Goal: Task Accomplishment & Management: Manage account settings

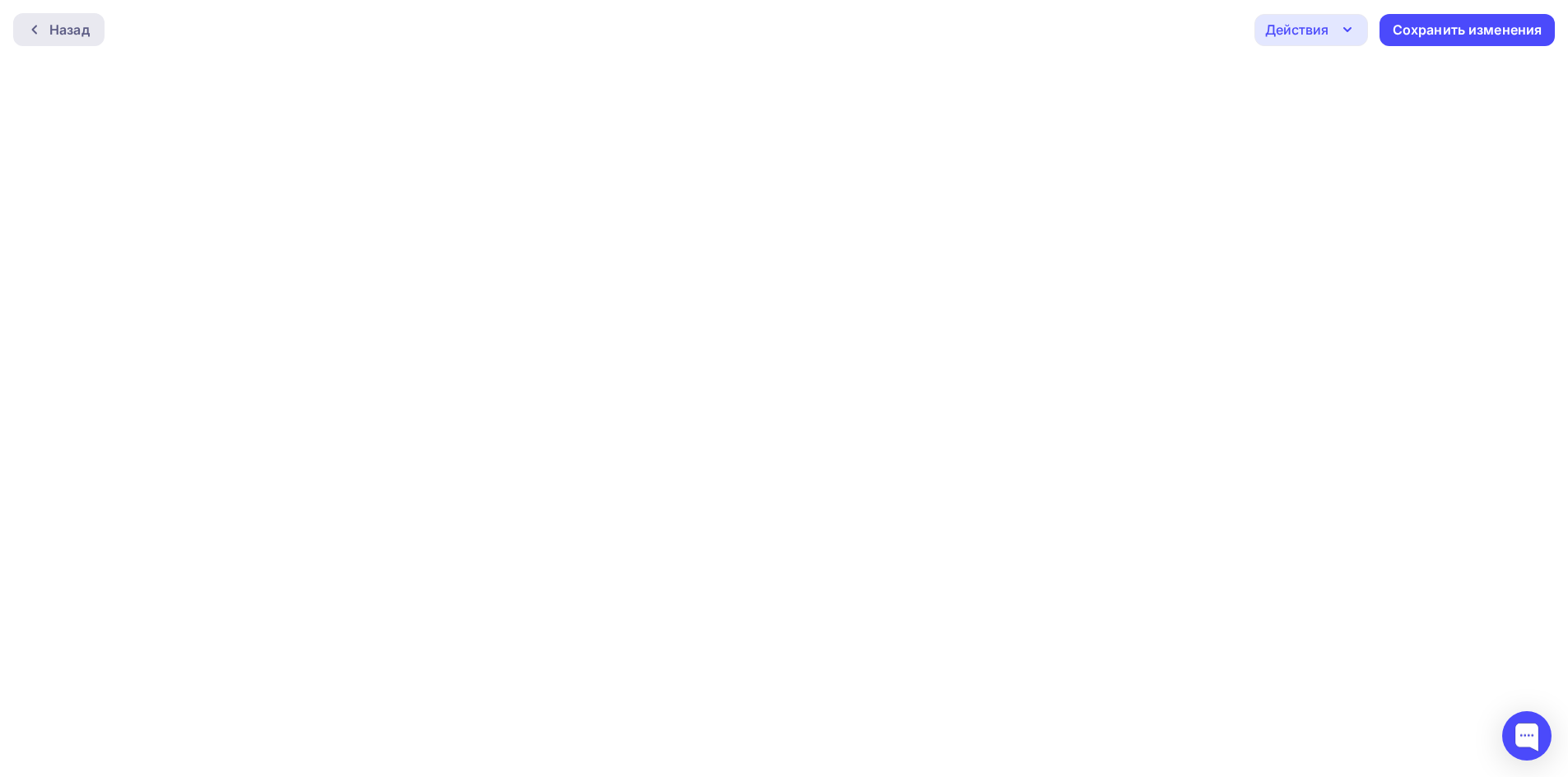
click at [86, 35] on div "Назад" at bounding box center [69, 29] width 40 height 20
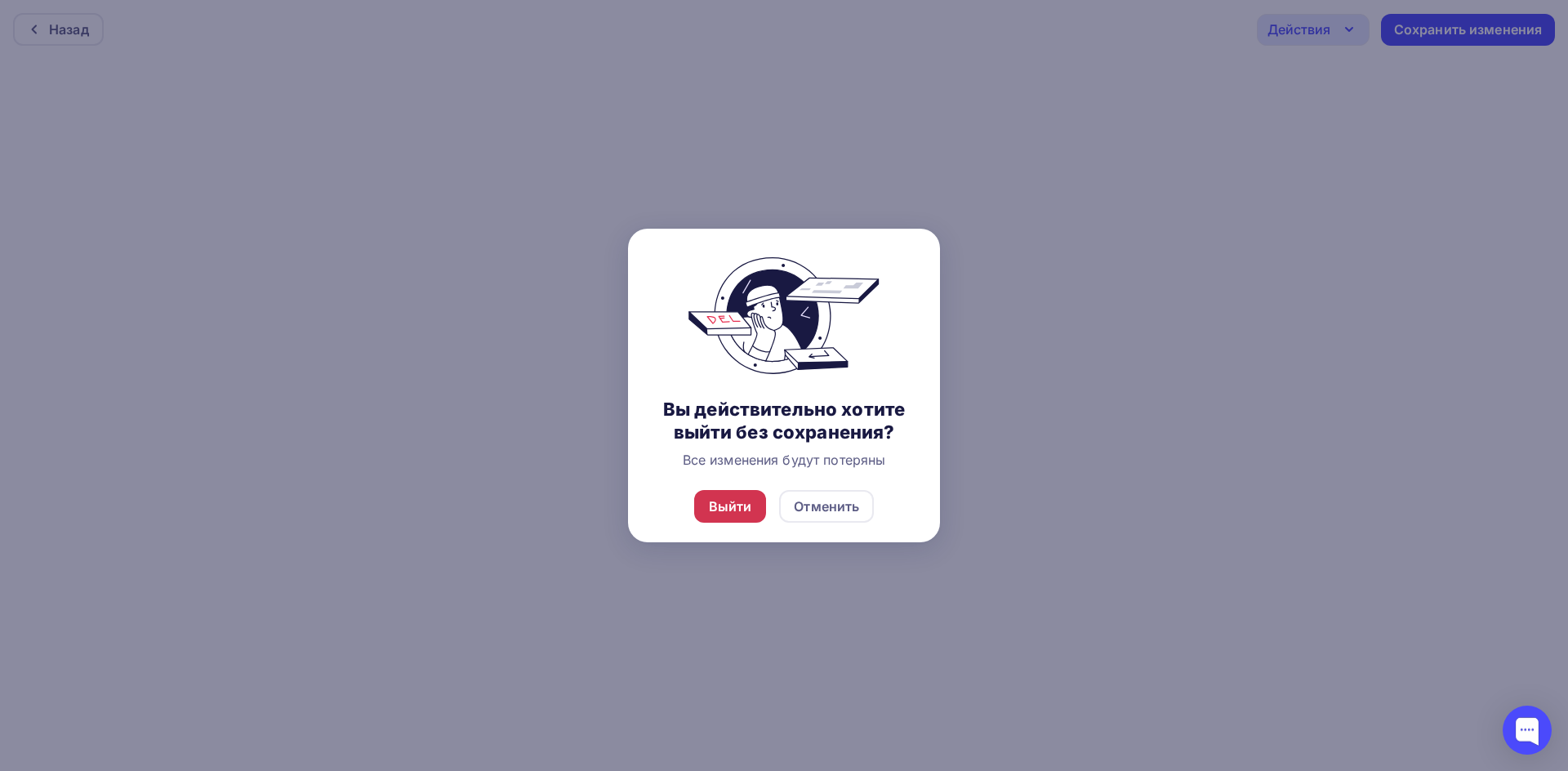
click at [734, 510] on div "Выйти" at bounding box center [730, 506] width 43 height 19
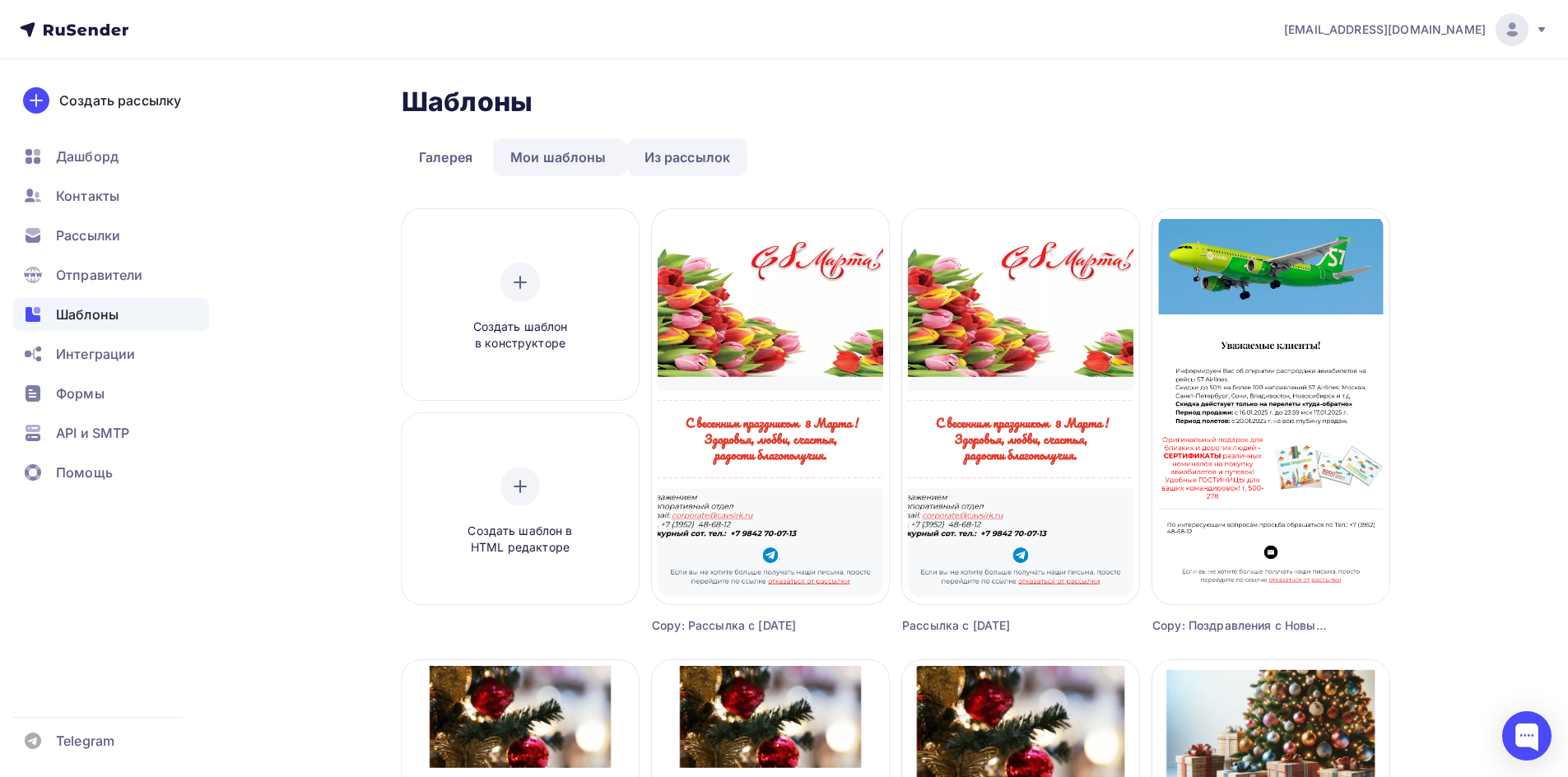
click at [698, 167] on link "Из рассылок" at bounding box center [688, 157] width 121 height 38
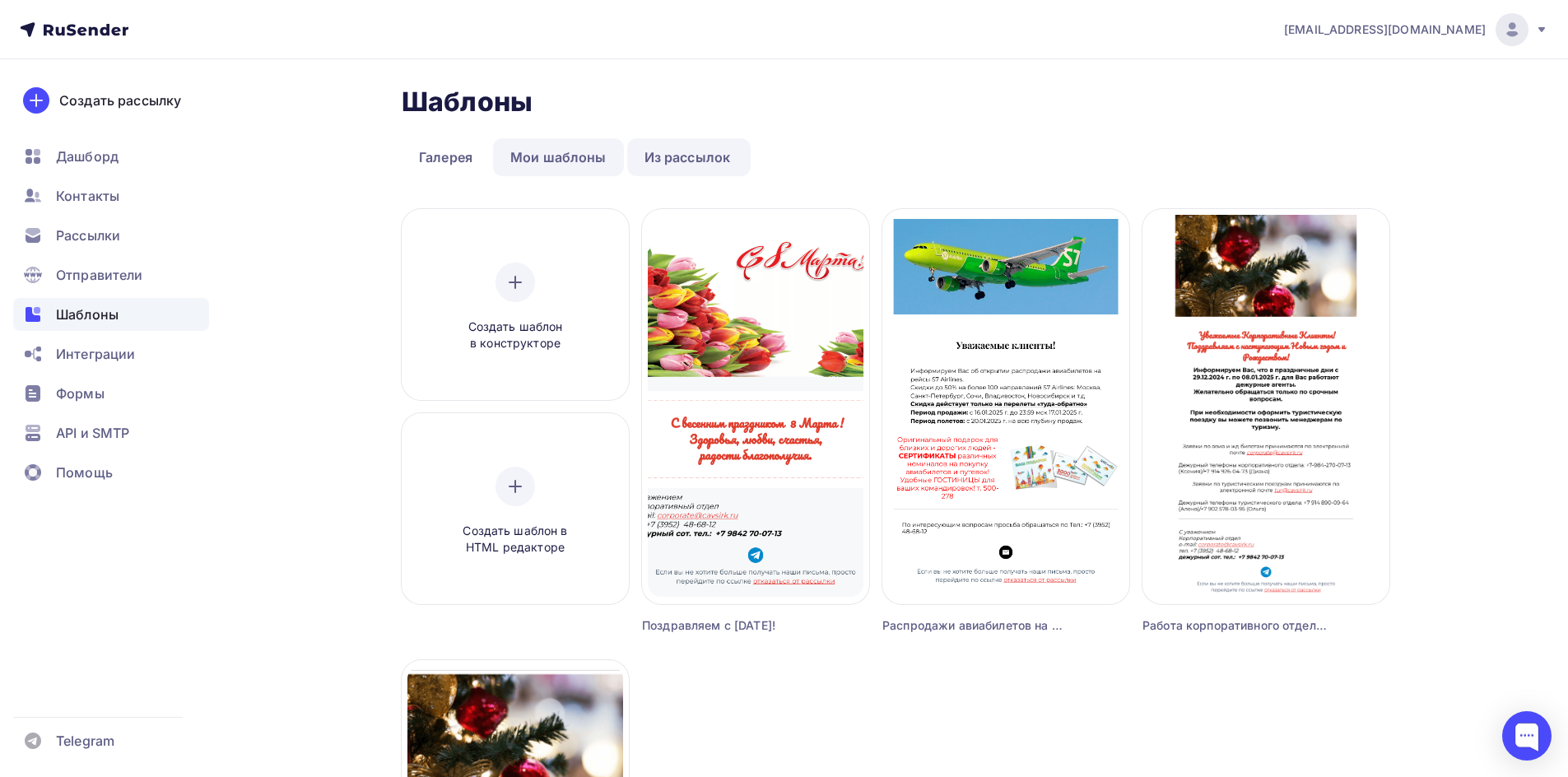
click at [562, 158] on link "Мои шаблоны" at bounding box center [558, 157] width 131 height 38
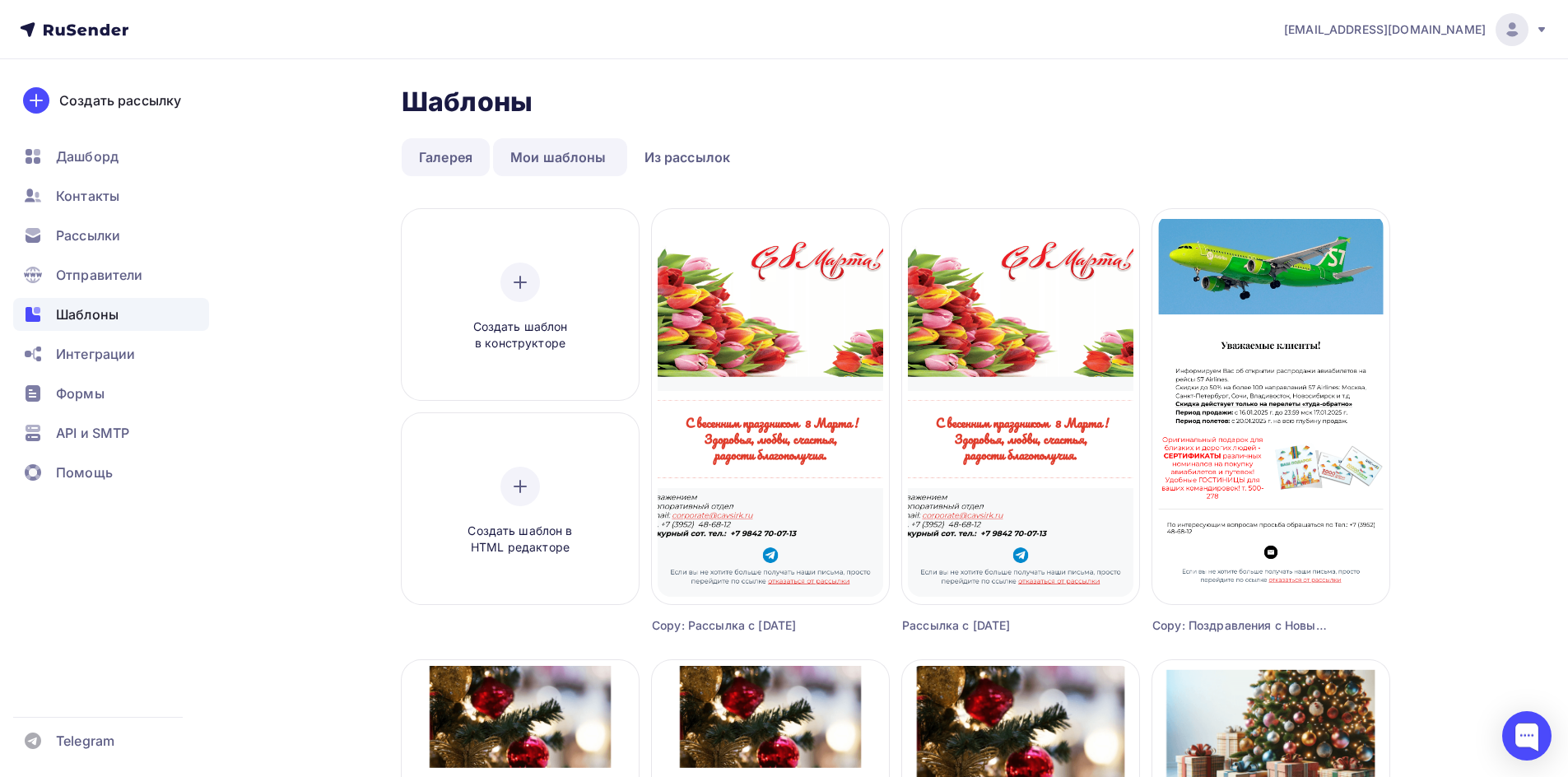
click at [450, 159] on link "Галерея" at bounding box center [446, 157] width 88 height 38
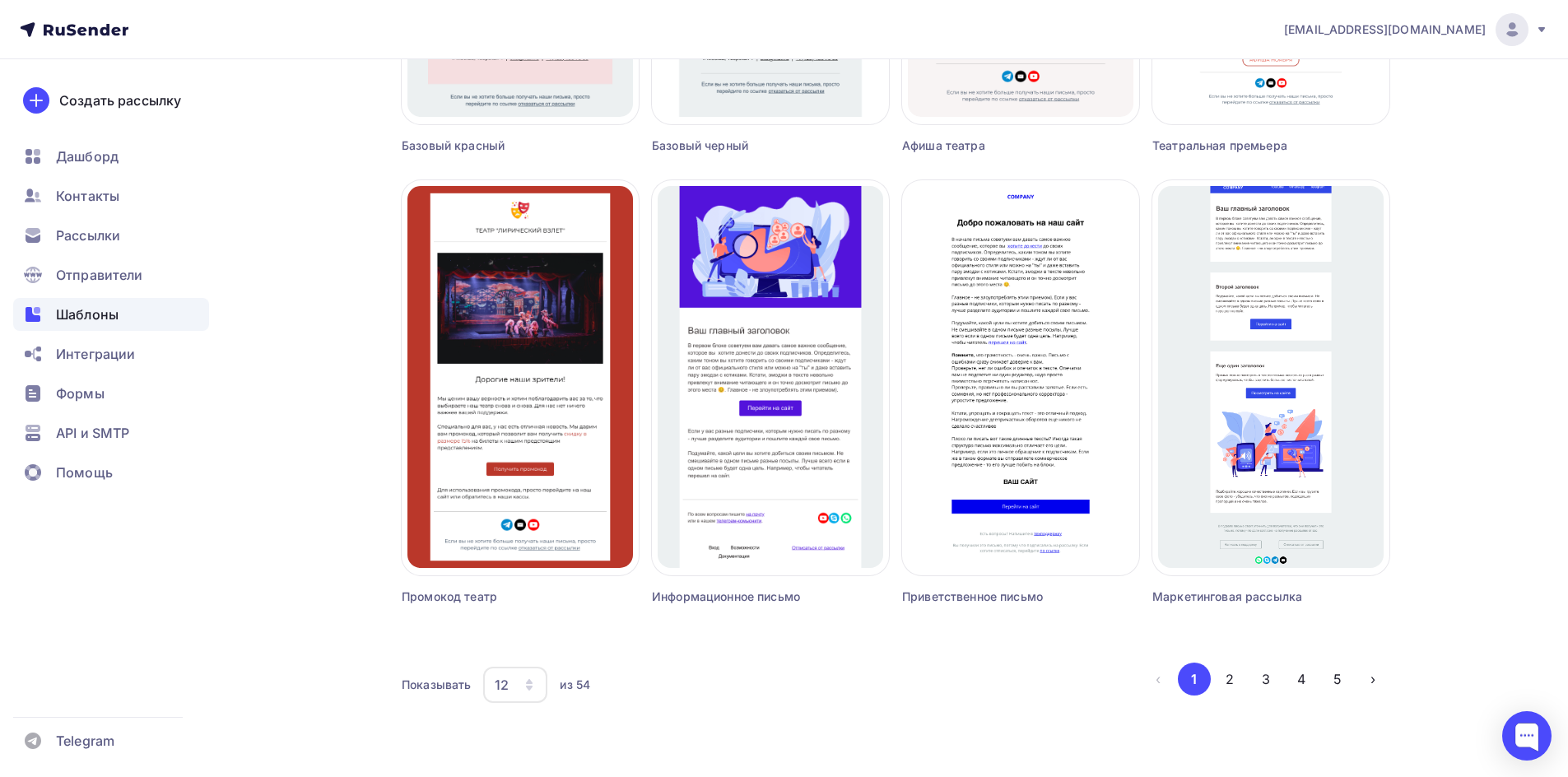
scroll to position [944, 0]
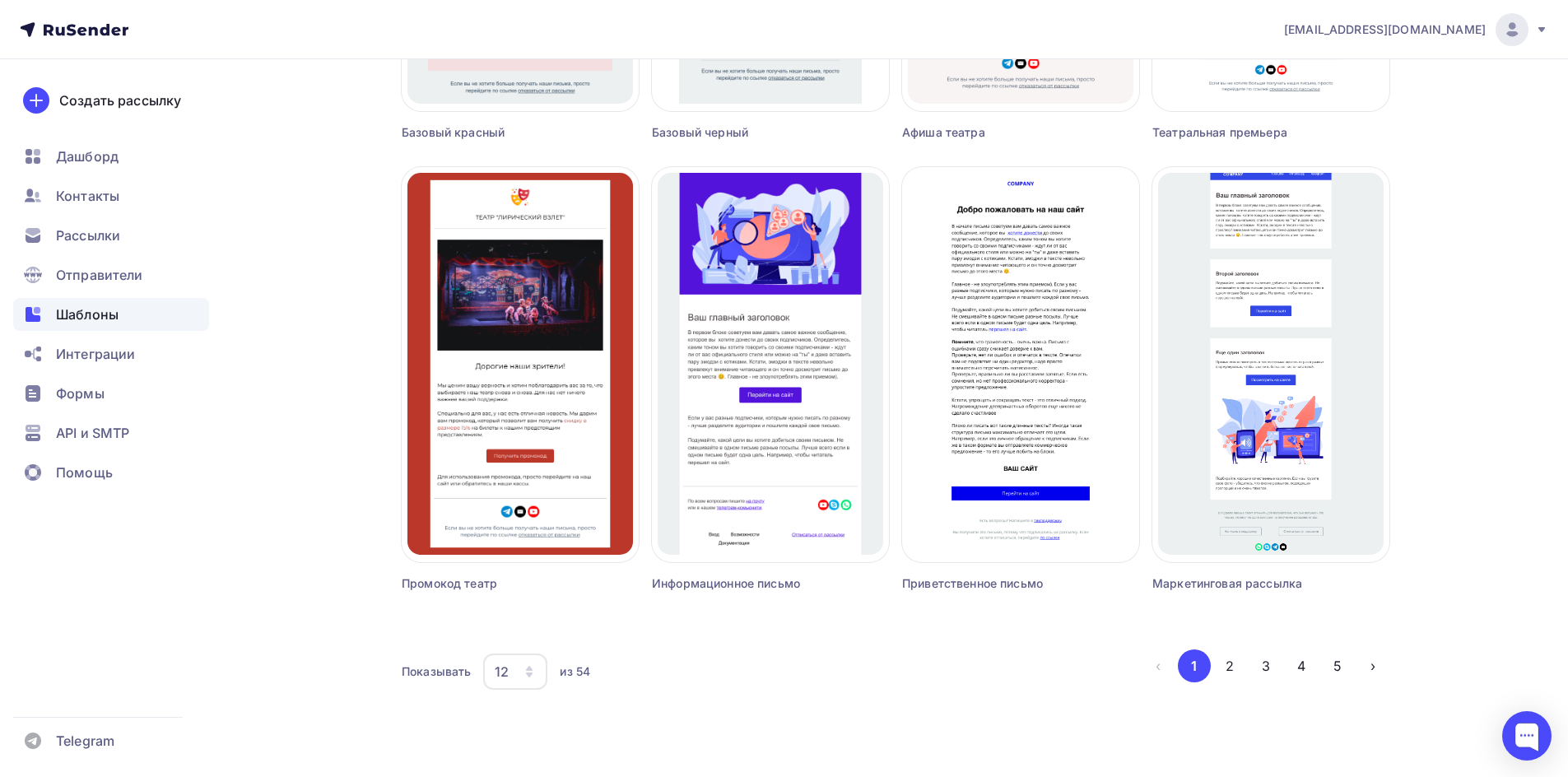
click at [526, 679] on div "12" at bounding box center [515, 672] width 65 height 37
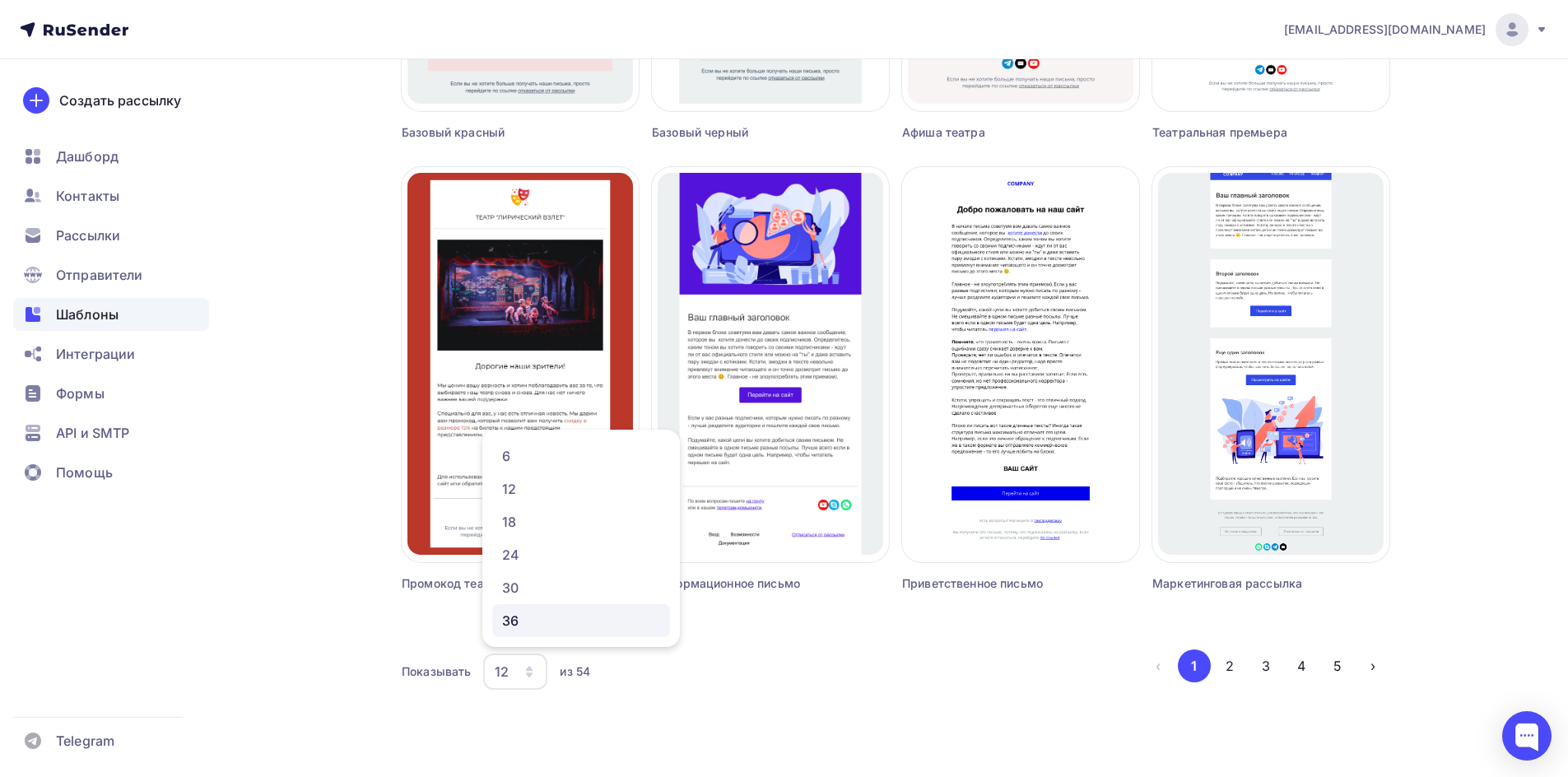
click at [518, 628] on div "36" at bounding box center [581, 620] width 158 height 20
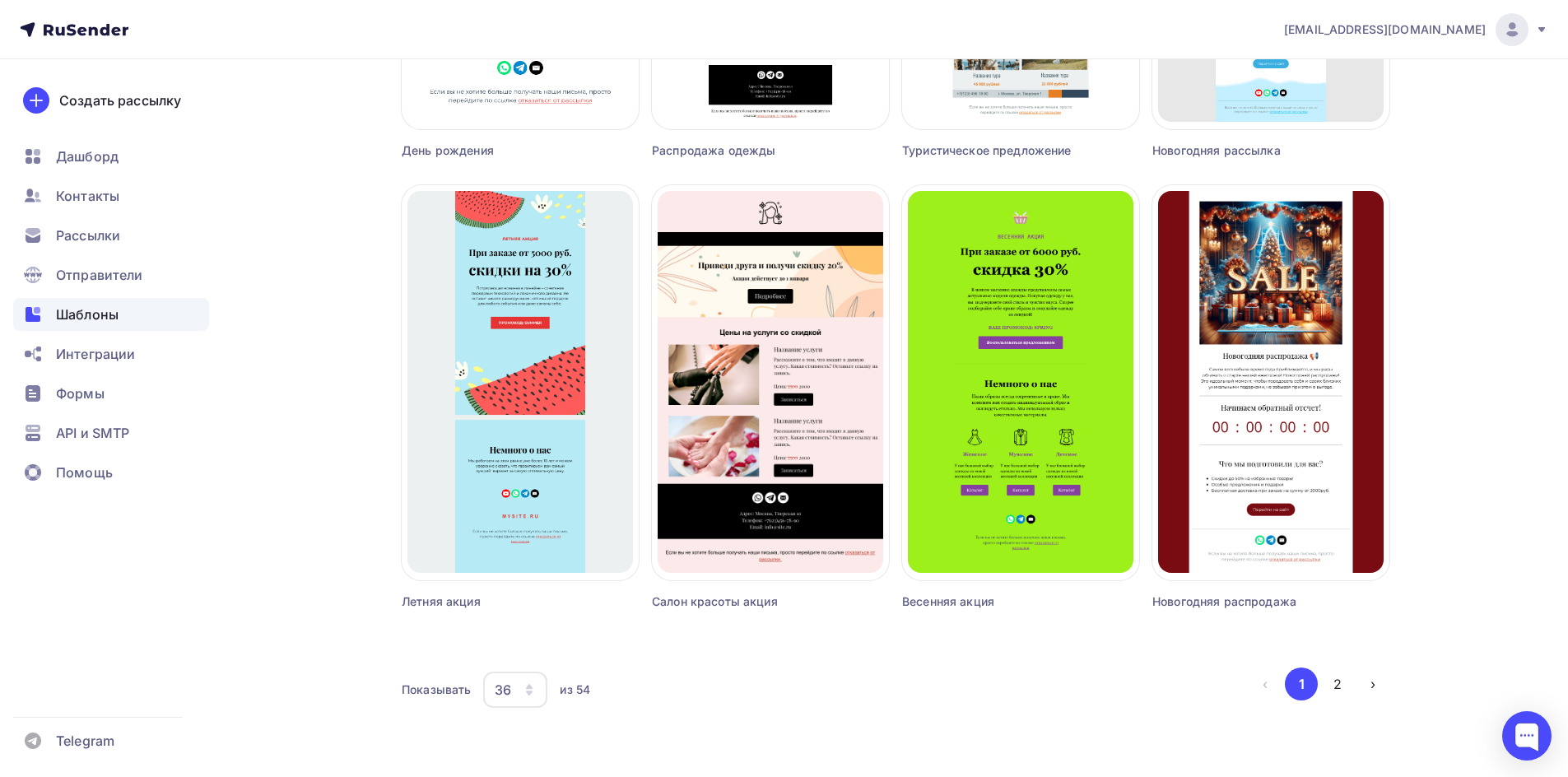
scroll to position [3650, 0]
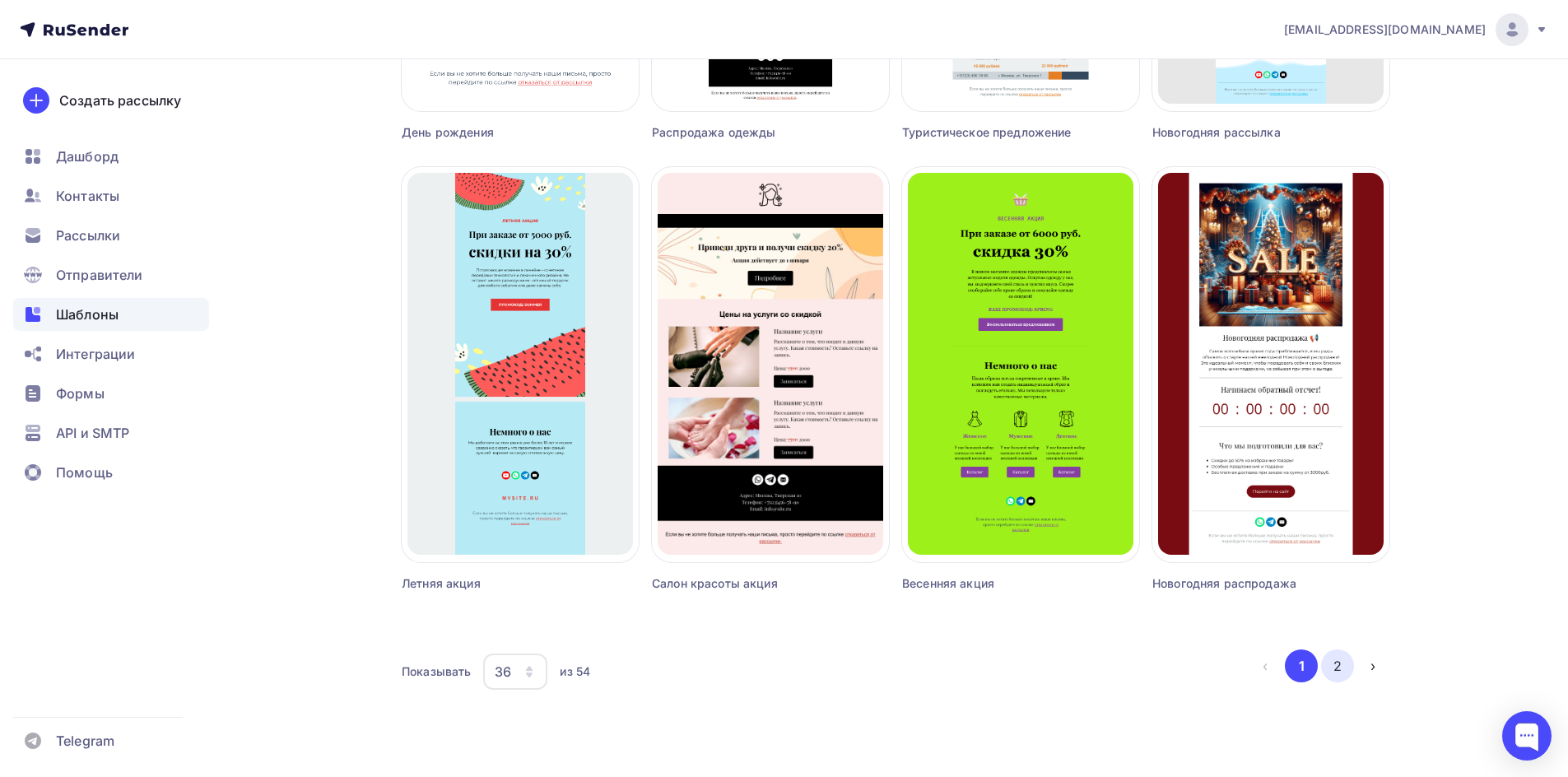
click at [1347, 666] on button "2" at bounding box center [1337, 666] width 33 height 33
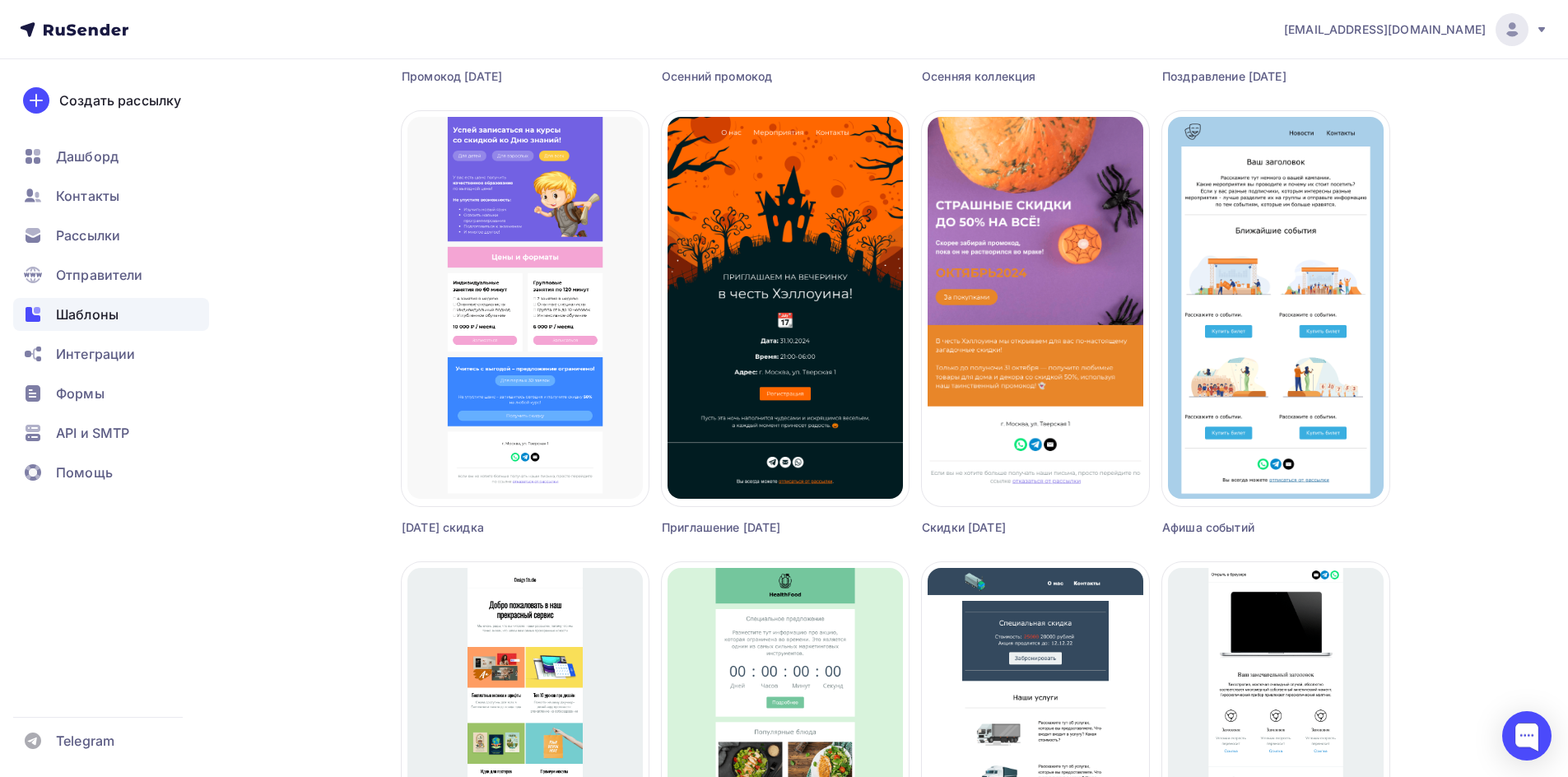
scroll to position [1353, 0]
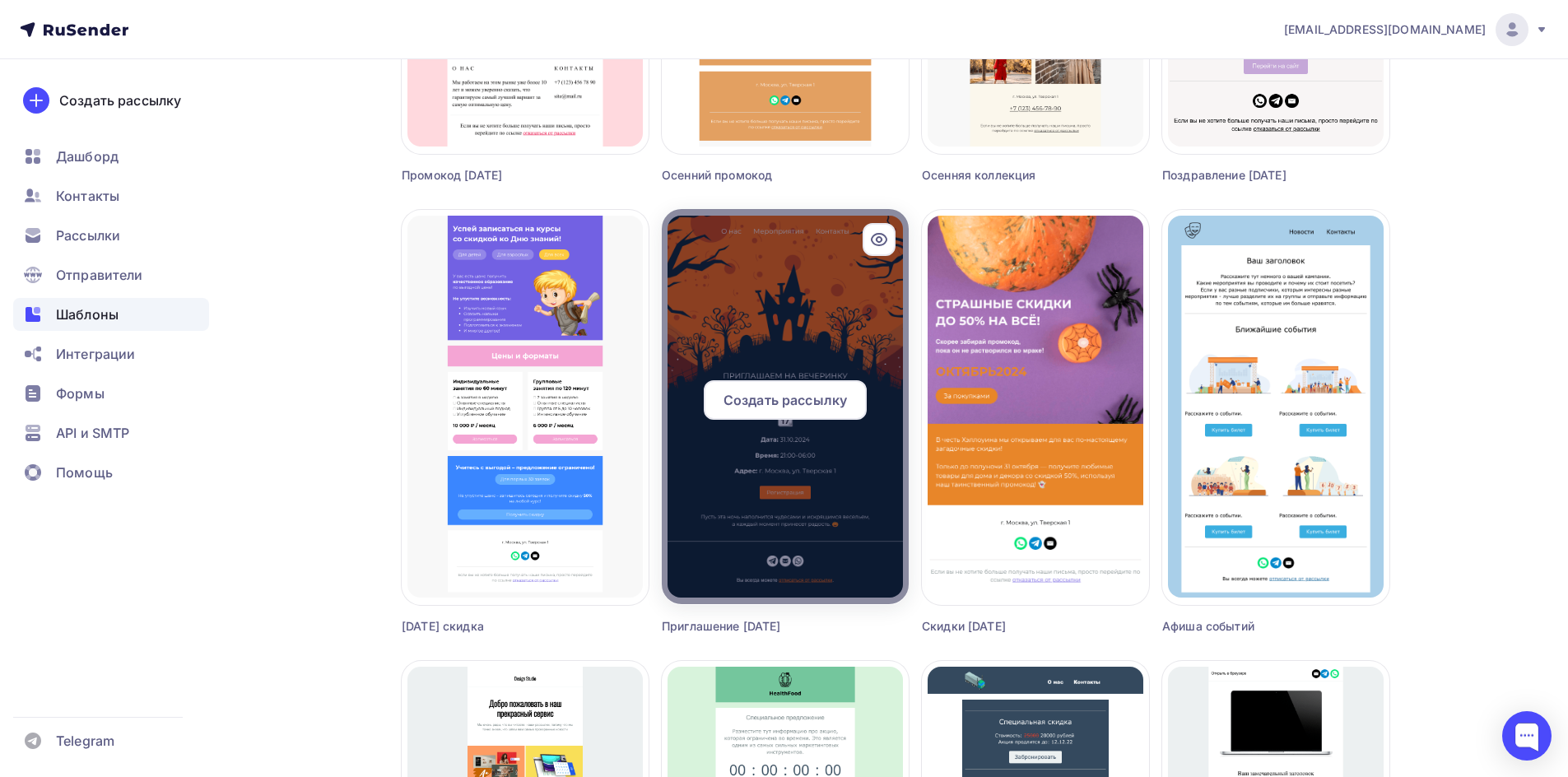
click at [869, 237] on icon at bounding box center [879, 239] width 20 height 20
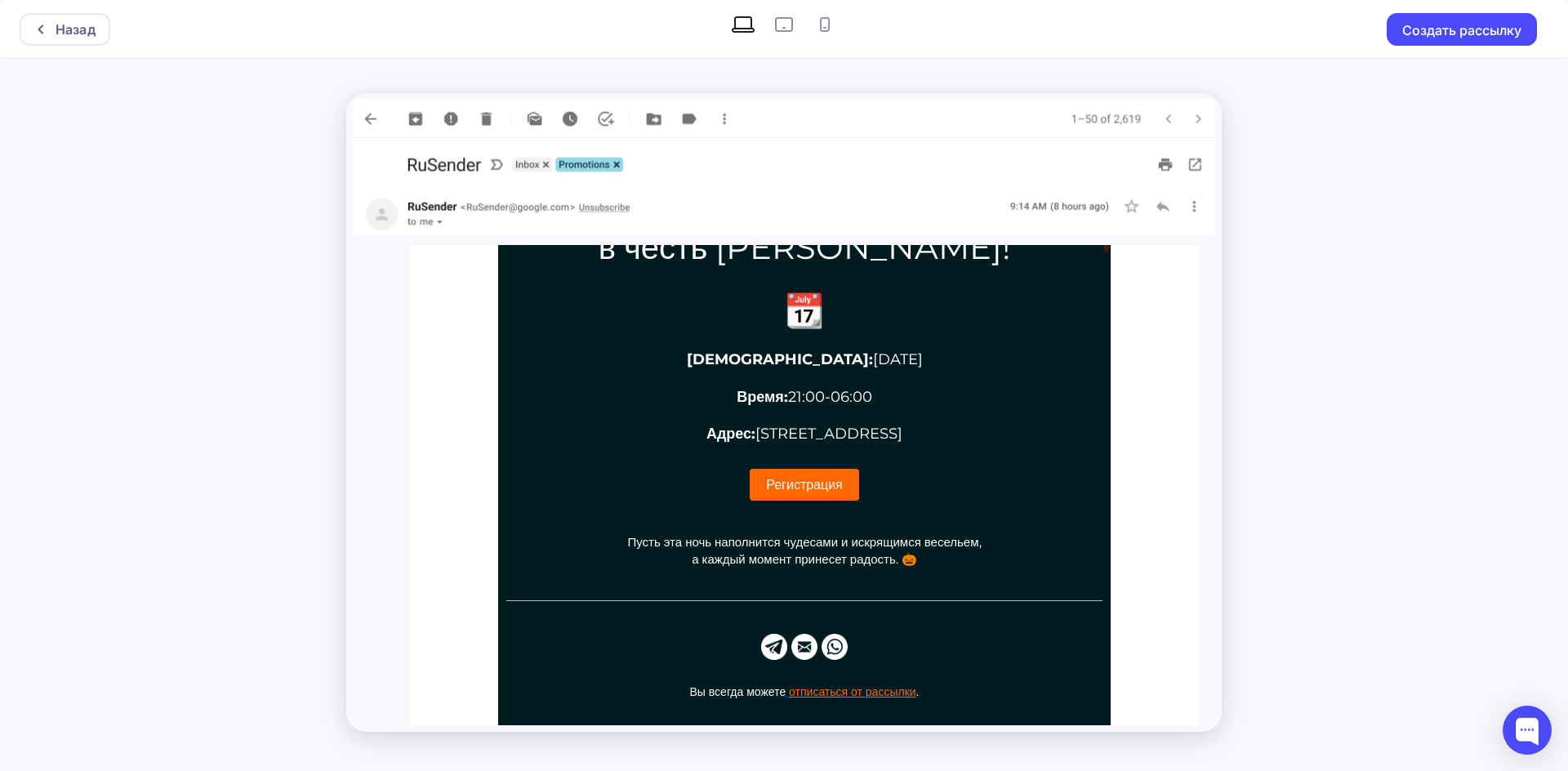
scroll to position [424, 0]
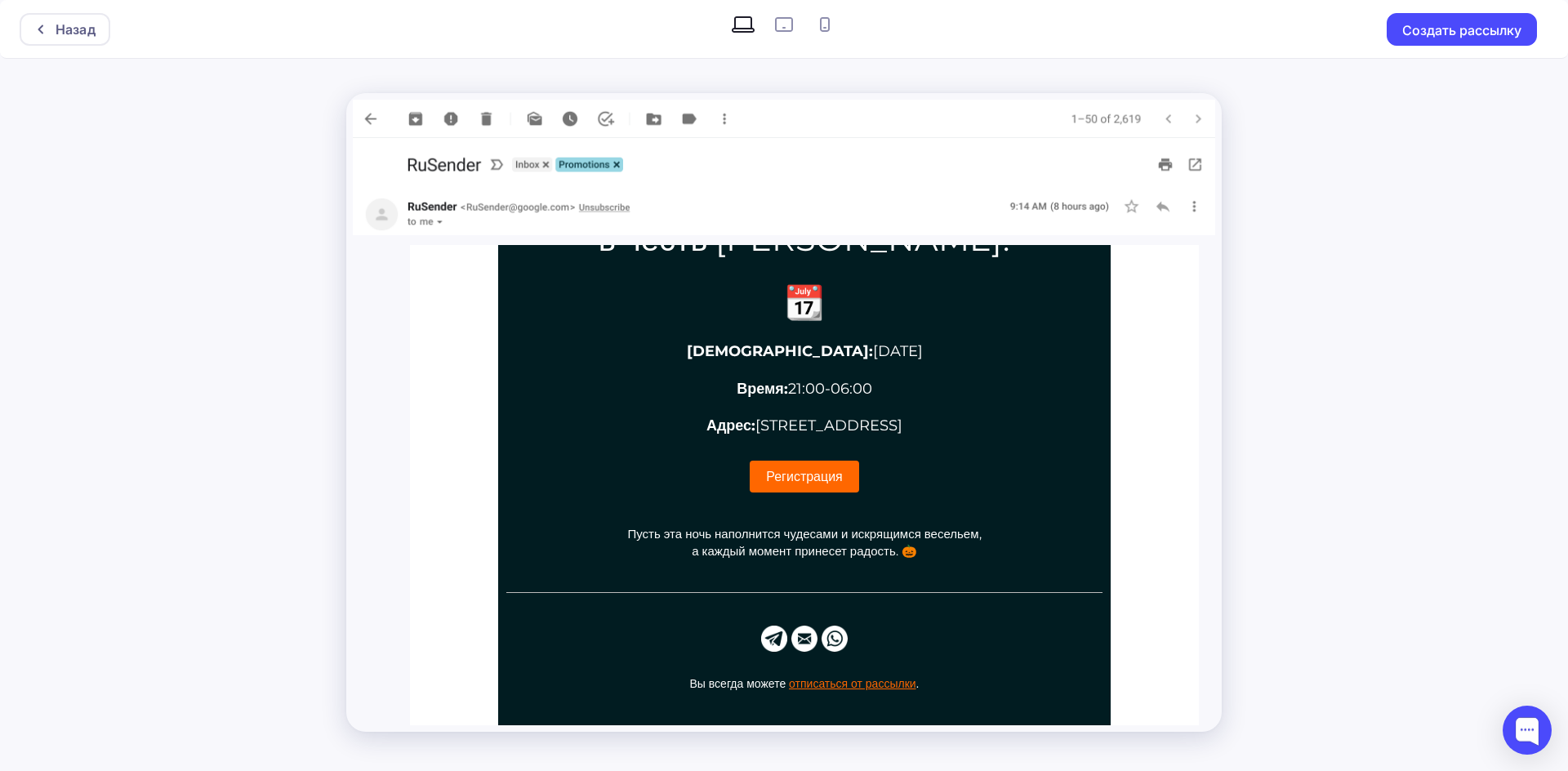
click at [823, 445] on td "Регистрация" at bounding box center [805, 472] width 612 height 57
click at [784, 396] on p "Время: 21:00-06:00" at bounding box center [804, 389] width 596 height 20
click at [754, 380] on strong "Время:" at bounding box center [762, 388] width 51 height 18
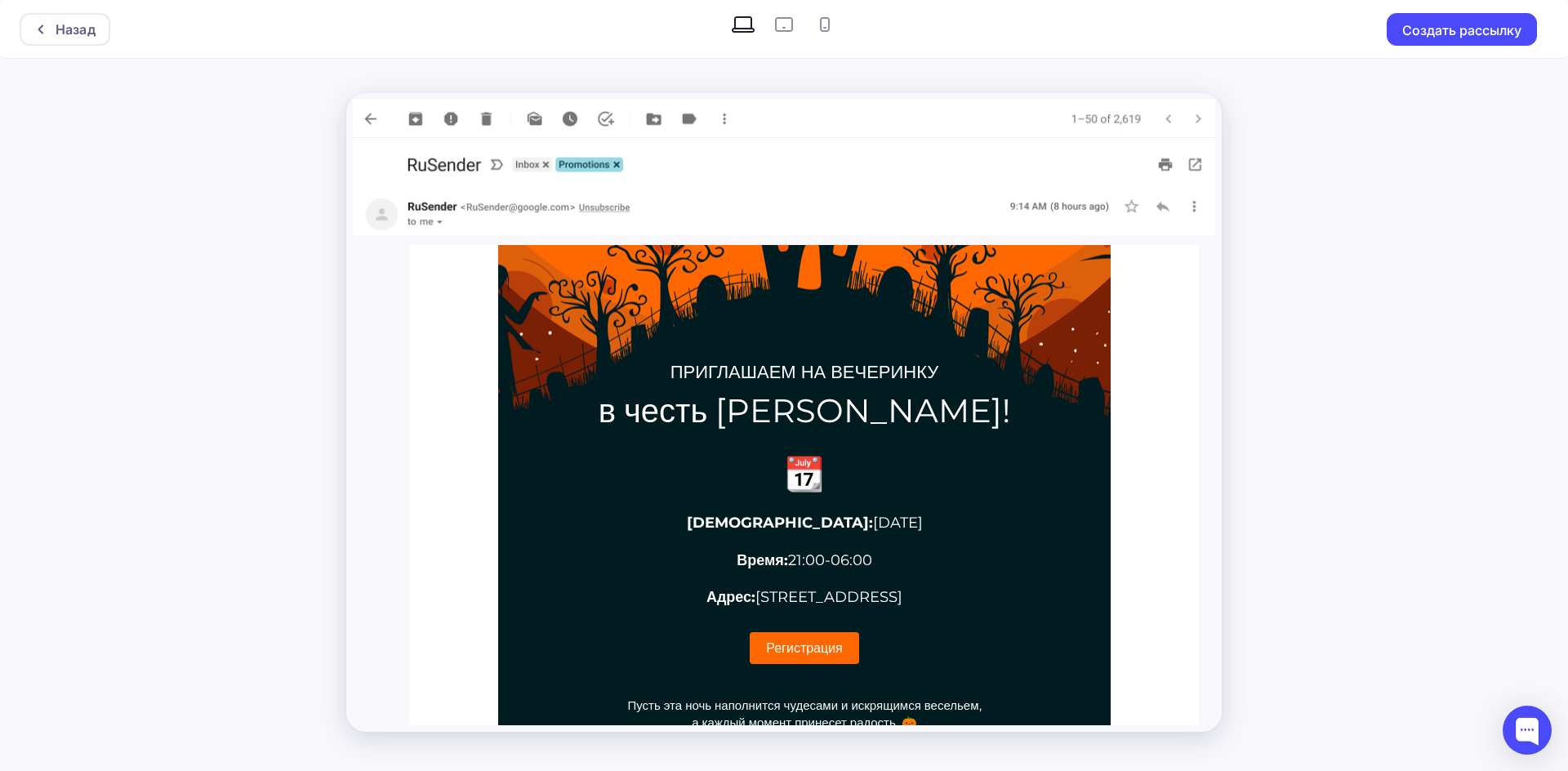
scroll to position [294, 0]
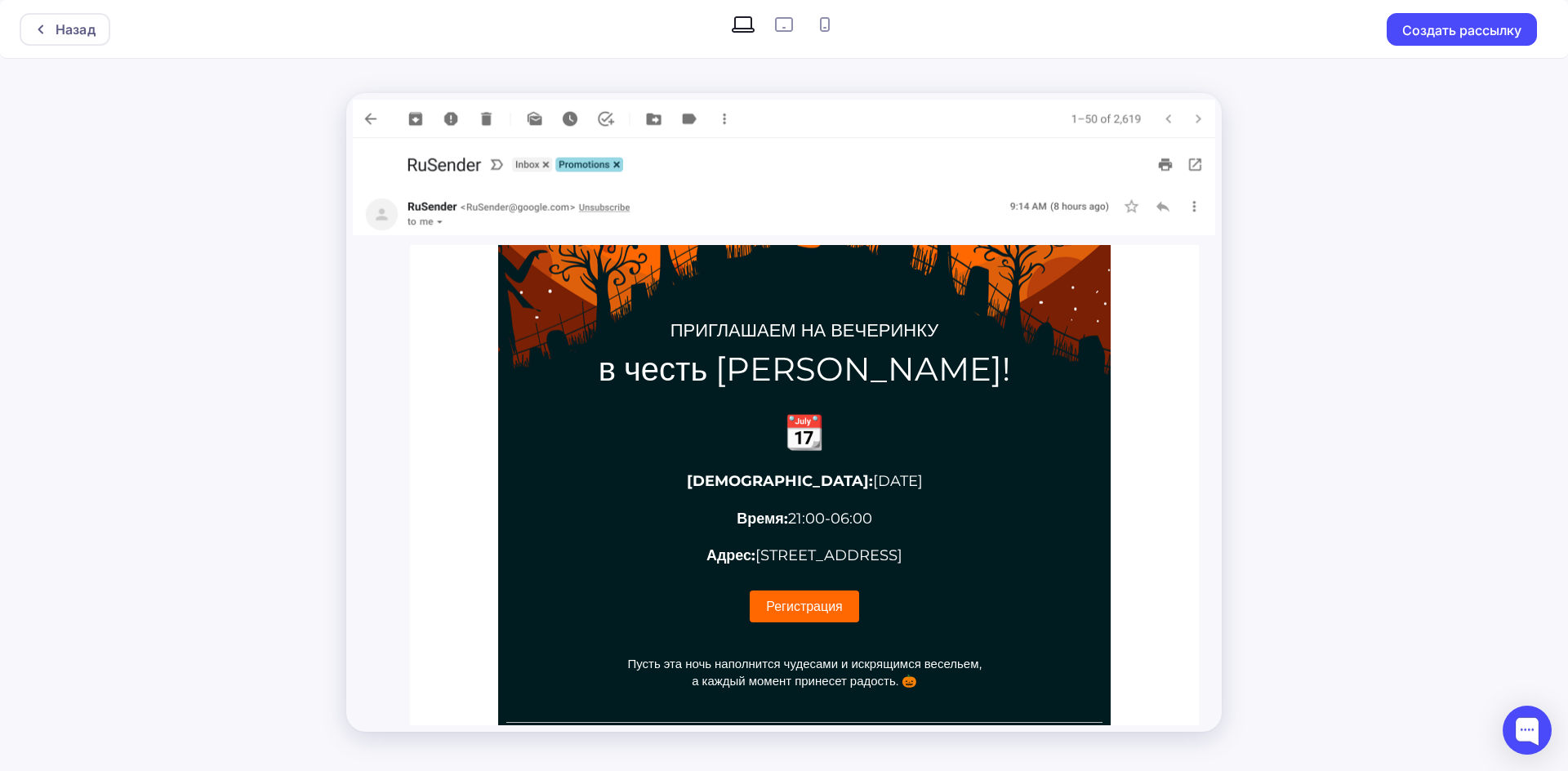
drag, startPoint x: 785, startPoint y: 477, endPoint x: 879, endPoint y: 527, distance: 106.5
click at [874, 522] on div "📆 Дата: [DATE] Время: 21:00-06:00 Адрес: [STREET_ADDRESS] Регистрация Пусть эта…" at bounding box center [805, 622] width 612 height 466
click at [880, 528] on p "Время: 21:00-06:00" at bounding box center [804, 519] width 596 height 20
click at [896, 551] on p "Адрес: [STREET_ADDRESS]" at bounding box center [804, 556] width 596 height 20
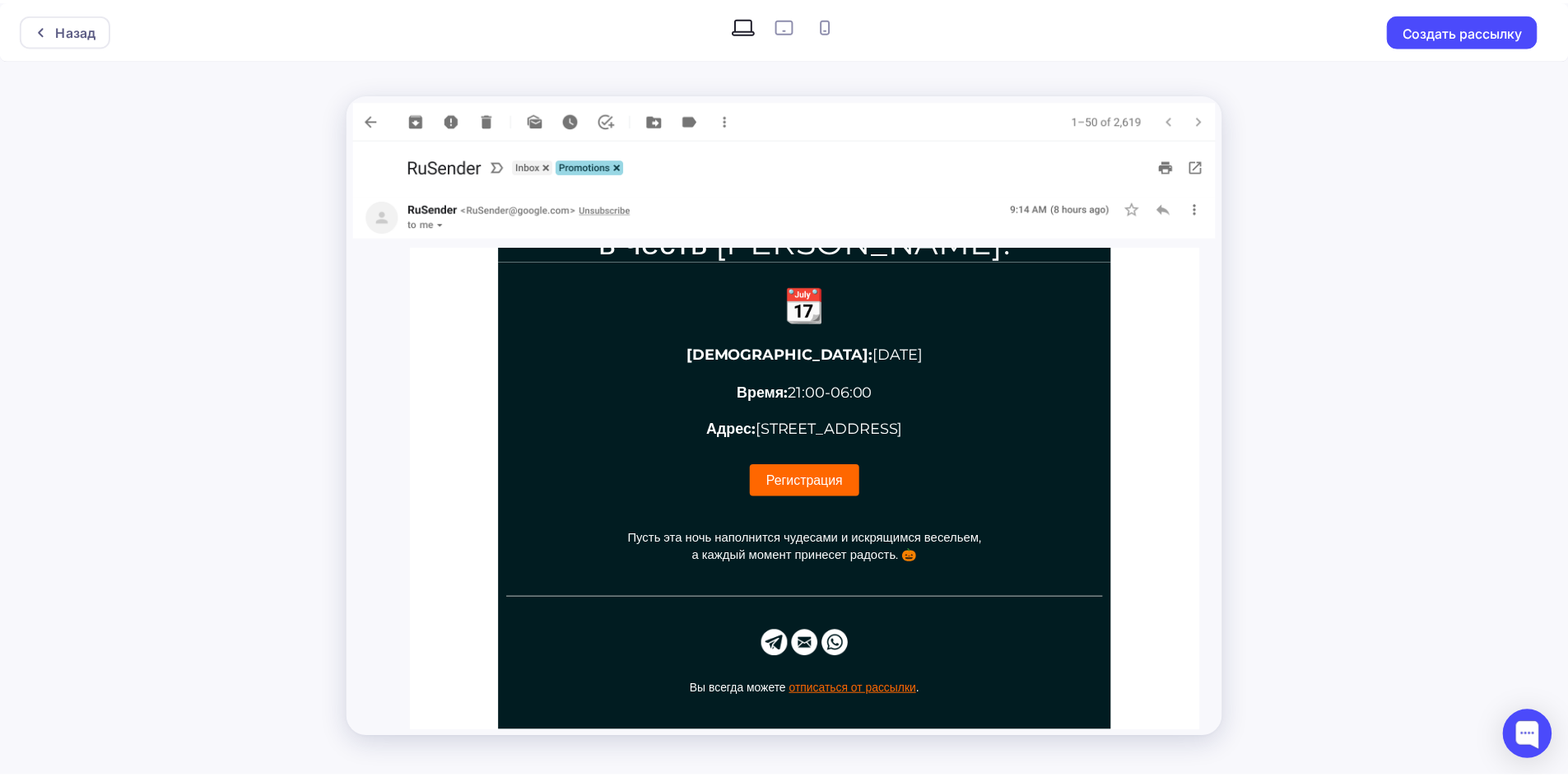
scroll to position [0, 0]
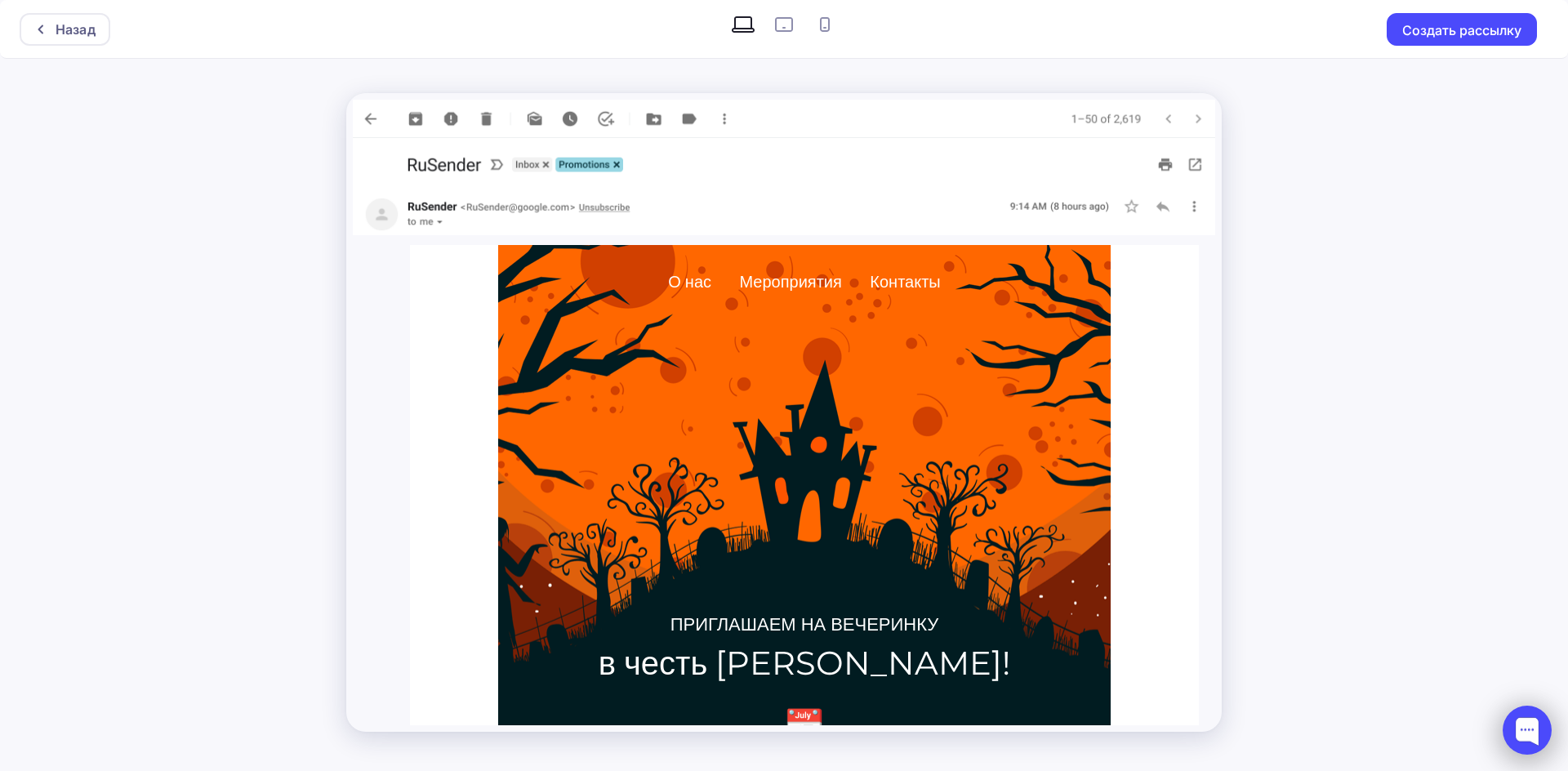
click at [1522, 709] on div at bounding box center [1528, 731] width 49 height 49
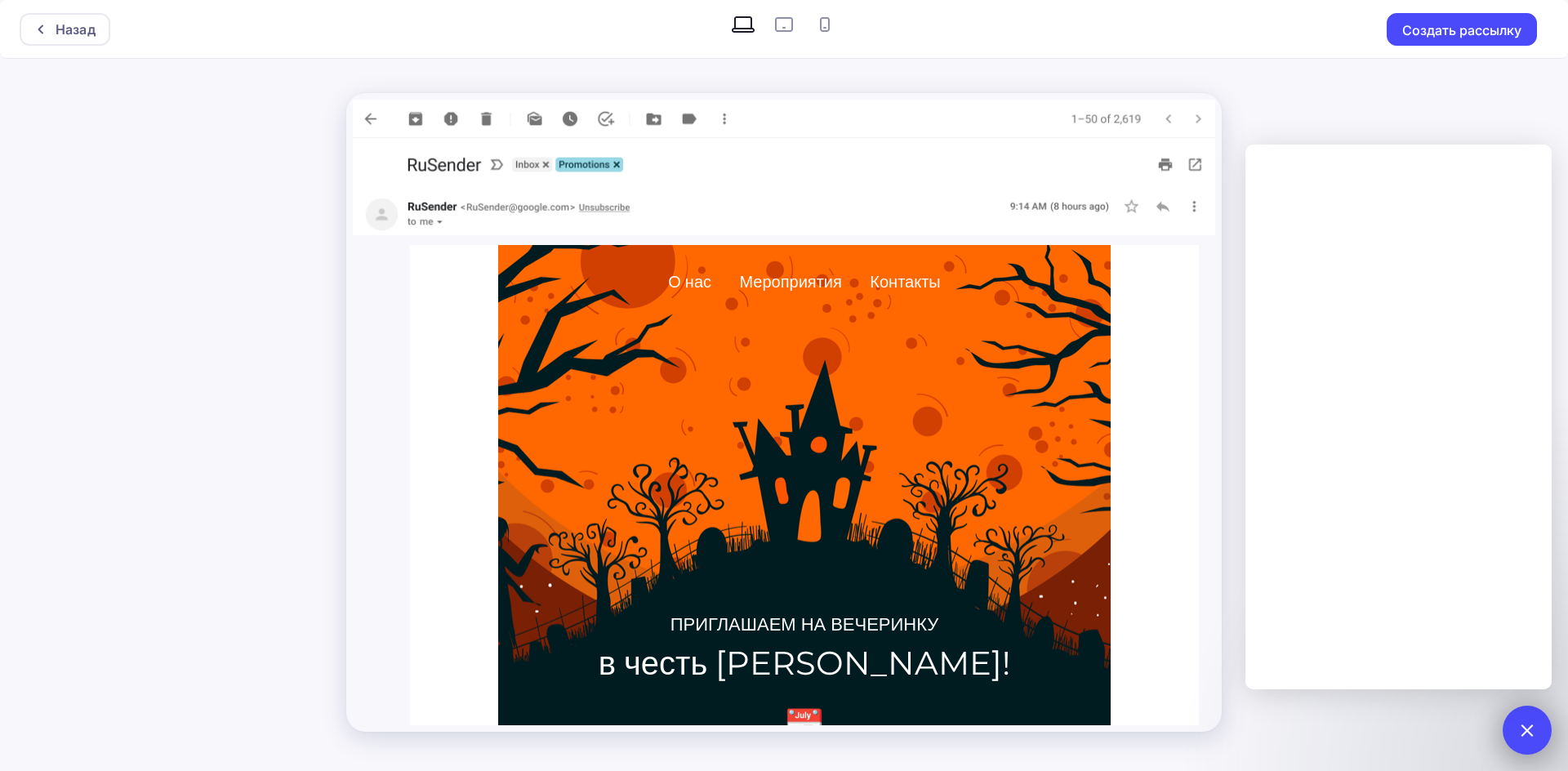
click at [1522, 748] on div at bounding box center [1528, 731] width 49 height 49
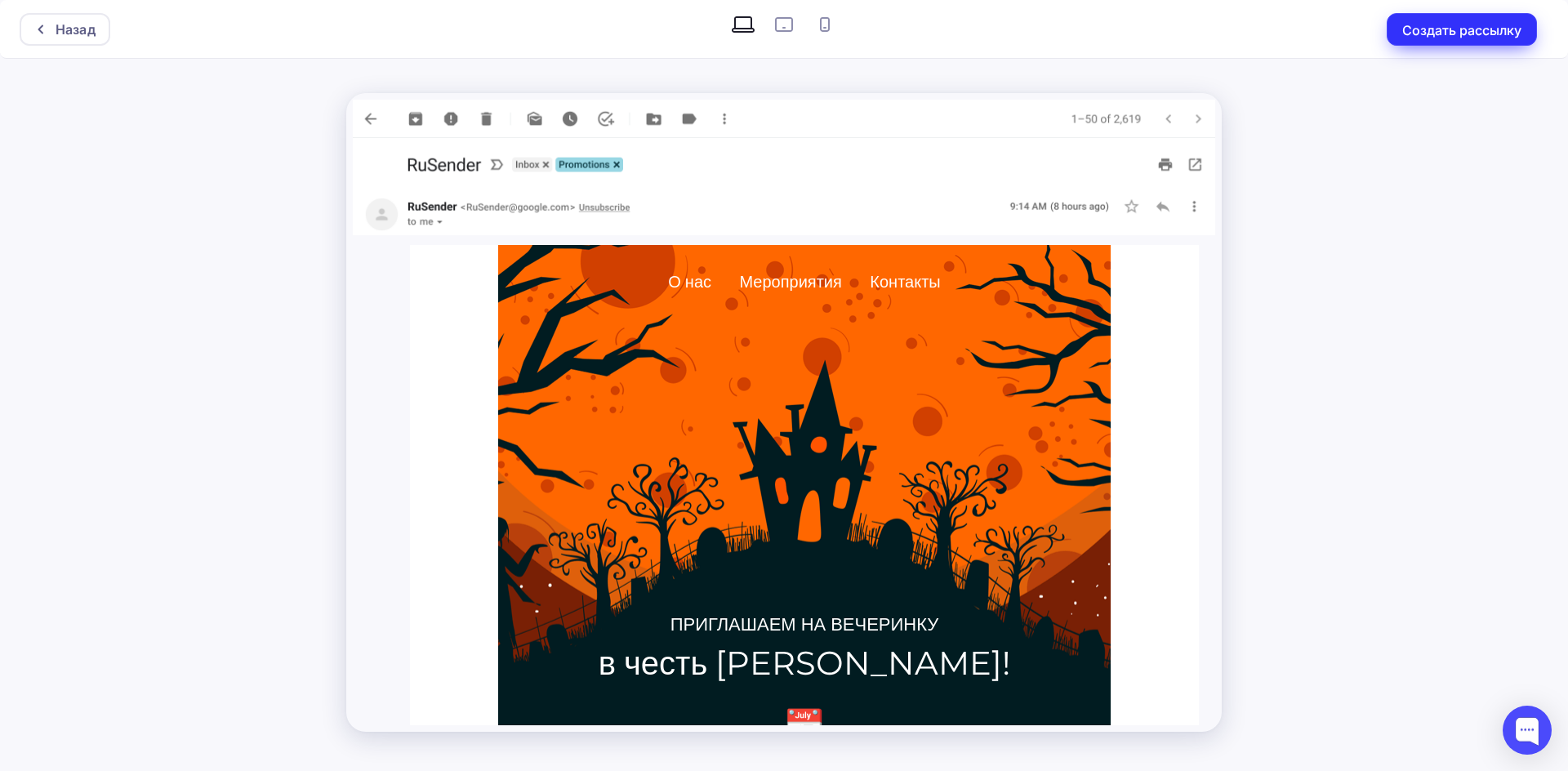
click at [1436, 22] on button "Создать рассылку" at bounding box center [1462, 29] width 150 height 33
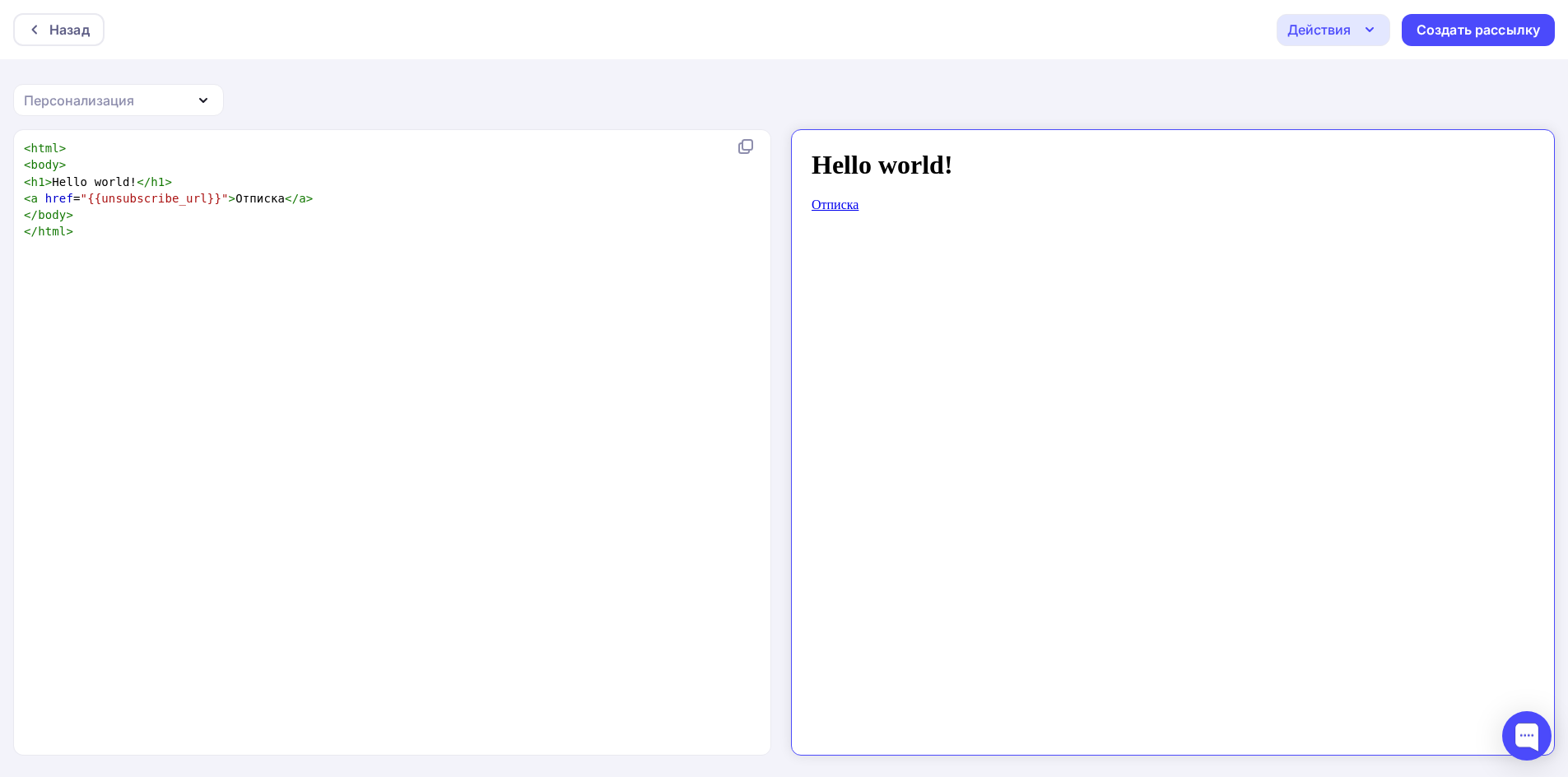
click at [172, 104] on div "Персонализация" at bounding box center [118, 100] width 211 height 32
click at [1346, 28] on div "Действия" at bounding box center [1318, 29] width 64 height 20
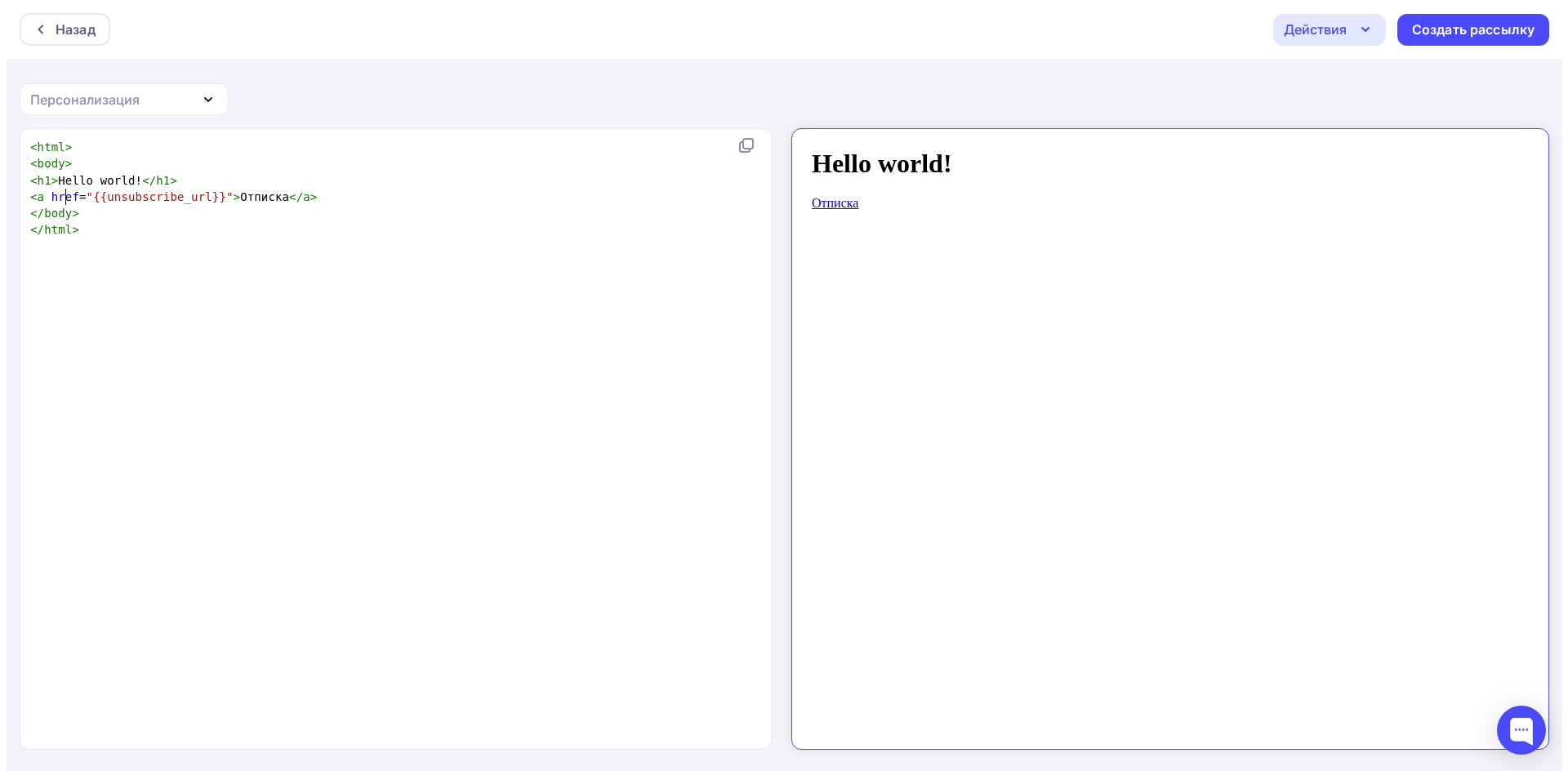
scroll to position [6, 0]
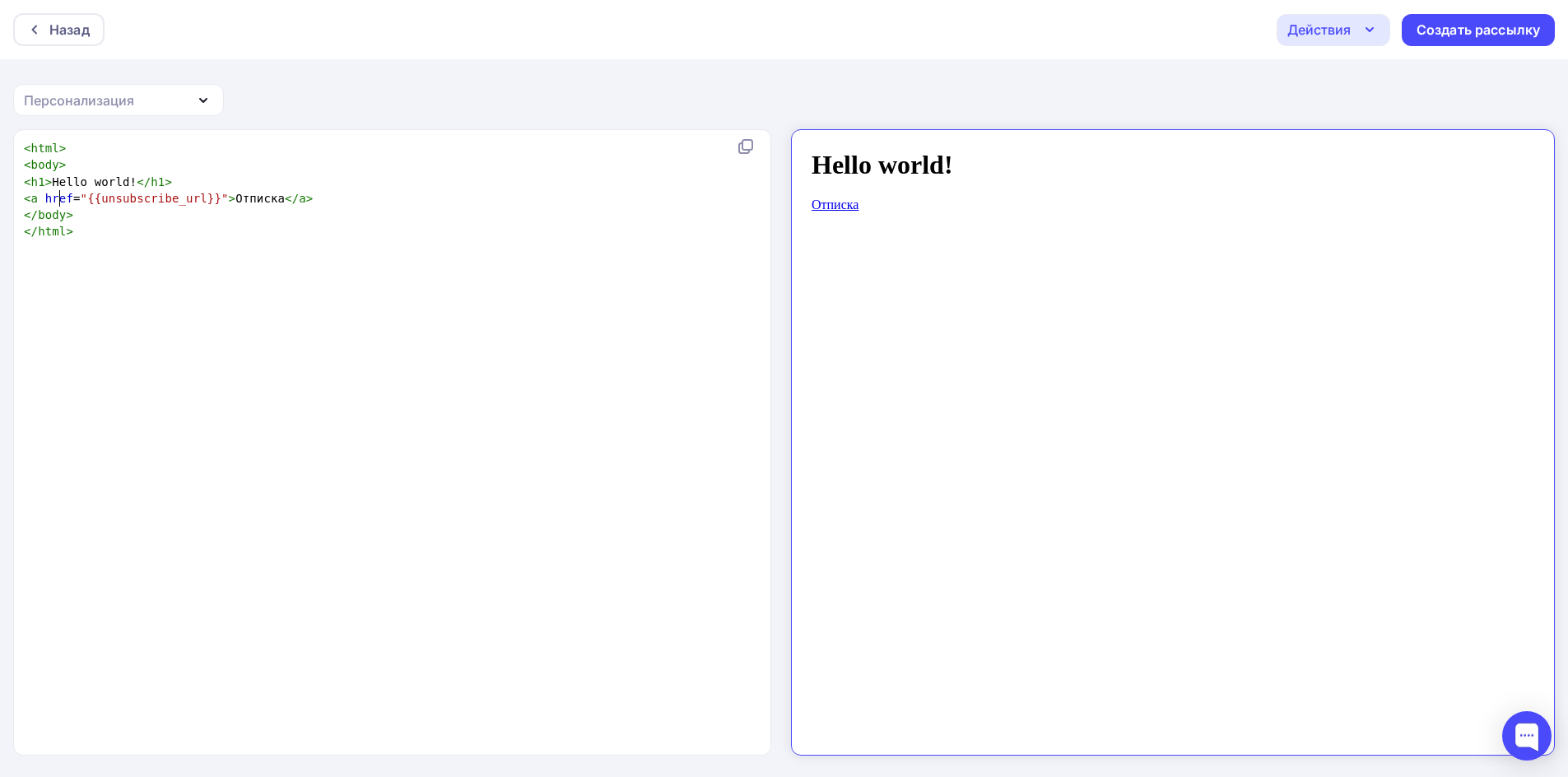
drag, startPoint x: 62, startPoint y: 201, endPoint x: 246, endPoint y: 211, distance: 184.3
click at [63, 200] on span "href" at bounding box center [59, 198] width 28 height 13
type textarea "e"
click at [259, 210] on pre "</ body >" at bounding box center [388, 214] width 737 height 16
type textarea ">"
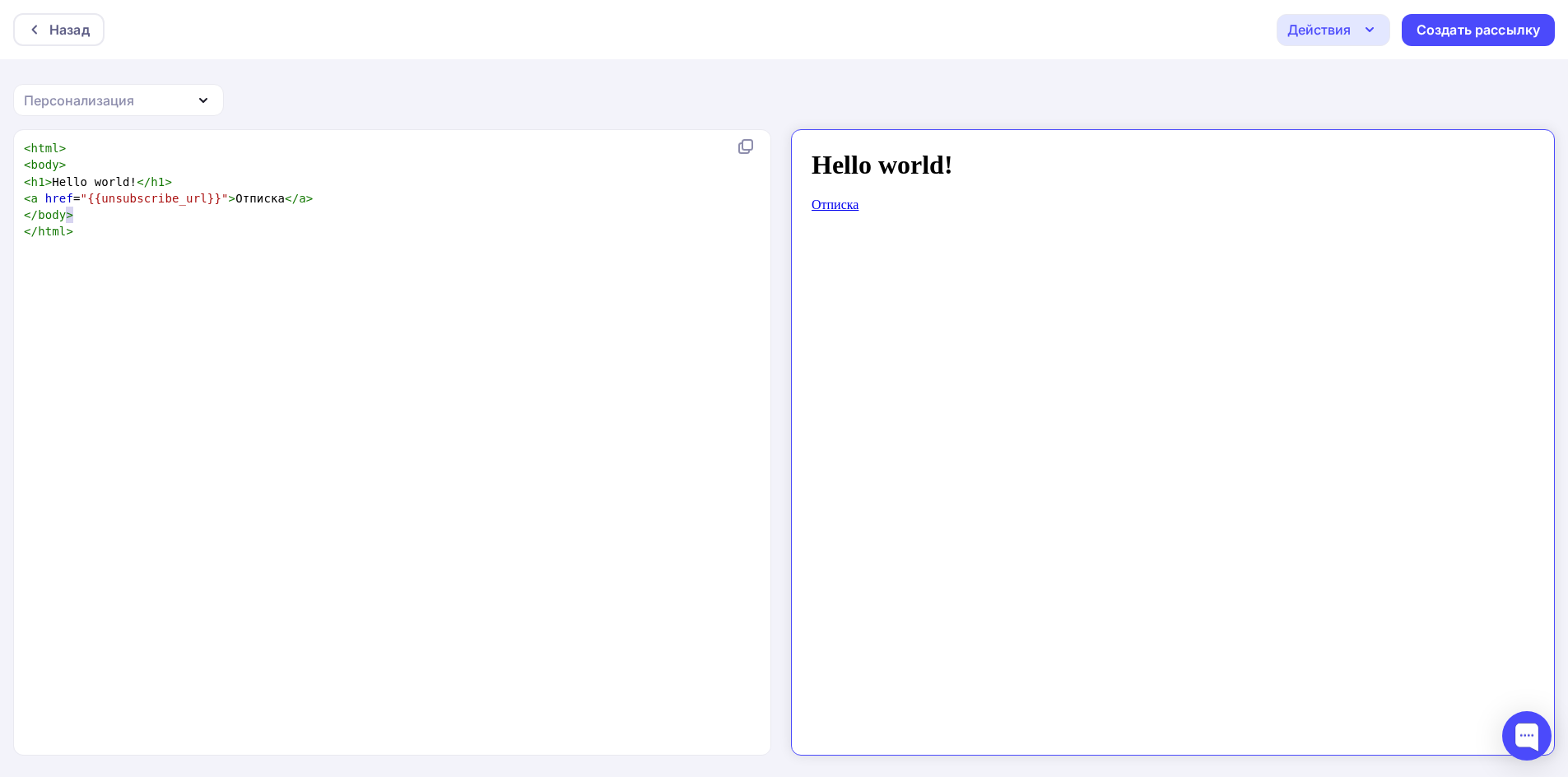
click at [277, 213] on pre "</ body >" at bounding box center [388, 214] width 737 height 16
click at [75, 48] on div "Назад Действия Отправить тестовое письмо Сохранить в Мои шаблоны Выйти без сохр…" at bounding box center [784, 30] width 1568 height 60
click at [73, 35] on div "Назад" at bounding box center [69, 29] width 40 height 20
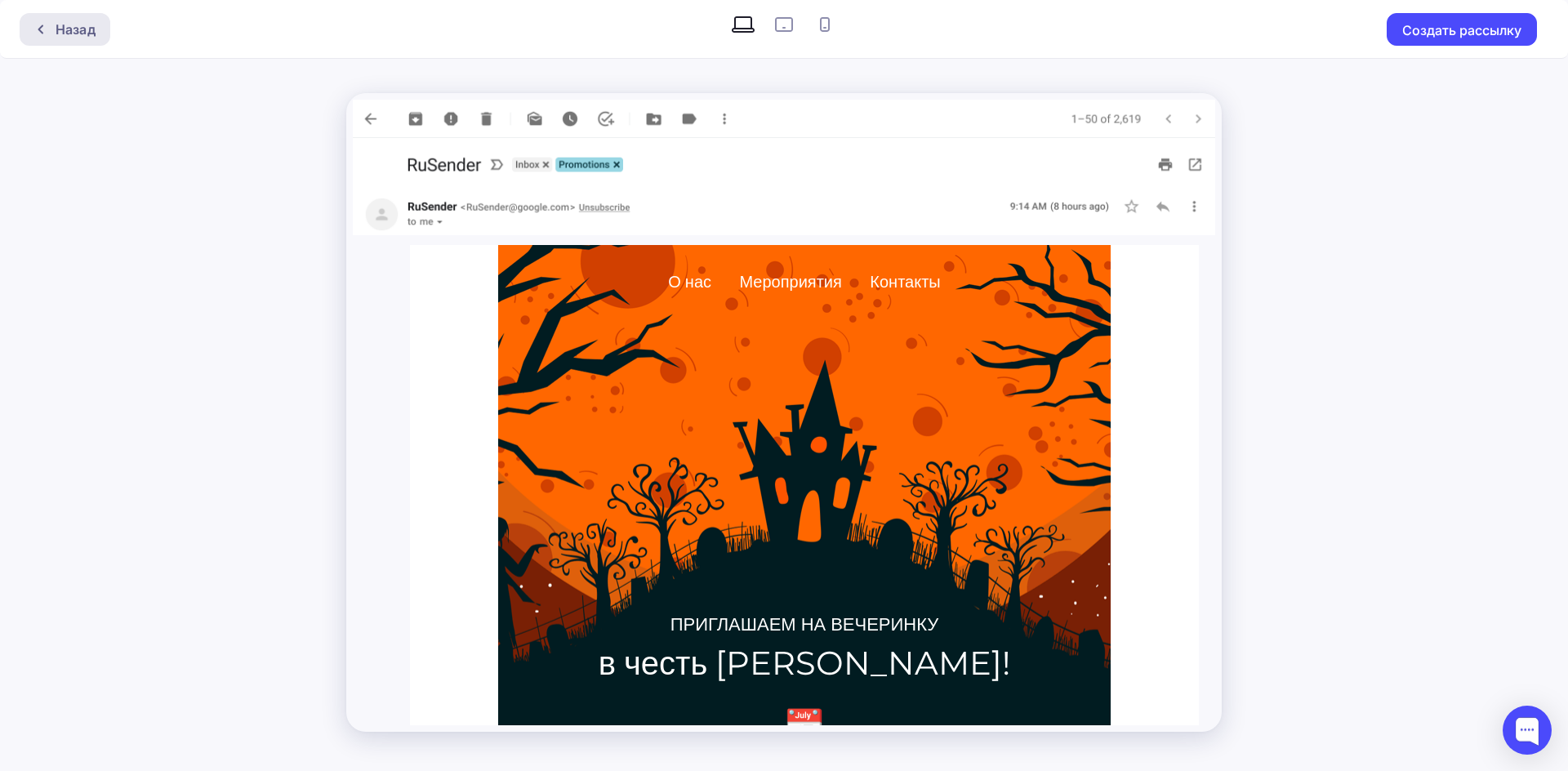
click at [72, 34] on div "Назад" at bounding box center [75, 29] width 40 height 19
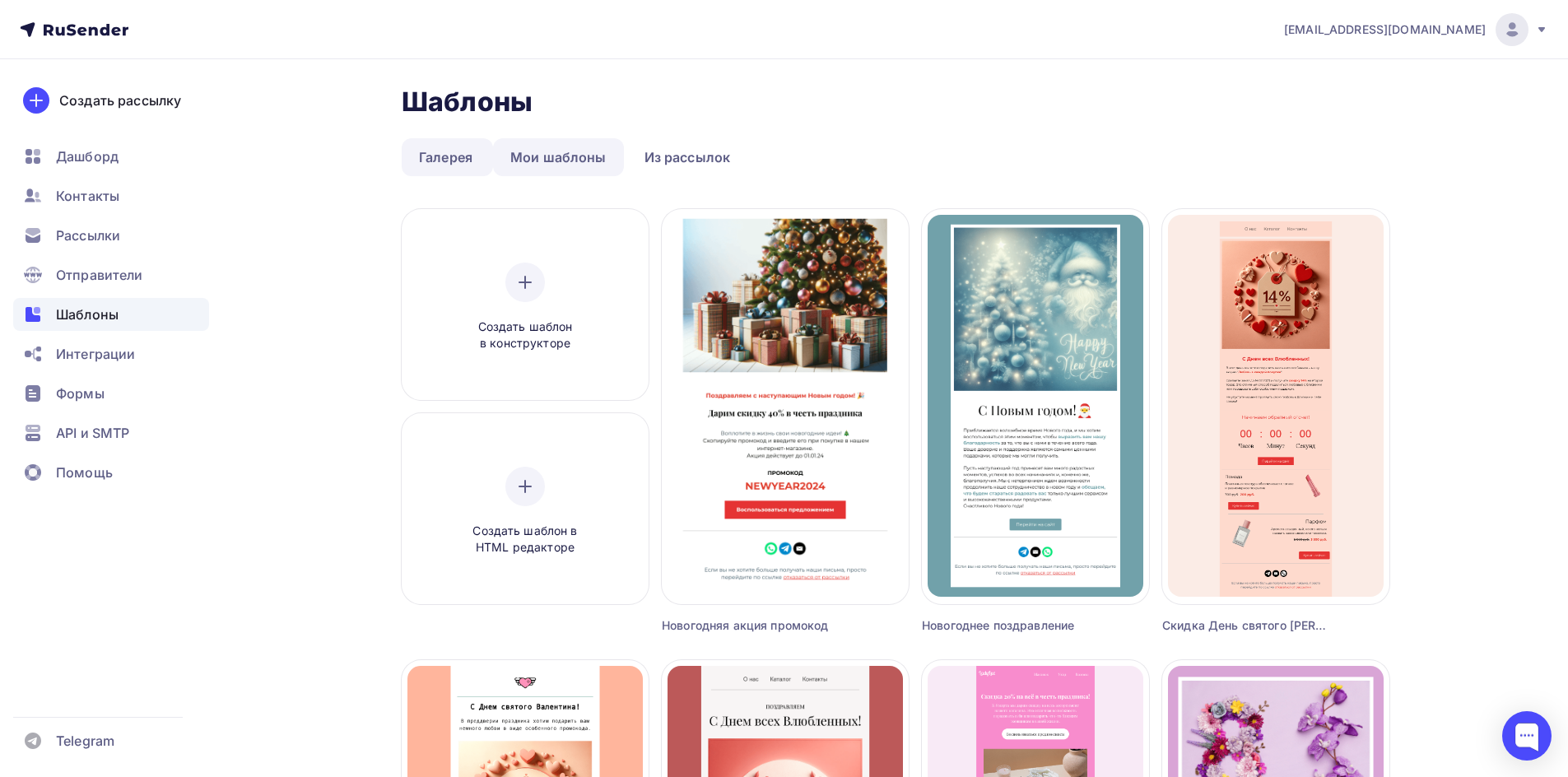
click at [594, 161] on link "Мои шаблоны" at bounding box center [558, 157] width 131 height 38
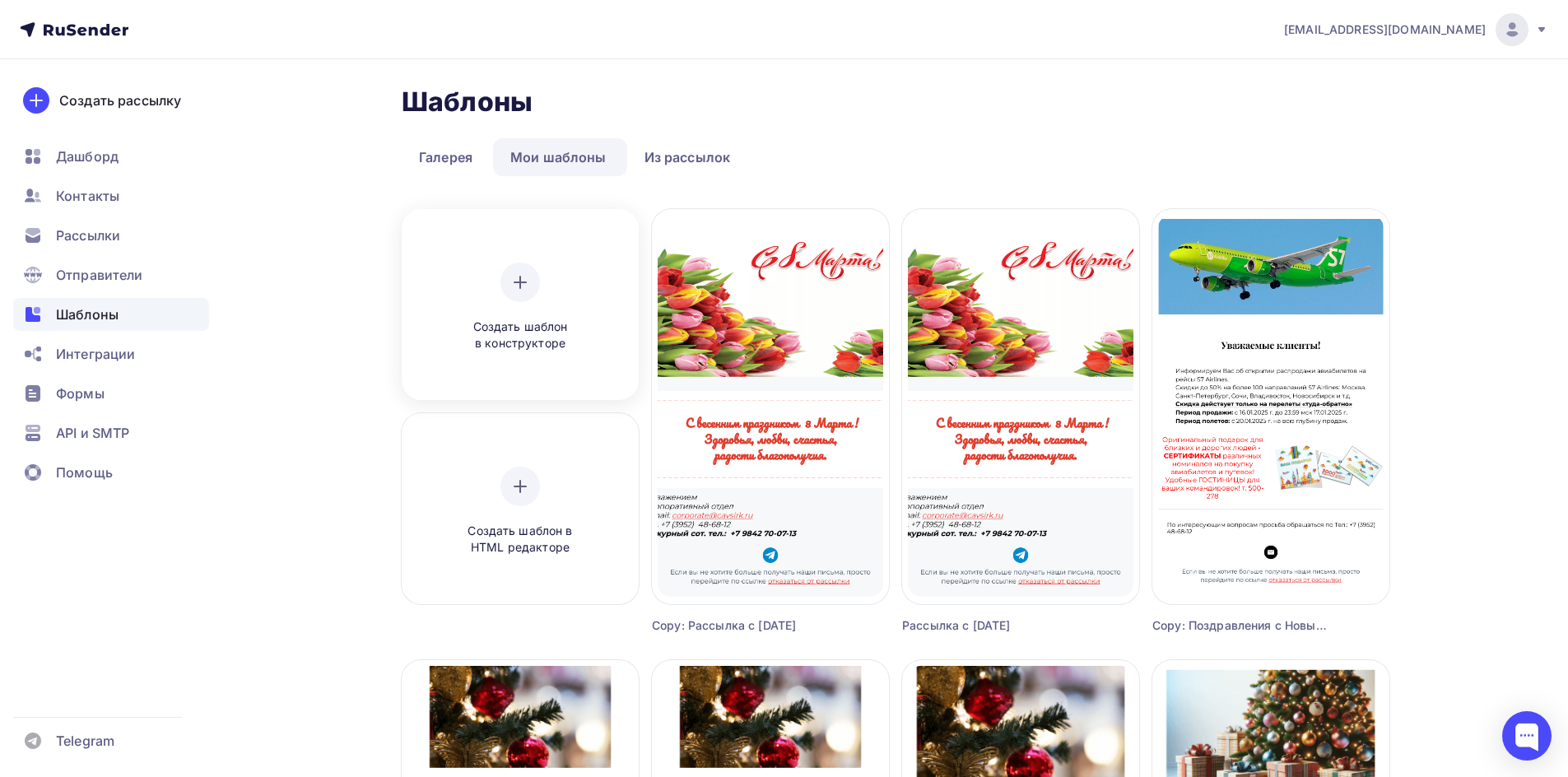
click at [510, 281] on icon at bounding box center [519, 282] width 20 height 20
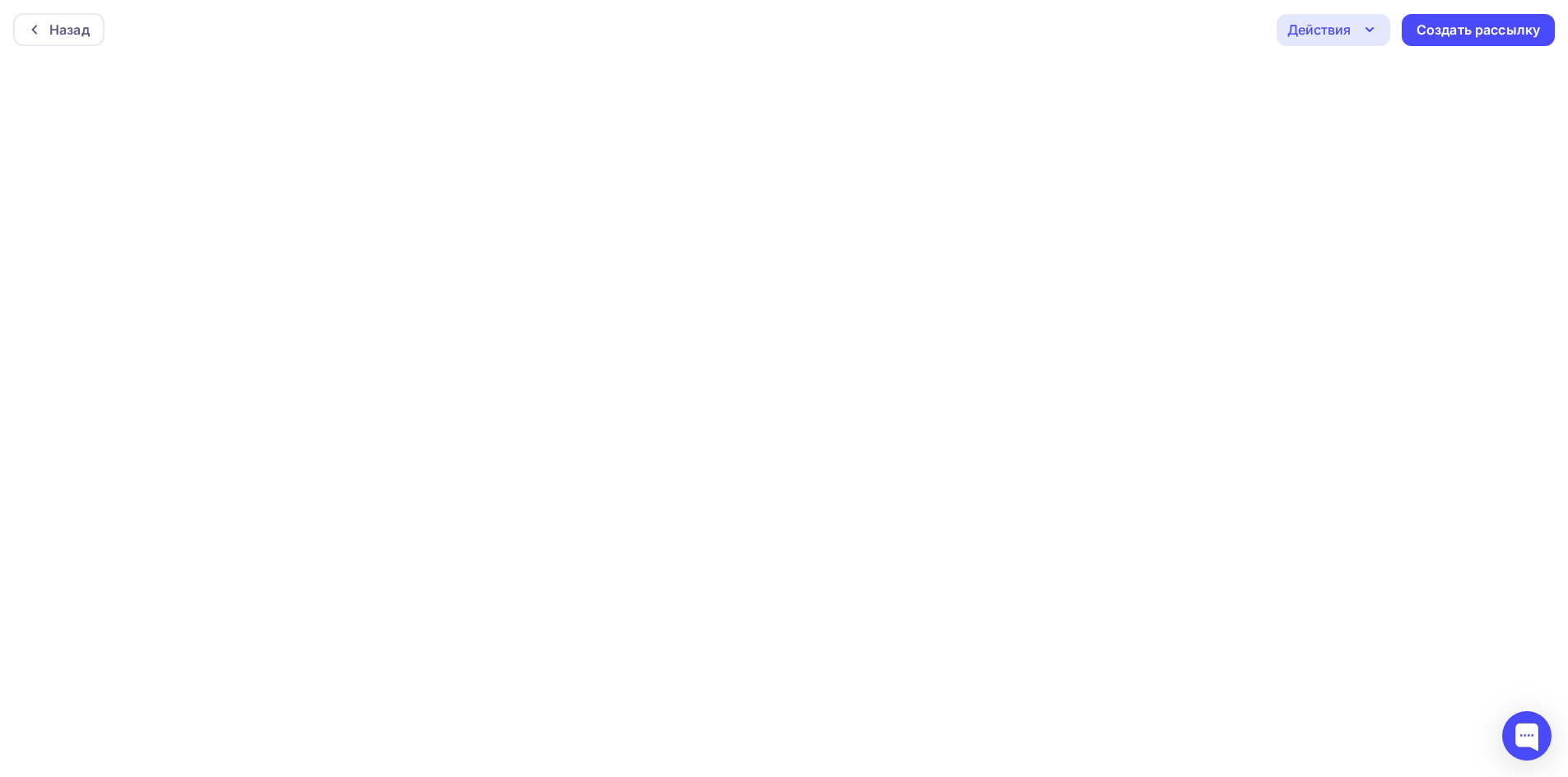
click at [1348, 41] on div "Действия" at bounding box center [1333, 30] width 114 height 32
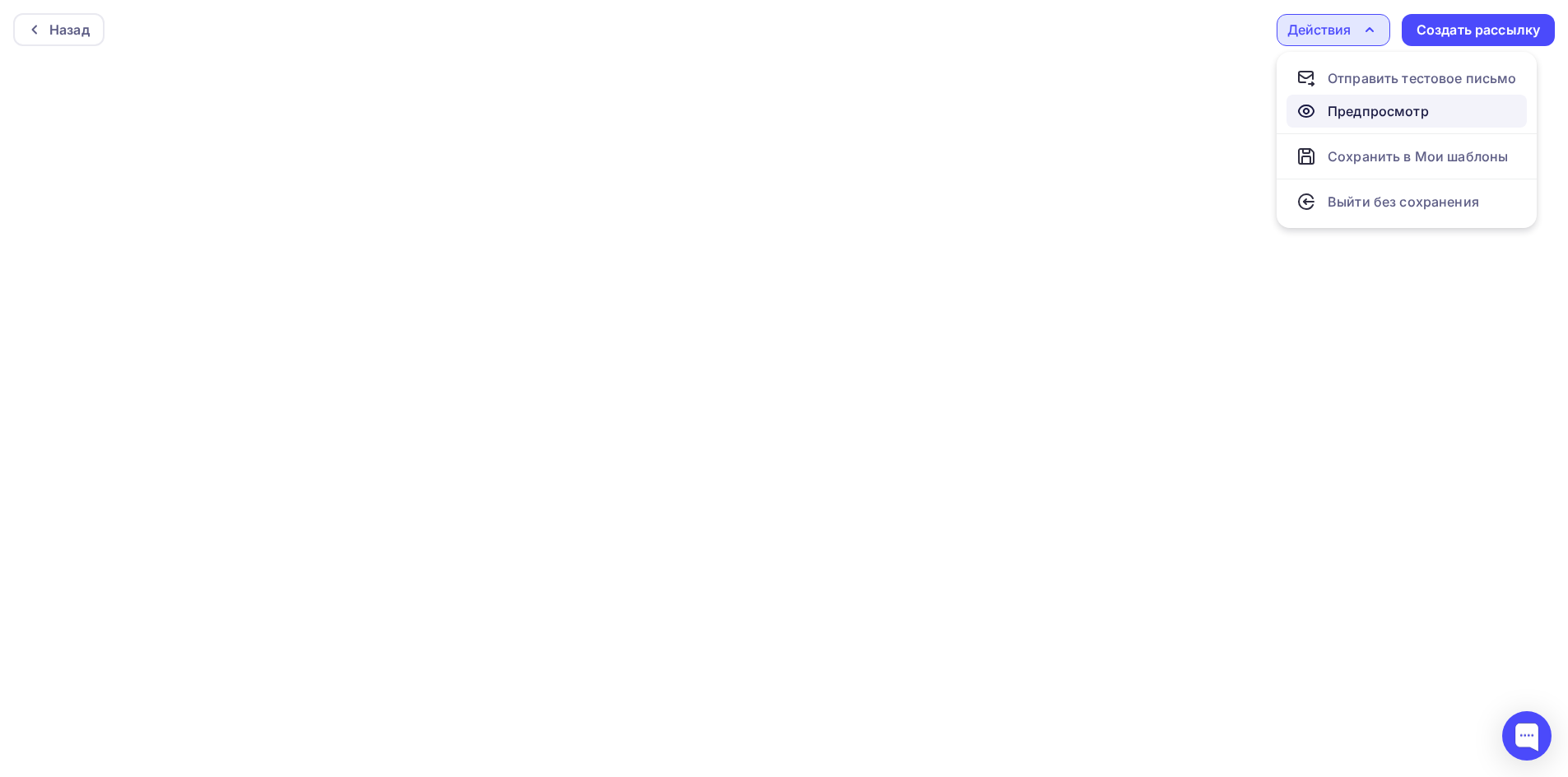
click at [1336, 111] on div "Предпросмотр" at bounding box center [1378, 111] width 101 height 20
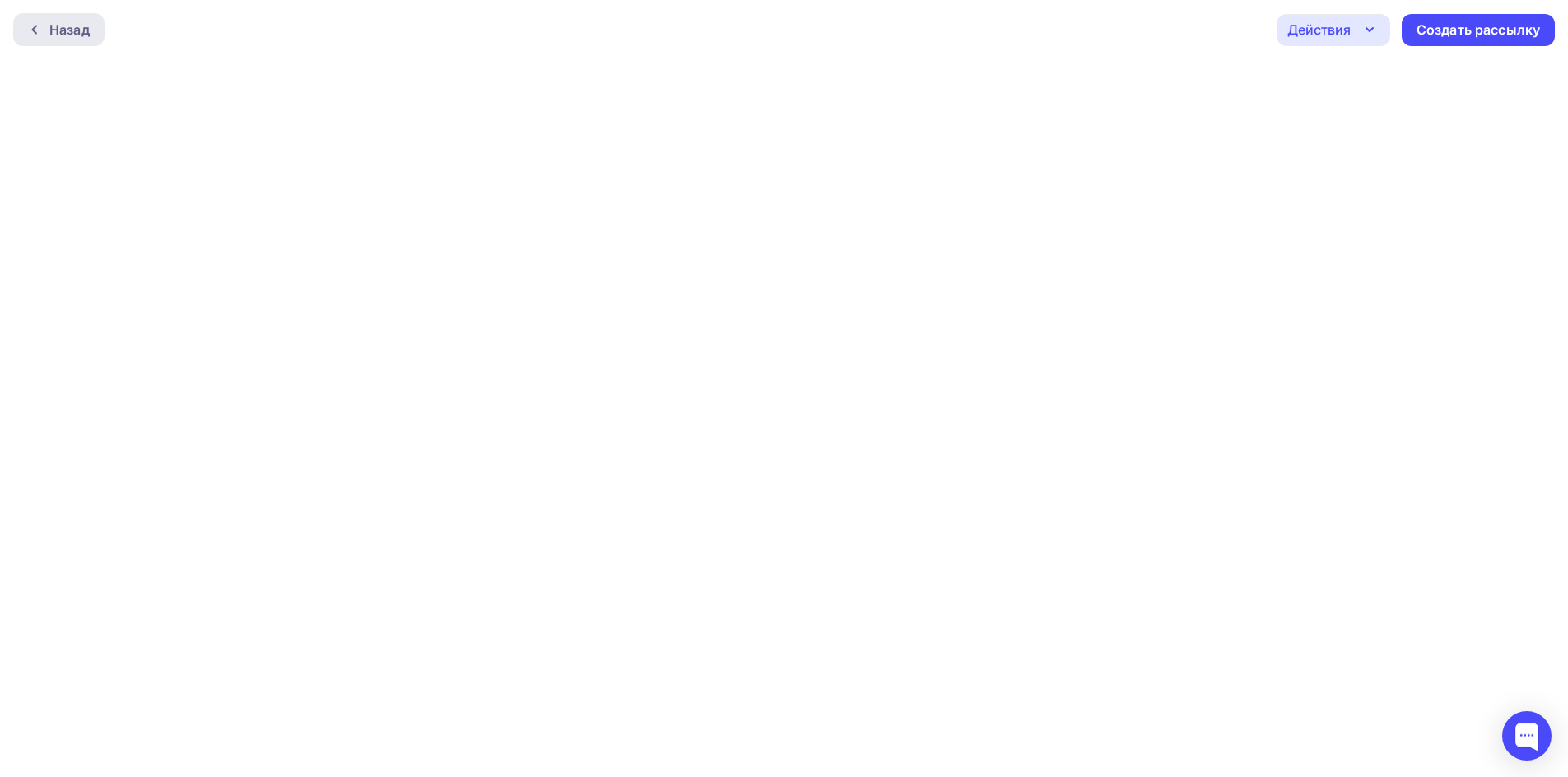
click at [63, 25] on div "Назад" at bounding box center [69, 29] width 40 height 20
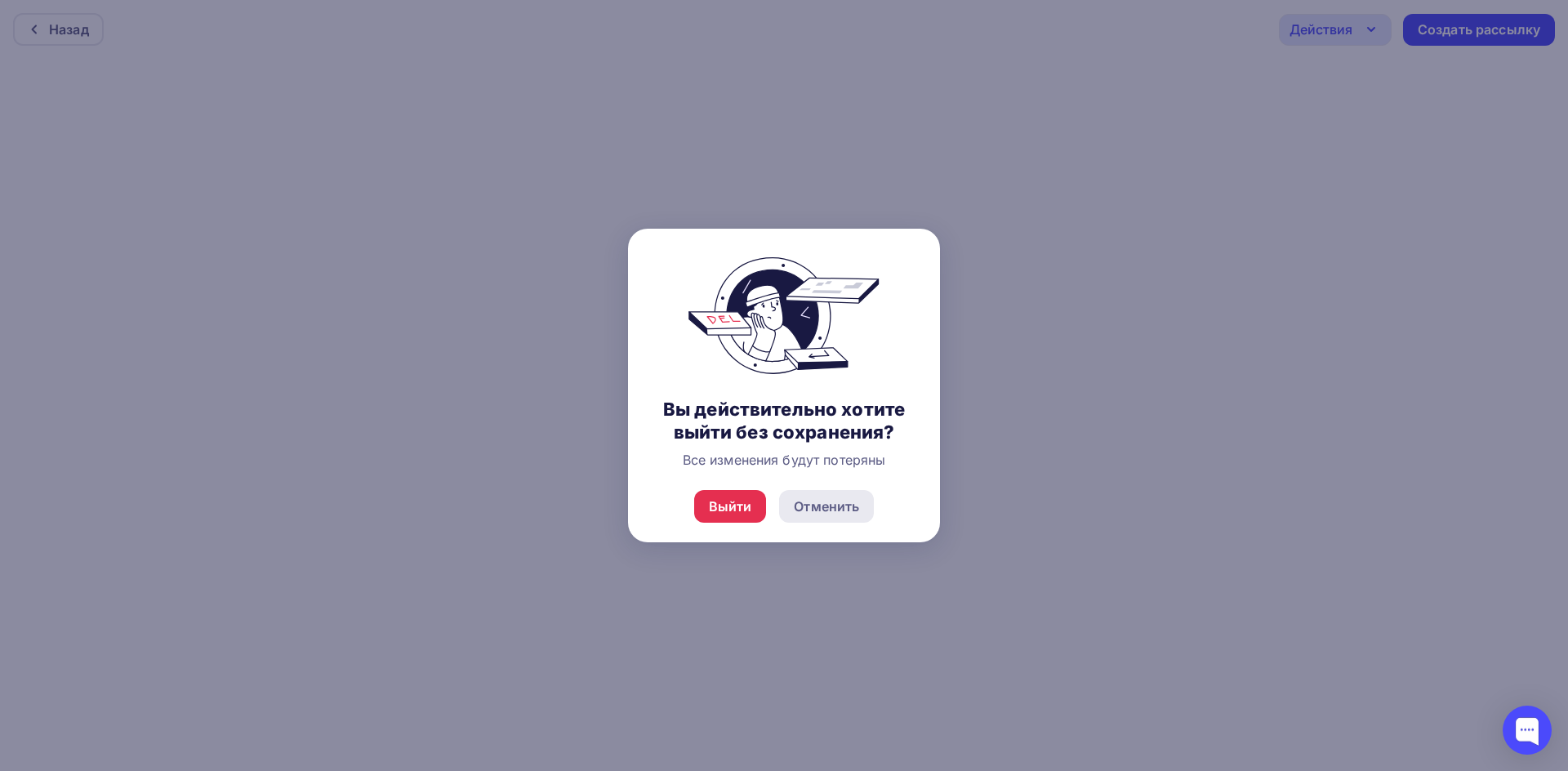
click at [816, 504] on div "Отменить" at bounding box center [826, 506] width 65 height 19
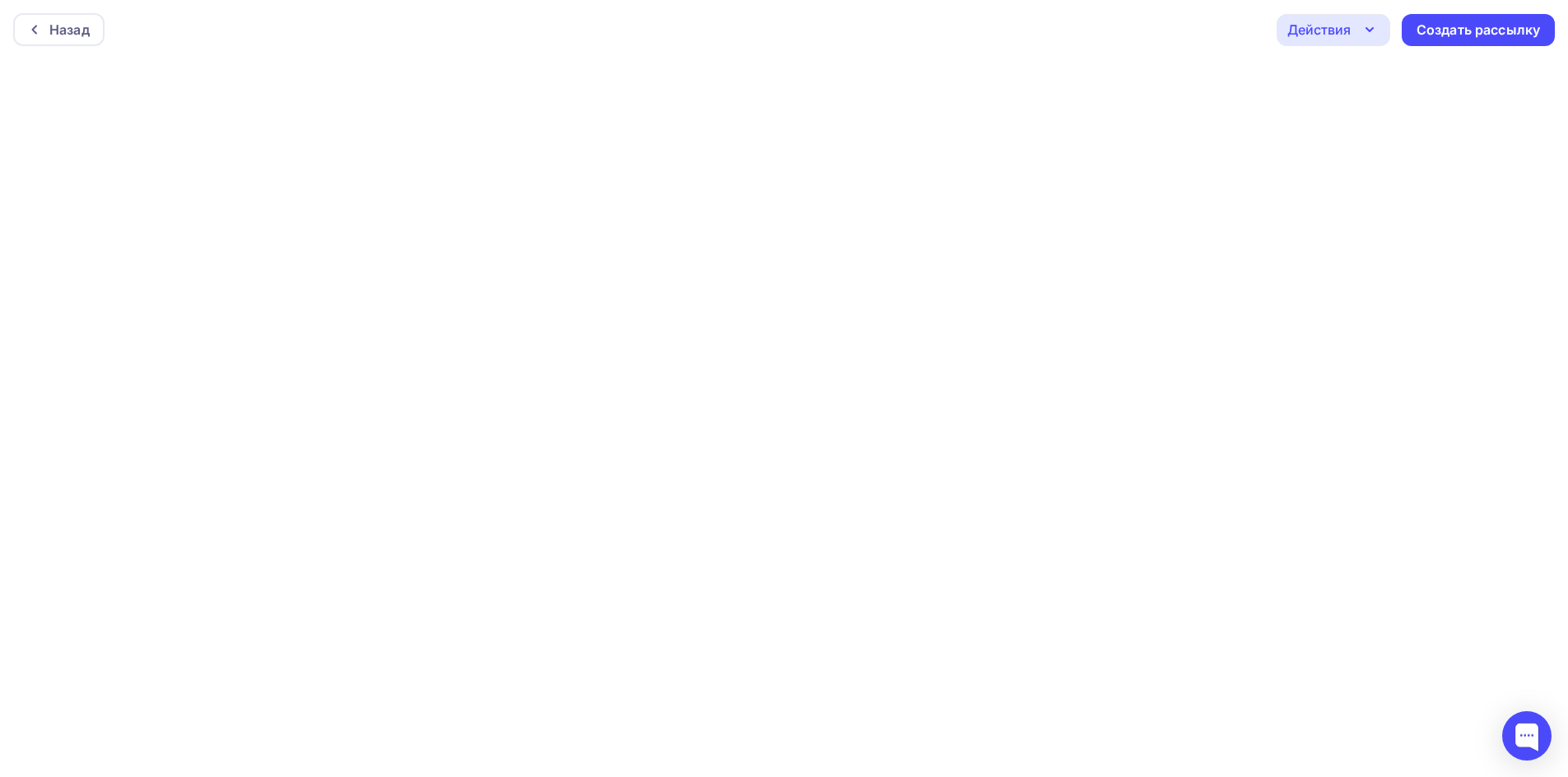
click at [1372, 21] on icon "button" at bounding box center [1369, 29] width 20 height 20
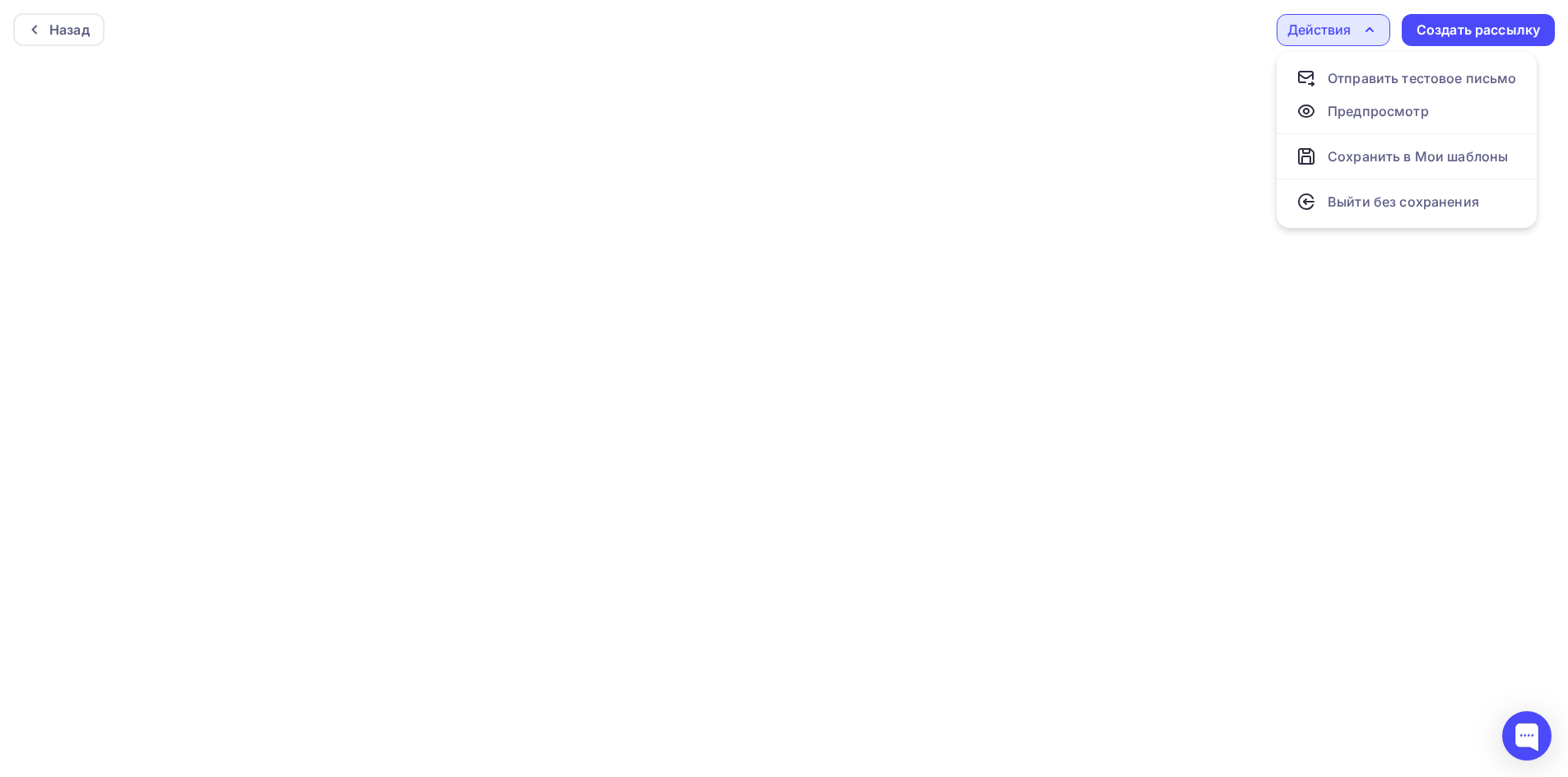
click at [1319, 34] on div "Действия" at bounding box center [1318, 29] width 64 height 20
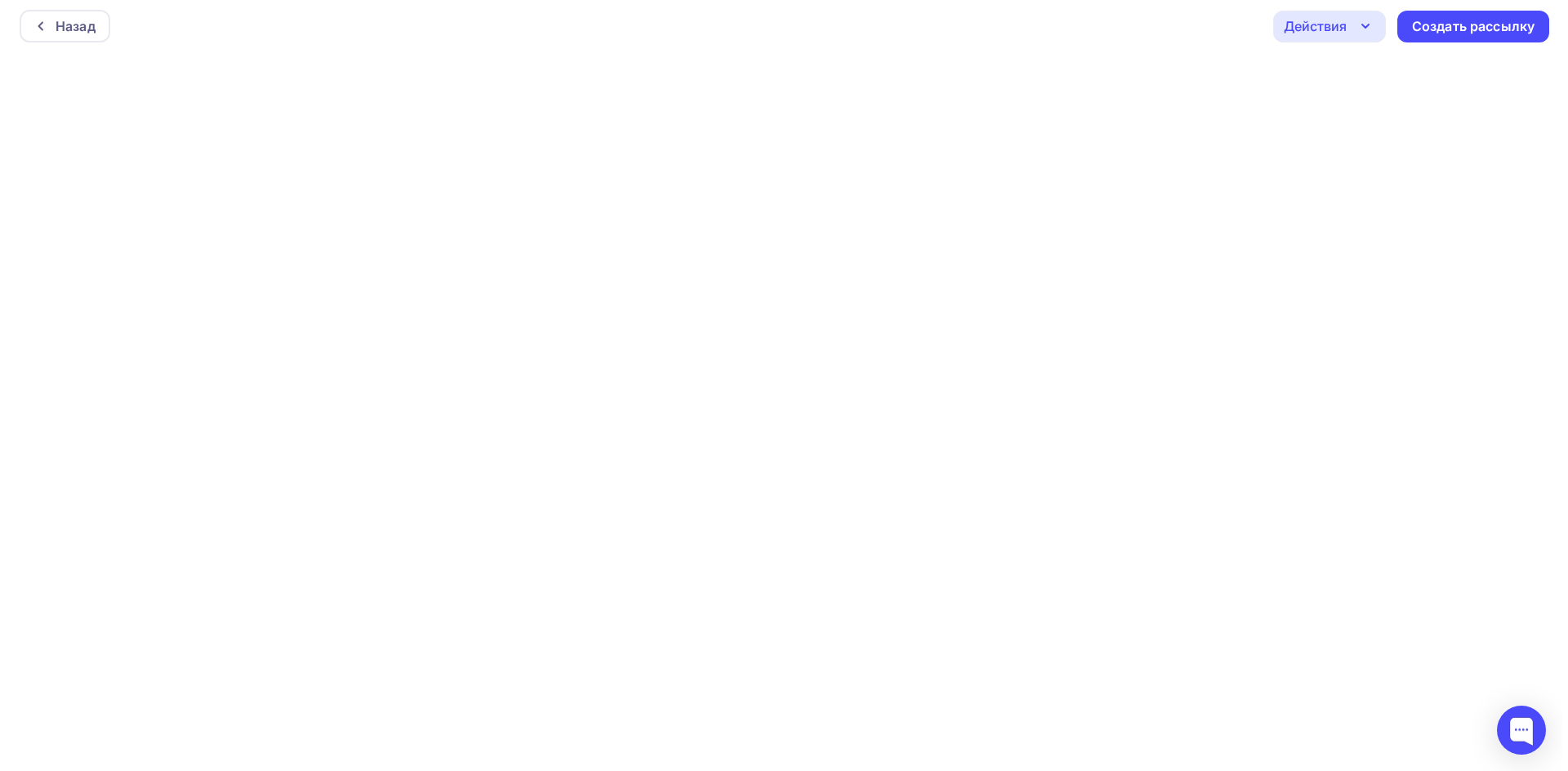
scroll to position [4, 0]
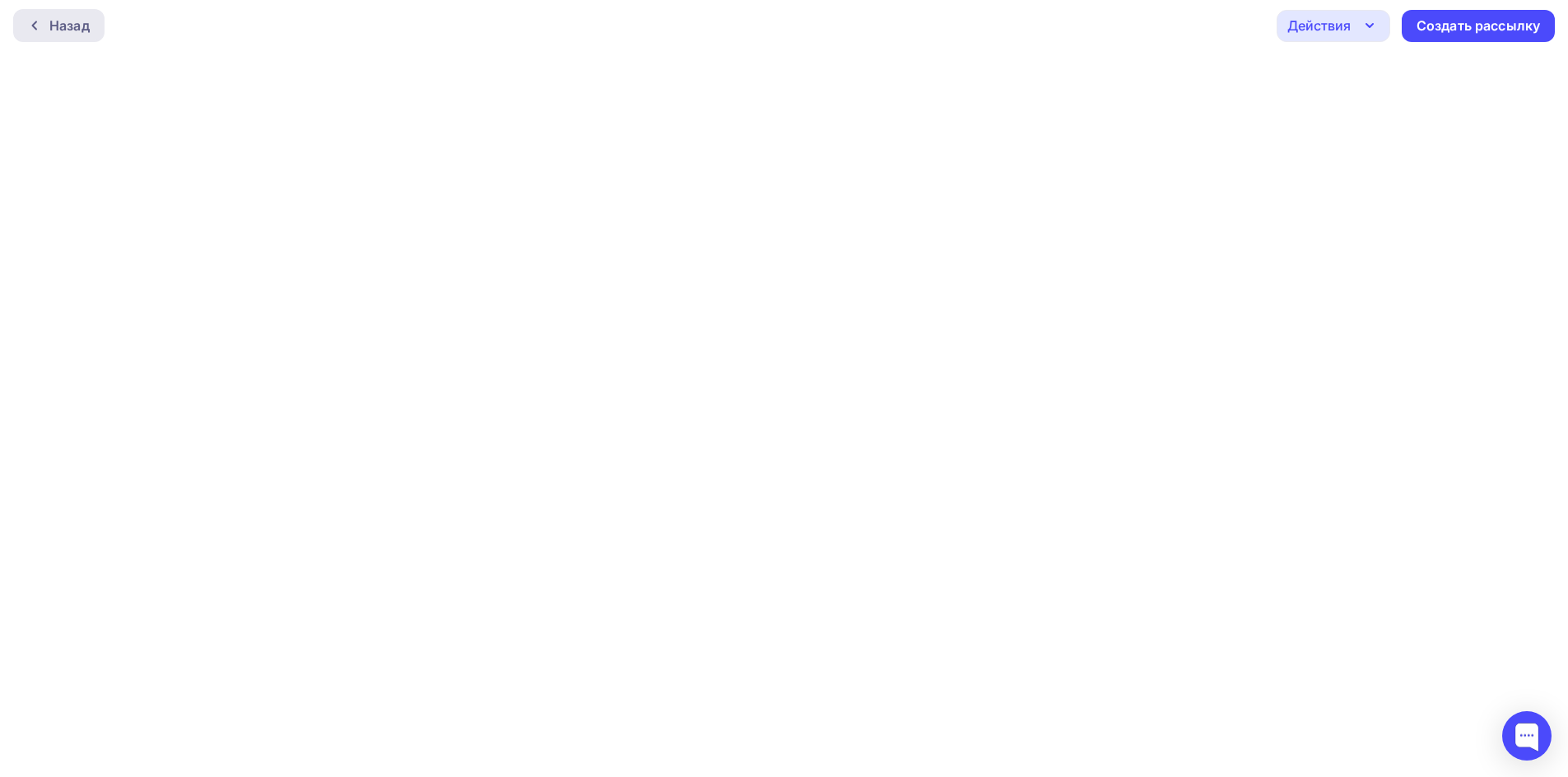
click at [82, 26] on div "Назад" at bounding box center [69, 25] width 40 height 20
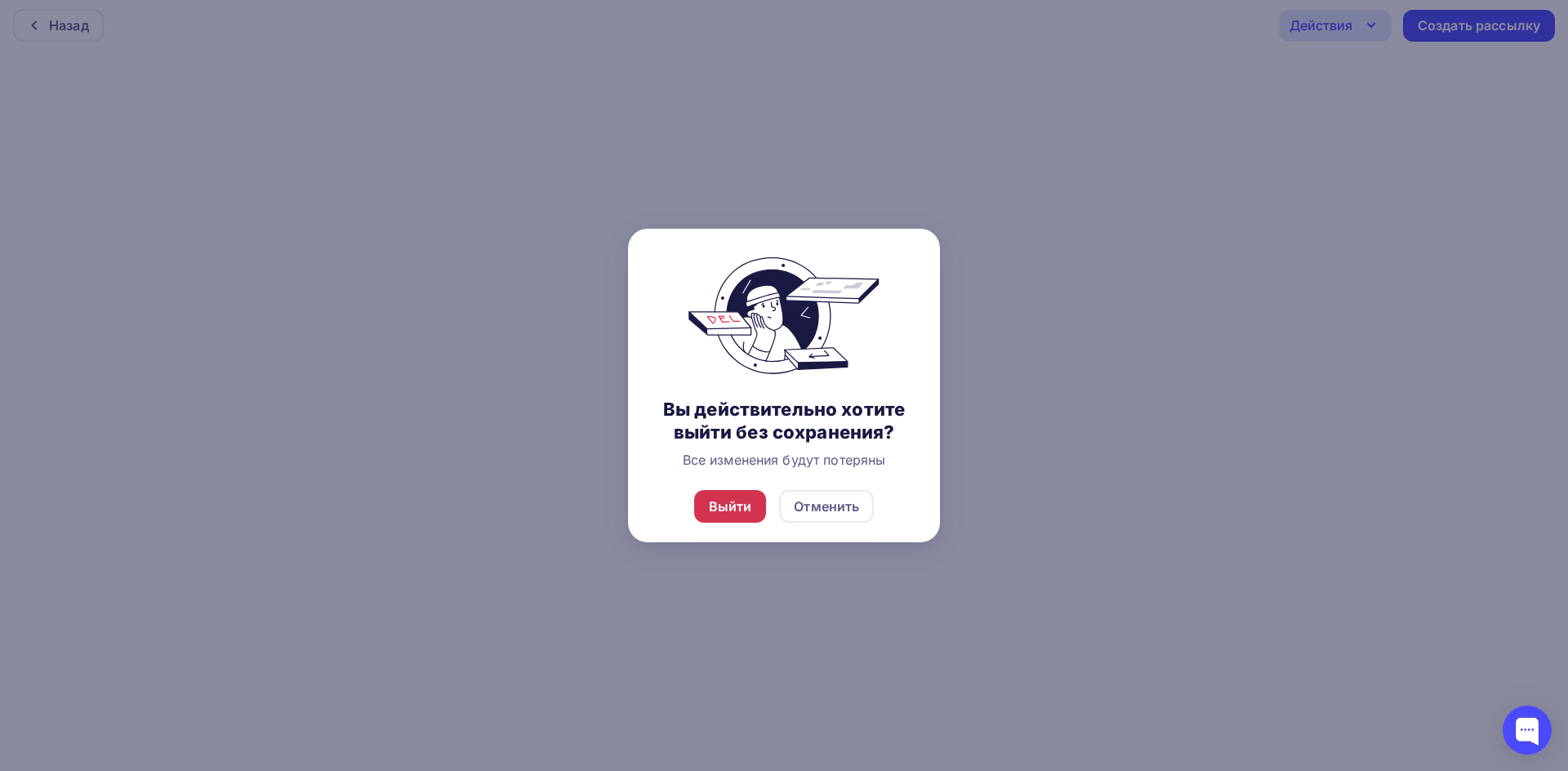
click at [746, 504] on div "Выйти" at bounding box center [730, 506] width 43 height 19
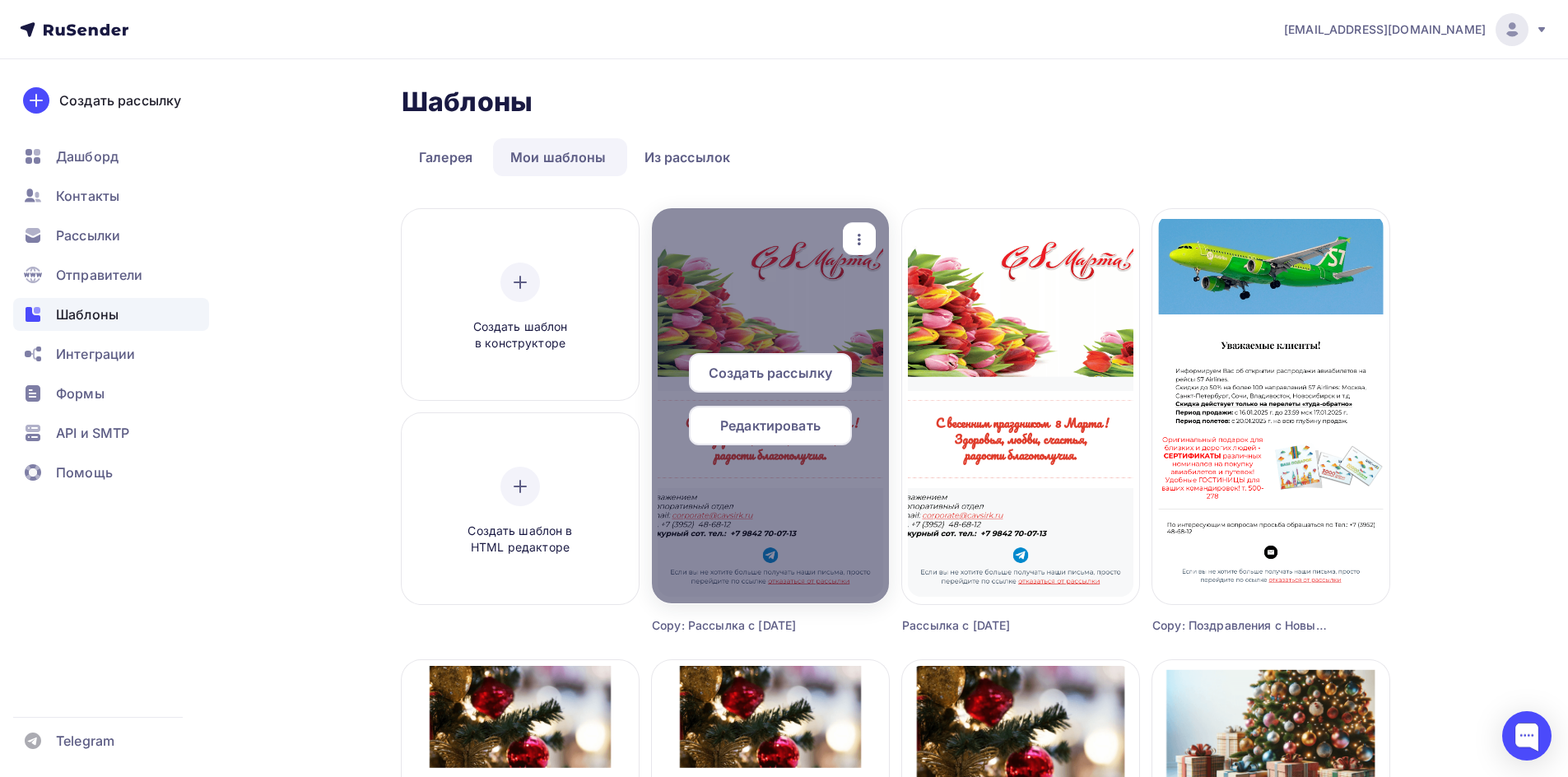
click at [770, 434] on span "Редактировать" at bounding box center [770, 425] width 100 height 20
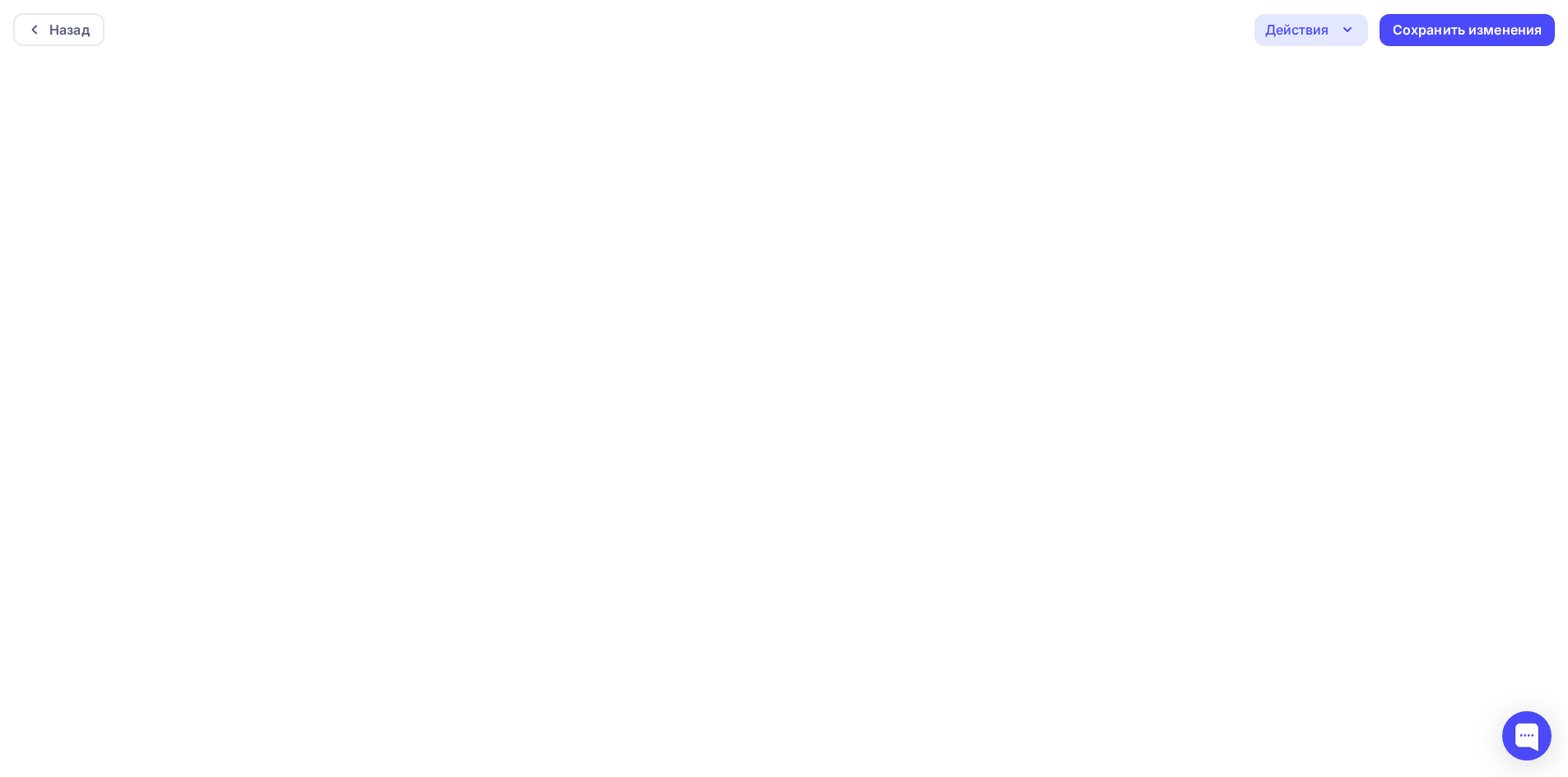
click at [1317, 37] on div "Действия" at bounding box center [1296, 29] width 64 height 20
click at [1323, 27] on div "Действия" at bounding box center [1296, 29] width 64 height 20
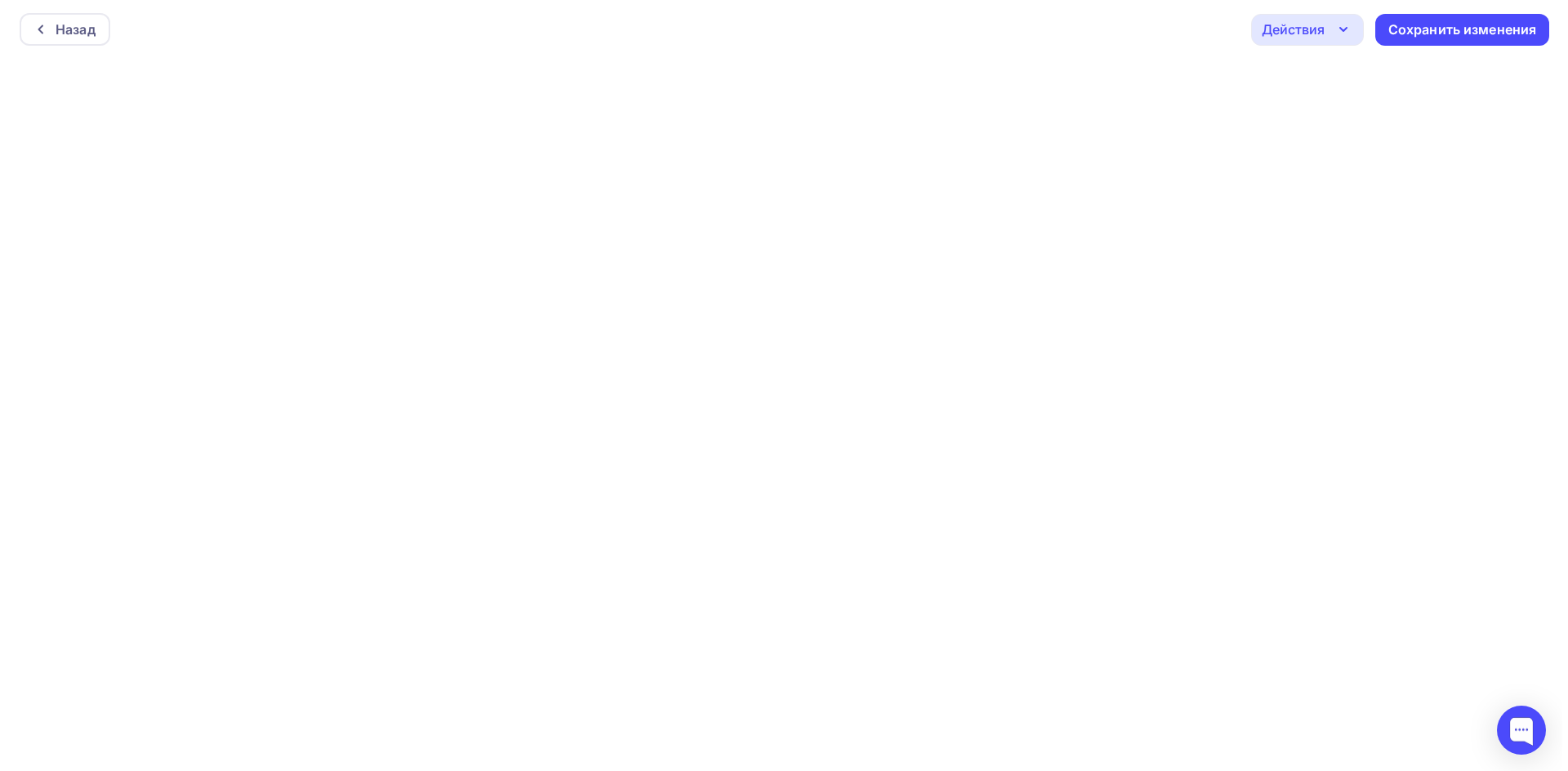
scroll to position [4, 0]
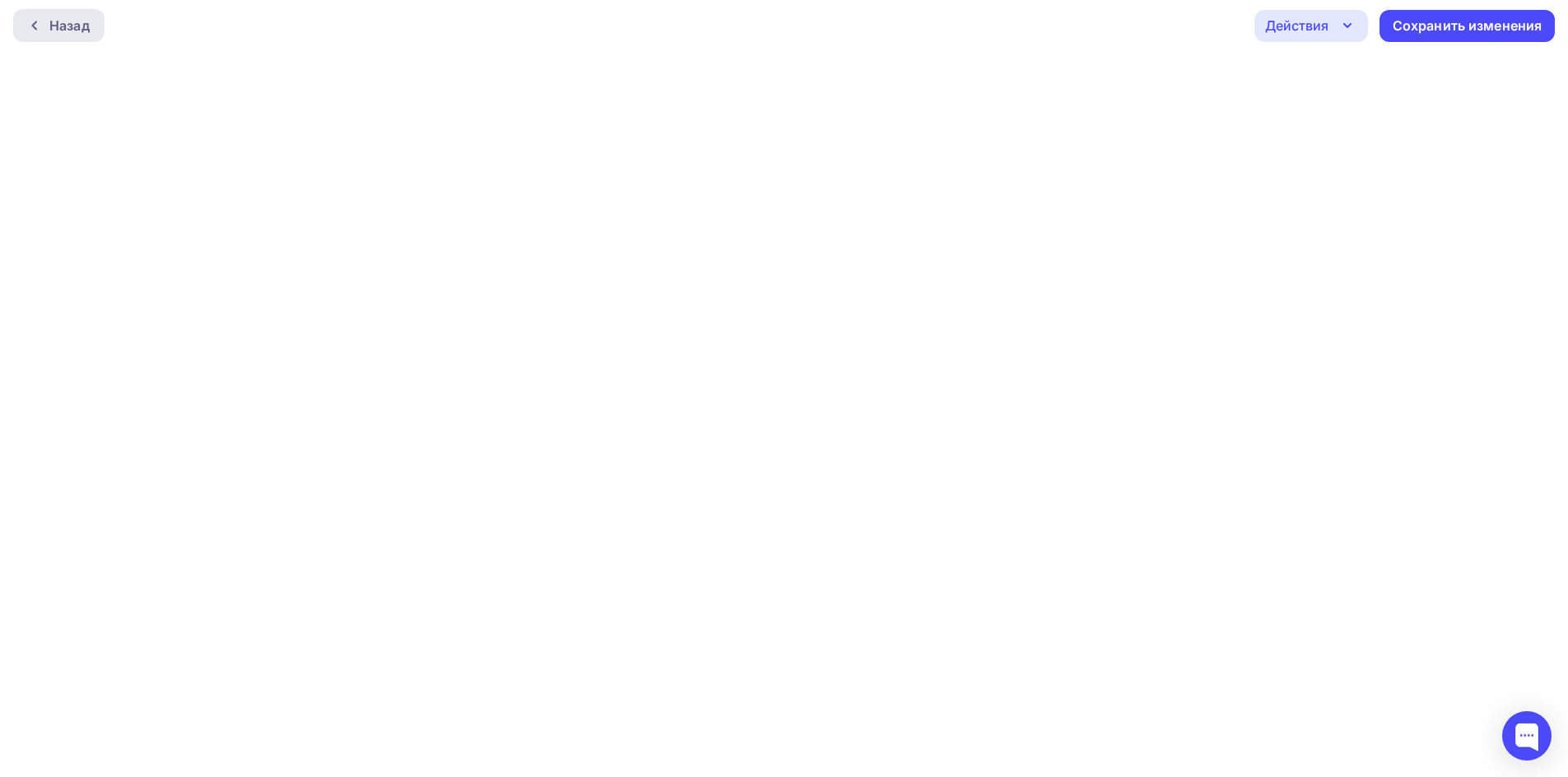
click at [70, 37] on div "Назад" at bounding box center [58, 26] width 91 height 33
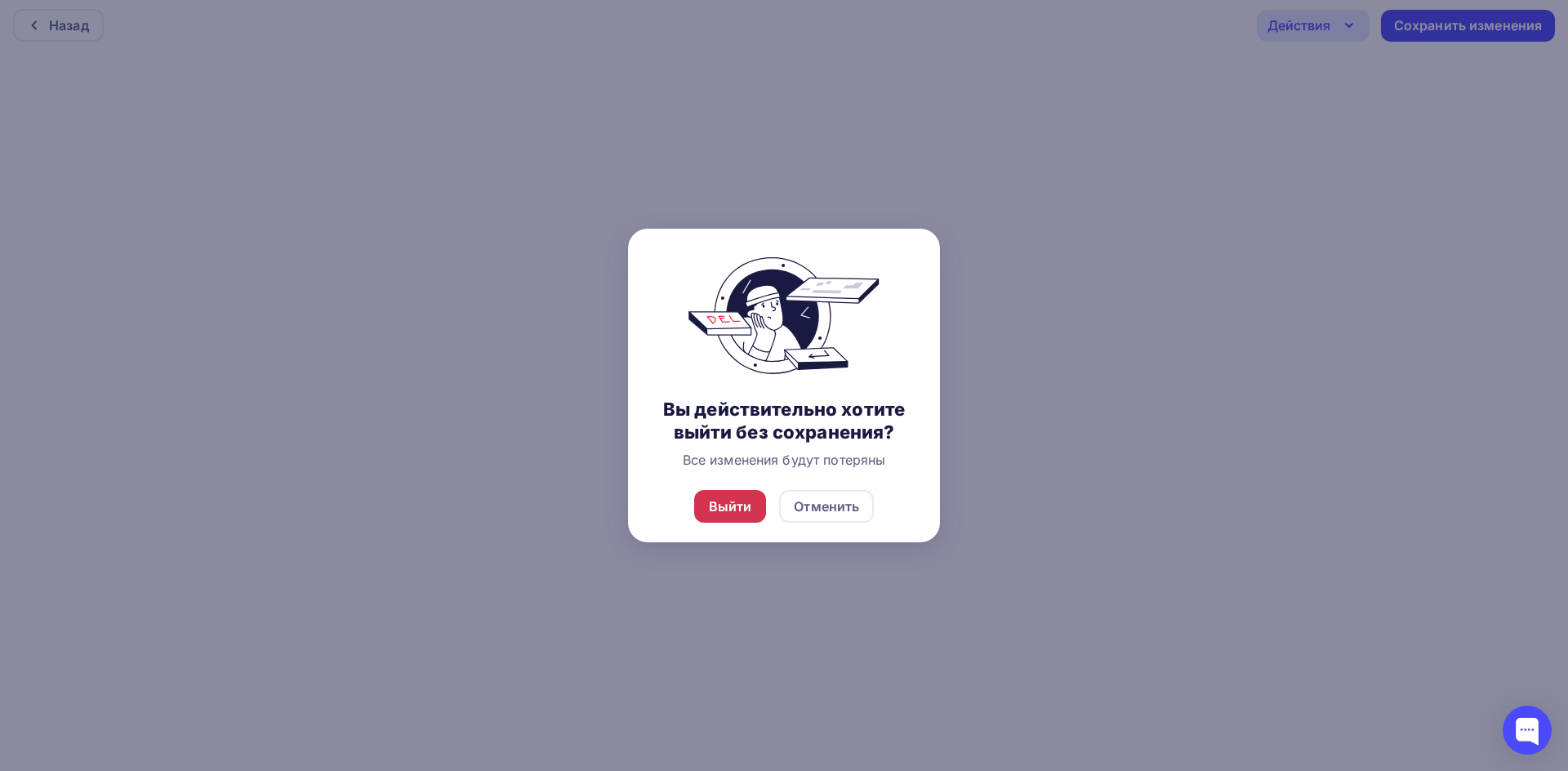
click at [733, 519] on div "Выйти" at bounding box center [730, 506] width 73 height 33
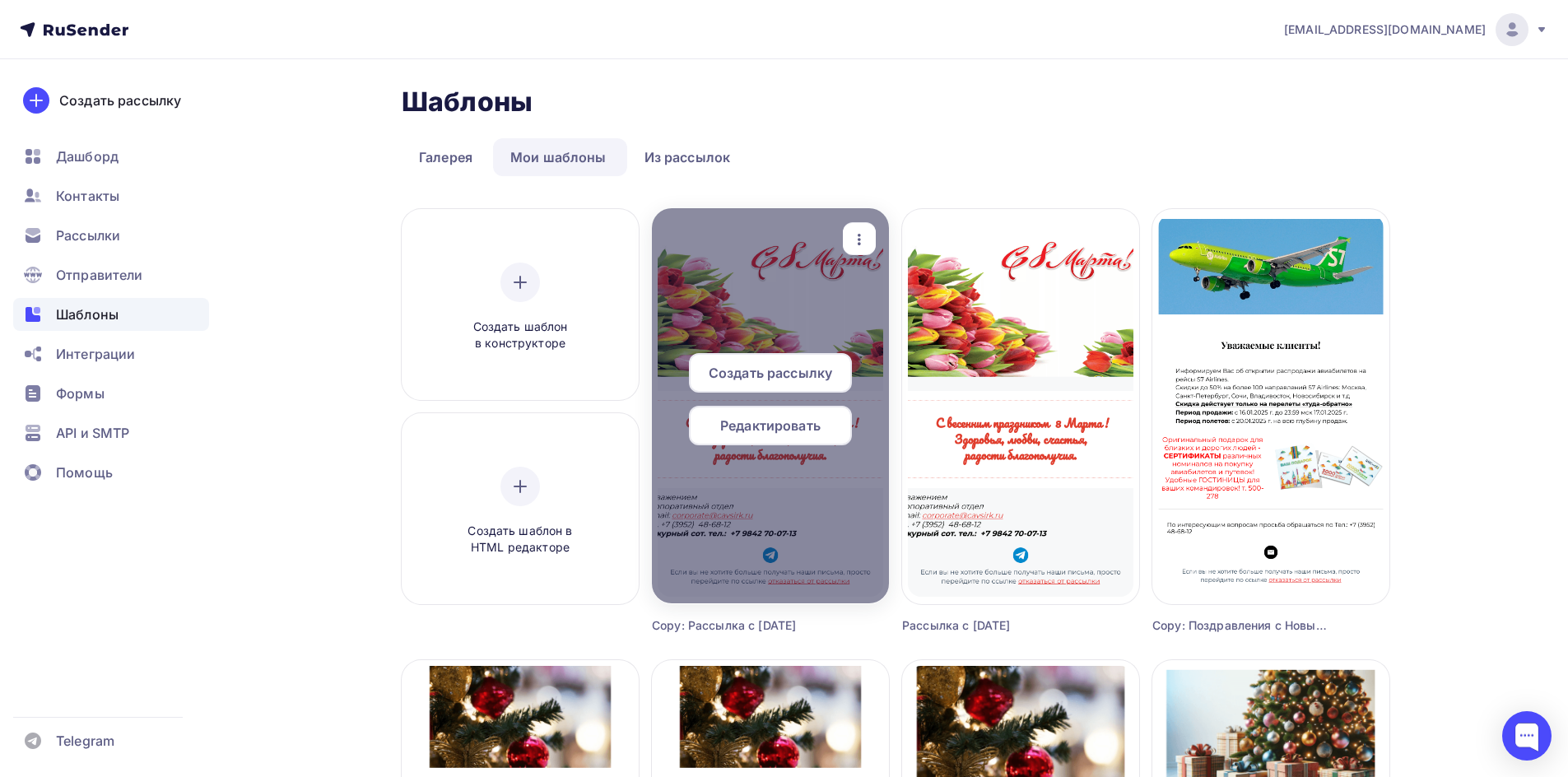
click at [755, 428] on span "Редактировать" at bounding box center [770, 425] width 100 height 20
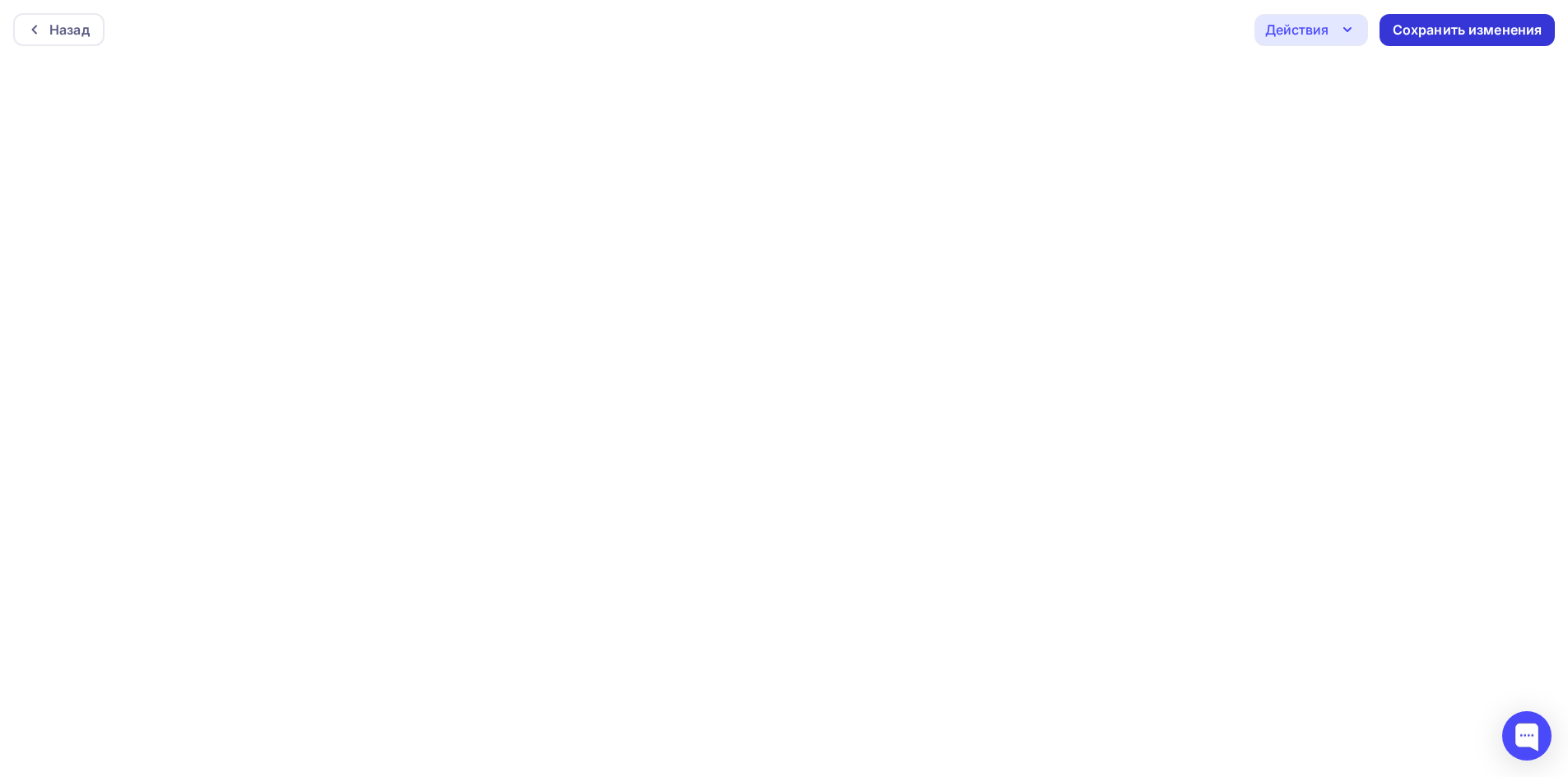
click at [1419, 35] on div "Сохранить изменения" at bounding box center [1467, 30] width 150 height 19
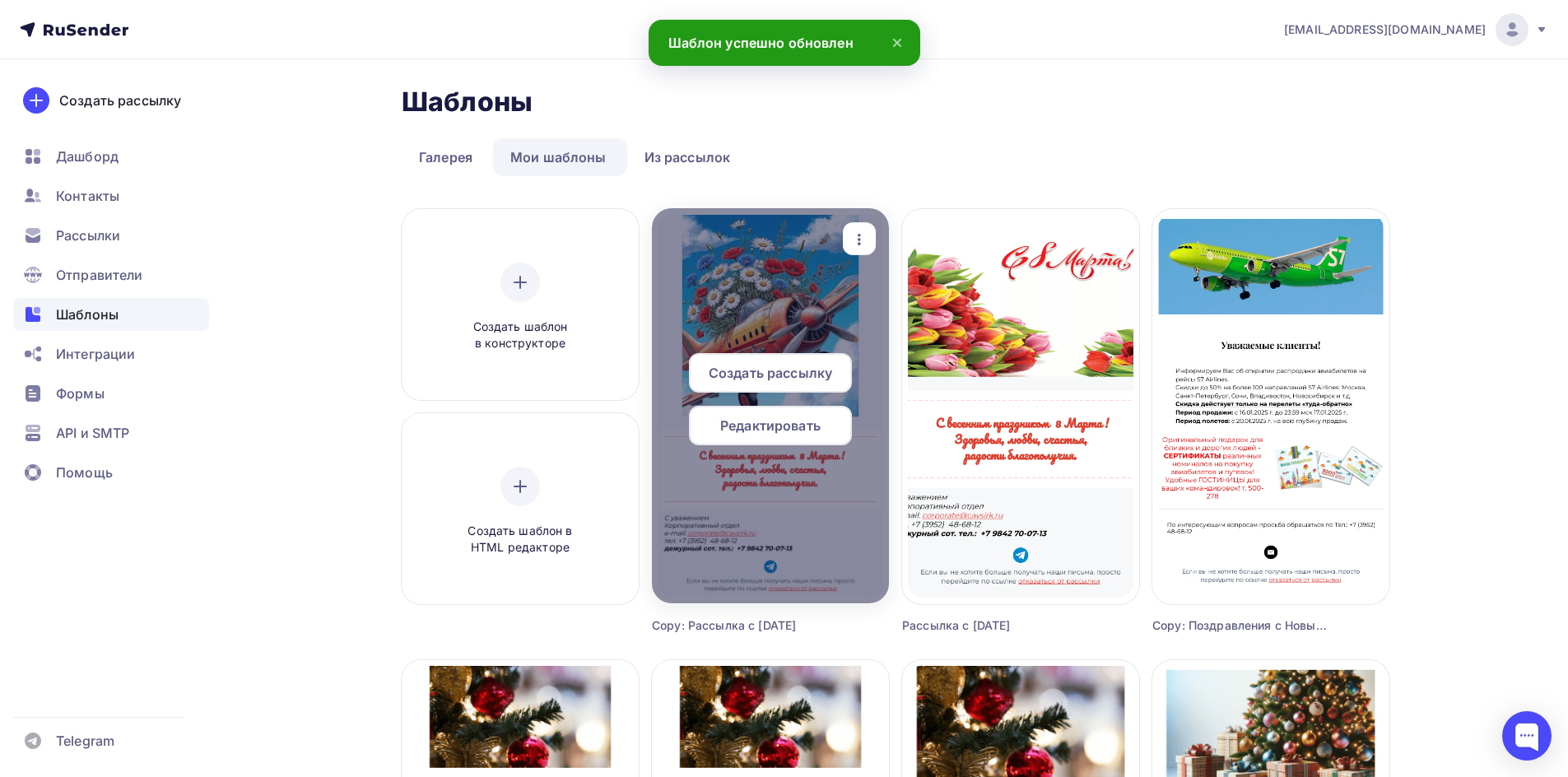
click at [791, 427] on span "Редактировать" at bounding box center [770, 425] width 100 height 20
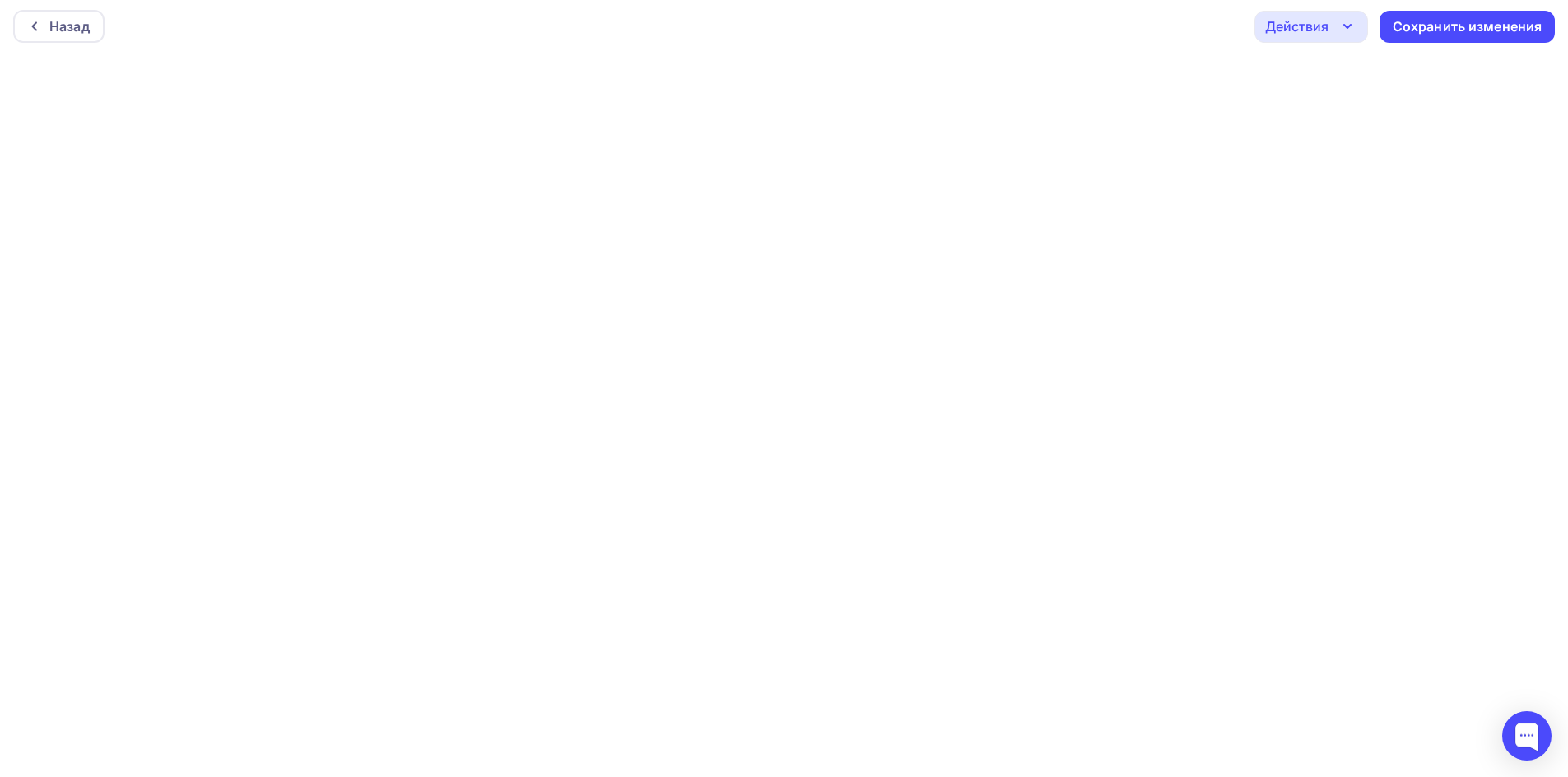
scroll to position [4, 0]
click at [1337, 33] on icon "button" at bounding box center [1346, 25] width 20 height 20
click at [1293, 32] on div "Действия" at bounding box center [1296, 25] width 64 height 20
drag, startPoint x: 1302, startPoint y: 52, endPoint x: 1304, endPoint y: 43, distance: 9.2
click at [1303, 52] on div "Назад Действия Отправить тестовое письмо Предпросмотр Выйти без сохранения Сохр…" at bounding box center [784, 26] width 1568 height 60
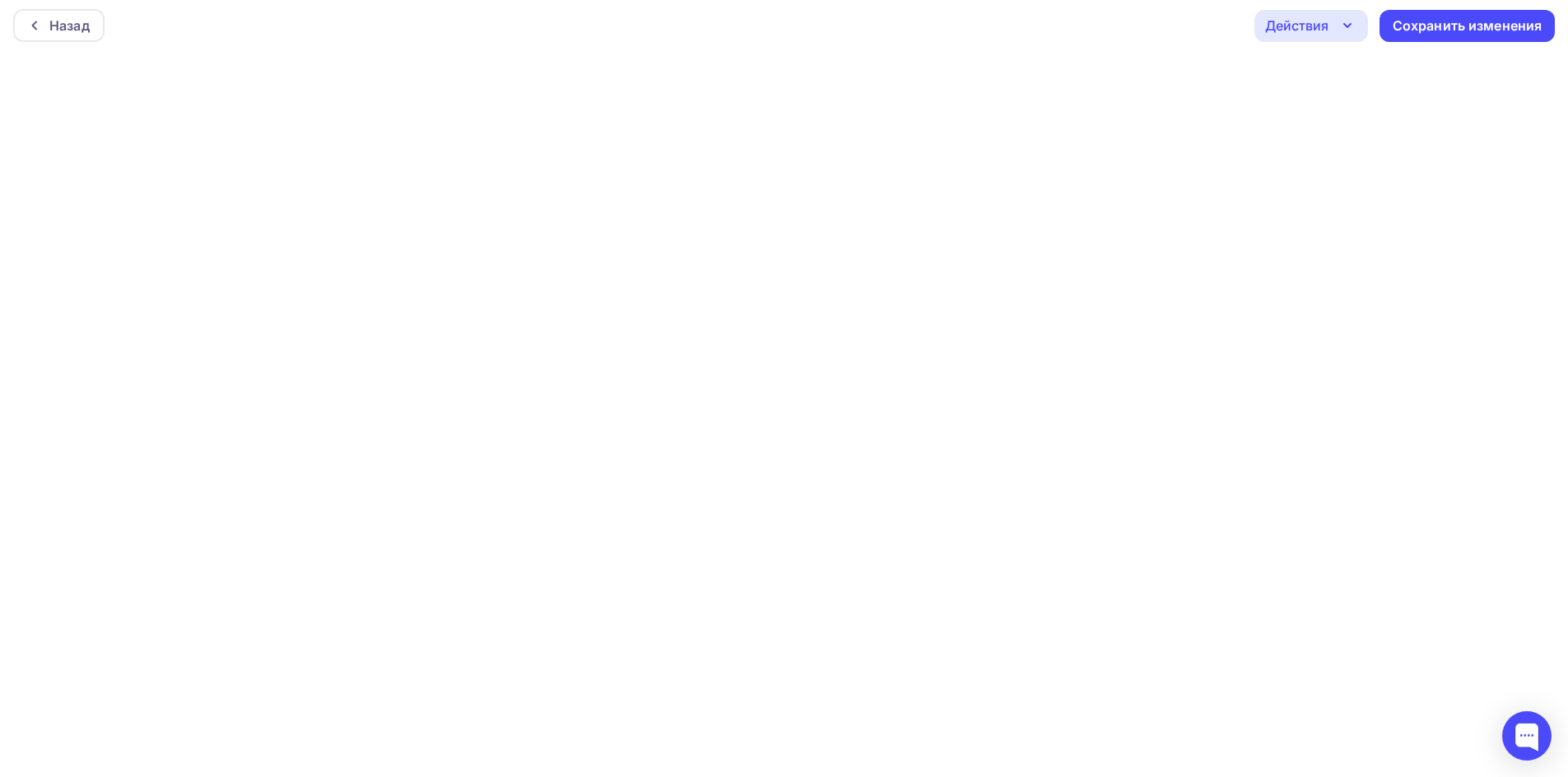
click at [1305, 26] on div "Действия" at bounding box center [1296, 25] width 64 height 20
click at [1305, 22] on div "Действия" at bounding box center [1296, 25] width 64 height 20
click at [1330, 34] on div "Действия" at bounding box center [1311, 30] width 114 height 32
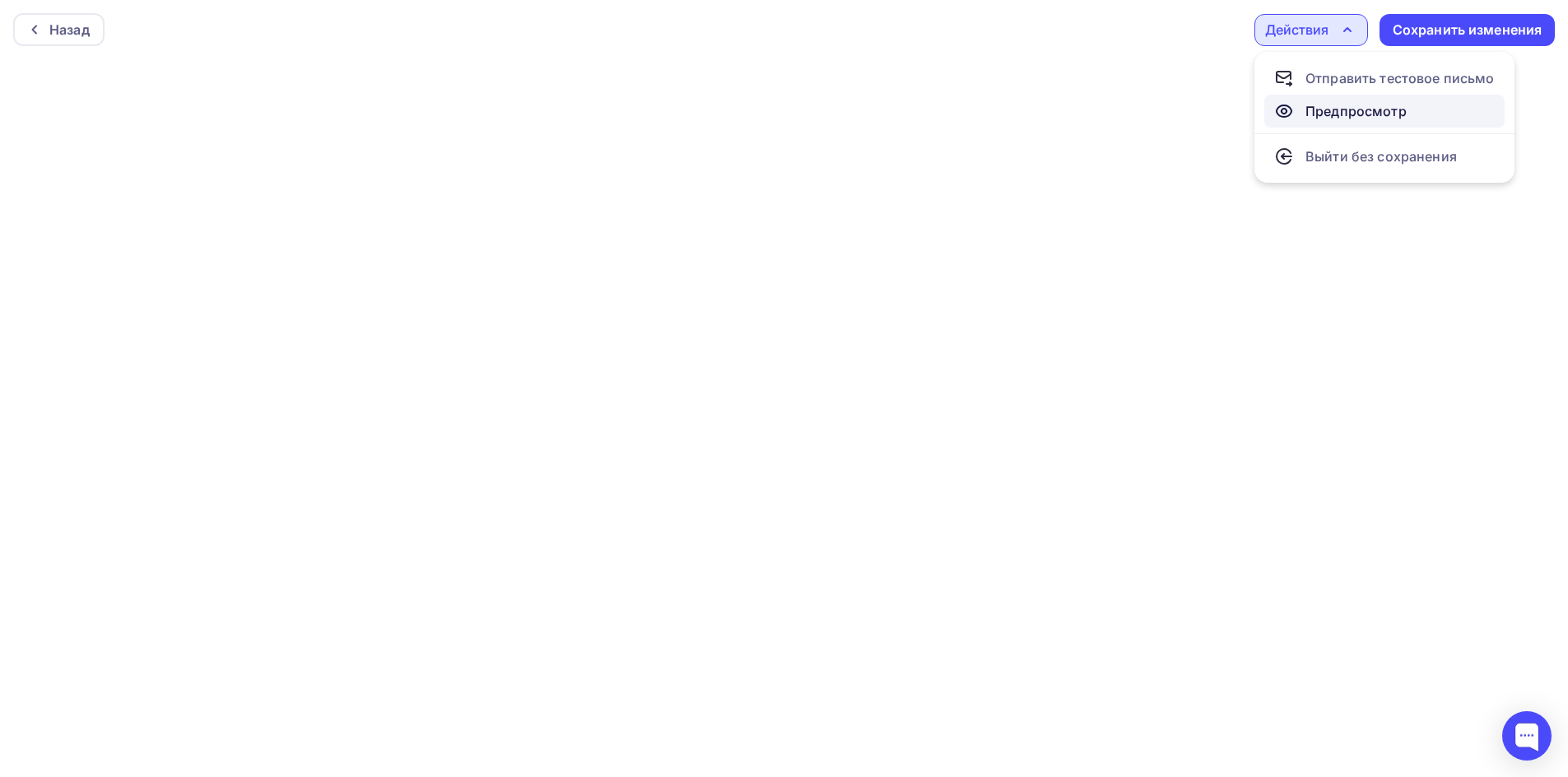
click at [1348, 109] on div "Предпросмотр" at bounding box center [1356, 111] width 101 height 20
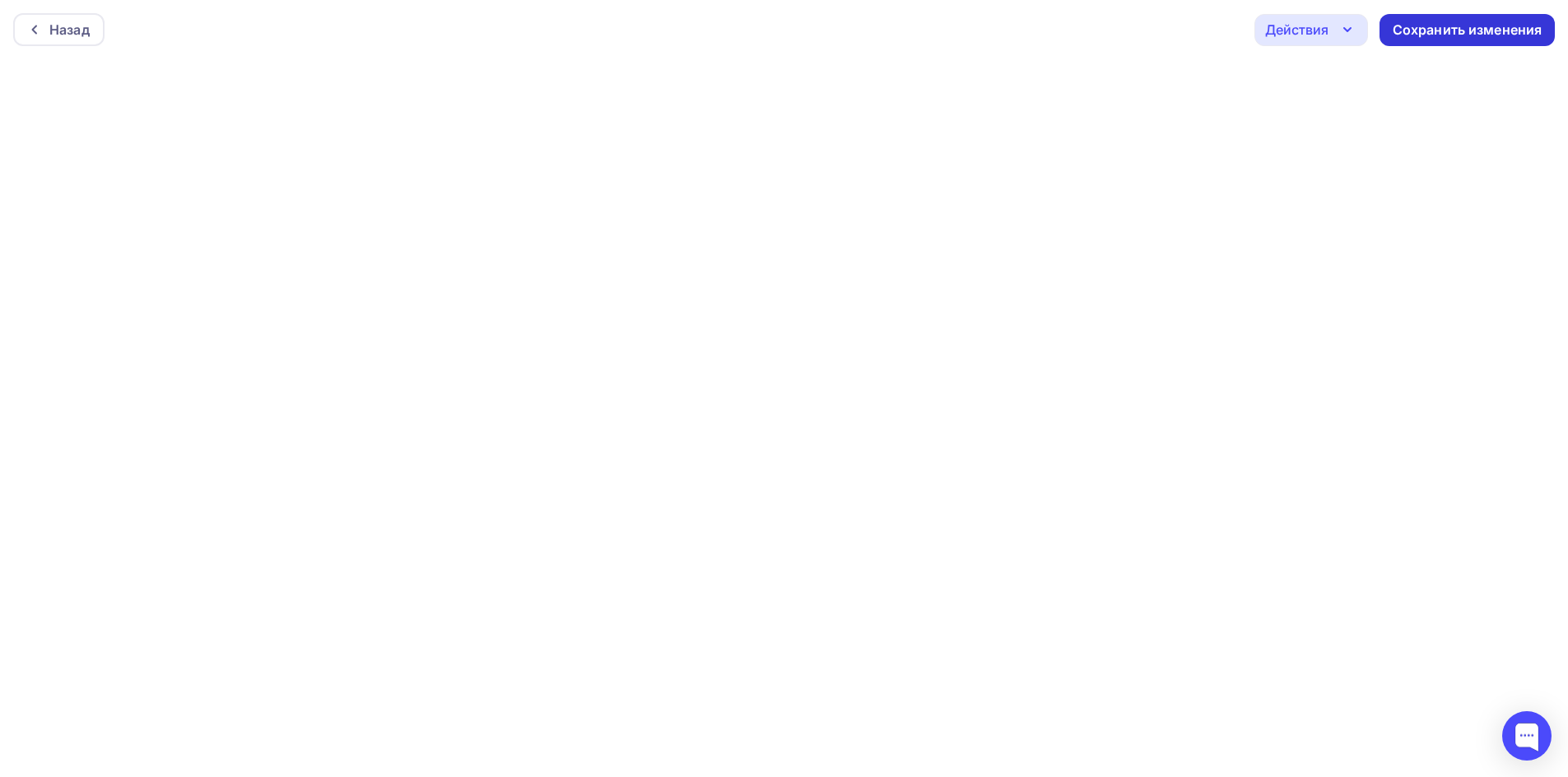
click at [1460, 25] on div "Сохранить изменения" at bounding box center [1467, 30] width 150 height 19
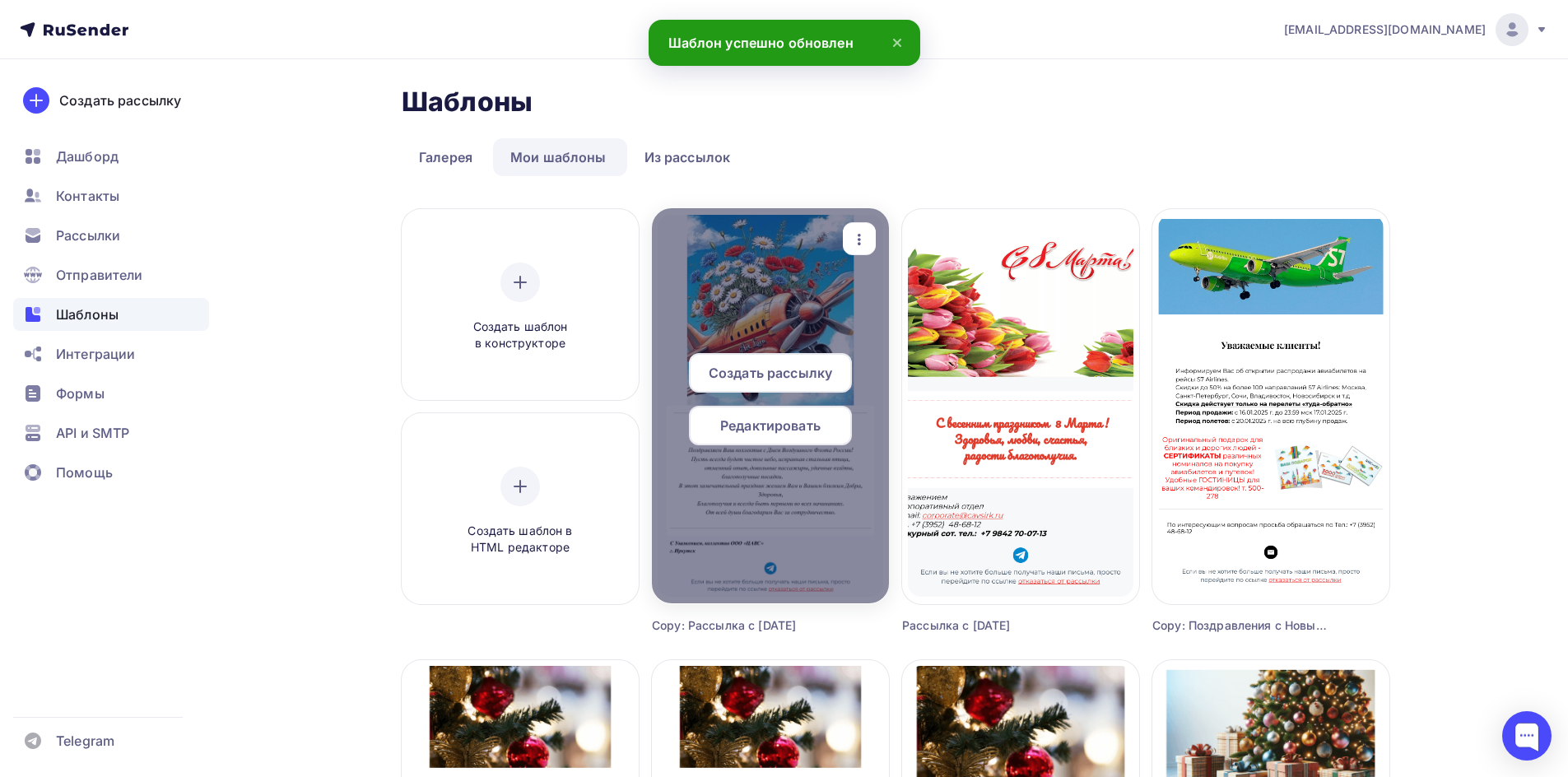
click at [744, 428] on span "Редактировать" at bounding box center [770, 425] width 100 height 20
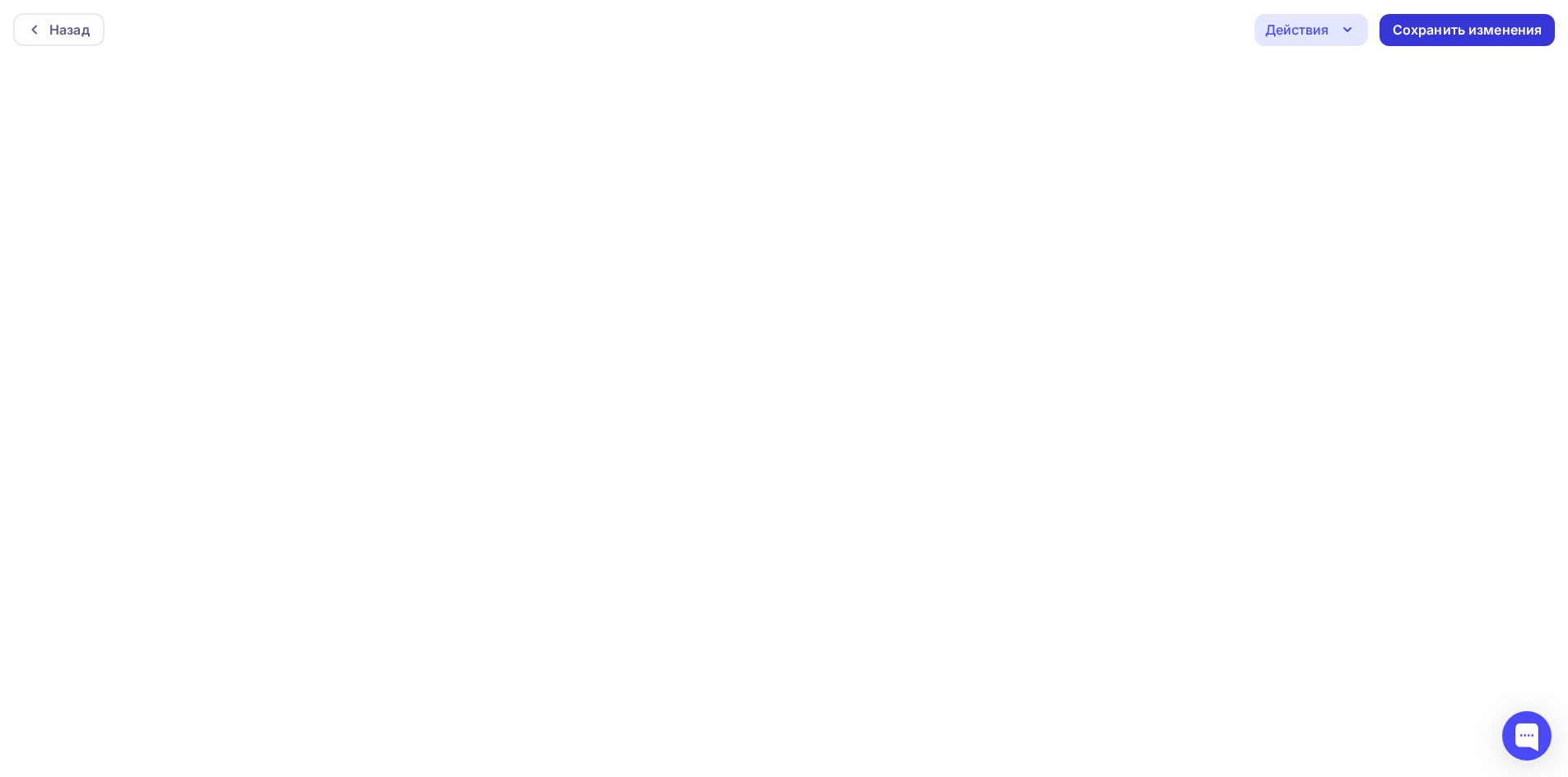
click at [1407, 39] on div "Сохранить изменения" at bounding box center [1467, 30] width 150 height 19
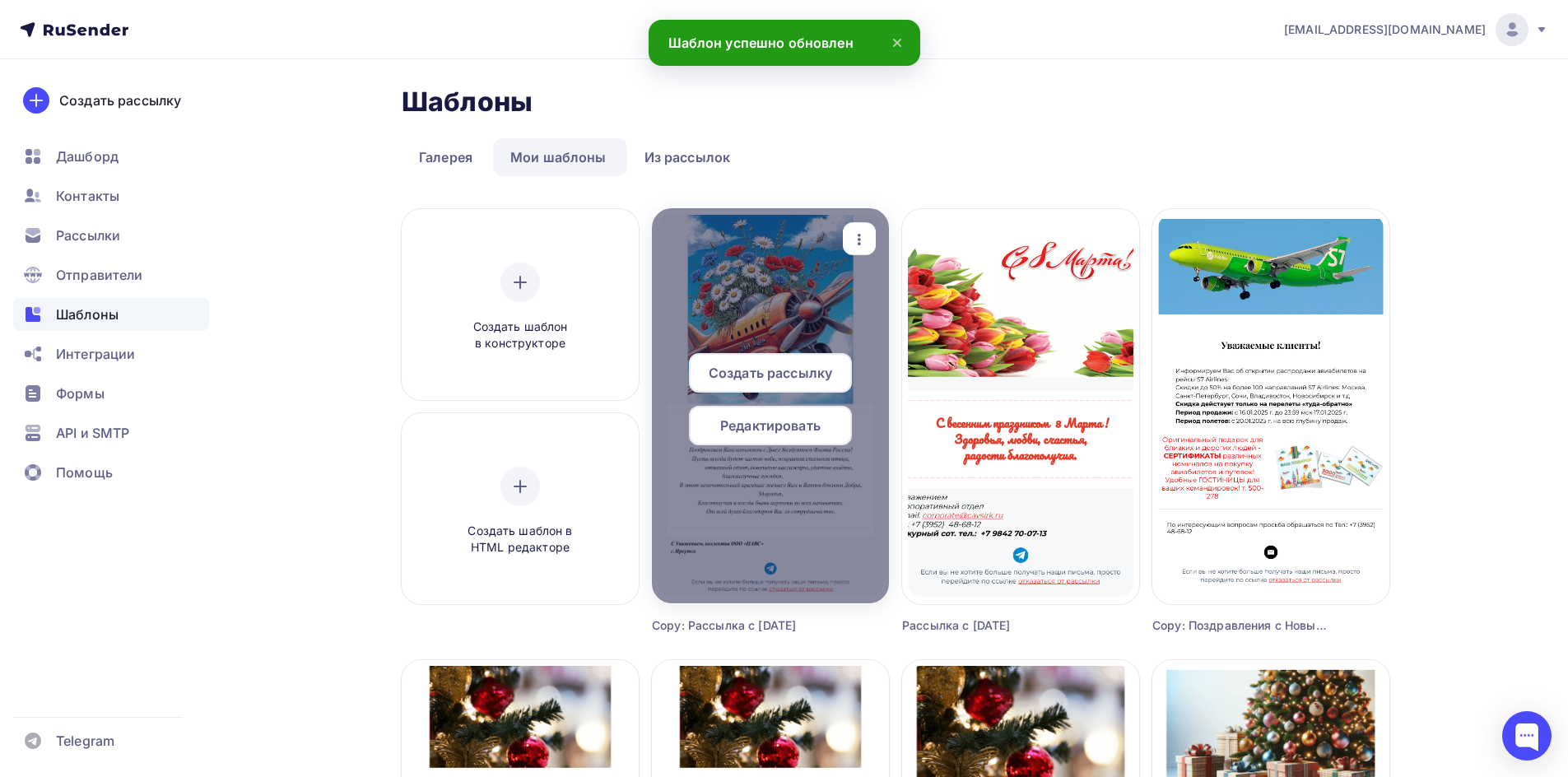
click at [849, 239] on icon "button" at bounding box center [858, 239] width 20 height 20
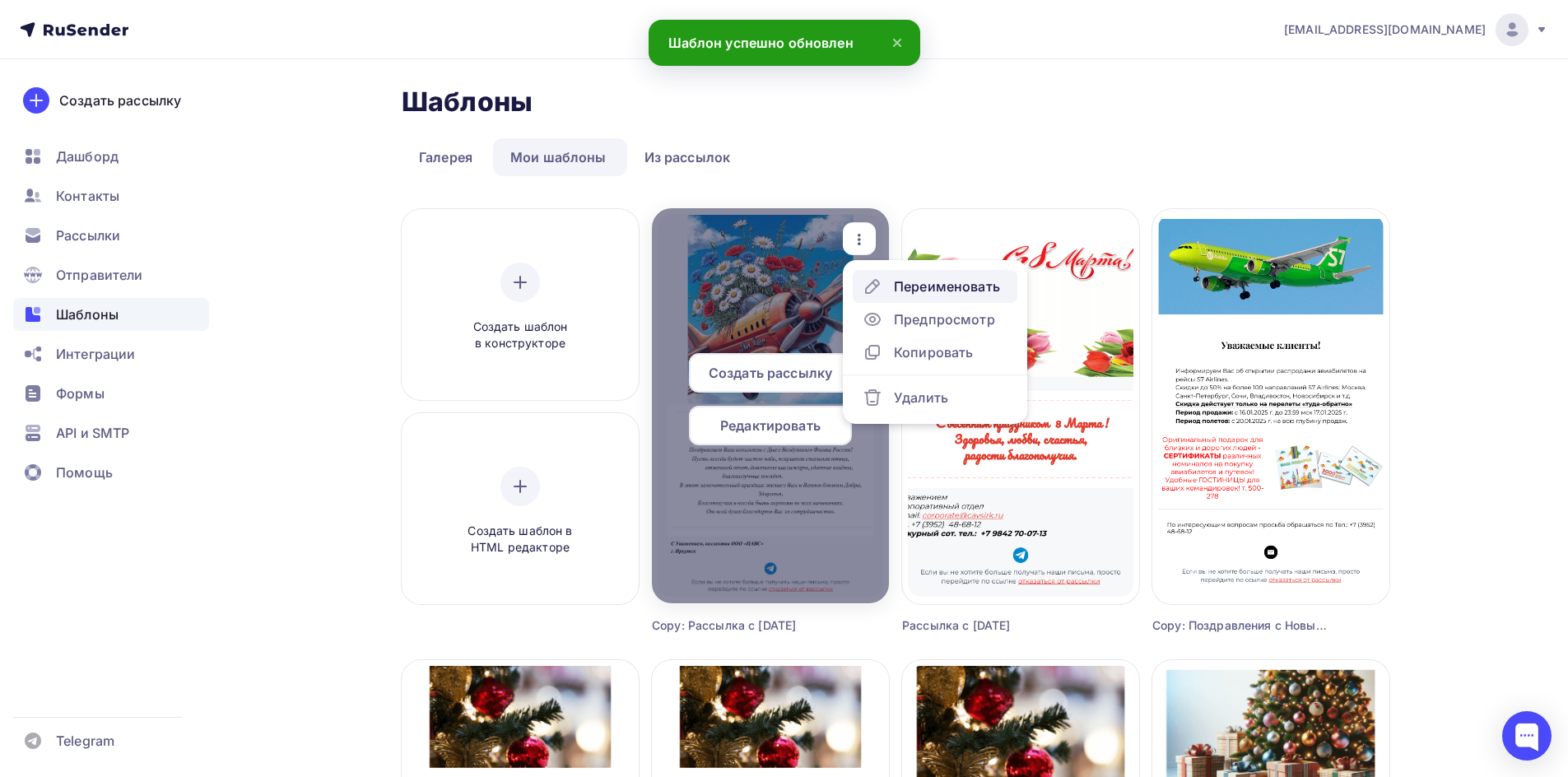
click at [909, 292] on div "Переименовать" at bounding box center [947, 286] width 106 height 20
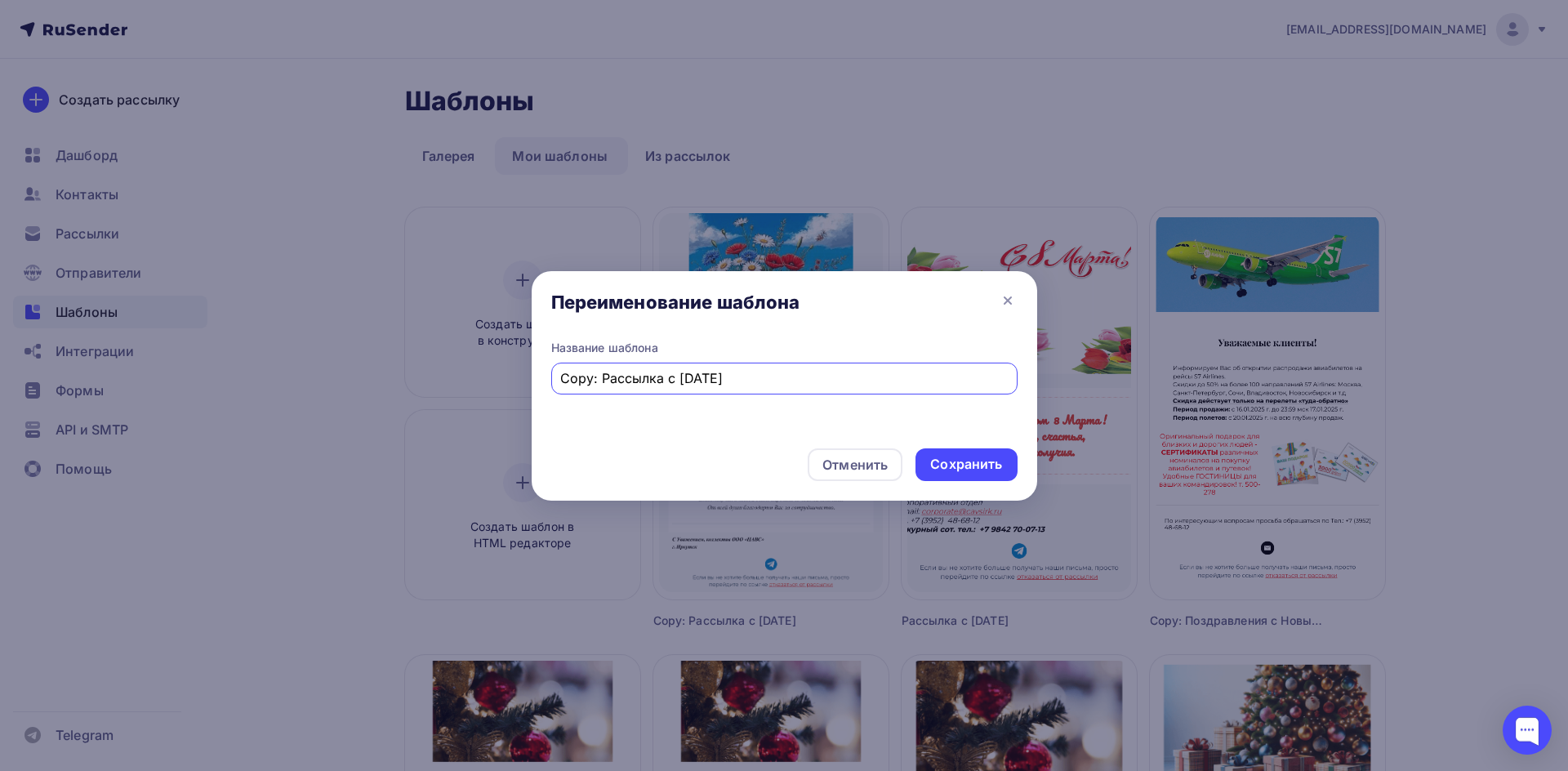
drag, startPoint x: 779, startPoint y: 380, endPoint x: 563, endPoint y: 374, distance: 216.1
click at [563, 374] on input "Copy: Рассылка с [DATE]" at bounding box center [784, 378] width 448 height 19
type input "G"
type input "Поздравления с днем авиации"
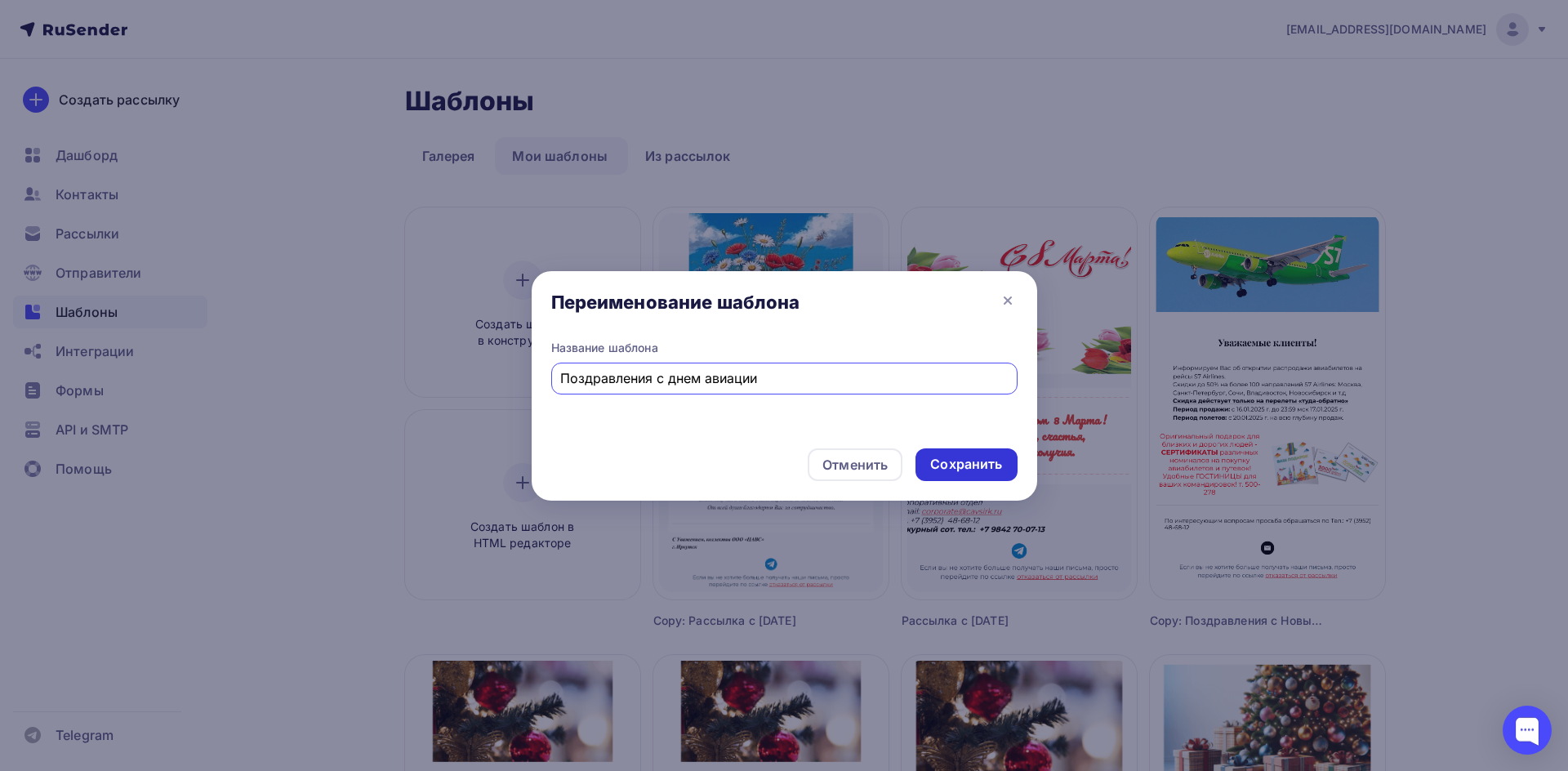
click at [950, 468] on div "Сохранить" at bounding box center [966, 464] width 72 height 19
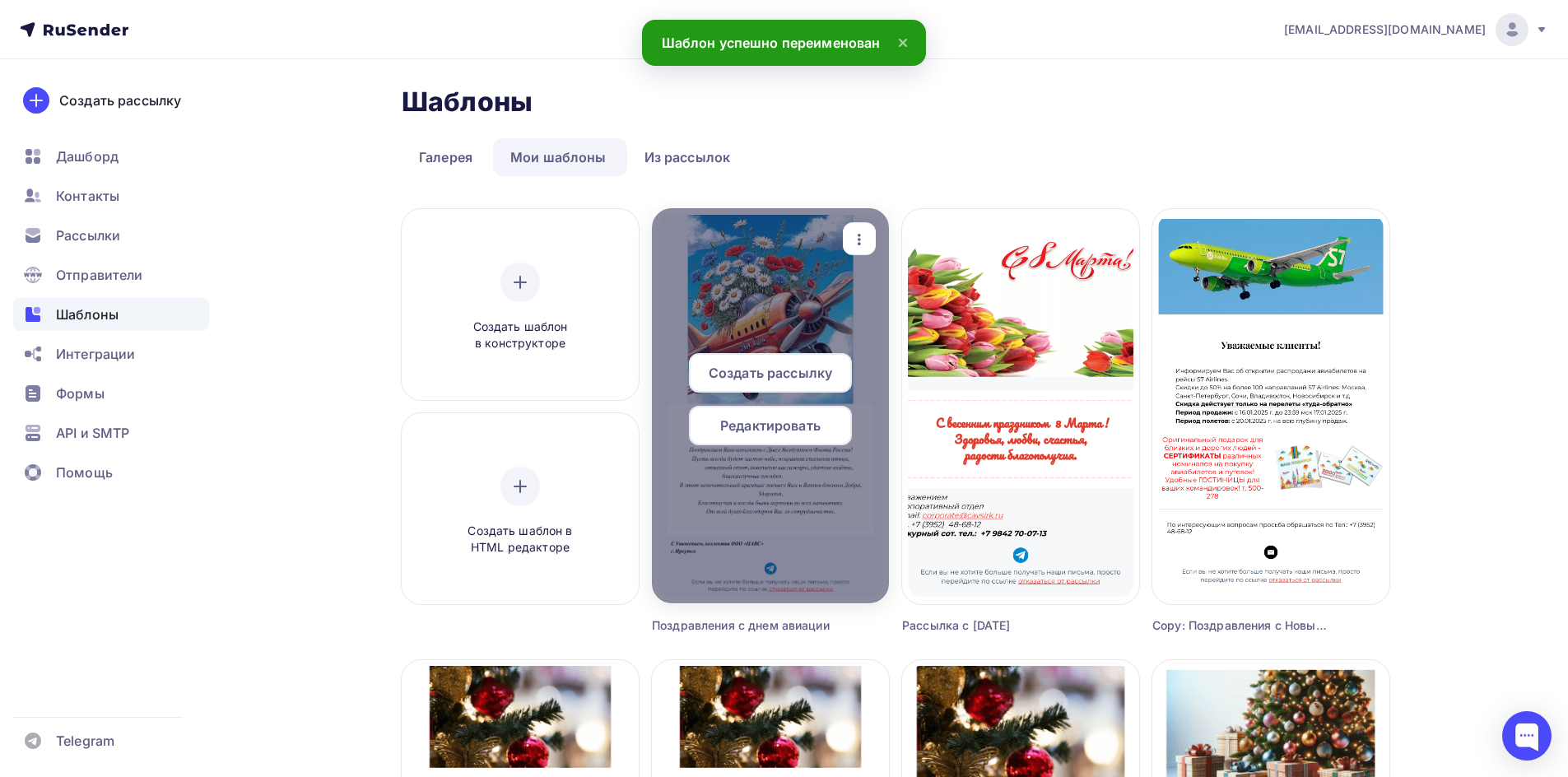
click at [773, 424] on span "Редактировать" at bounding box center [770, 425] width 100 height 20
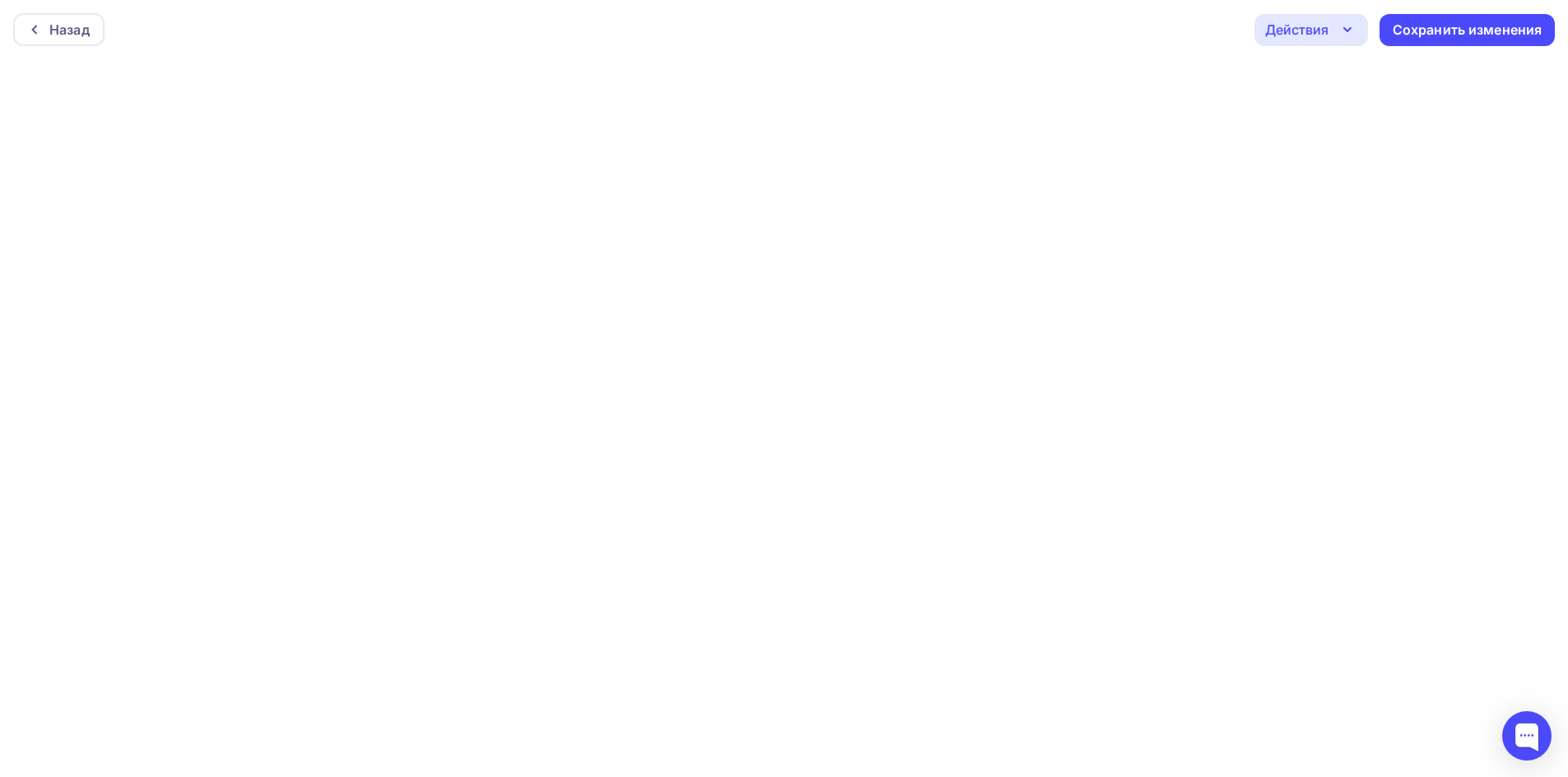
click at [1350, 30] on icon "button" at bounding box center [1346, 29] width 20 height 20
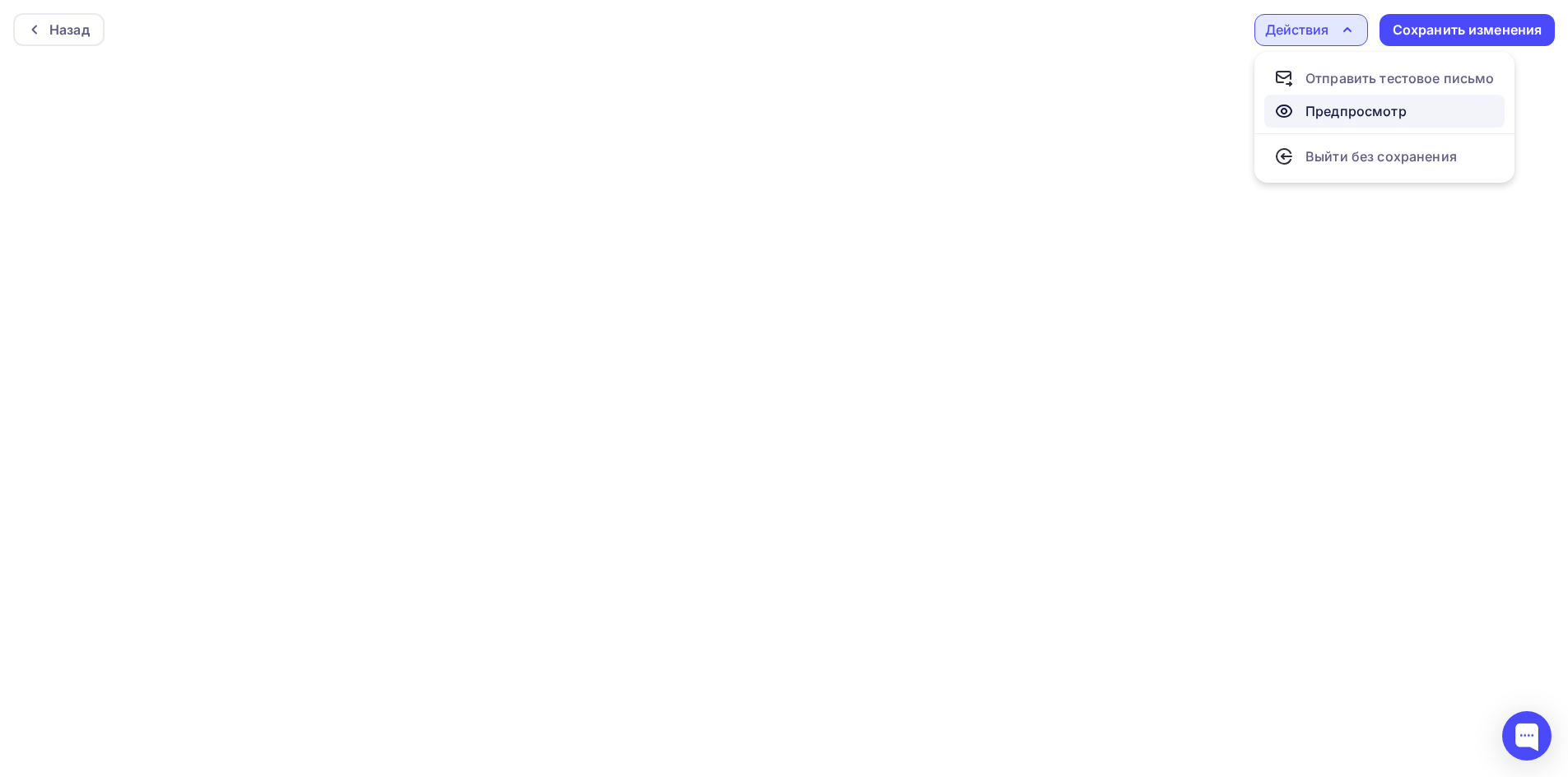
click at [1344, 111] on div "Предпросмотр" at bounding box center [1356, 111] width 101 height 20
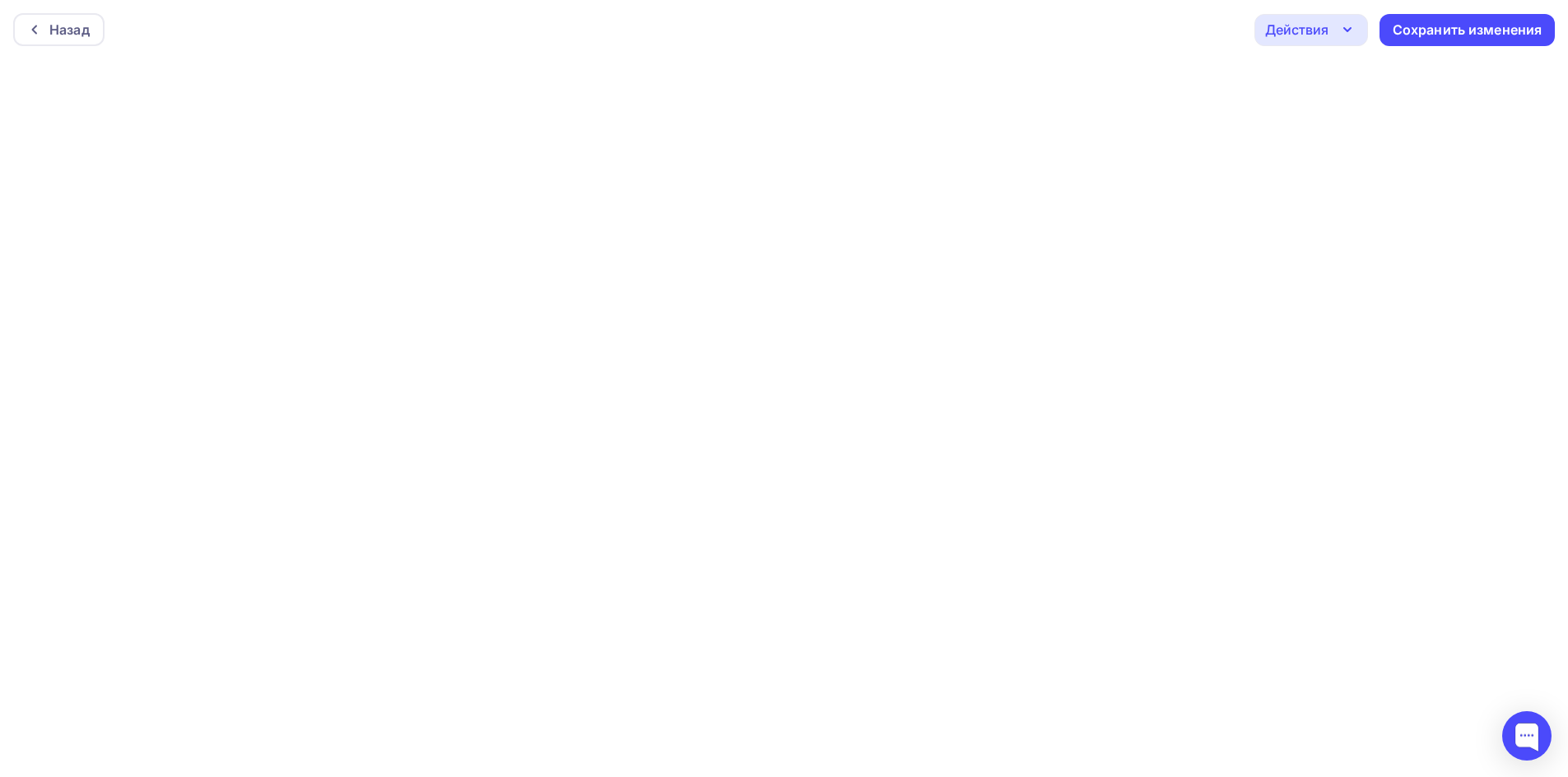
click at [1349, 29] on icon "button" at bounding box center [1347, 30] width 7 height 3
click at [1342, 35] on icon "button" at bounding box center [1346, 29] width 20 height 20
click at [1456, 34] on div "Сохранить изменения" at bounding box center [1467, 30] width 150 height 19
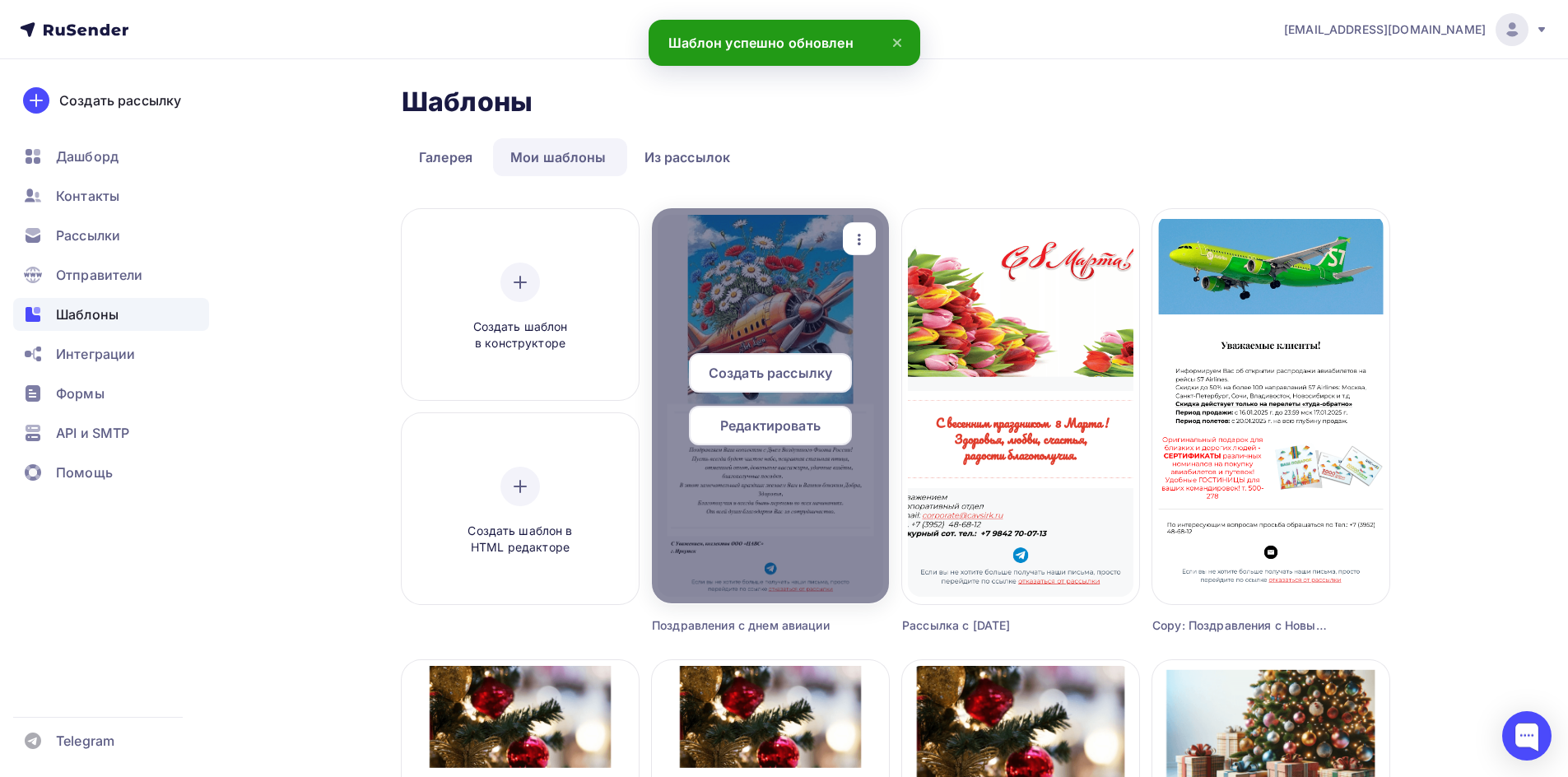
click at [849, 241] on icon "button" at bounding box center [858, 239] width 20 height 20
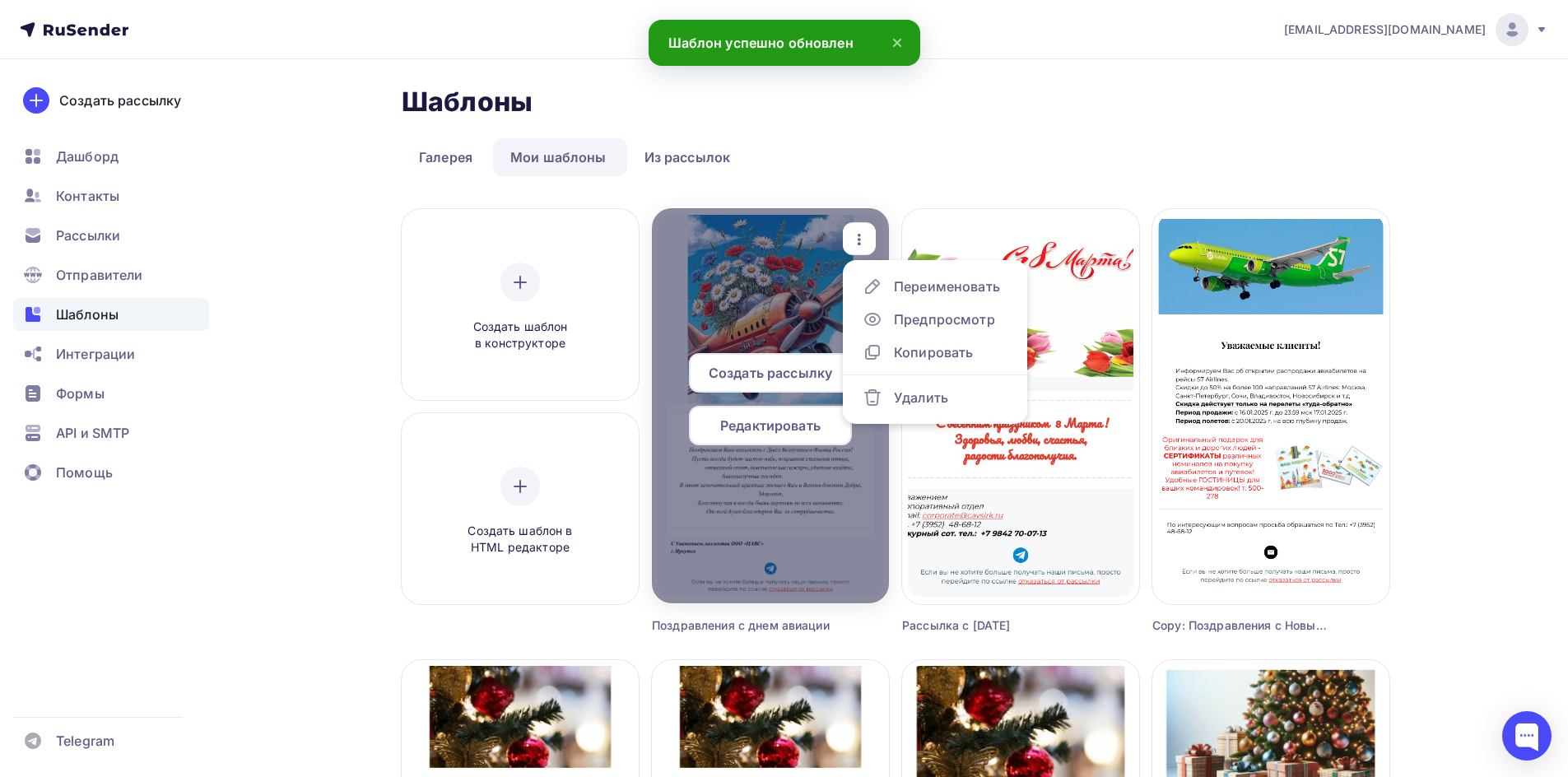
click at [770, 429] on span "Редактировать" at bounding box center [770, 425] width 100 height 20
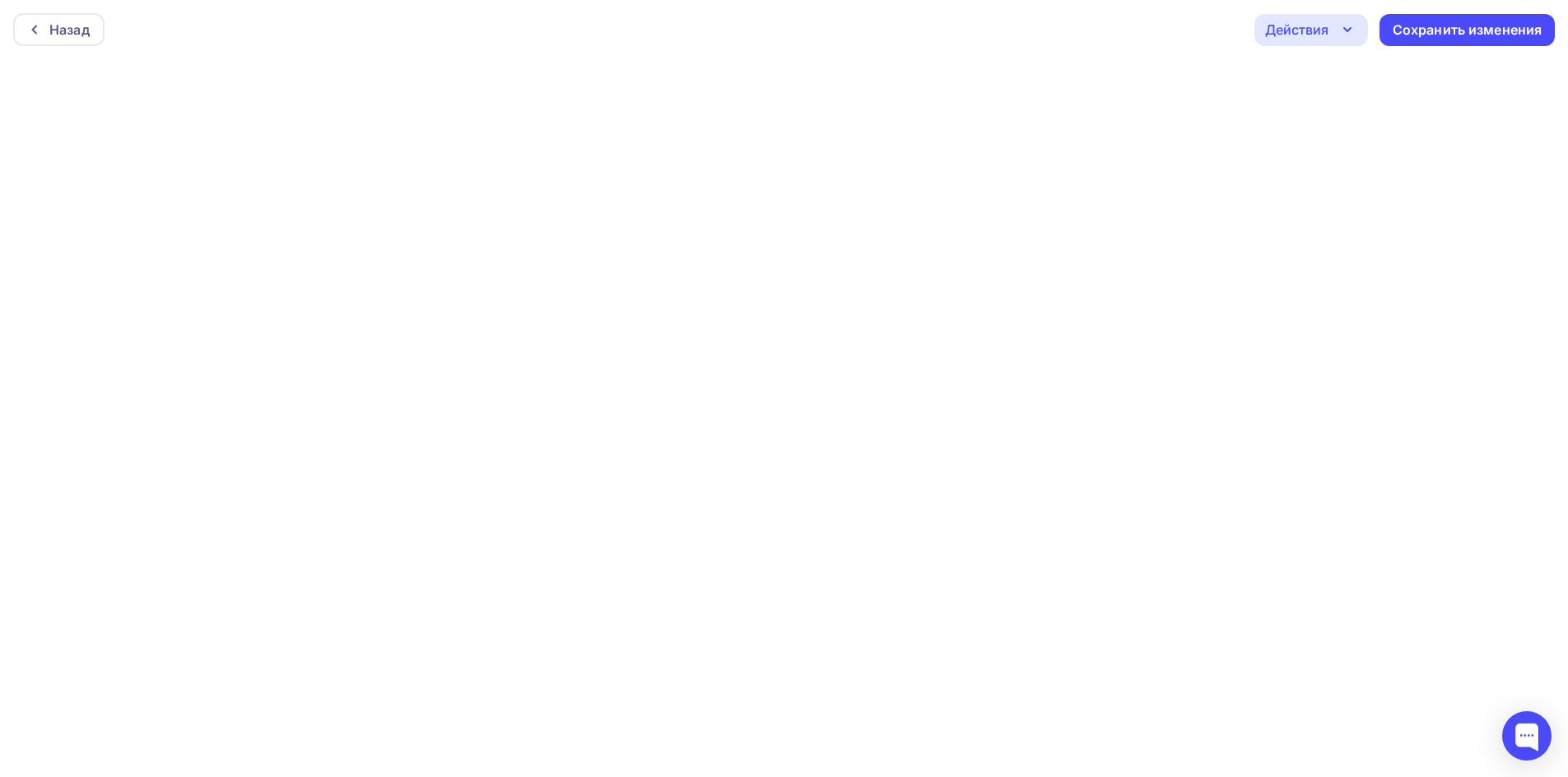
click at [1339, 39] on icon "button" at bounding box center [1346, 29] width 20 height 20
click at [1333, 82] on div "Отправить тестовое письмо" at bounding box center [1400, 77] width 190 height 20
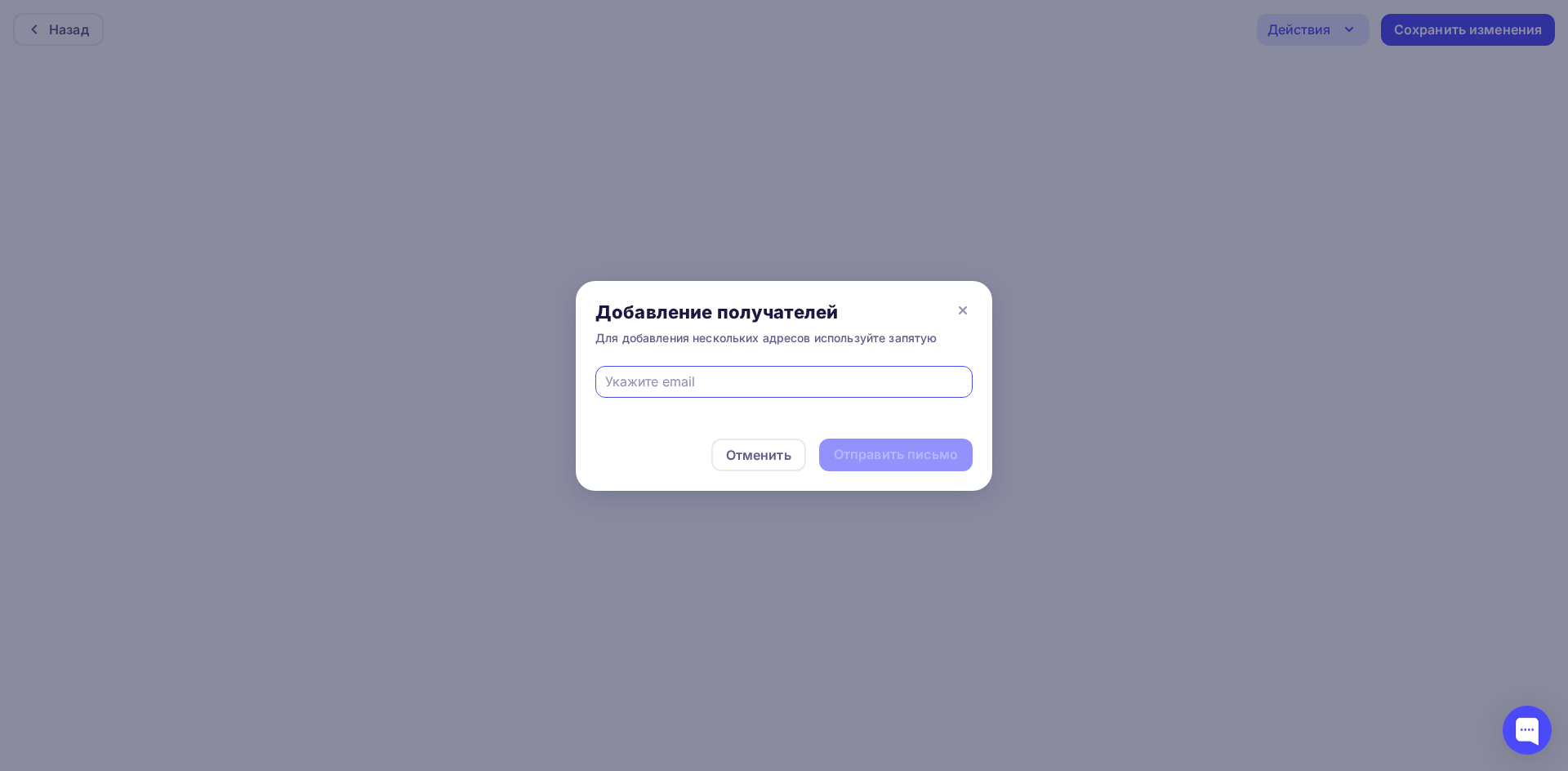
type input "[EMAIL_ADDRESS][DOMAIN_NAME]"
click at [896, 455] on div "Отправить письмо" at bounding box center [896, 455] width 124 height 19
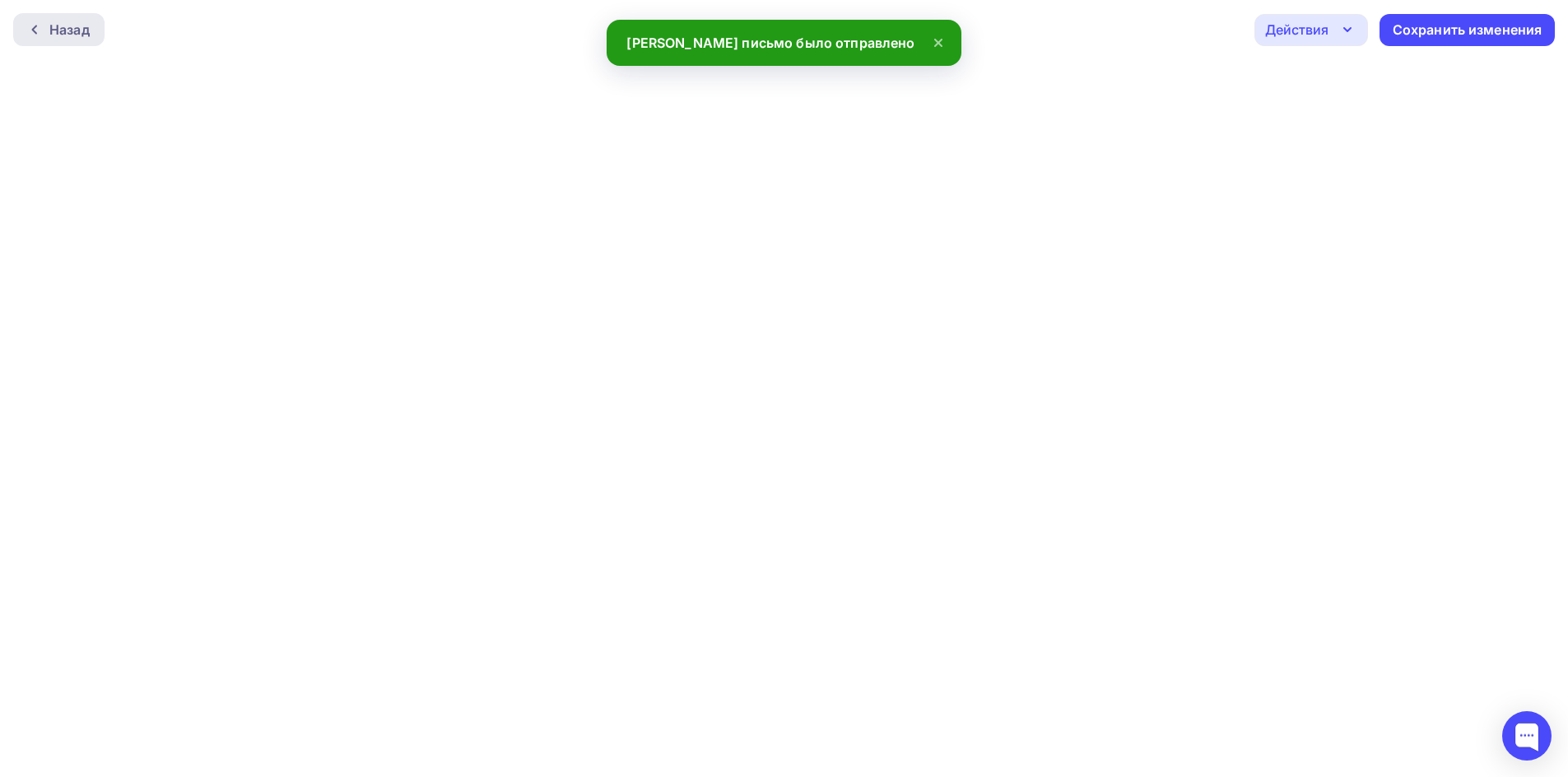
click at [74, 39] on div "Назад" at bounding box center [58, 29] width 91 height 33
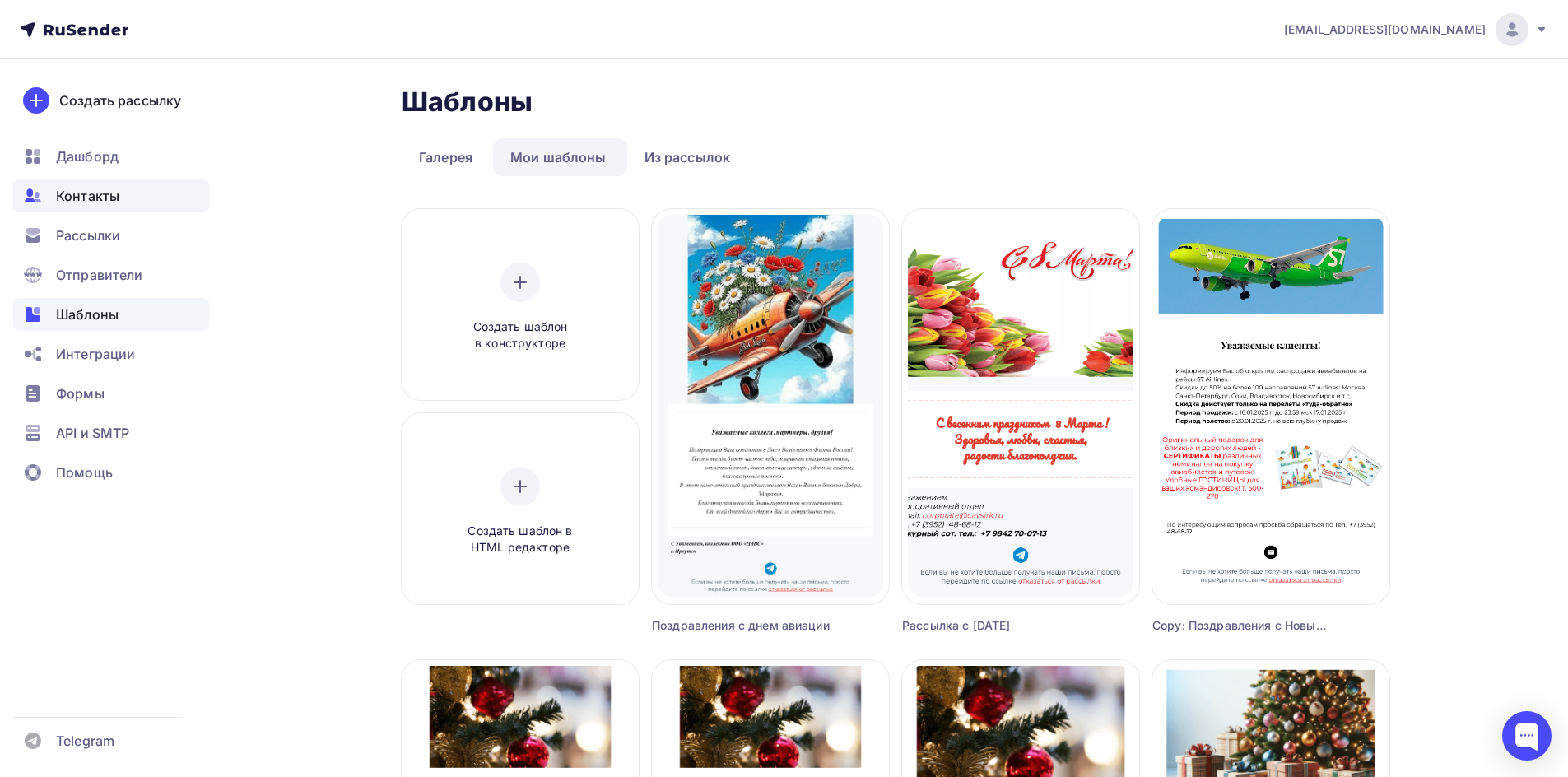
click at [122, 196] on div "Контакты" at bounding box center [110, 196] width 195 height 33
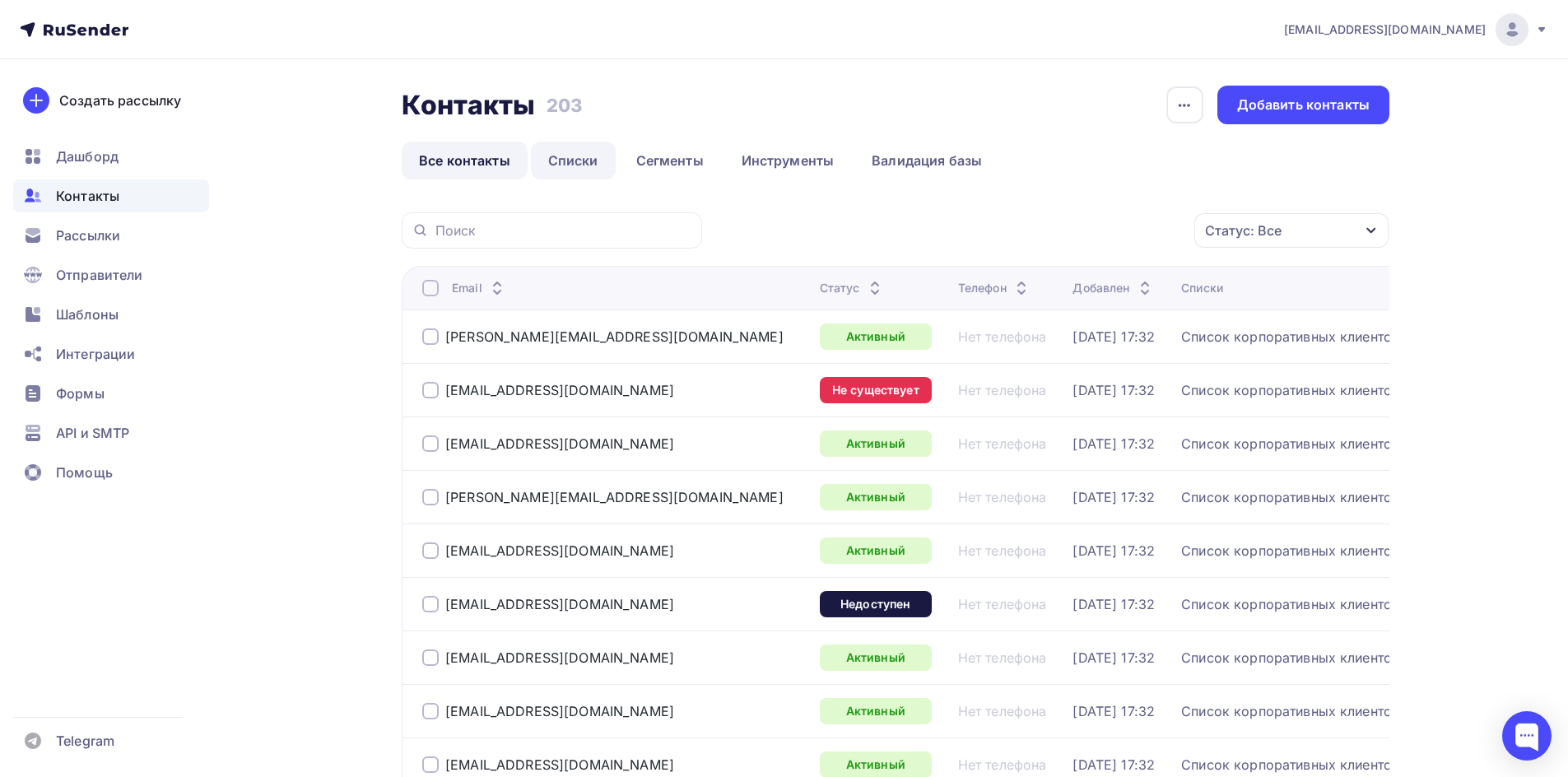
click at [586, 148] on link "Списки" at bounding box center [574, 161] width 85 height 38
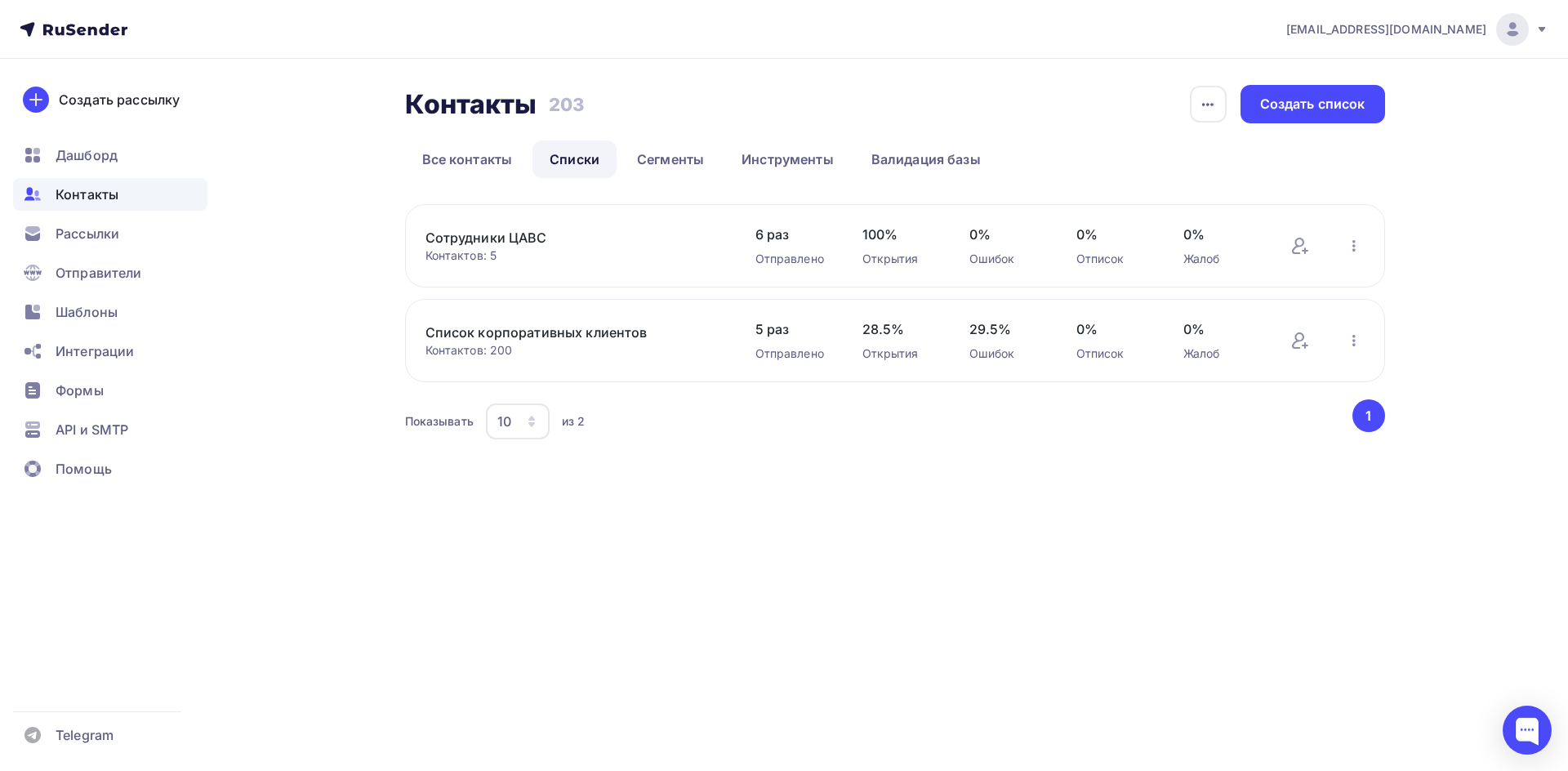
click at [575, 334] on link "Список корпоративных клиентов" at bounding box center [563, 332] width 277 height 19
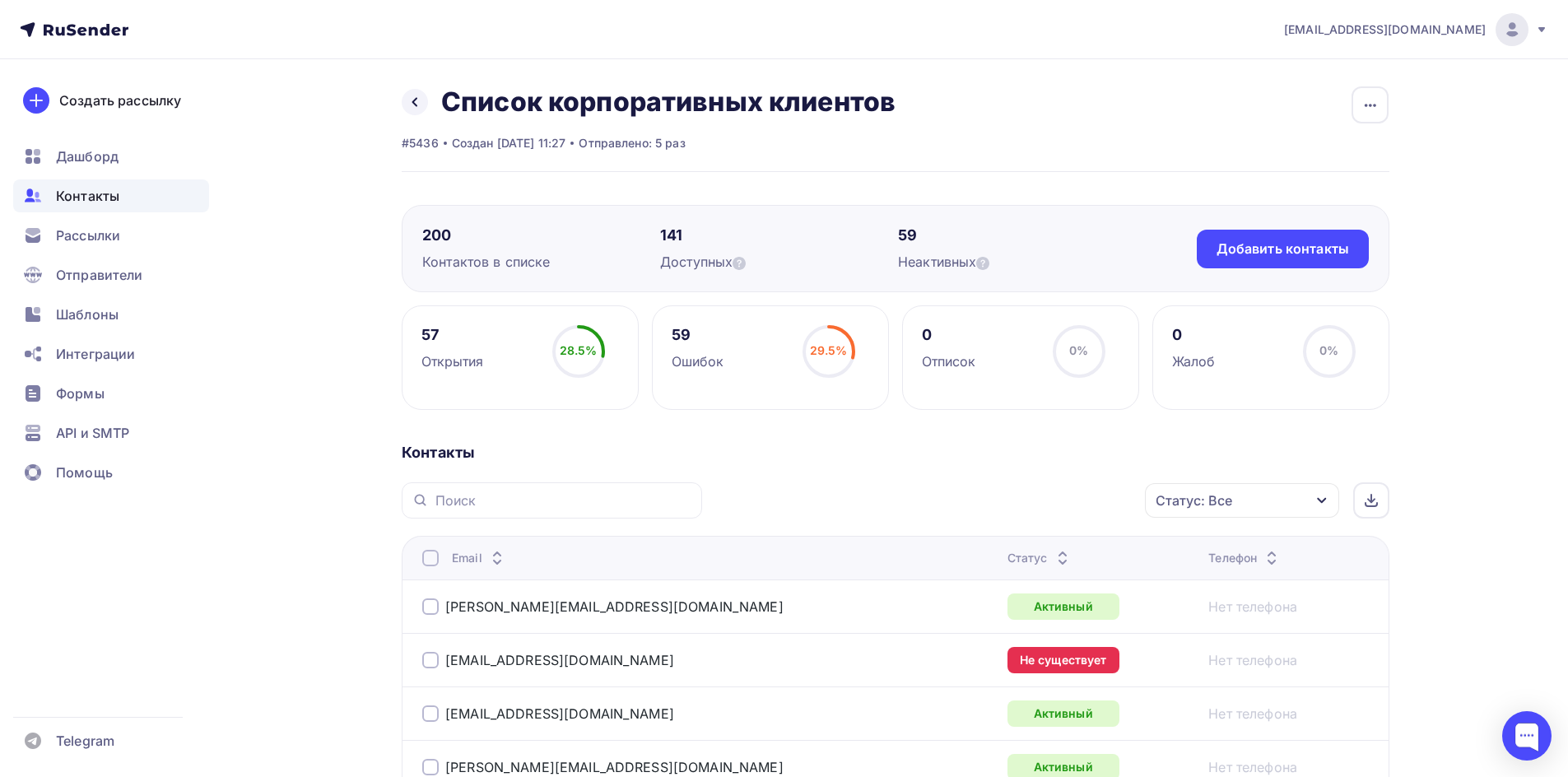
click at [403, 91] on div "Назад Список корпоративных клиентов Переименовать список Скачать список Отписат…" at bounding box center [648, 102] width 494 height 33
click at [405, 92] on div "Назад Список корпоративных клиентов Переименовать список Скачать список Отписат…" at bounding box center [648, 102] width 494 height 33
click at [408, 99] on link at bounding box center [415, 102] width 26 height 26
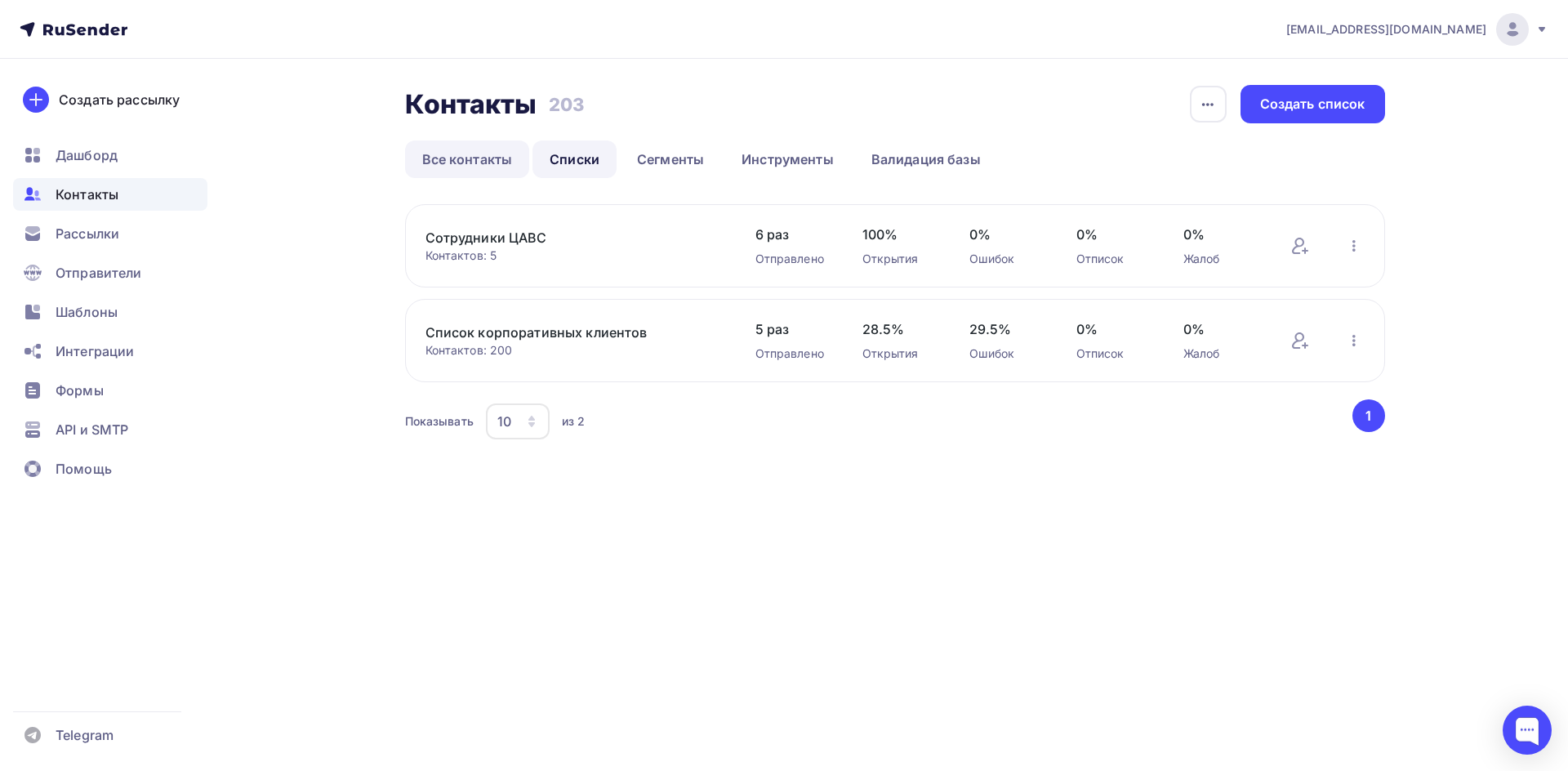
click at [457, 166] on link "Все контакты" at bounding box center [467, 159] width 125 height 38
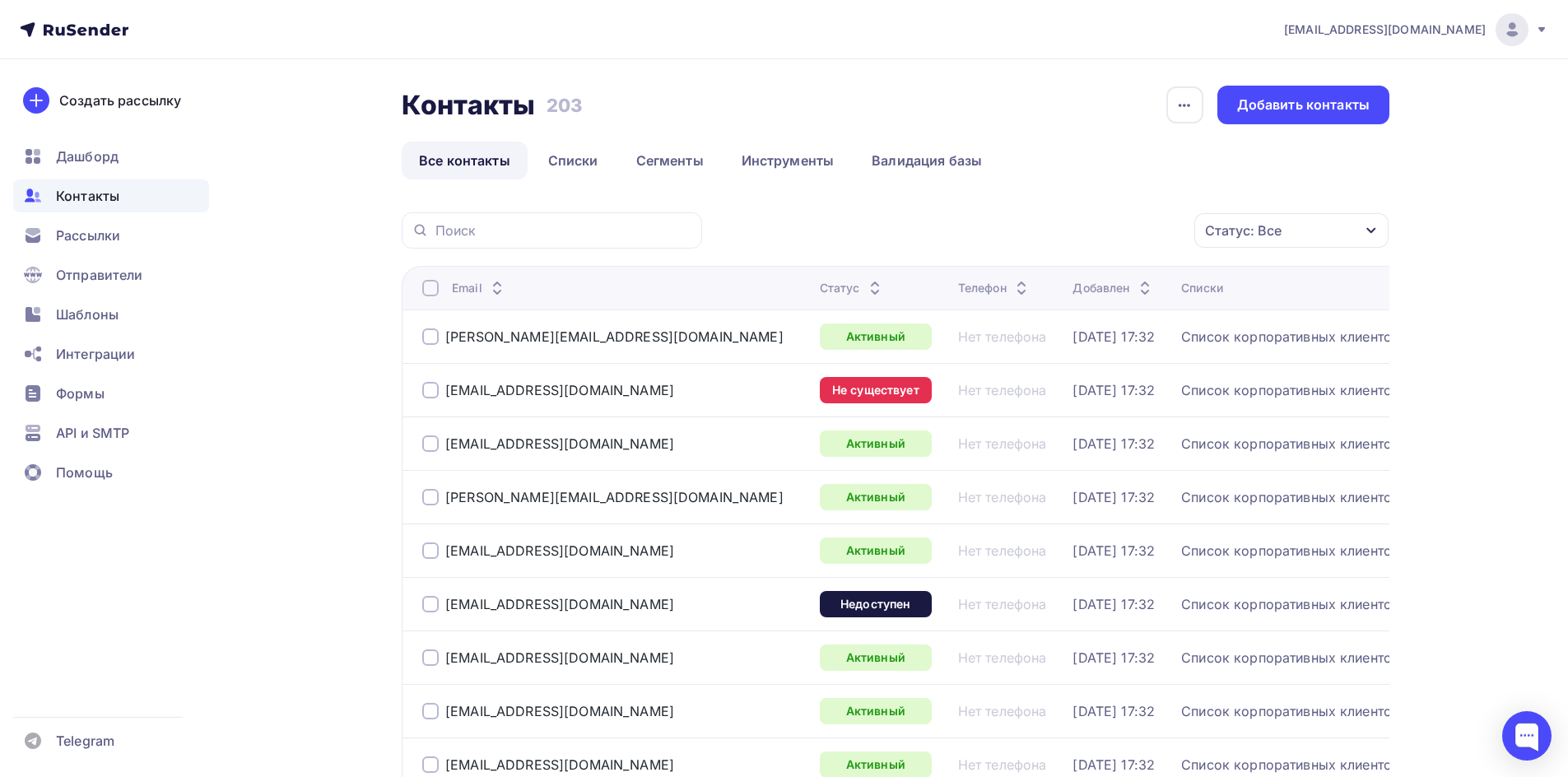
click at [492, 241] on div at bounding box center [552, 230] width 300 height 37
click at [501, 230] on input "text" at bounding box center [563, 230] width 257 height 18
paste input "[EMAIL_ADDRESS][DOMAIN_NAME]"
click at [626, 226] on input "[EMAIL_ADDRESS][DOMAIN_NAME]" at bounding box center [563, 230] width 257 height 18
type input "[EMAIL_ADDRESS][DOMAIN_NAME]"
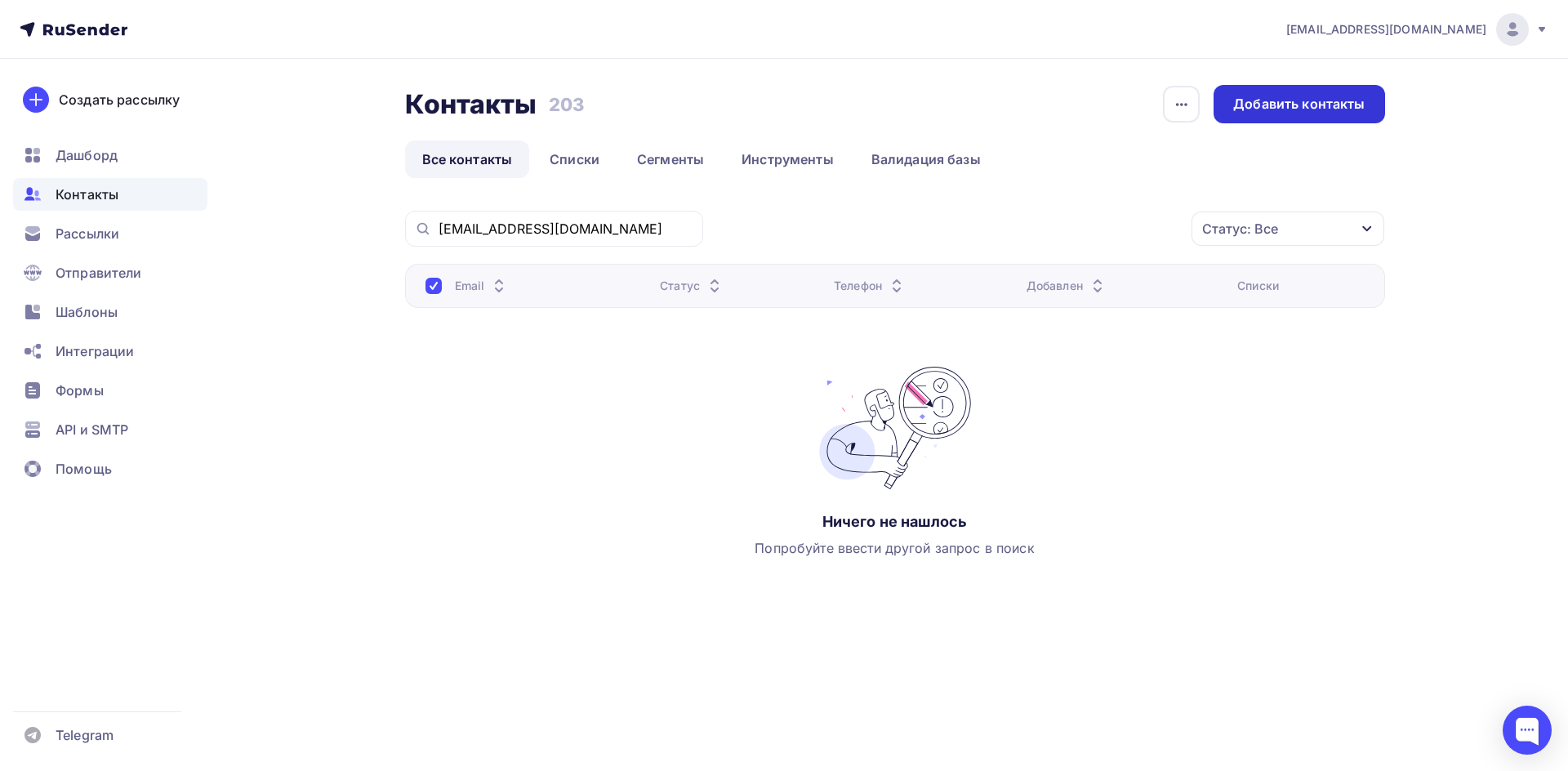
click at [1258, 110] on div "Добавить контакты" at bounding box center [1299, 104] width 132 height 19
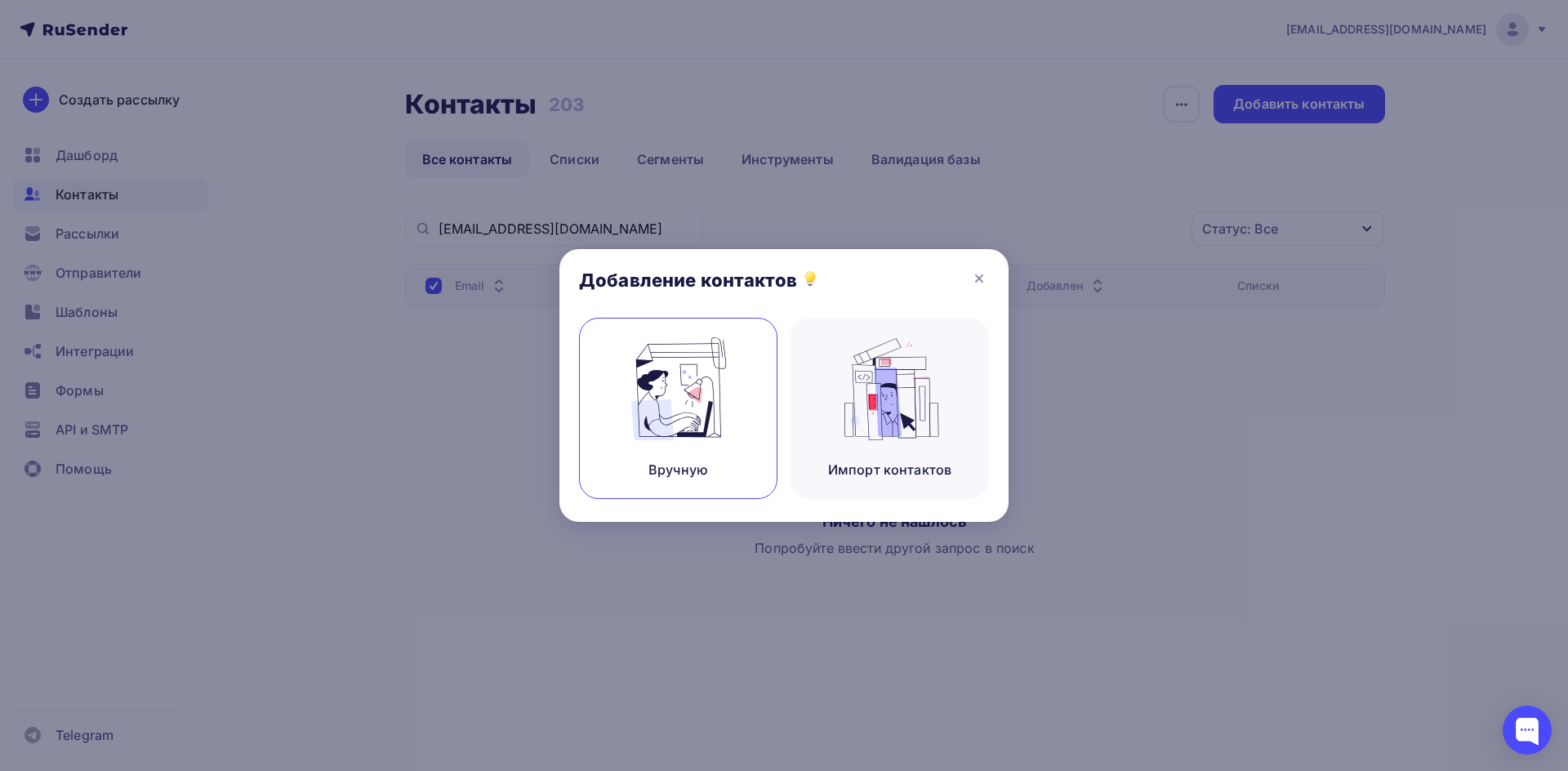
click at [735, 384] on div "Вручную" at bounding box center [678, 408] width 198 height 181
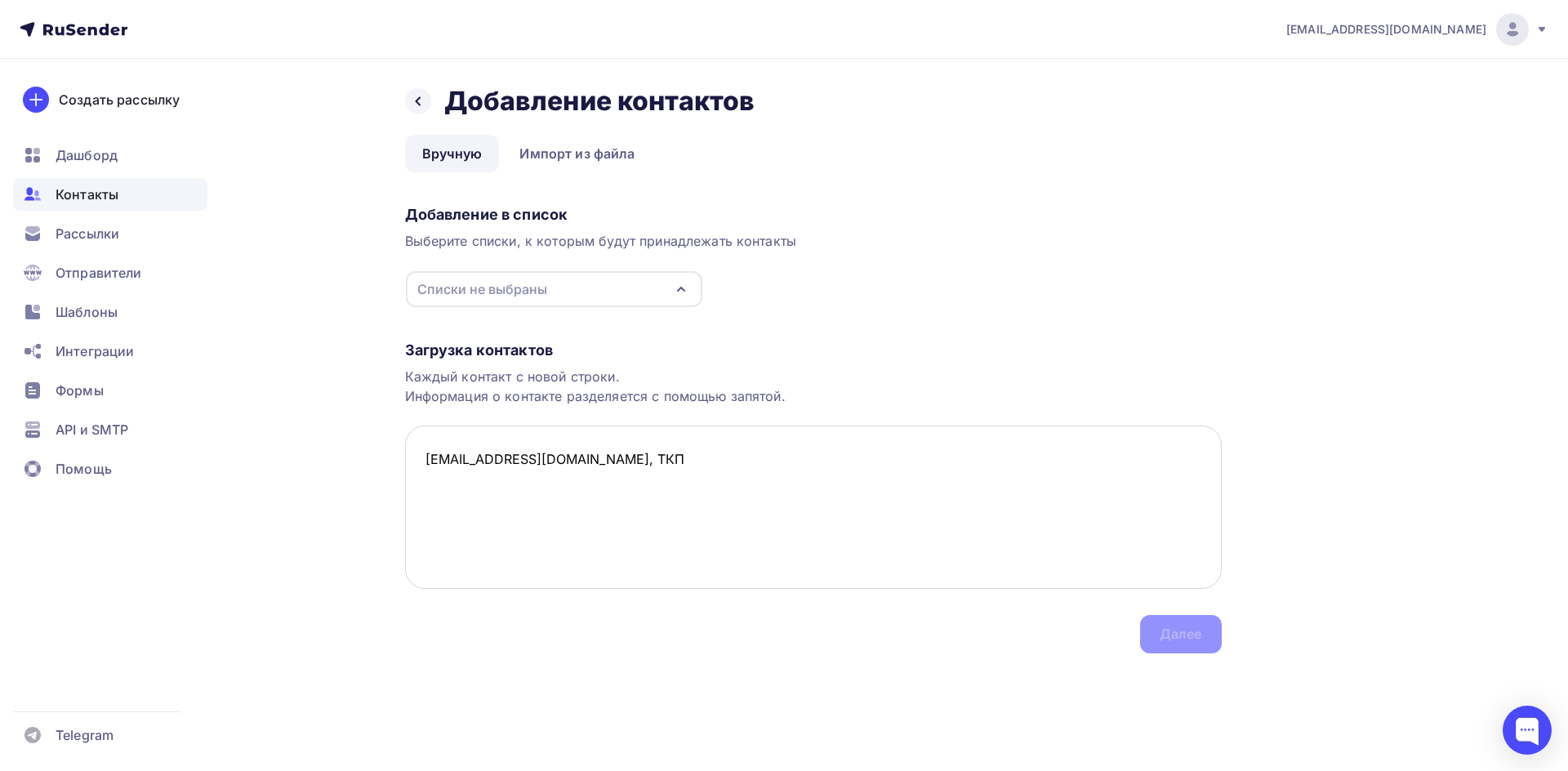
click at [894, 519] on textarea "[EMAIL_ADDRESS][DOMAIN_NAME], ТКП" at bounding box center [813, 507] width 816 height 164
type textarea "[EMAIL_ADDRESS][DOMAIN_NAME], ТКП"
drag, startPoint x: 1161, startPoint y: 636, endPoint x: 1164, endPoint y: 627, distance: 9.5
click at [1164, 630] on div "Загрузка контактов Каждый контакт с новой строки. Информация о контакте разделя…" at bounding box center [813, 481] width 816 height 346
click at [1163, 627] on div "Загрузка контактов Каждый контакт с новой строки. Информация о контакте разделя…" at bounding box center [813, 481] width 816 height 346
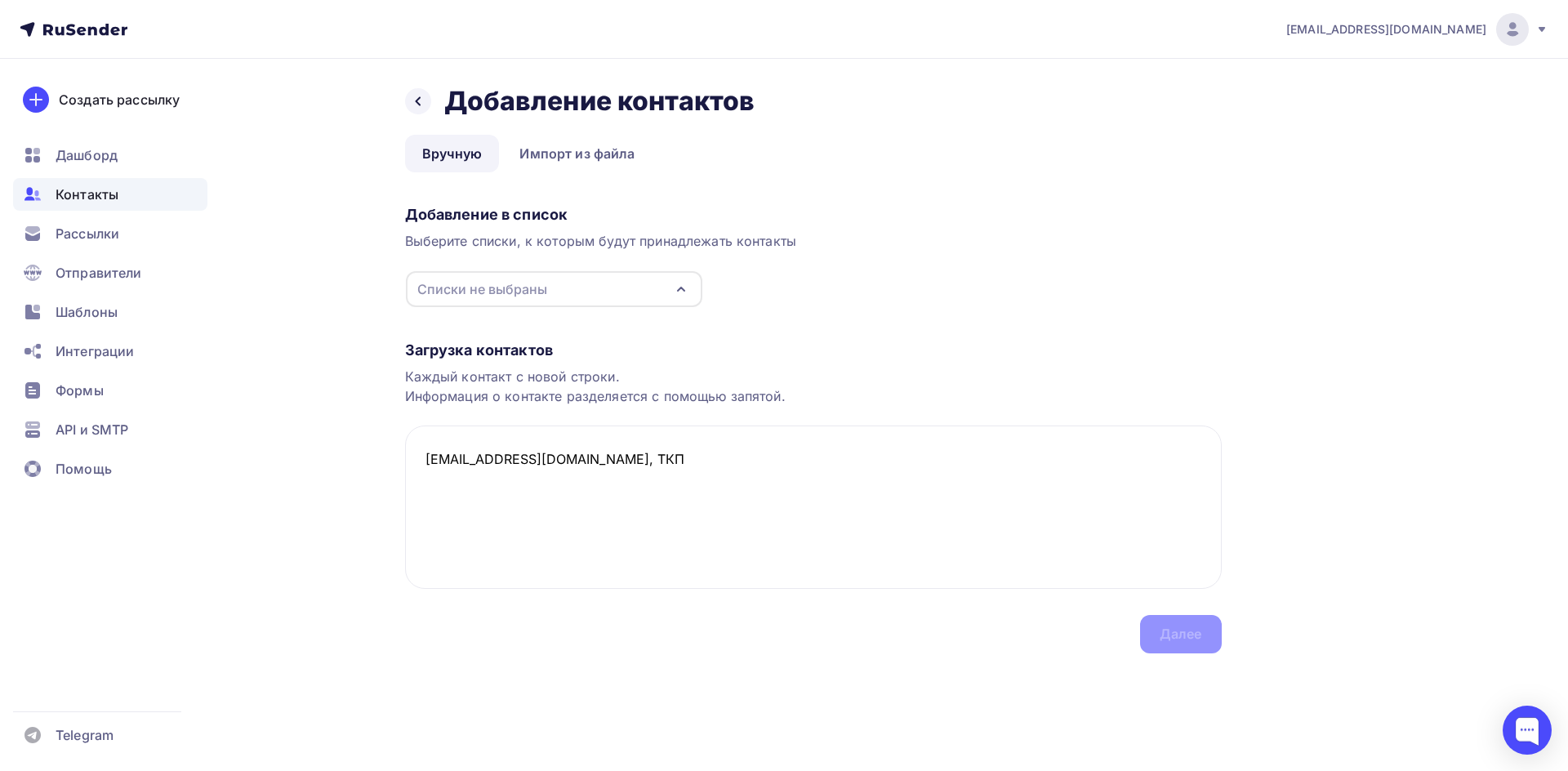
click at [1163, 629] on div "Загрузка контактов Каждый контакт с новой строки. Информация о контакте разделя…" at bounding box center [813, 481] width 816 height 346
click at [1164, 634] on div "Загрузка контактов Каждый контакт с новой строки. Информация о контакте разделя…" at bounding box center [813, 481] width 816 height 346
drag, startPoint x: 1163, startPoint y: 638, endPoint x: 1065, endPoint y: 614, distance: 100.9
click at [1145, 636] on div "Загрузка контактов Каждый контакт с новой строки. Информация о контакте разделя…" at bounding box center [813, 481] width 816 height 346
click at [623, 290] on div "Списки не выбраны" at bounding box center [553, 288] width 296 height 36
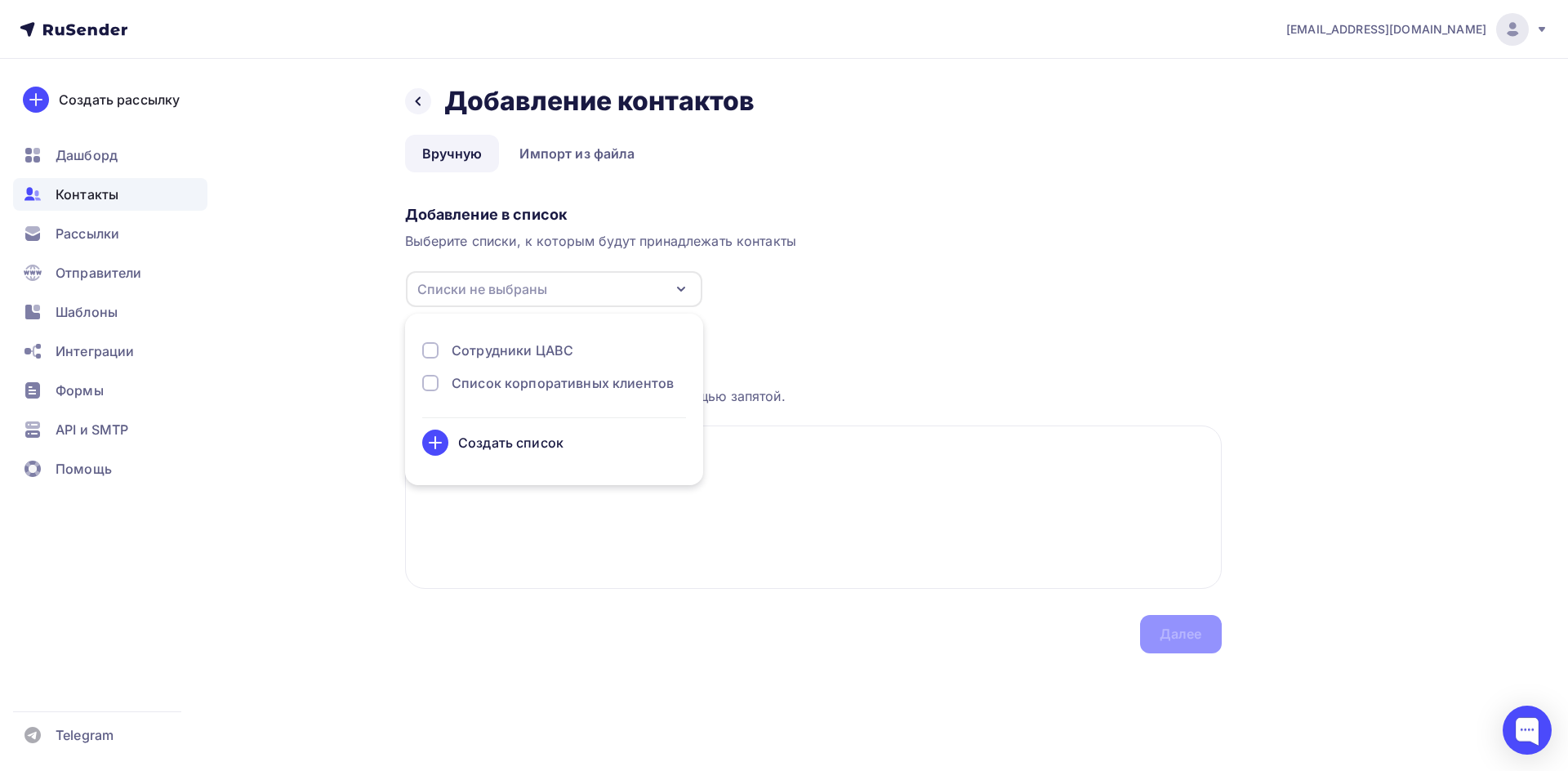
click at [532, 446] on div "Создать список" at bounding box center [510, 442] width 105 height 19
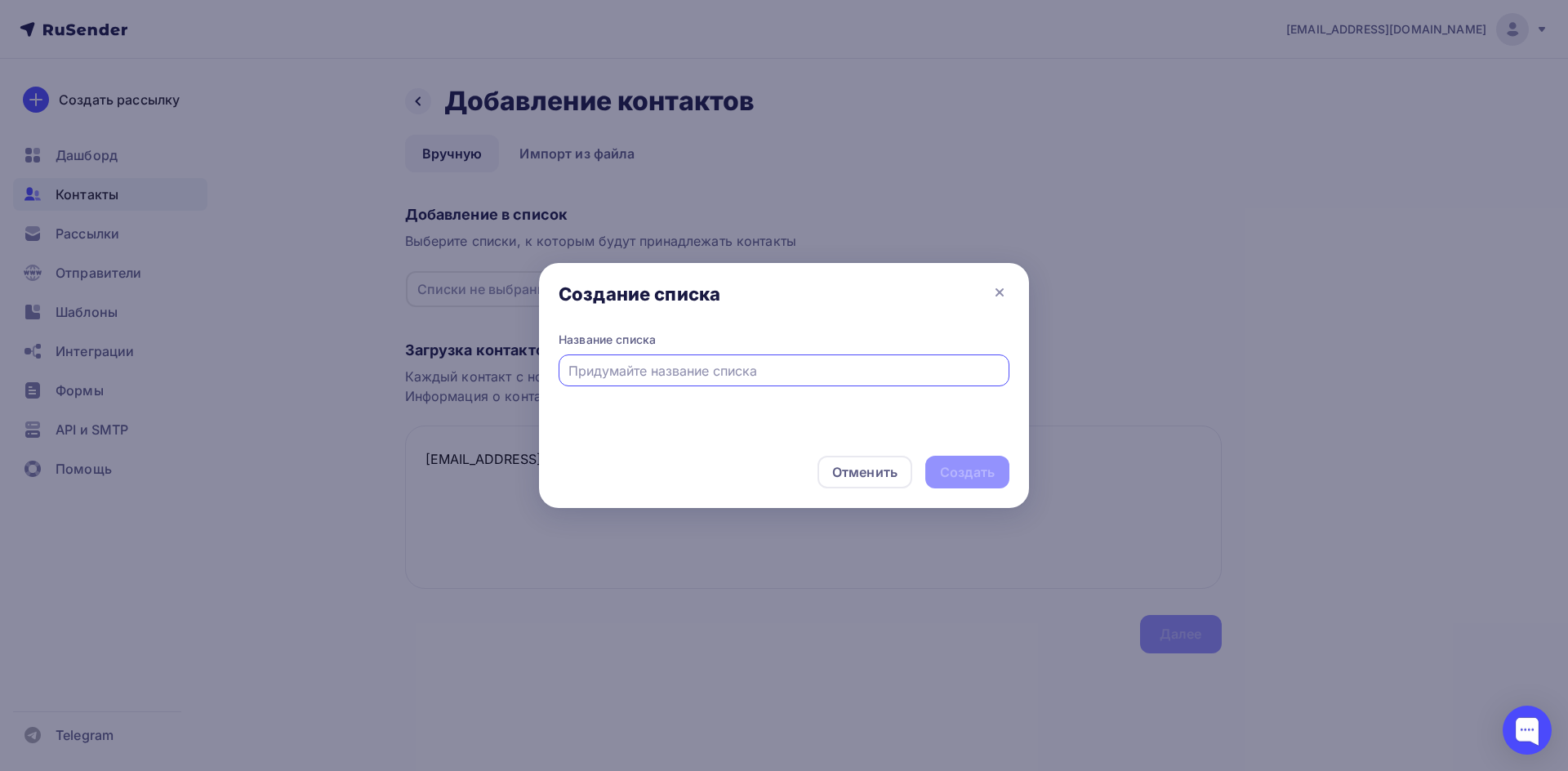
click at [708, 372] on input "text" at bounding box center [784, 370] width 432 height 19
type input "Авиакомпании"
click at [973, 480] on div "Создать" at bounding box center [967, 472] width 55 height 19
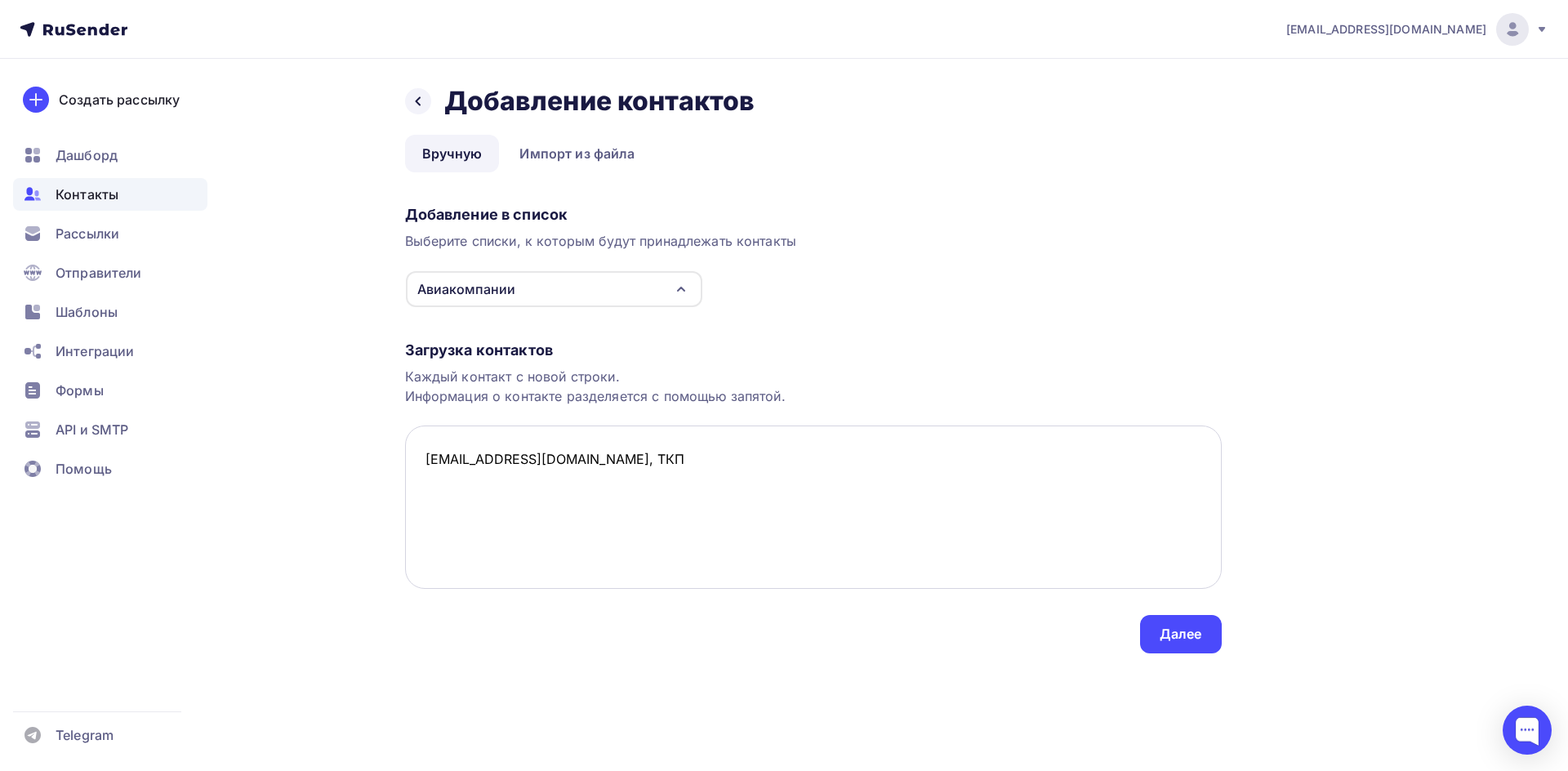
drag, startPoint x: 601, startPoint y: 458, endPoint x: 601, endPoint y: 467, distance: 9.0
click at [602, 457] on textarea "[EMAIL_ADDRESS][DOMAIN_NAME], ТКП" at bounding box center [813, 507] width 816 height 164
paste textarea "[EMAIL_ADDRESS][DOMAIN_NAME] [EMAIL_ADDRESS][DOMAIN_NAME] [EMAIL_ADDRESS][DOMAI…"
click at [446, 499] on textarea "[EMAIL_ADDRESS][DOMAIN_NAME], ТКП [EMAIL_ADDRESS][DOMAIN_NAME] [EMAIL_ADDRESS][…" at bounding box center [813, 507] width 816 height 164
click at [445, 529] on textarea "[EMAIL_ADDRESS][DOMAIN_NAME], ТКП [EMAIL_ADDRESS][DOMAIN_NAME] [EMAIL_ADDRESS][…" at bounding box center [813, 507] width 816 height 164
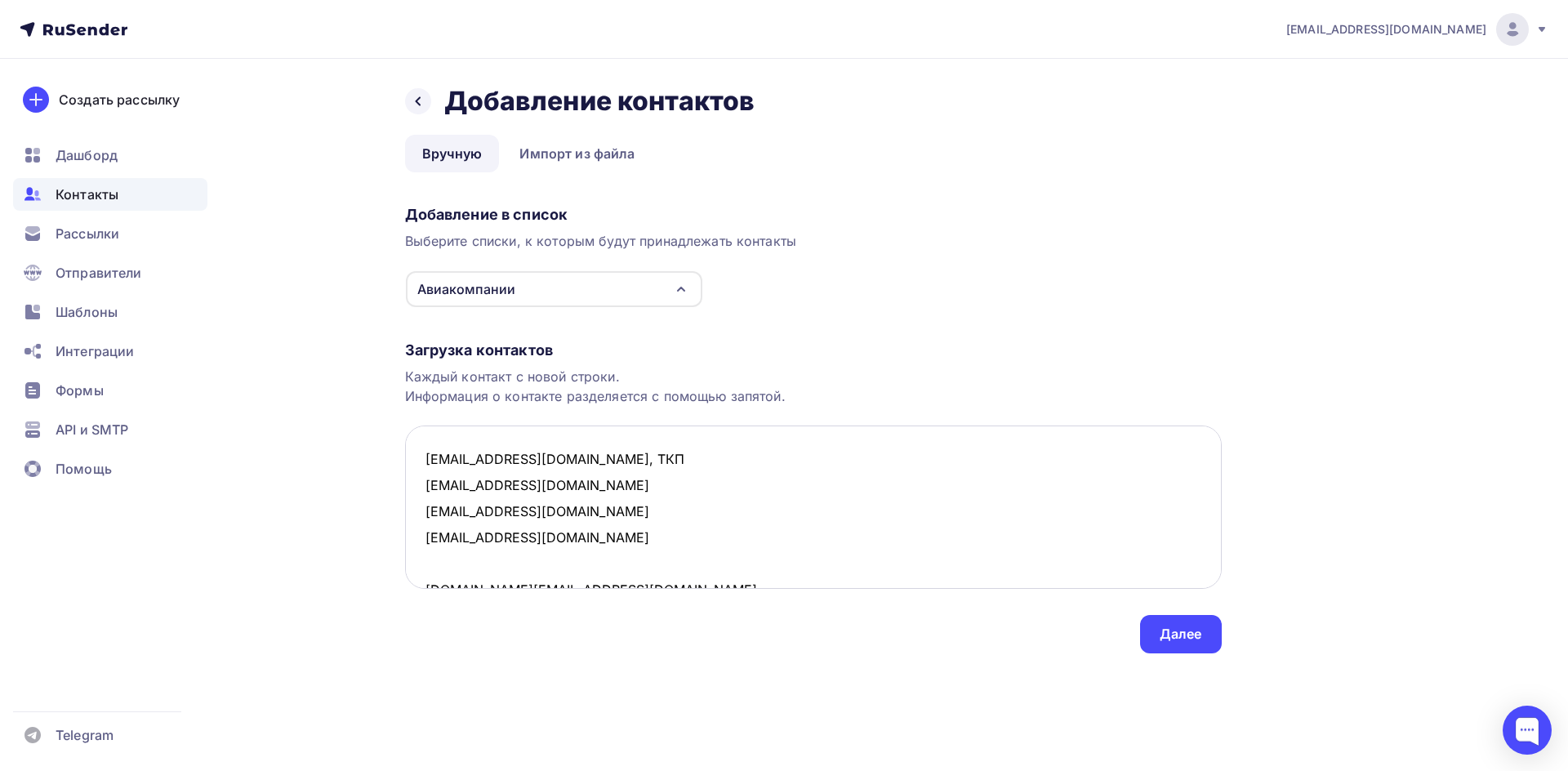
click at [440, 558] on textarea "[EMAIL_ADDRESS][DOMAIN_NAME], ТКП [EMAIL_ADDRESS][DOMAIN_NAME] [EMAIL_ADDRESS][…" at bounding box center [813, 507] width 816 height 164
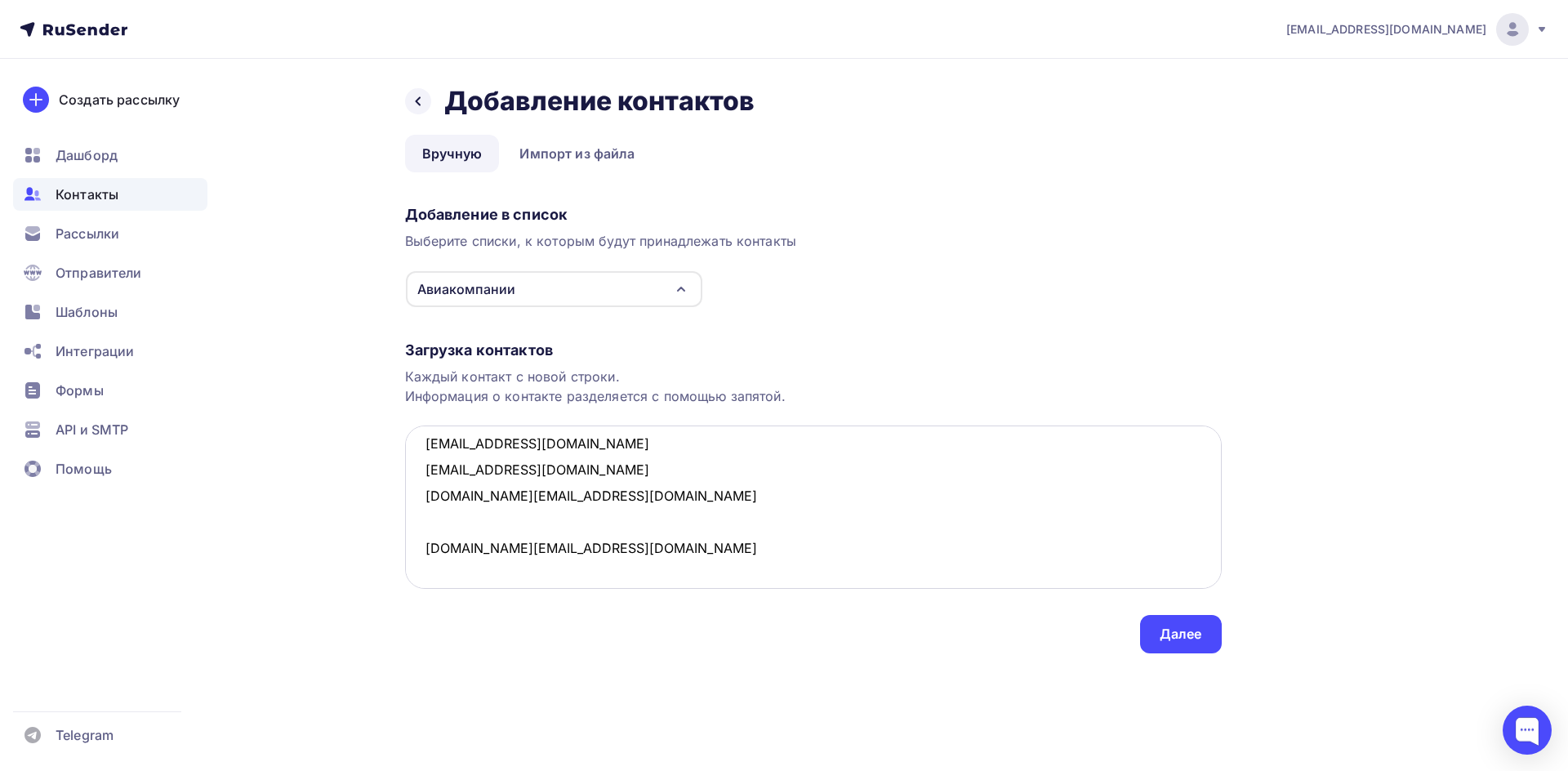
scroll to position [67, 0]
click at [462, 519] on textarea "[EMAIL_ADDRESS][DOMAIN_NAME], ТКП [EMAIL_ADDRESS][DOMAIN_NAME] [EMAIL_ADDRESS][…" at bounding box center [813, 507] width 816 height 164
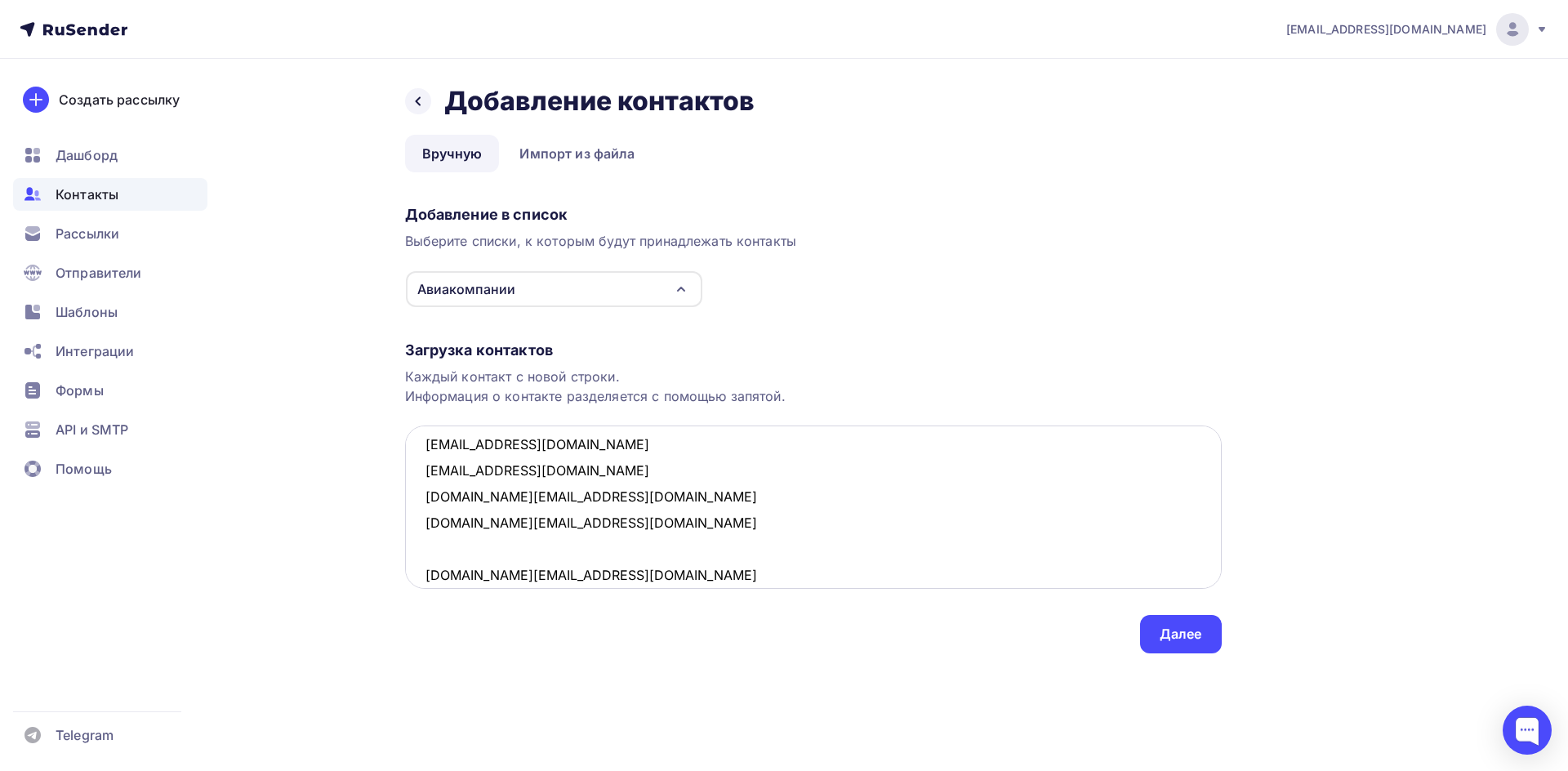
click at [465, 538] on textarea "[EMAIL_ADDRESS][DOMAIN_NAME], ТКП [EMAIL_ADDRESS][DOMAIN_NAME] [EMAIL_ADDRESS][…" at bounding box center [813, 507] width 816 height 164
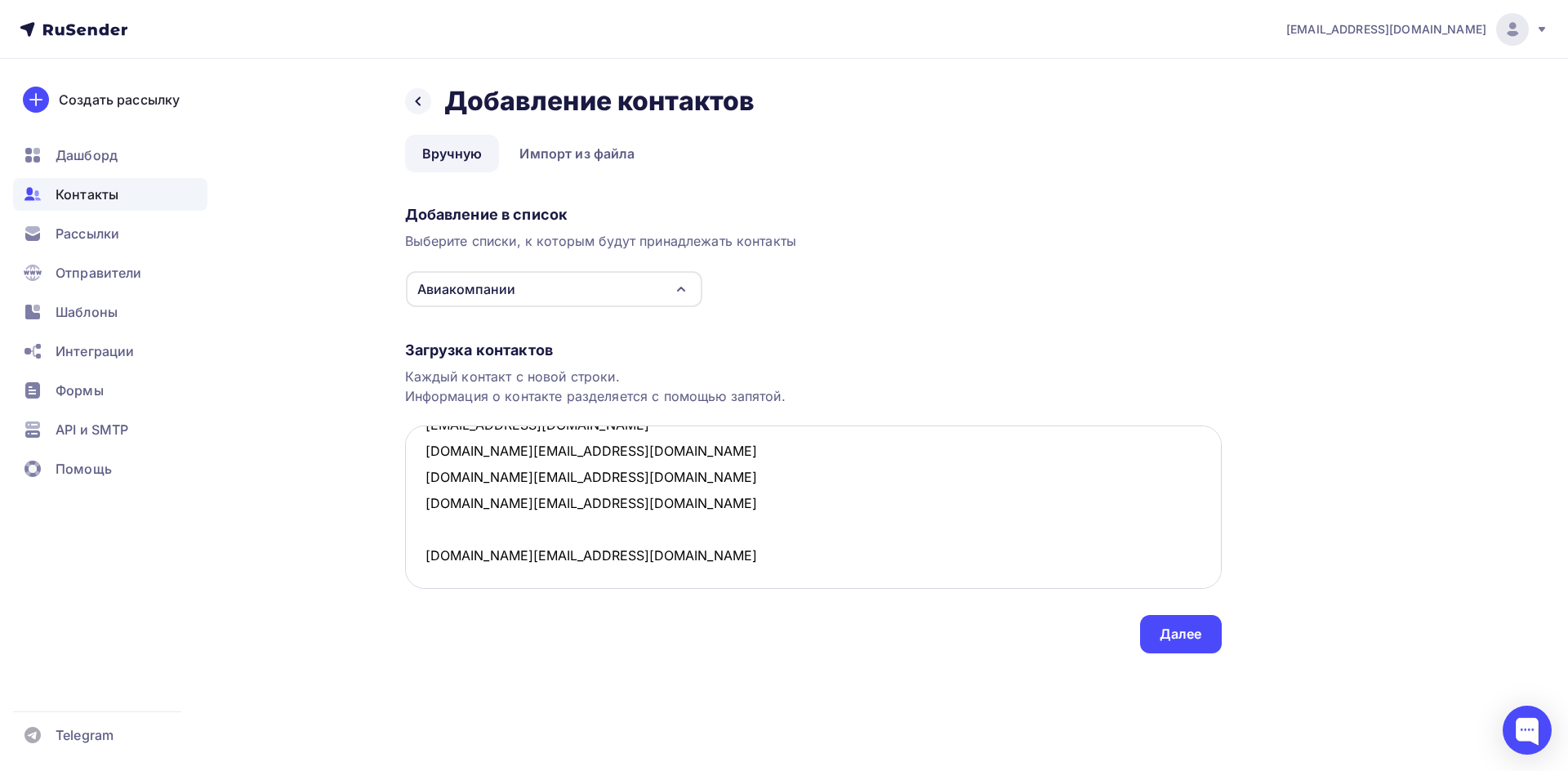
click at [477, 509] on textarea "[EMAIL_ADDRESS][DOMAIN_NAME], ТКП [EMAIL_ADDRESS][DOMAIN_NAME] [EMAIL_ADDRESS][…" at bounding box center [813, 507] width 816 height 164
click at [474, 526] on textarea "[EMAIL_ADDRESS][DOMAIN_NAME], ТКП [EMAIL_ADDRESS][DOMAIN_NAME] [EMAIL_ADDRESS][…" at bounding box center [813, 507] width 816 height 164
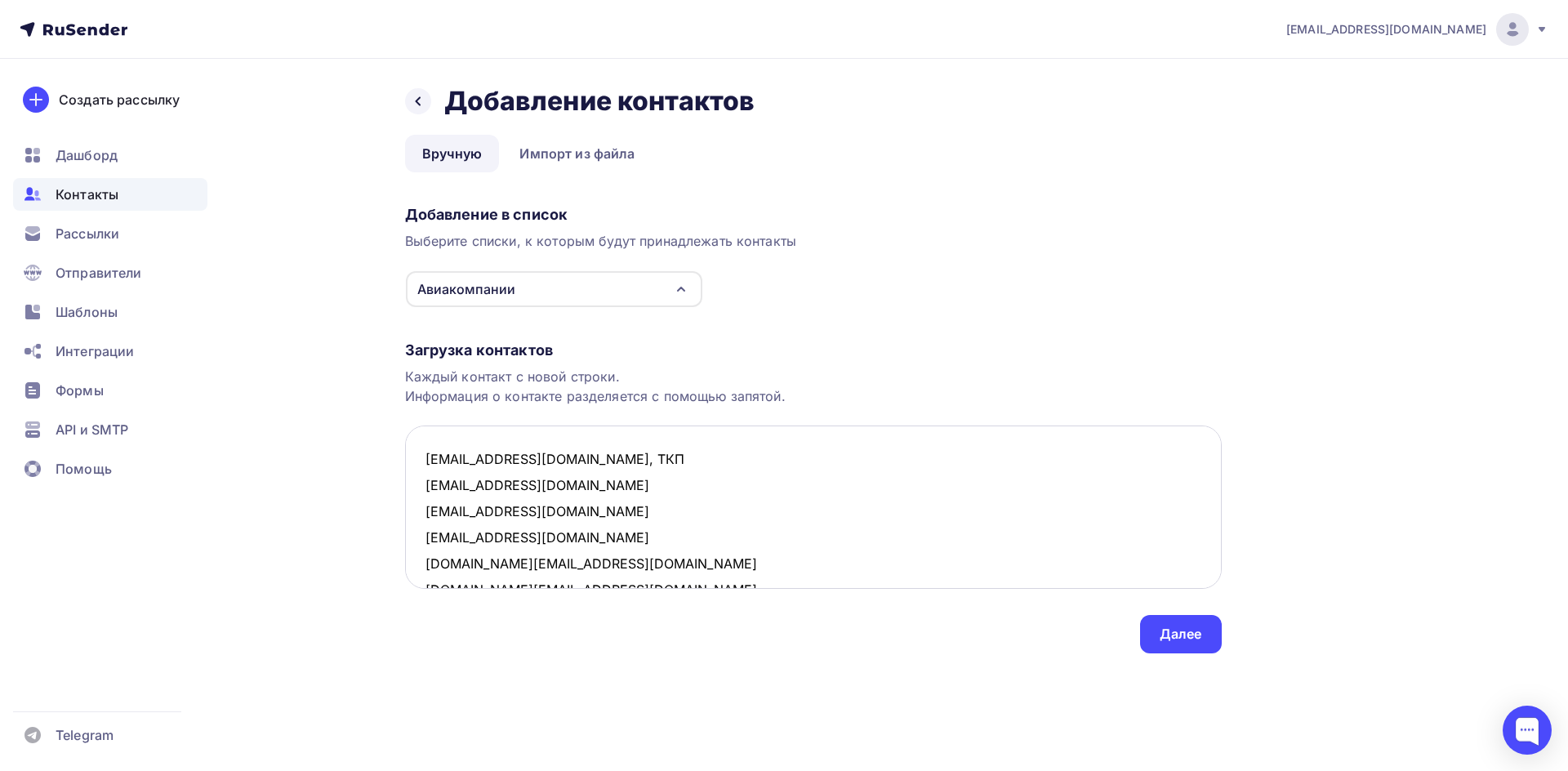
click at [541, 485] on textarea "[EMAIL_ADDRESS][DOMAIN_NAME], ТКП [EMAIL_ADDRESS][DOMAIN_NAME] [EMAIL_ADDRESS][…" at bounding box center [813, 507] width 816 height 164
drag, startPoint x: 532, startPoint y: 485, endPoint x: 416, endPoint y: 472, distance: 116.7
click at [416, 472] on textarea "[EMAIL_ADDRESS][DOMAIN_NAME], ТКП [EMAIL_ADDRESS][DOMAIN_NAME] [EMAIL_ADDRESS][…" at bounding box center [813, 507] width 816 height 164
drag, startPoint x: 426, startPoint y: 479, endPoint x: 455, endPoint y: 489, distance: 30.7
click at [426, 480] on textarea "[EMAIL_ADDRESS][DOMAIN_NAME], ТКП [EMAIL_ADDRESS][DOMAIN_NAME] [EMAIL_ADDRESS][…" at bounding box center [813, 507] width 816 height 164
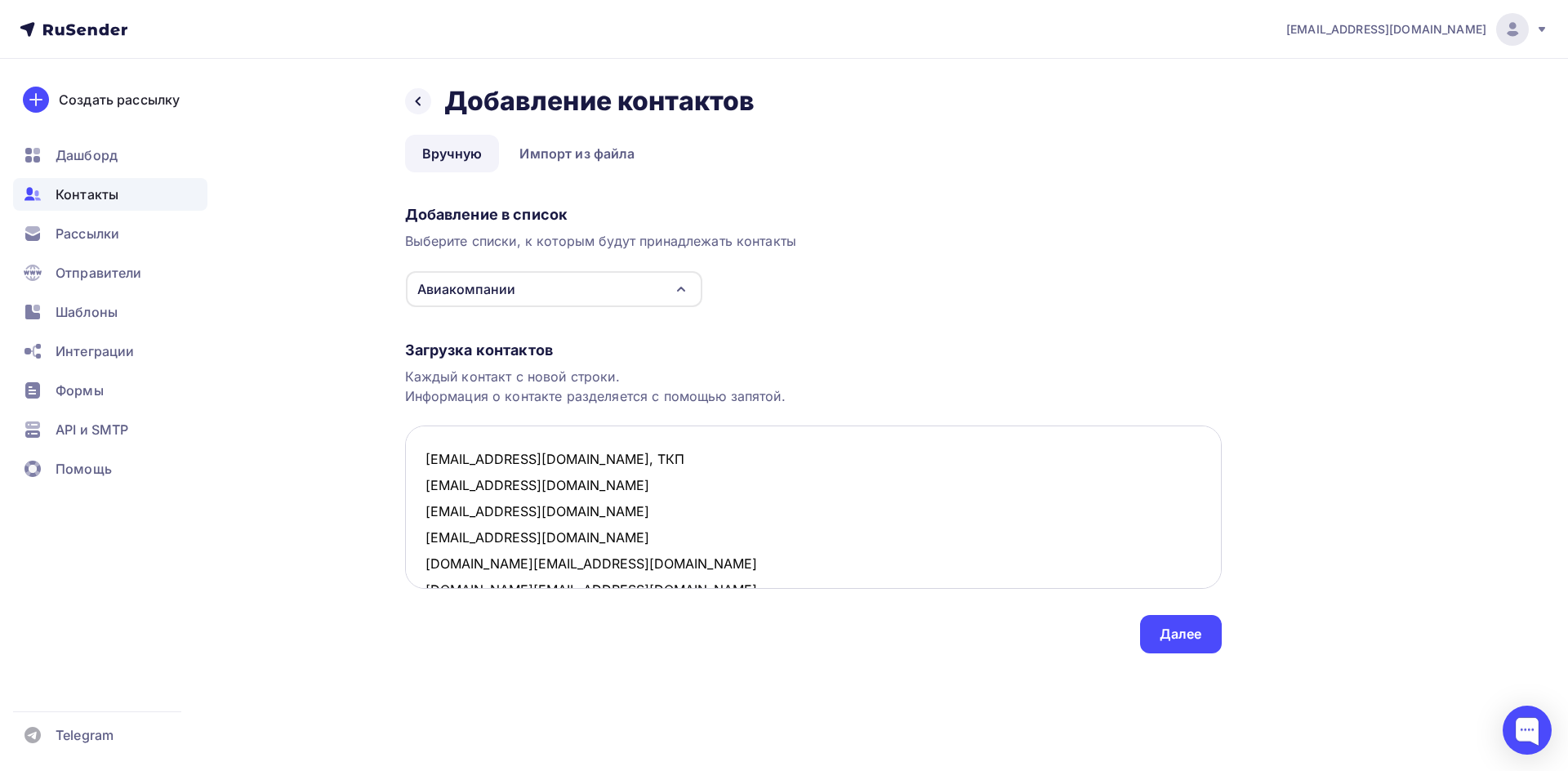
click at [518, 491] on textarea "[EMAIL_ADDRESS][DOMAIN_NAME], ТКП [EMAIL_ADDRESS][DOMAIN_NAME] [EMAIL_ADDRESS][…" at bounding box center [813, 507] width 816 height 164
click at [564, 492] on textarea "[EMAIL_ADDRESS][DOMAIN_NAME], ТКП [EMAIL_ADDRESS][DOMAIN_NAME] [EMAIL_ADDRESS][…" at bounding box center [813, 507] width 816 height 164
click at [582, 473] on textarea "[EMAIL_ADDRESS][DOMAIN_NAME], ТКП [EMAIL_ADDRESS][DOMAIN_NAME] [EMAIL_ADDRESS][…" at bounding box center [813, 507] width 816 height 164
click at [590, 462] on textarea "[EMAIL_ADDRESS][DOMAIN_NAME], ТКП [EMAIL_ADDRESS][DOMAIN_NAME] [EMAIL_ADDRESS][…" at bounding box center [813, 507] width 816 height 164
click at [529, 481] on textarea "[EMAIL_ADDRESS][DOMAIN_NAME], ТКП [EMAIL_ADDRESS][DOMAIN_NAME] [EMAIL_ADDRESS][…" at bounding box center [813, 507] width 816 height 164
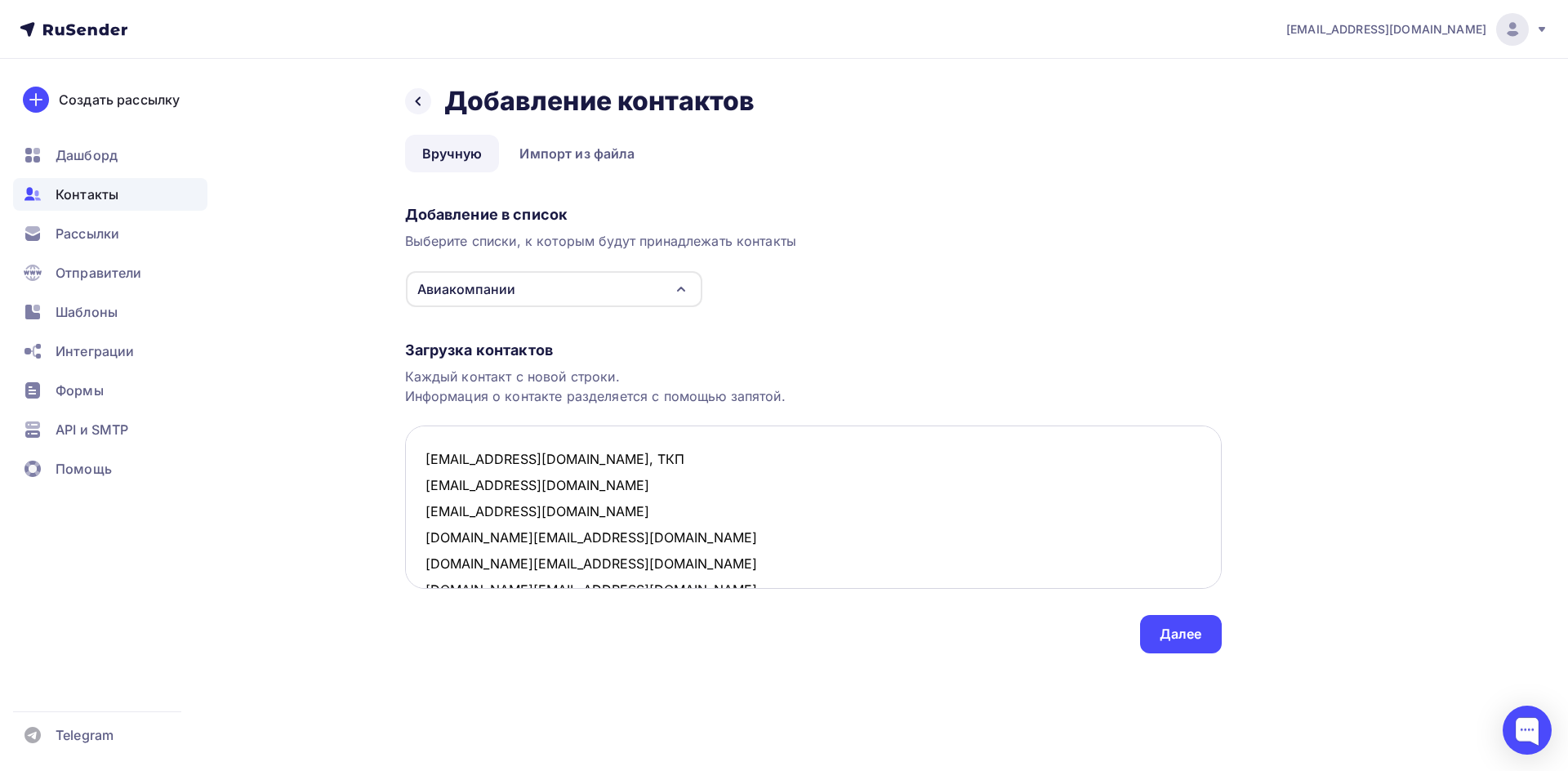
click at [559, 487] on textarea "[EMAIL_ADDRESS][DOMAIN_NAME], ТКП [EMAIL_ADDRESS][DOMAIN_NAME] [EMAIL_ADDRESS][…" at bounding box center [813, 507] width 816 height 164
click at [546, 483] on textarea "[EMAIL_ADDRESS][DOMAIN_NAME], ТКП [EMAIL_ADDRESS][DOMAIN_NAME], Ираэро [EMAIL_A…" at bounding box center [813, 507] width 816 height 164
click at [544, 484] on textarea "[EMAIL_ADDRESS][DOMAIN_NAME], ТКП [EMAIL_ADDRESS][DOMAIN_NAME], Ираэро [EMAIL_A…" at bounding box center [813, 507] width 816 height 164
click at [542, 490] on textarea "[EMAIL_ADDRESS][DOMAIN_NAME], ТКП [EMAIL_ADDRESS][DOMAIN_NAME], Ираэро [EMAIL_A…" at bounding box center [813, 507] width 816 height 164
click at [541, 516] on textarea "[EMAIL_ADDRESS][DOMAIN_NAME], ТКП [EMAIL_ADDRESS][DOMAIN_NAME], Ираэро [EMAIL_A…" at bounding box center [813, 507] width 816 height 164
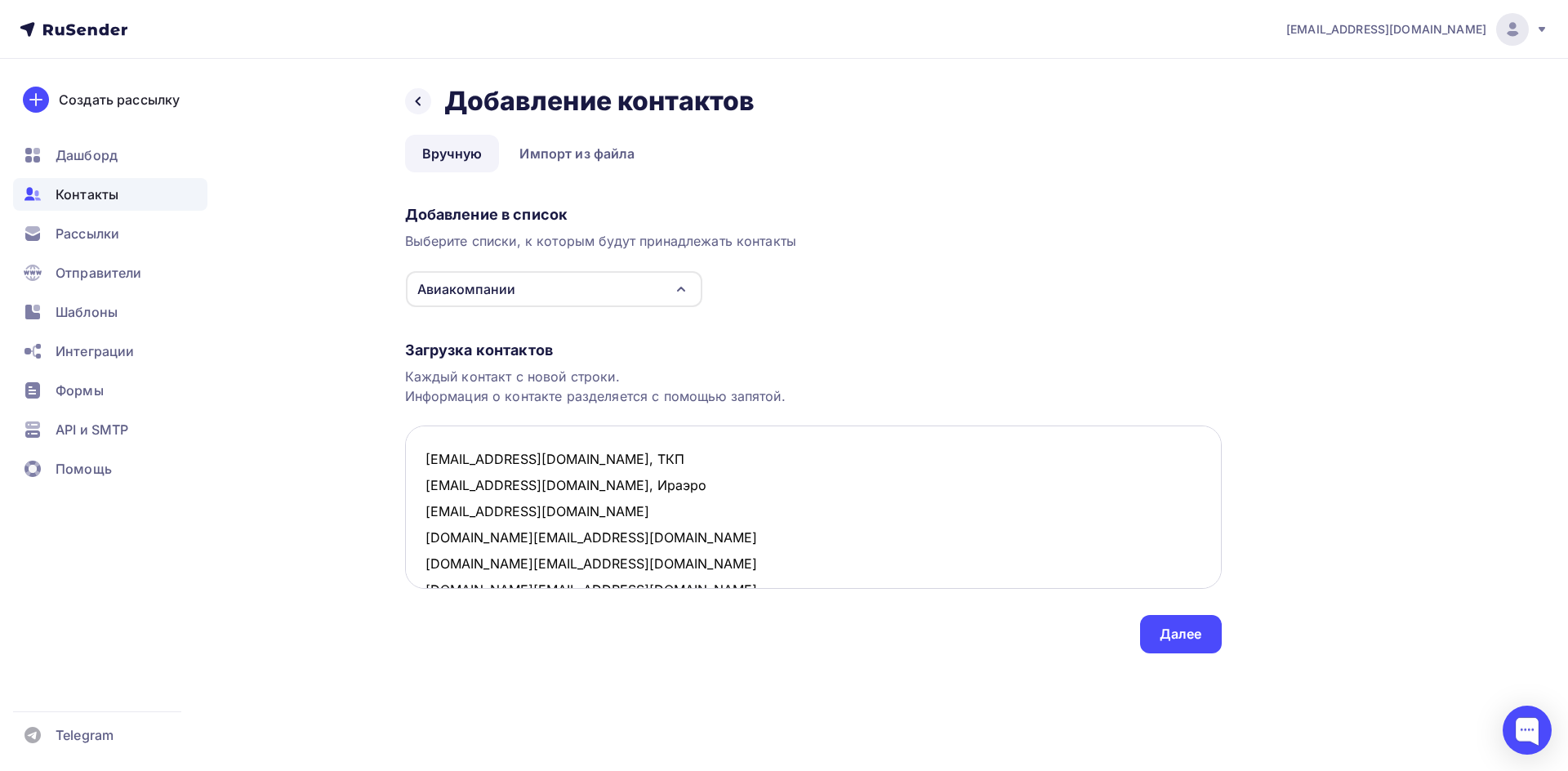
click at [542, 489] on textarea "[EMAIL_ADDRESS][DOMAIN_NAME], ТКП [EMAIL_ADDRESS][DOMAIN_NAME], Ираэро [EMAIL_A…" at bounding box center [813, 507] width 816 height 164
paste textarea "Ираэро"
click at [608, 537] on textarea "[EMAIL_ADDRESS][DOMAIN_NAME], ТКП [EMAIL_ADDRESS][DOMAIN_NAME], Ангара [EMAIL_A…" at bounding box center [813, 507] width 816 height 164
click at [550, 551] on textarea "[EMAIL_ADDRESS][DOMAIN_NAME], ТКП [EMAIL_ADDRESS][DOMAIN_NAME], Ангара [EMAIL_A…" at bounding box center [813, 507] width 816 height 164
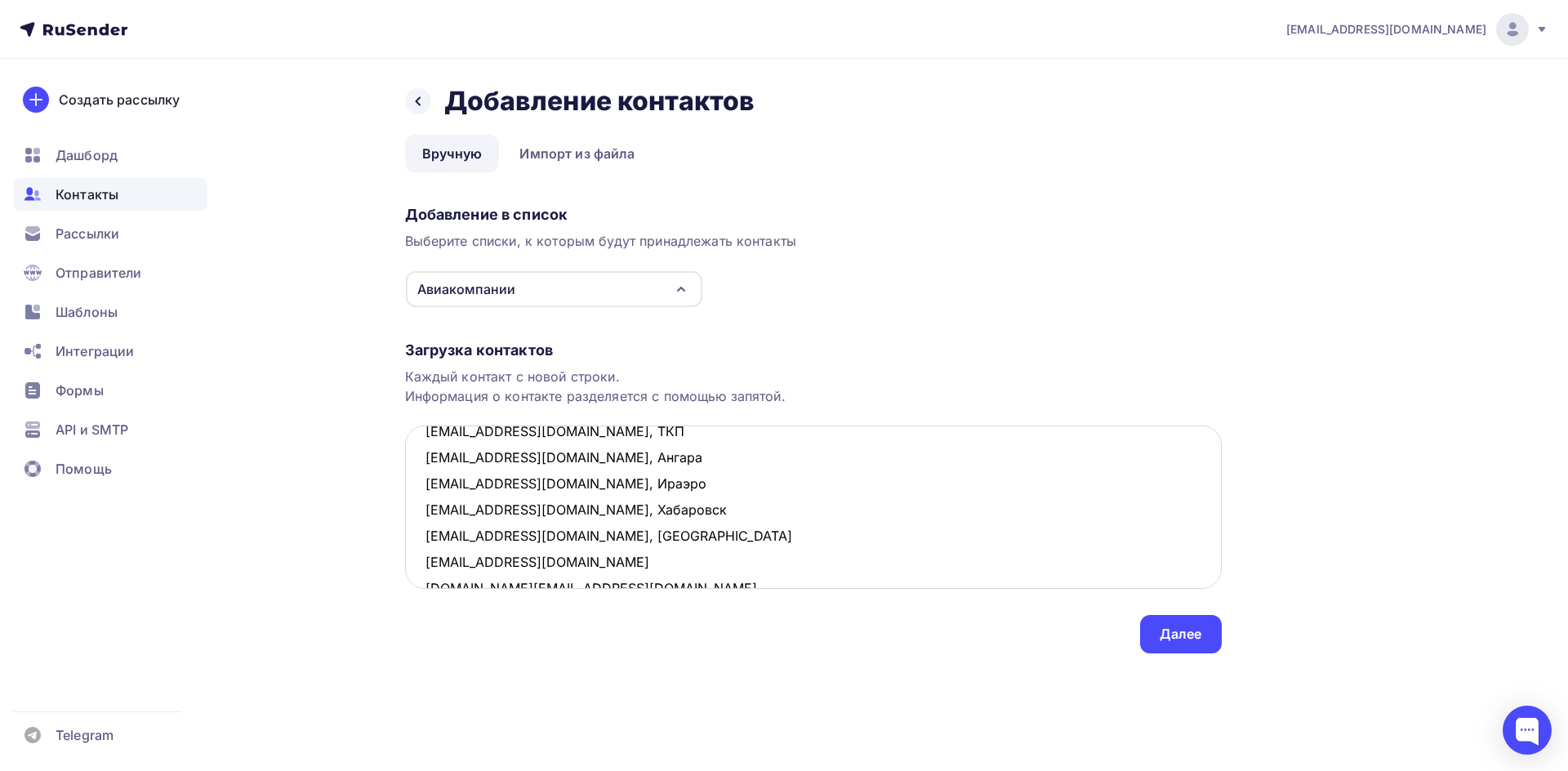
scroll to position [61, 0]
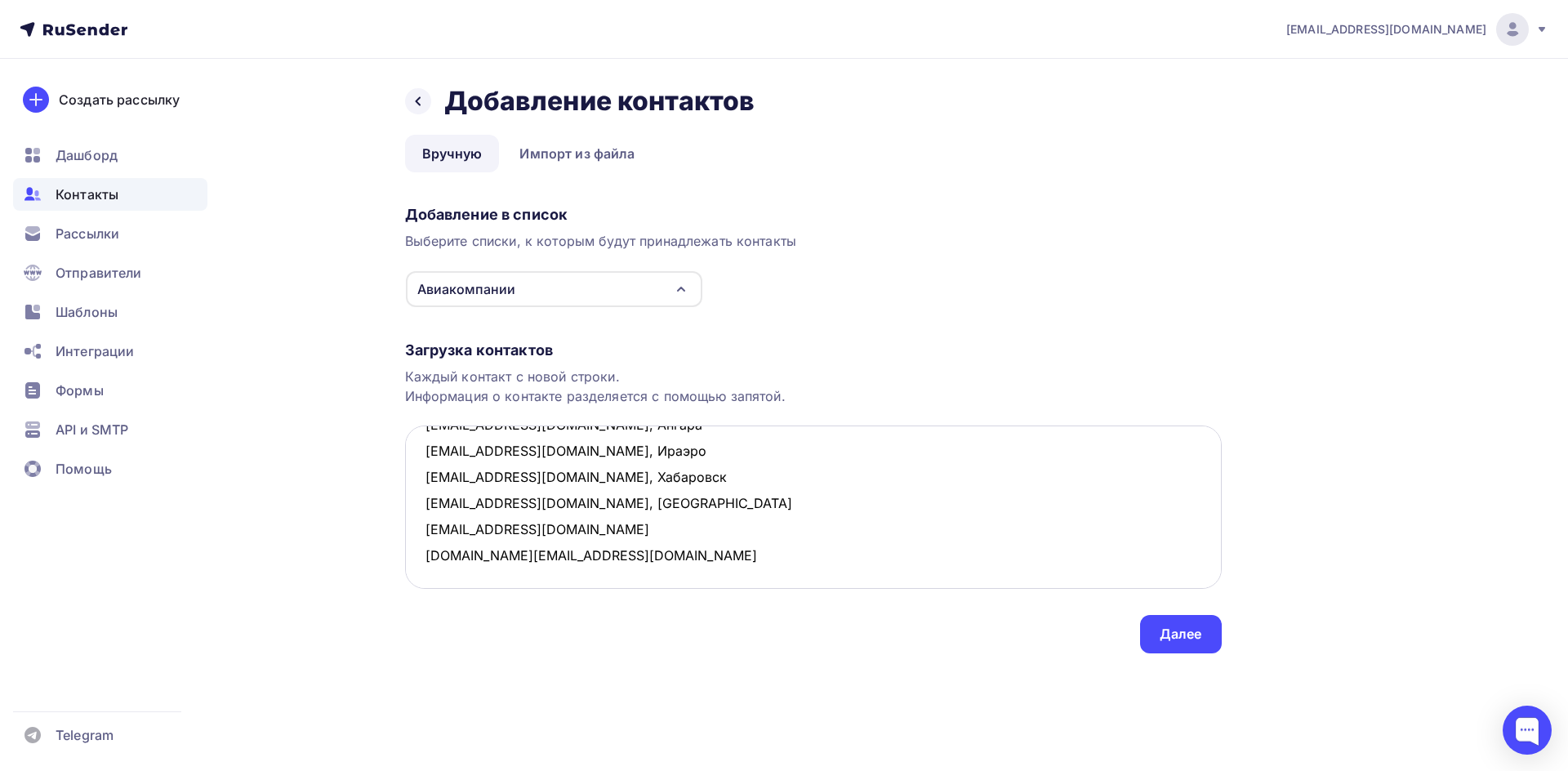
click at [667, 531] on textarea "[EMAIL_ADDRESS][DOMAIN_NAME], ТКП [EMAIL_ADDRESS][DOMAIN_NAME], Ангара [EMAIL_A…" at bounding box center [813, 507] width 816 height 164
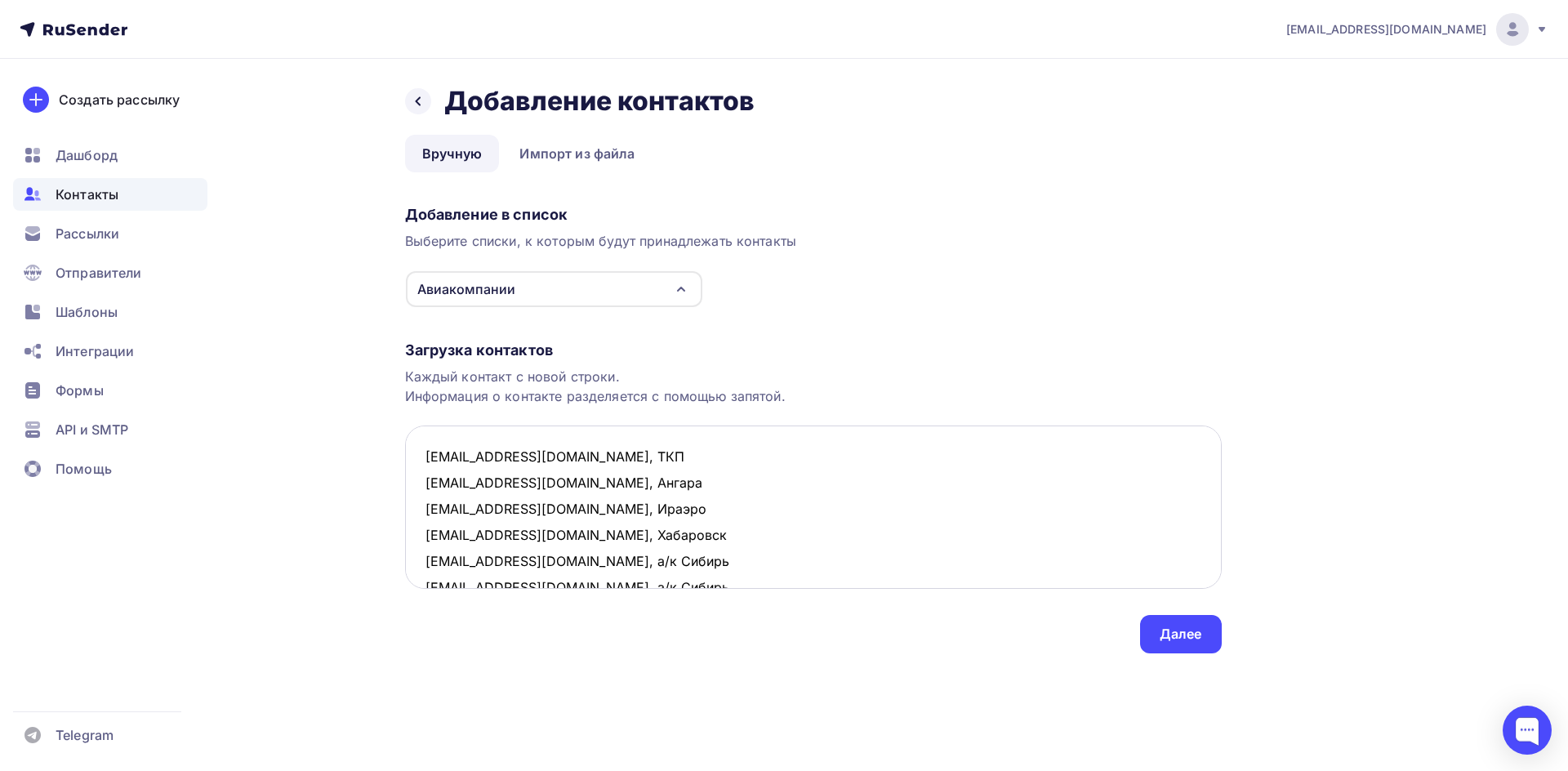
scroll to position [0, 0]
click at [517, 506] on textarea "[EMAIL_ADDRESS][DOMAIN_NAME], ТКП [EMAIL_ADDRESS][DOMAIN_NAME], Ангара [EMAIL_A…" at bounding box center [813, 507] width 816 height 164
click at [502, 454] on textarea "[EMAIL_ADDRESS][DOMAIN_NAME], ТКП [EMAIL_ADDRESS][DOMAIN_NAME], а/к Ангара [EMA…" at bounding box center [813, 507] width 816 height 164
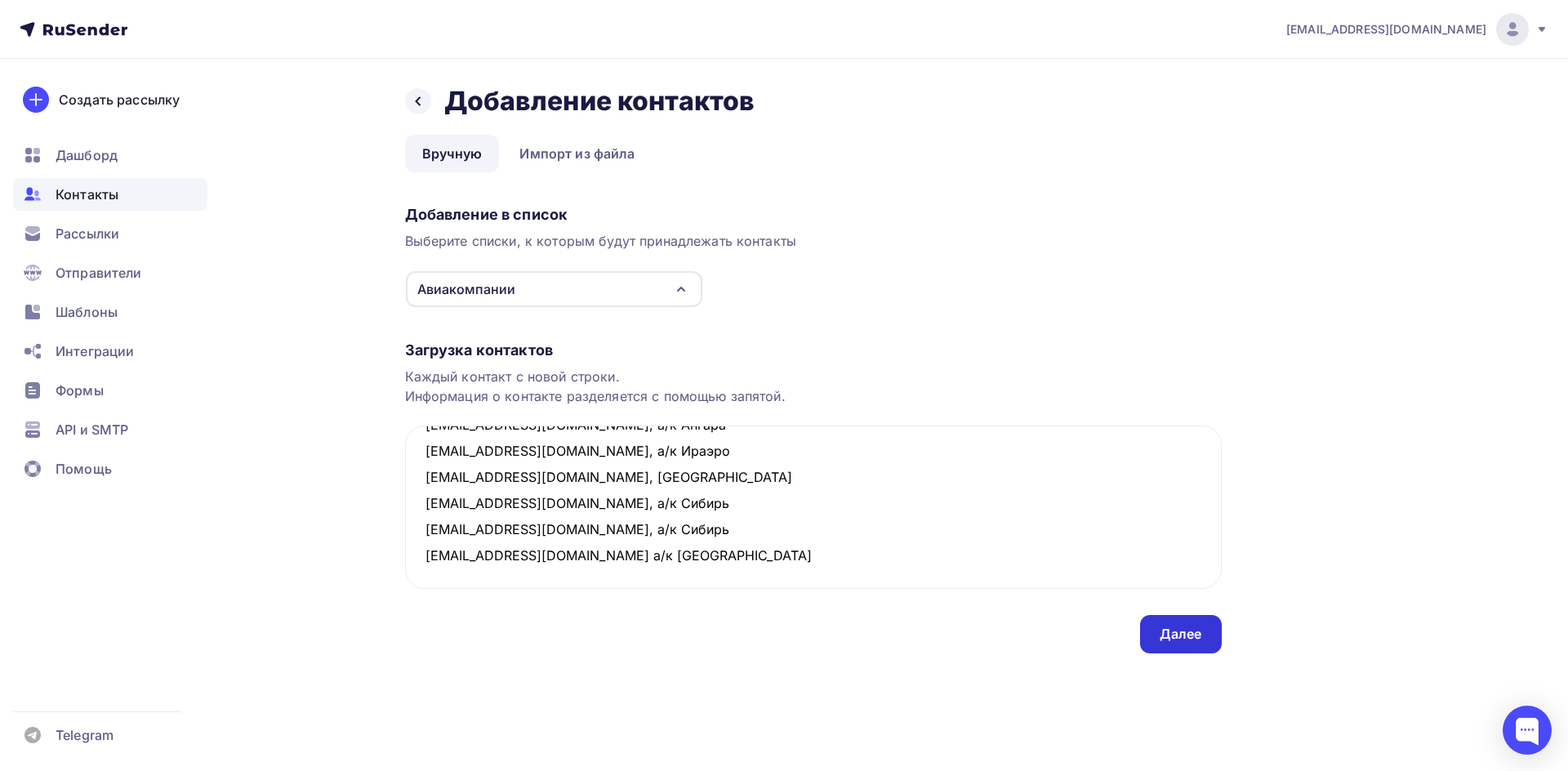
type textarea "[EMAIL_ADDRESS][DOMAIN_NAME], ТКП [EMAIL_ADDRESS][DOMAIN_NAME], а/к Ангара [EMA…"
click at [1216, 618] on div "Далее" at bounding box center [1181, 634] width 82 height 39
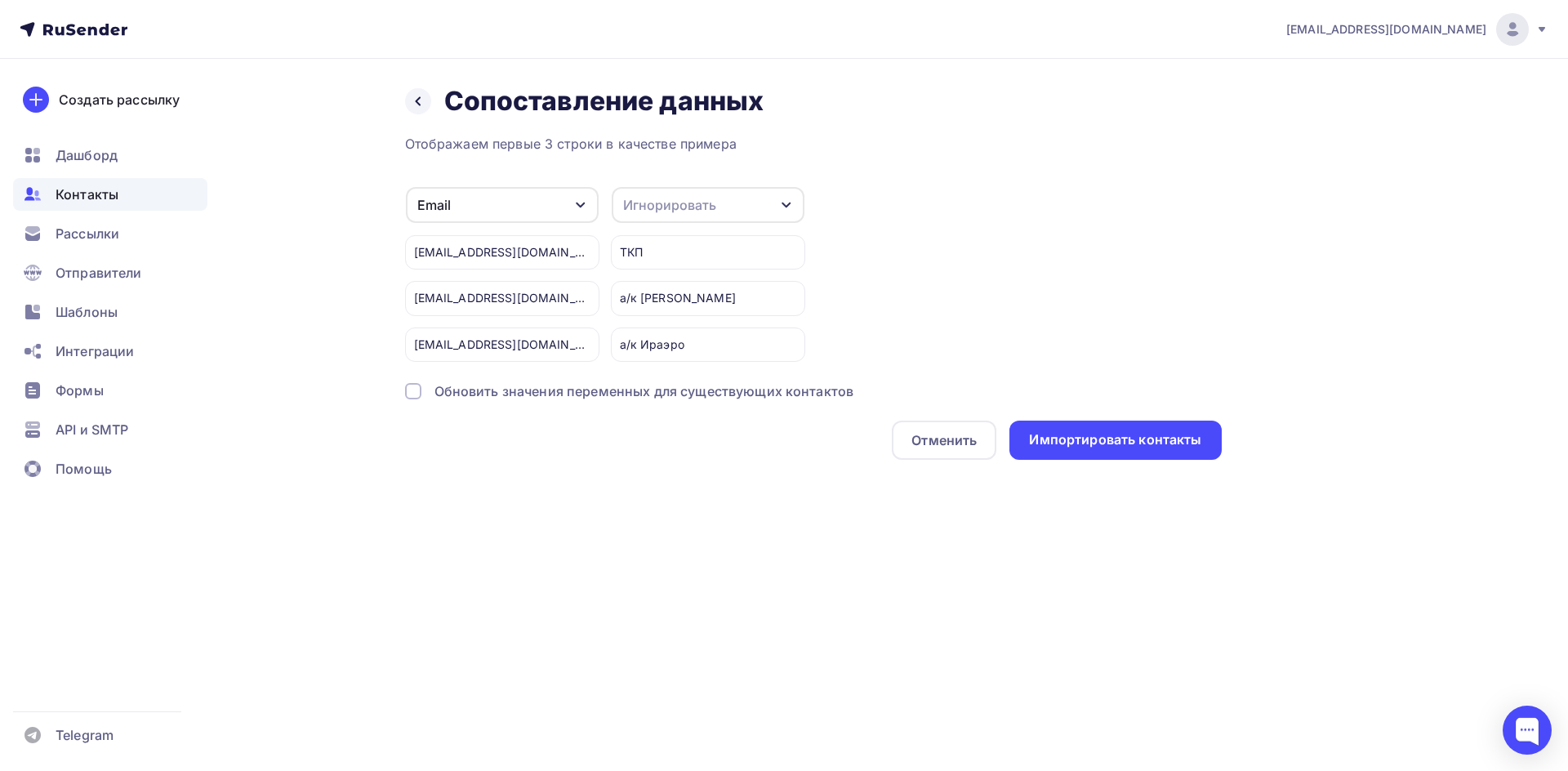
click at [784, 208] on icon "button" at bounding box center [786, 204] width 13 height 13
click at [709, 300] on link "Имя" at bounding box center [678, 290] width 115 height 33
click at [564, 391] on div "Обновить значения переменных для существующих контактов" at bounding box center [644, 391] width 420 height 19
click at [602, 396] on div "Обновить значения переменных для существующих контактов" at bounding box center [644, 391] width 420 height 19
click at [1085, 443] on div "Импортировать контакты" at bounding box center [1115, 439] width 172 height 19
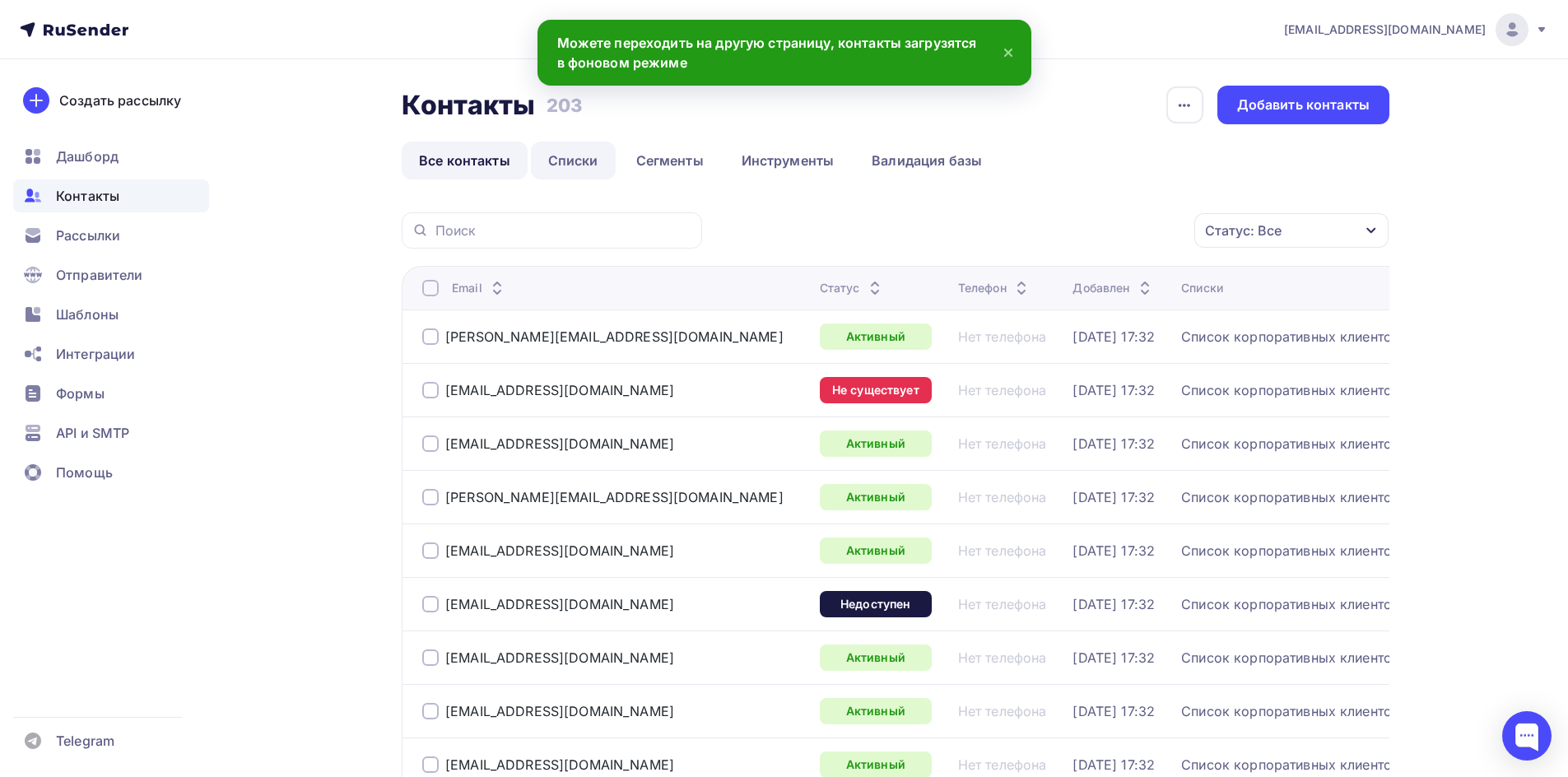
click at [588, 164] on link "Списки" at bounding box center [574, 161] width 85 height 38
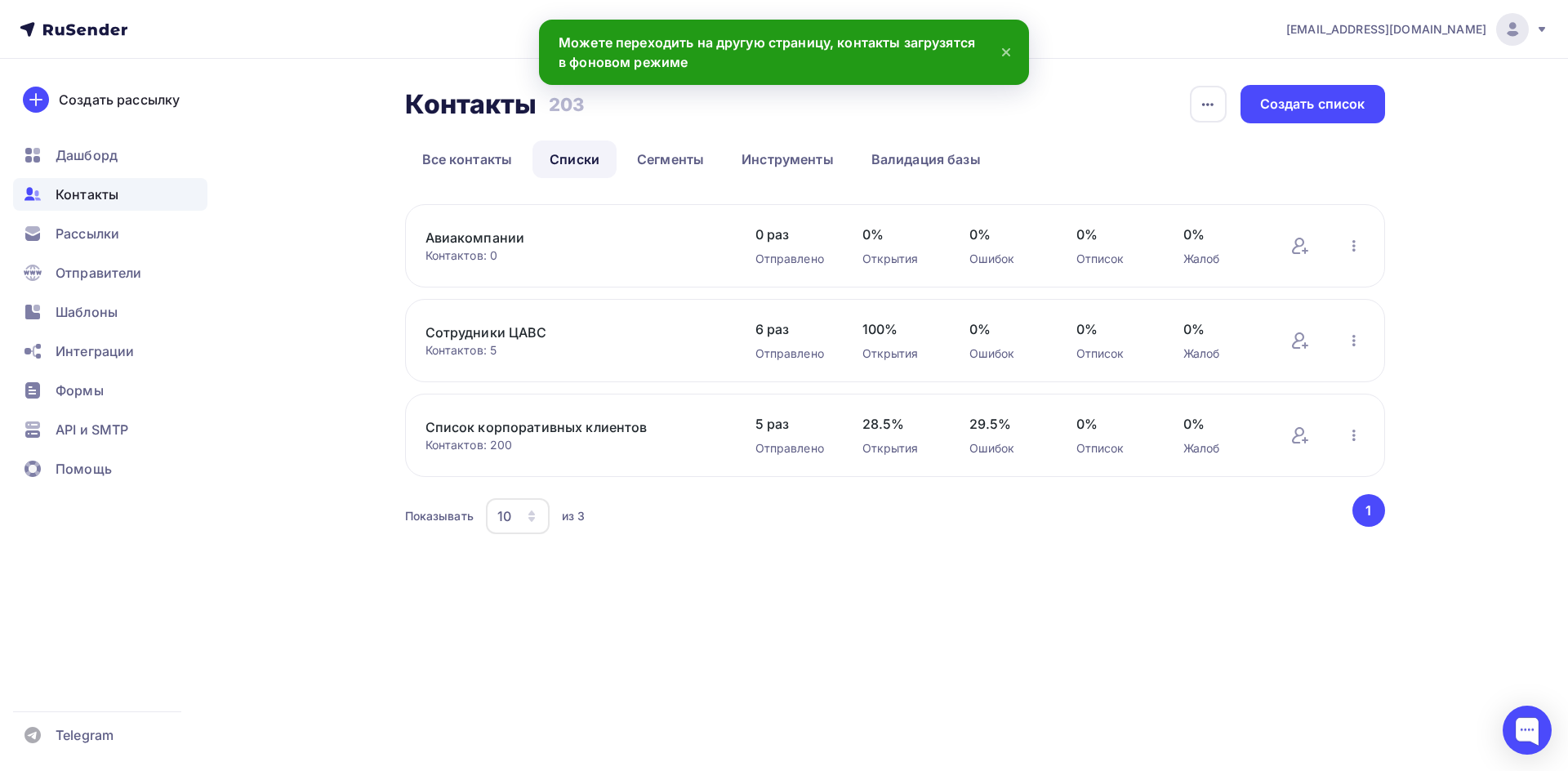
click at [493, 237] on link "Авиакомпании" at bounding box center [563, 237] width 277 height 19
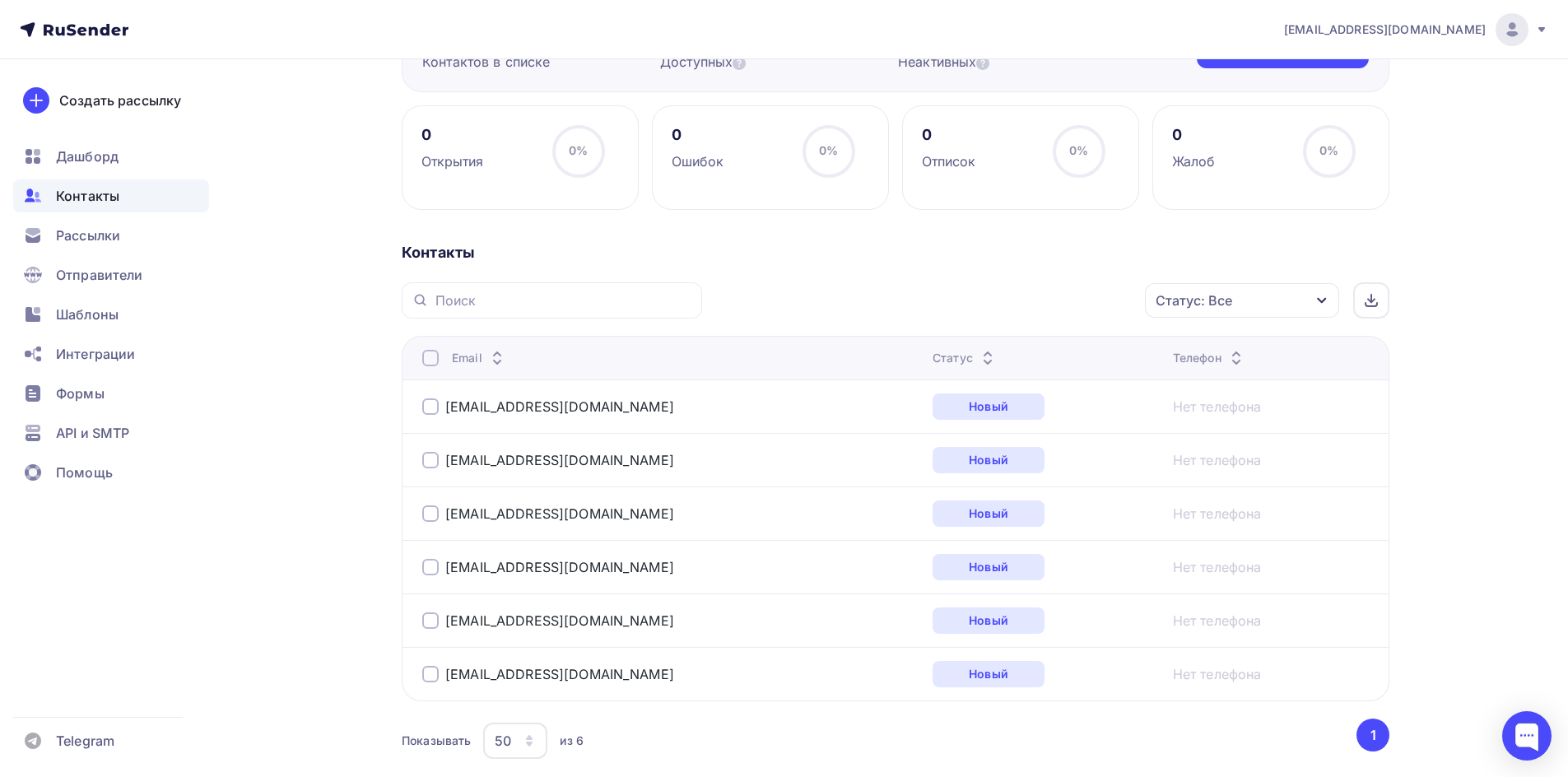
scroll to position [292, 0]
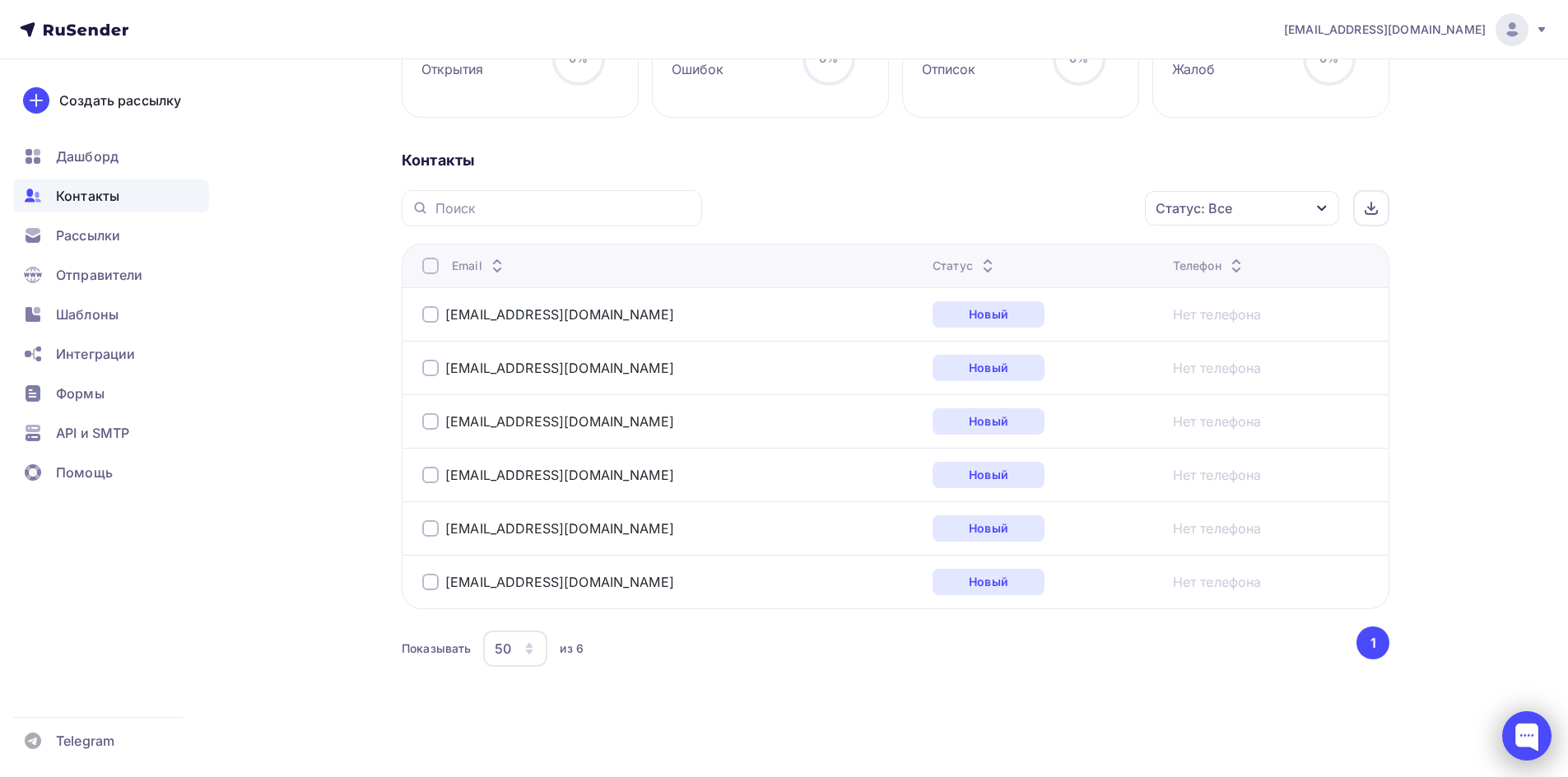
click at [1532, 729] on div at bounding box center [1526, 736] width 49 height 49
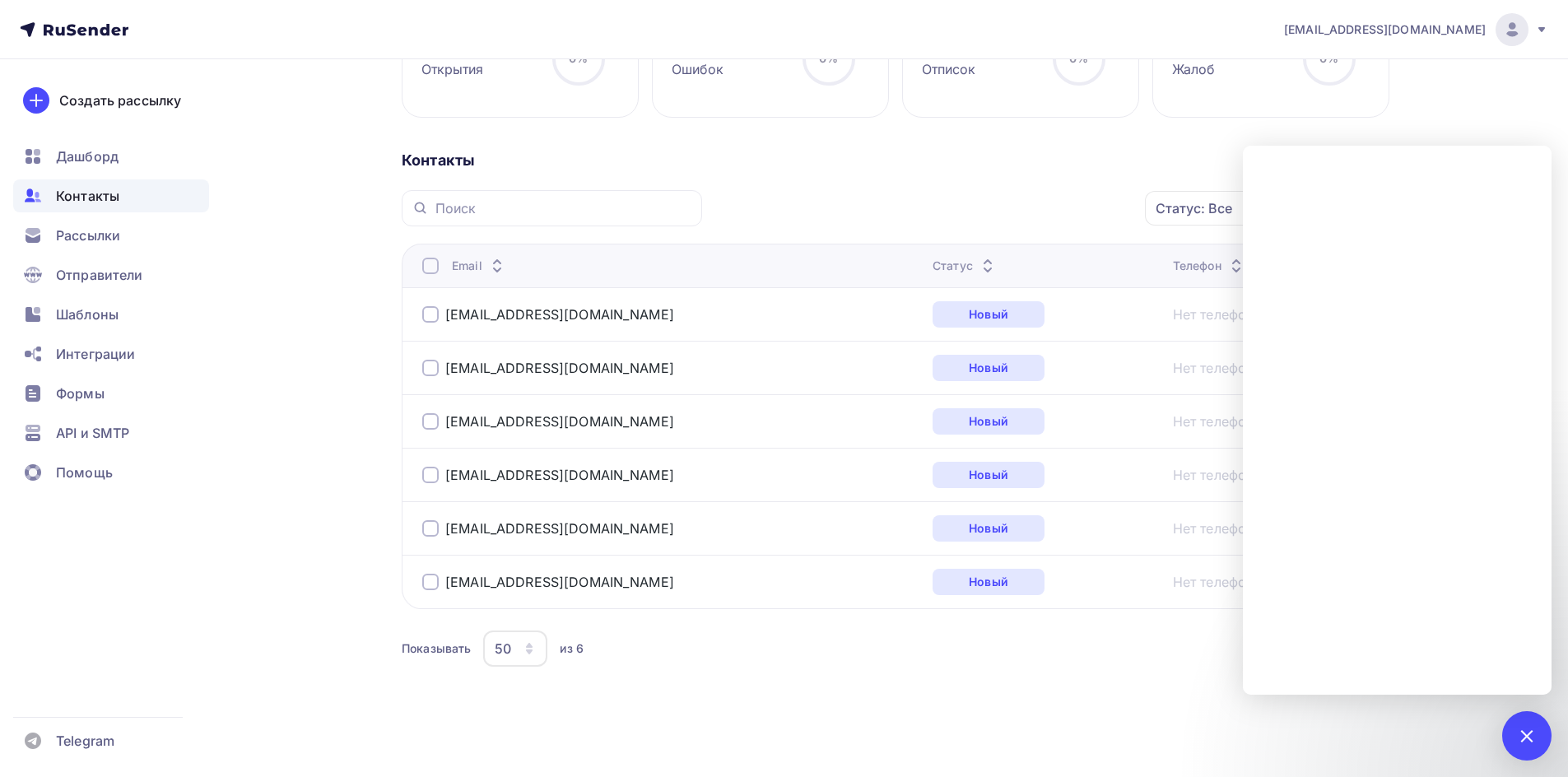
click at [686, 646] on div "Показывать 50 10 20 50 100 из 6" at bounding box center [878, 649] width 952 height 38
click at [1087, 684] on div "Контакты Статус: Все Статус Новый Активный Не существует Переполнен Недоступен …" at bounding box center [896, 430] width 988 height 560
click at [1541, 725] on div at bounding box center [1526, 736] width 49 height 49
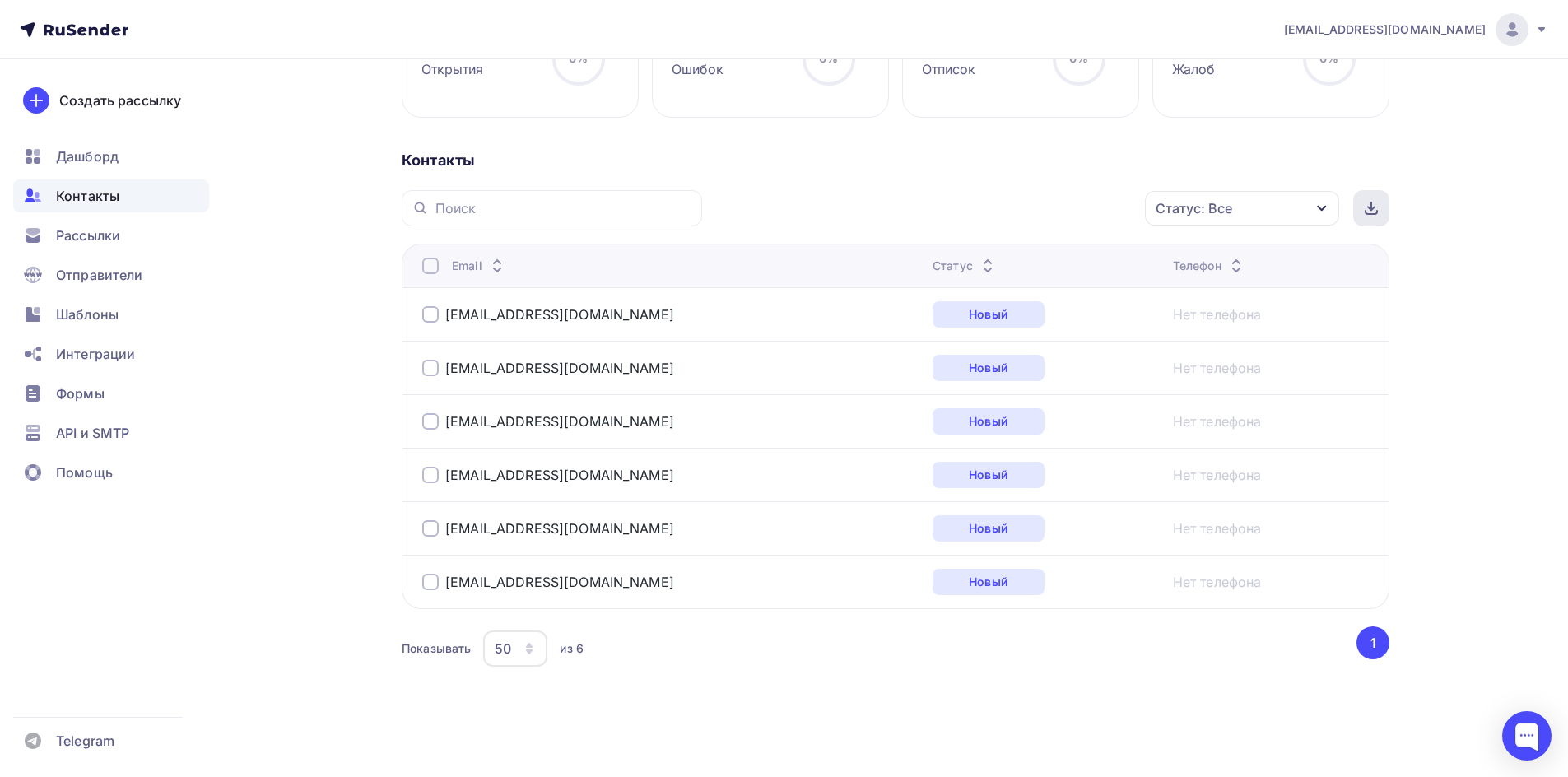
click at [1377, 202] on icon at bounding box center [1370, 207] width 13 height 13
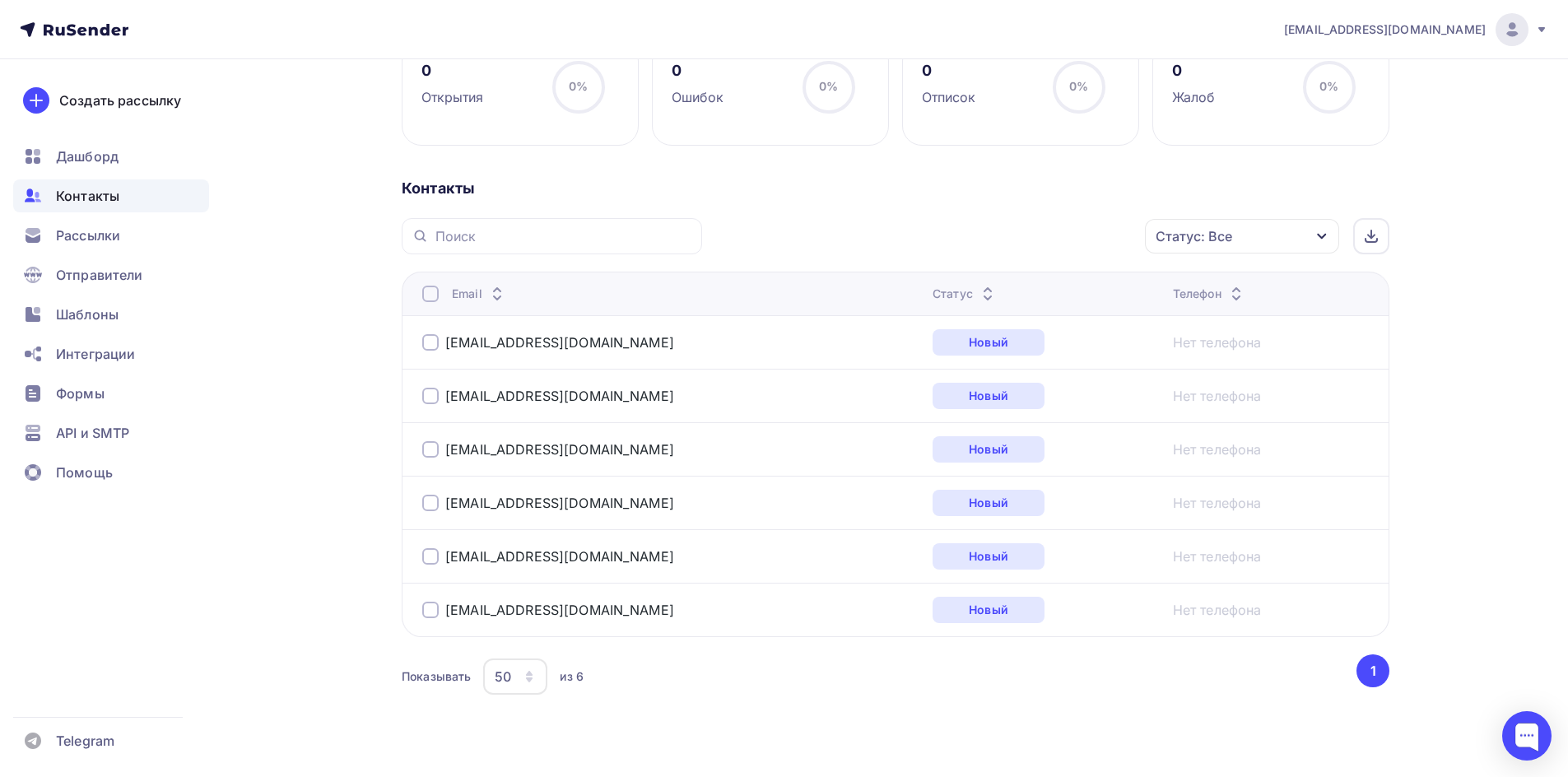
scroll to position [0, 0]
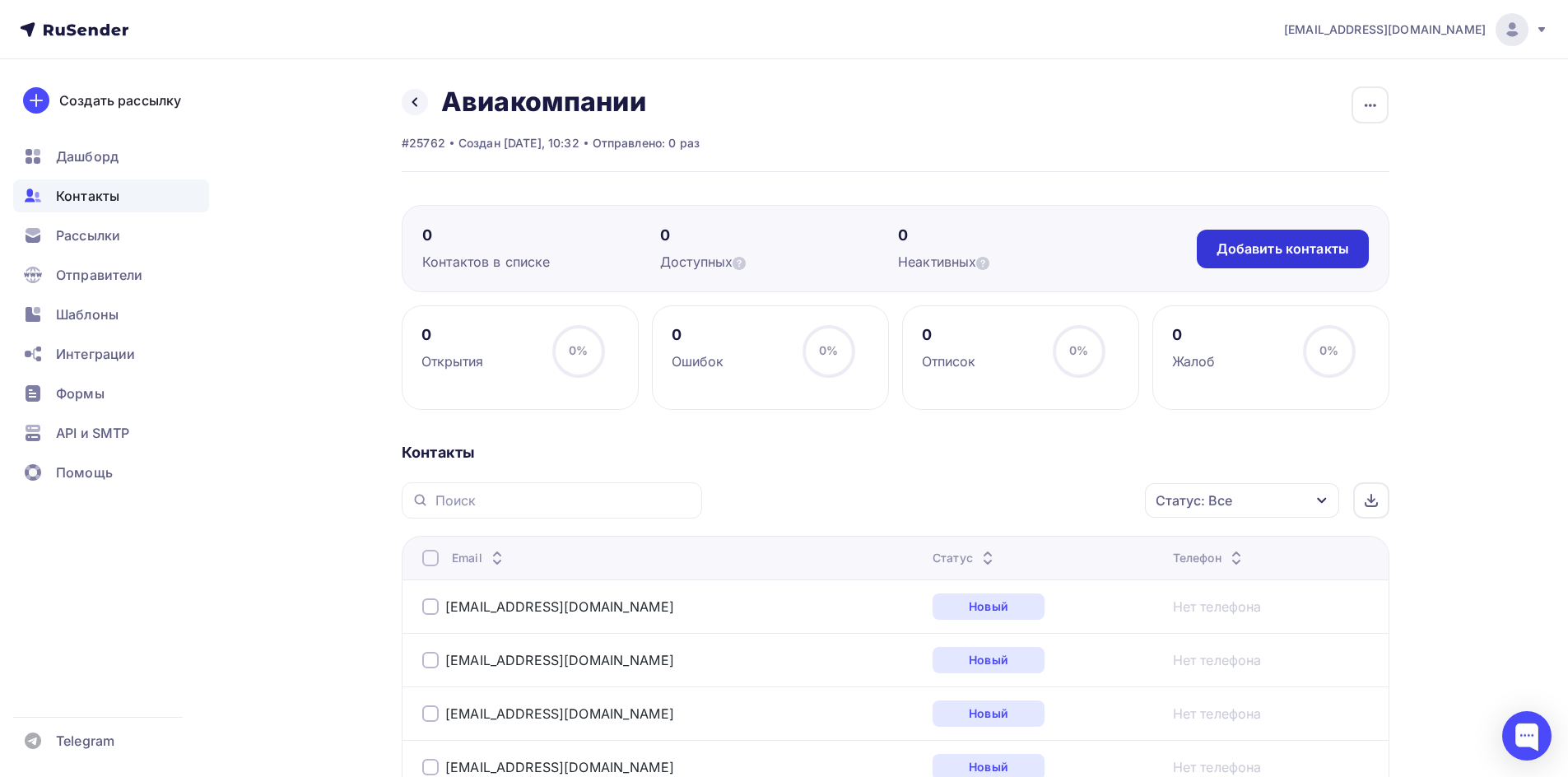
click at [1288, 254] on div "Добавить контакты" at bounding box center [1282, 249] width 133 height 19
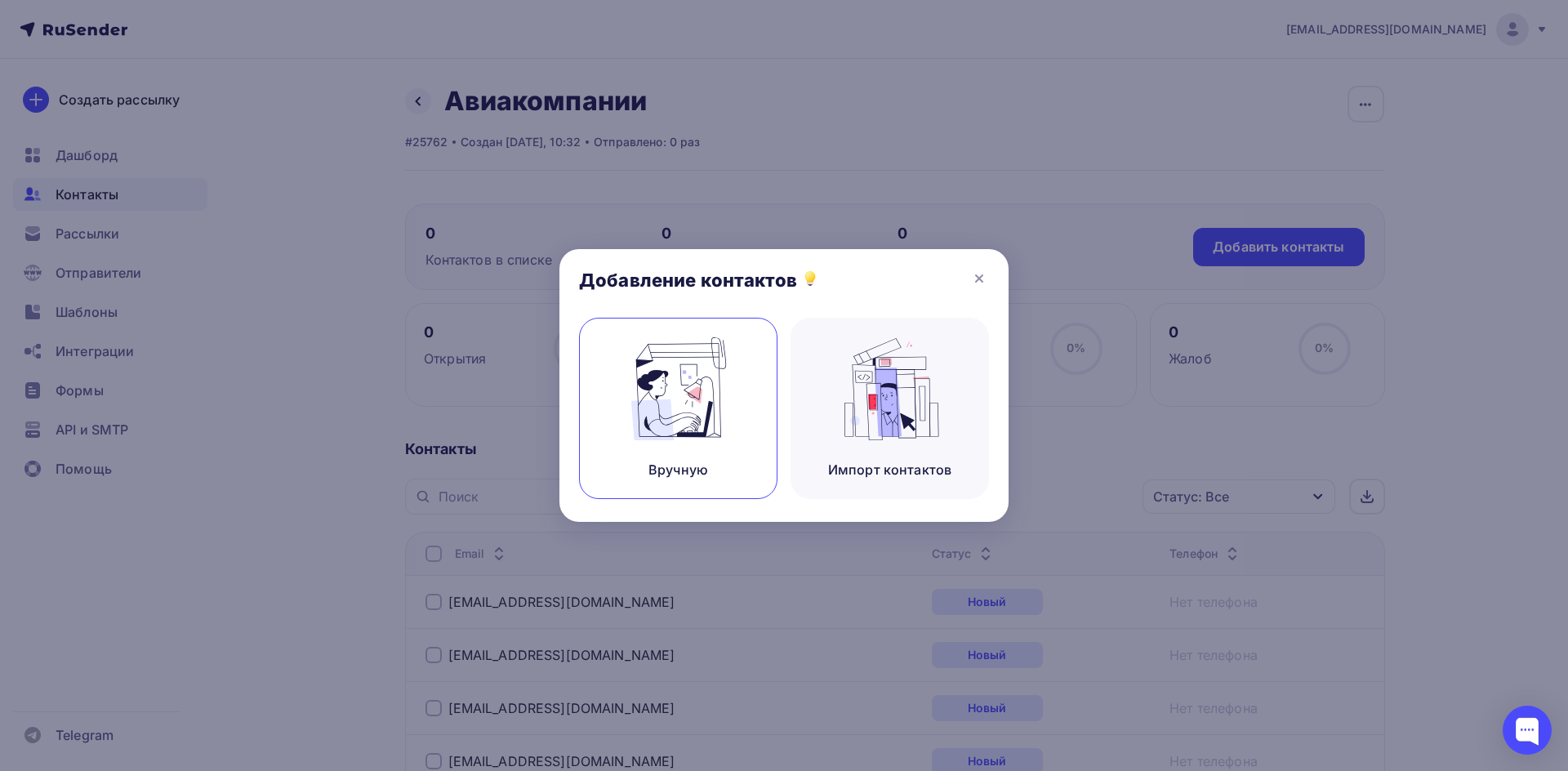
click at [712, 364] on img at bounding box center [679, 389] width 110 height 103
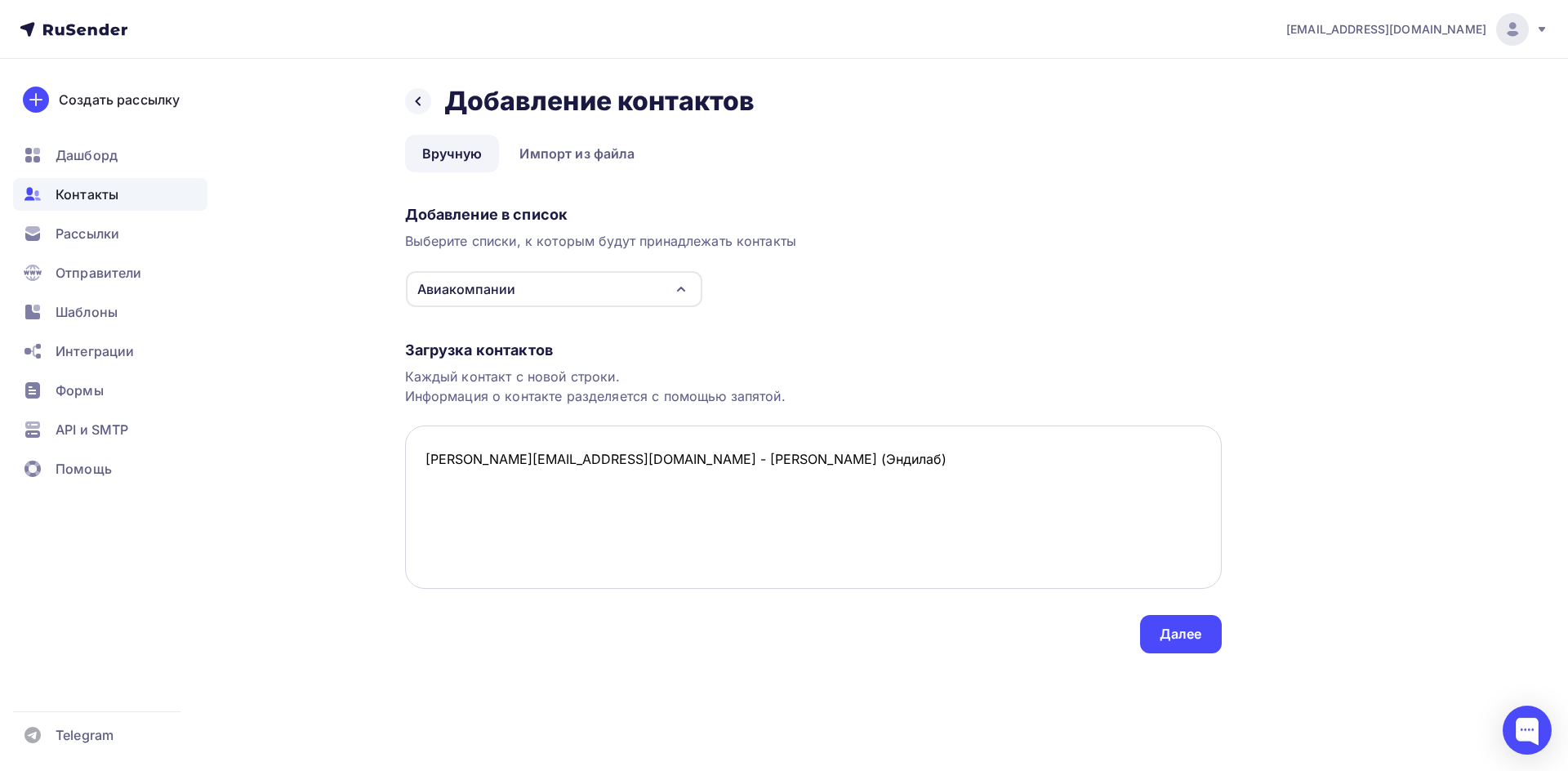
drag, startPoint x: 572, startPoint y: 460, endPoint x: 671, endPoint y: 488, distance: 102.9
click at [681, 471] on textarea "[PERSON_NAME][EMAIL_ADDRESS][DOMAIN_NAME] - [PERSON_NAME] (Эндилаб)" at bounding box center [813, 507] width 816 height 164
paste textarea "[EMAIL_ADDRESS][DOMAIN_NAME] - Мой агент"
click at [579, 480] on textarea "[EMAIL_ADDRESS][DOMAIN_NAME], Эндилаб [EMAIL_ADDRESS][DOMAIN_NAME] - Мой агент" at bounding box center [813, 507] width 816 height 164
click at [596, 489] on textarea "[EMAIL_ADDRESS][DOMAIN_NAME], [PERSON_NAME] [EMAIL_ADDRESS][DOMAIN_NAME] - Мой …" at bounding box center [813, 507] width 816 height 164
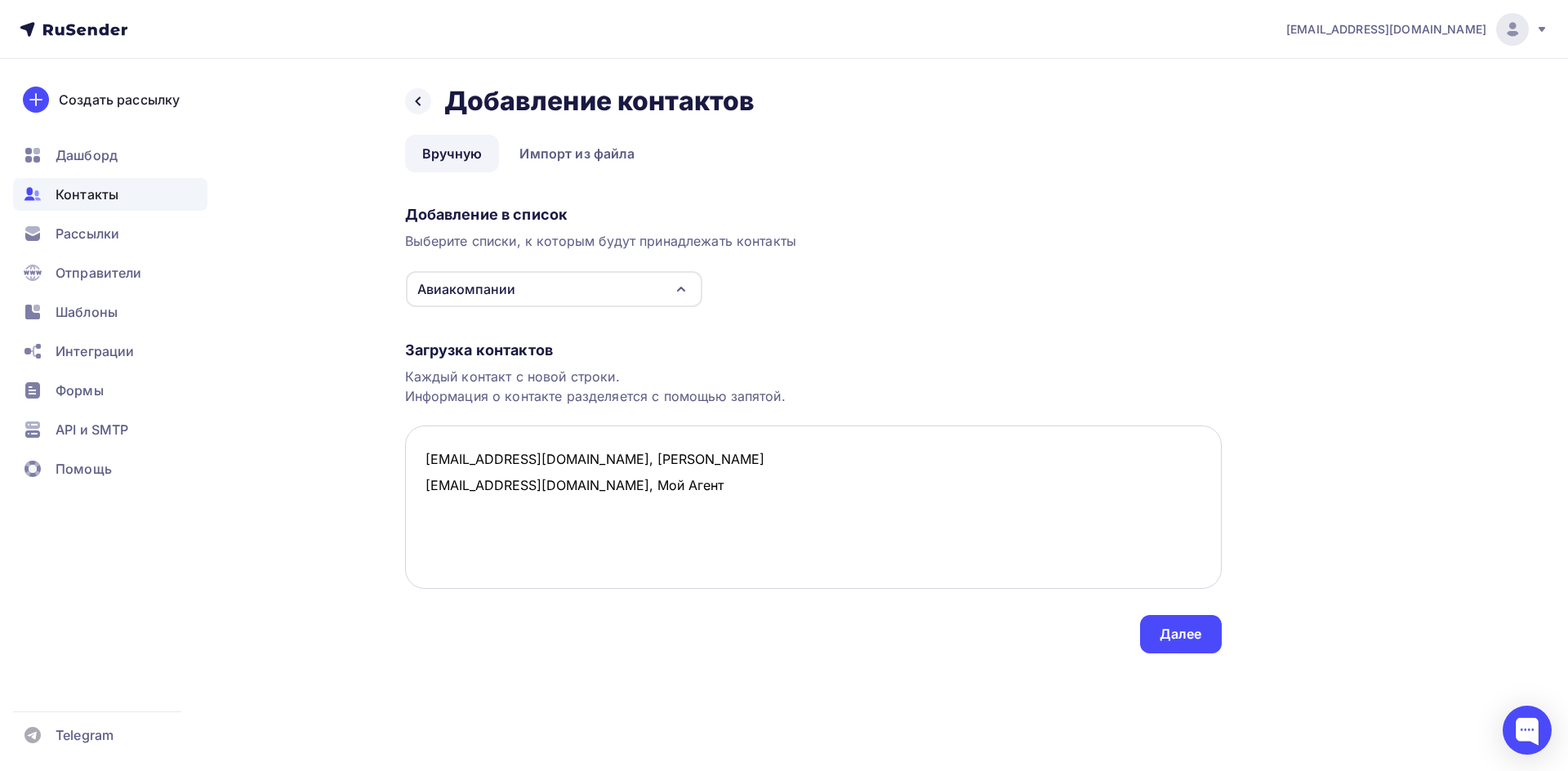
click at [625, 500] on textarea "[EMAIL_ADDRESS][DOMAIN_NAME], [PERSON_NAME] [EMAIL_ADDRESS][DOMAIN_NAME], Мой А…" at bounding box center [813, 507] width 816 height 164
paste textarea "[EMAIL_ADDRESS][DOMAIN_NAME] - Мой рейс ЮЖХ"
drag, startPoint x: 590, startPoint y: 516, endPoint x: 606, endPoint y: 577, distance: 63.1
click at [590, 517] on textarea "[EMAIL_ADDRESS][DOMAIN_NAME], Эндилаб [EMAIL_ADDRESS][DOMAIN_NAME], Мой Агент […" at bounding box center [813, 507] width 816 height 164
click at [734, 514] on textarea "[EMAIL_ADDRESS][DOMAIN_NAME], [PERSON_NAME] [EMAIL_ADDRESS][DOMAIN_NAME], Мой А…" at bounding box center [813, 507] width 816 height 164
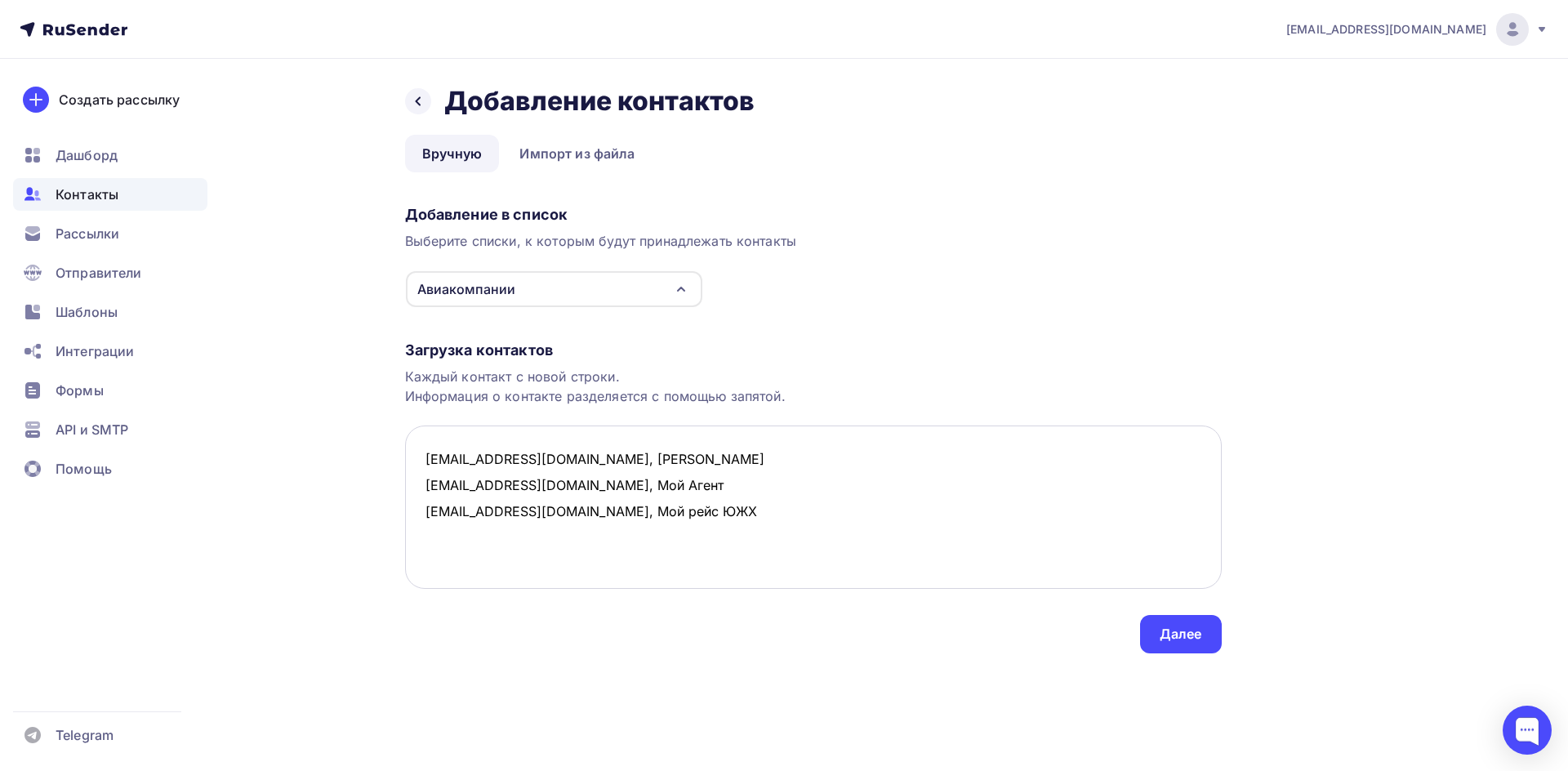
paste textarea "[EMAIL_ADDRESS][DOMAIN_NAME] - Мой рейс [GEOGRAPHIC_DATA]"
drag, startPoint x: 628, startPoint y: 536, endPoint x: 642, endPoint y: 565, distance: 32.2
click at [630, 537] on textarea "[EMAIL_ADDRESS][DOMAIN_NAME], Эндилаб [EMAIL_ADDRESS][DOMAIN_NAME], Мой Агент […" at bounding box center [813, 507] width 816 height 164
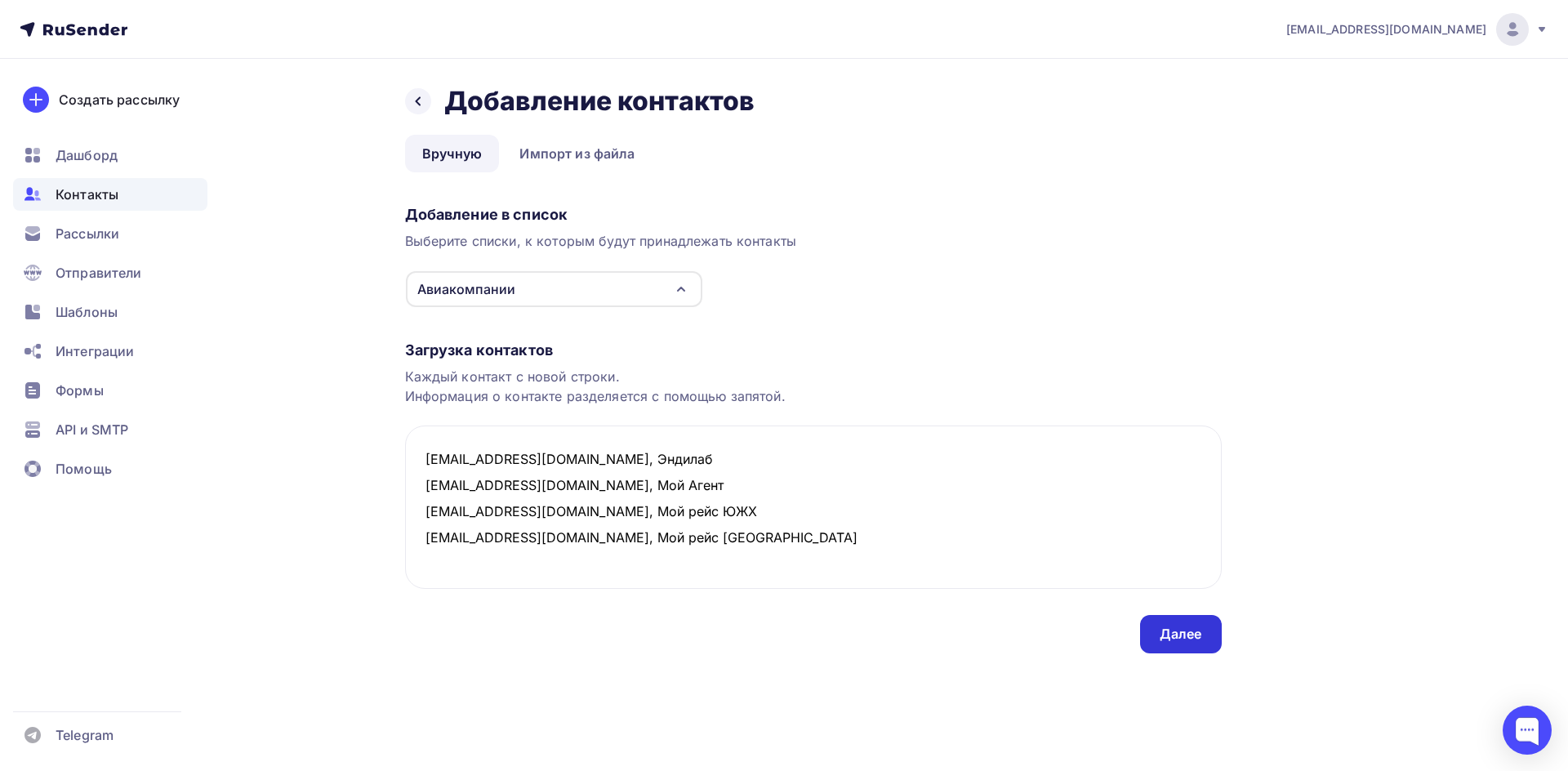
type textarea "[EMAIL_ADDRESS][DOMAIN_NAME], Эндилаб [EMAIL_ADDRESS][DOMAIN_NAME], Мой Агент […"
click at [1197, 642] on div "Далее" at bounding box center [1181, 634] width 42 height 19
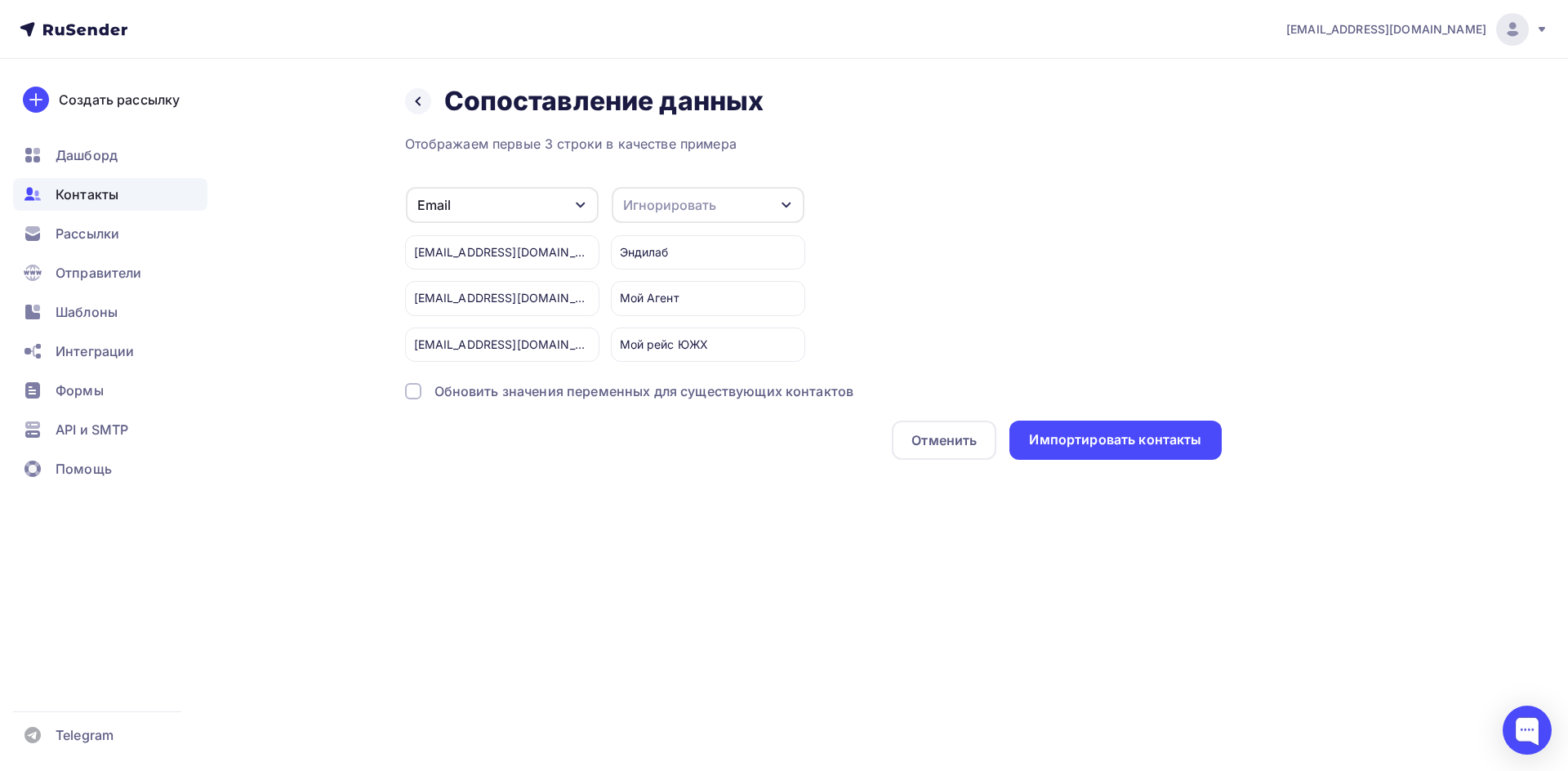
click at [755, 197] on div "Игнорировать" at bounding box center [708, 205] width 193 height 36
click at [655, 285] on div "Имя" at bounding box center [678, 290] width 94 height 19
click at [1122, 426] on div "Импортировать контакты" at bounding box center [1115, 440] width 212 height 39
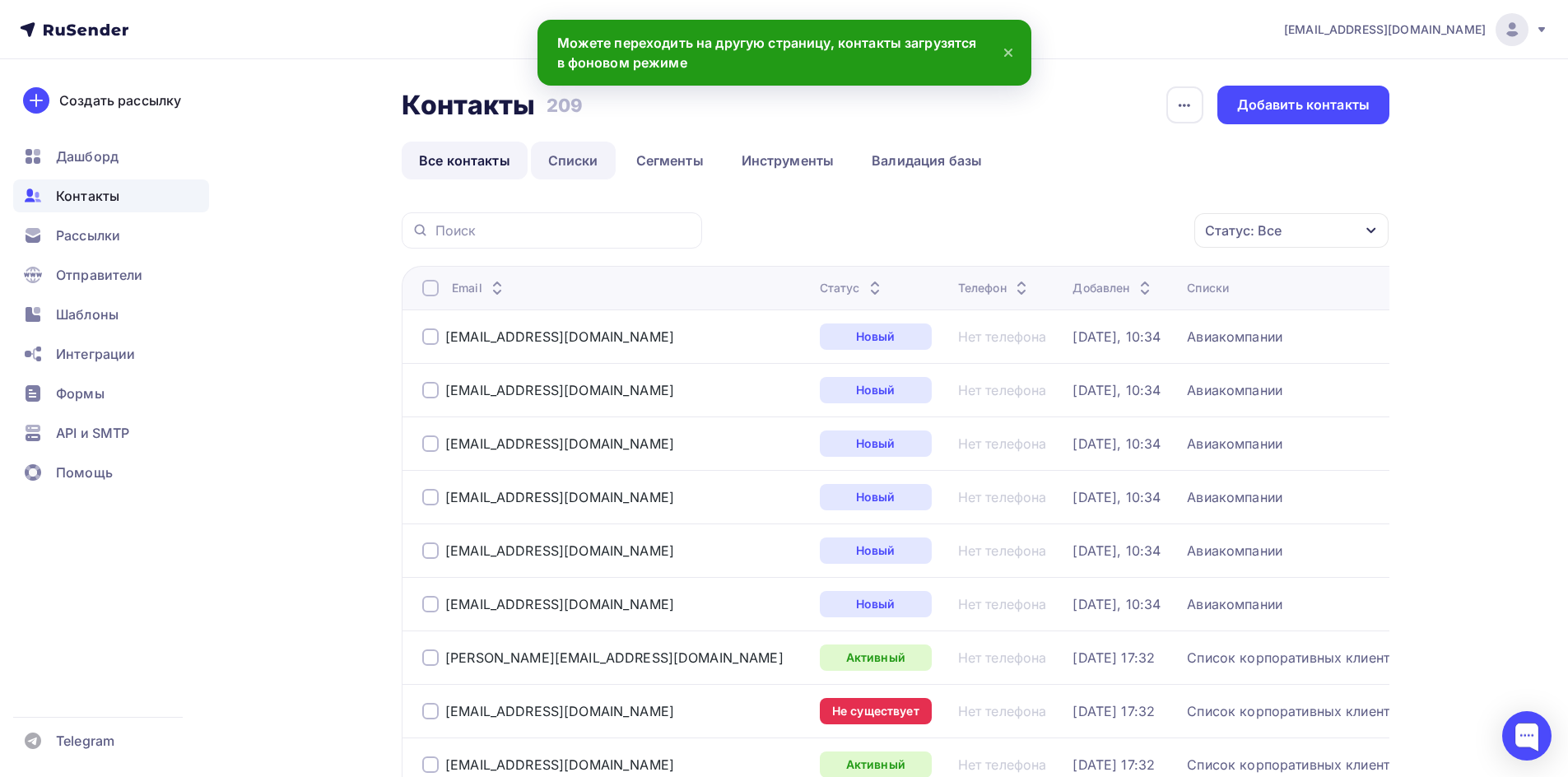
click at [585, 156] on link "Списки" at bounding box center [574, 161] width 85 height 38
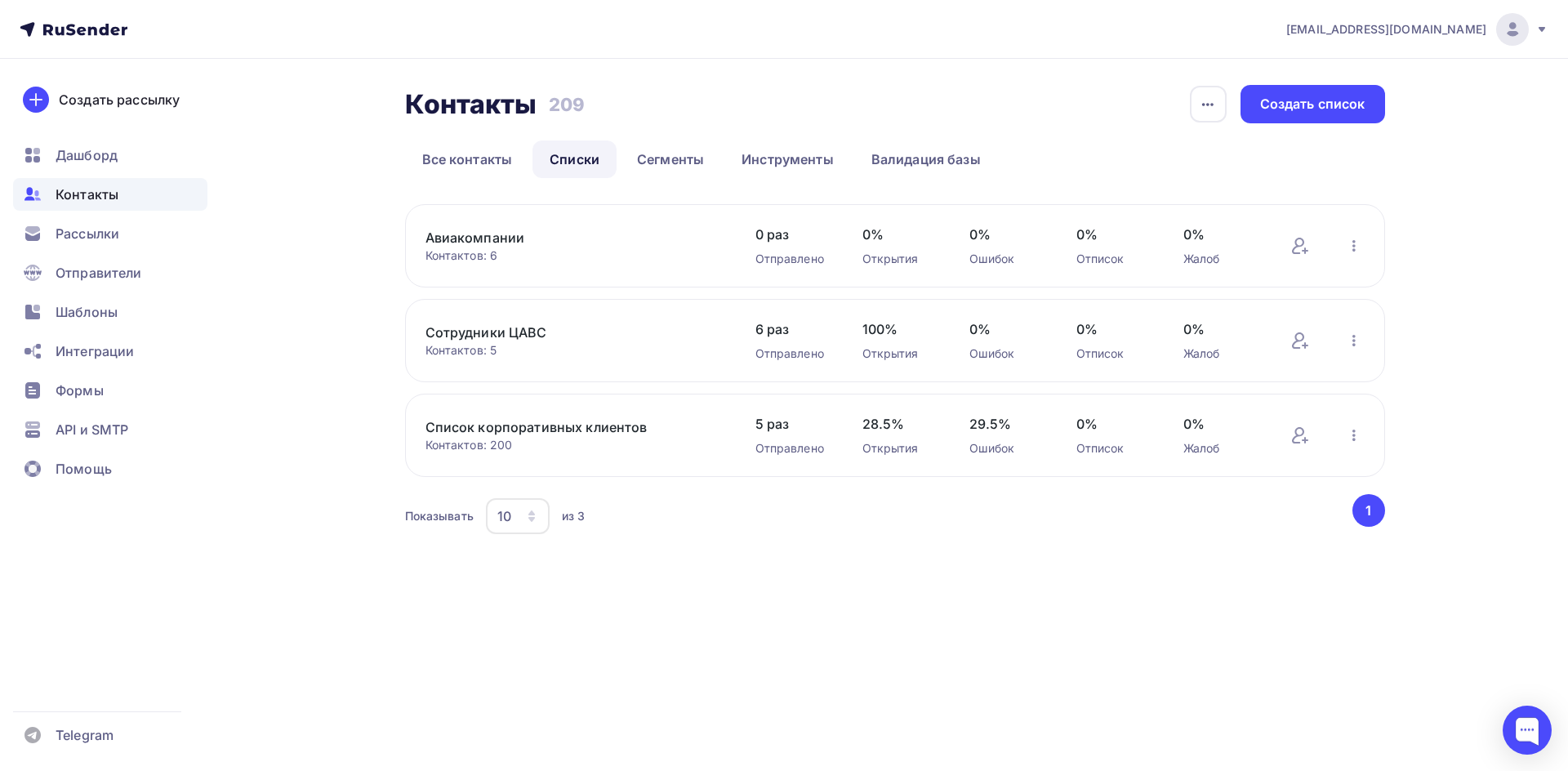
click at [509, 235] on link "Авиакомпании" at bounding box center [563, 237] width 277 height 19
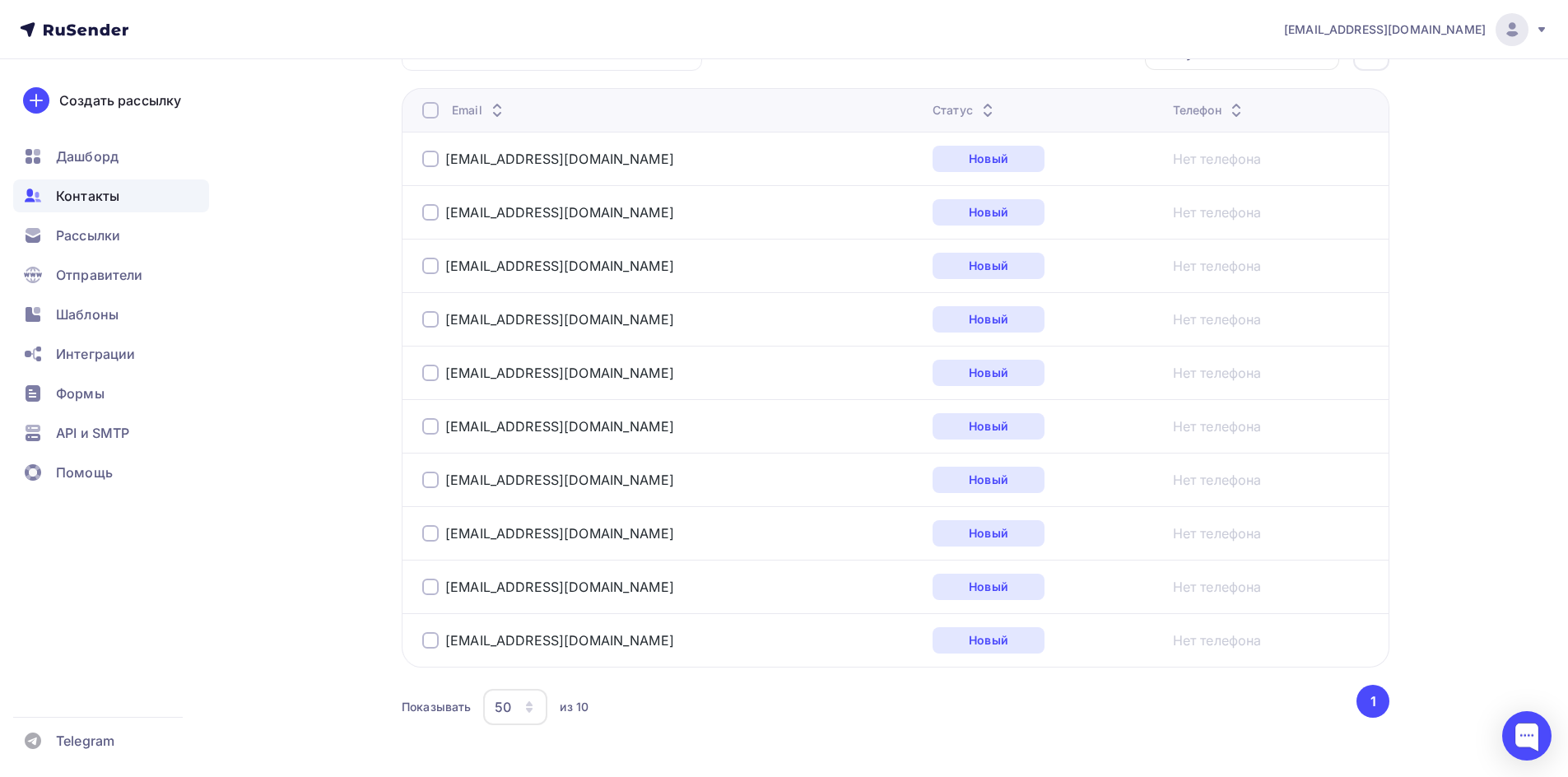
scroll to position [407, 0]
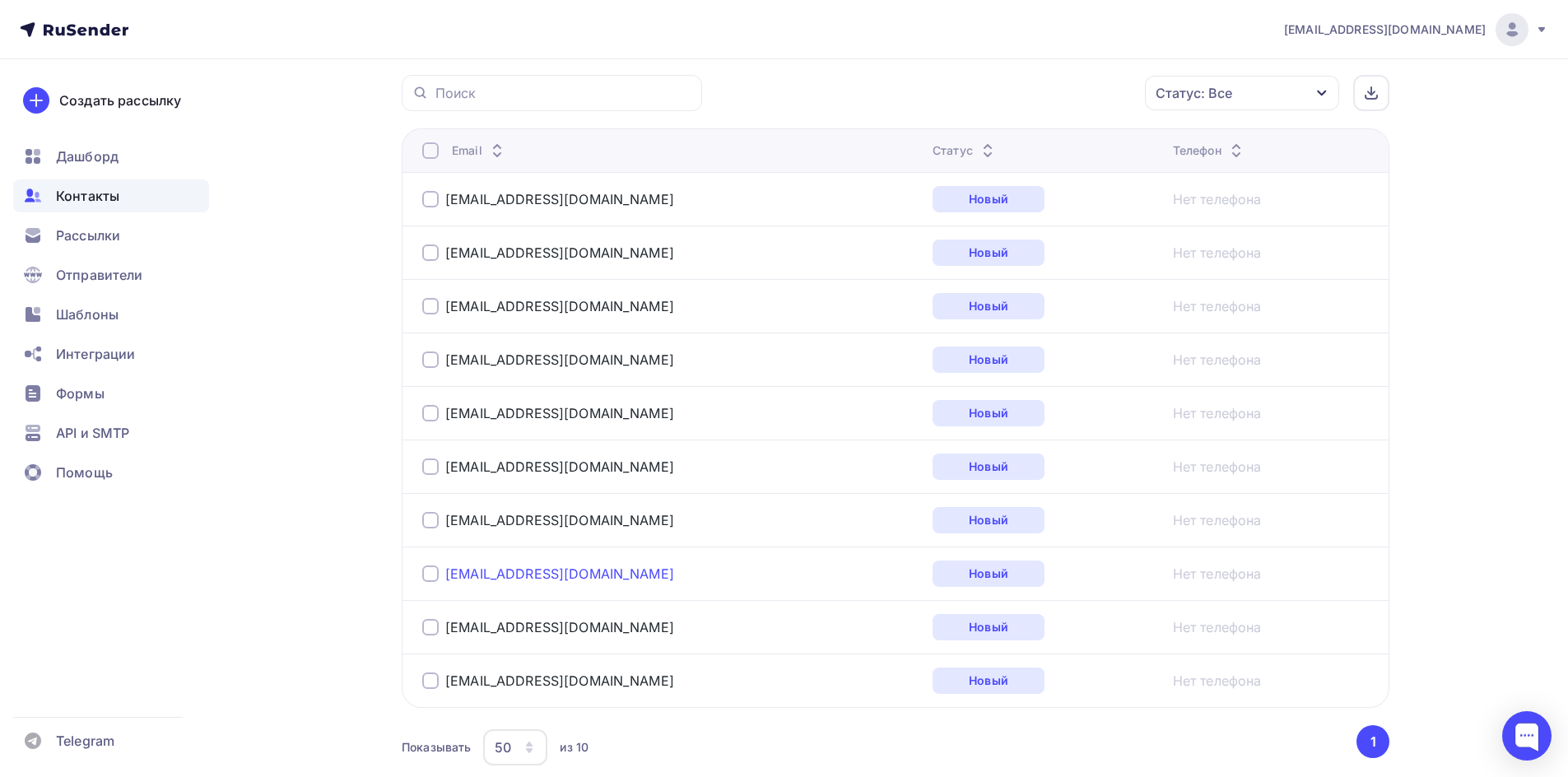
click at [586, 575] on link "[EMAIL_ADDRESS][DOMAIN_NAME]" at bounding box center [559, 573] width 229 height 16
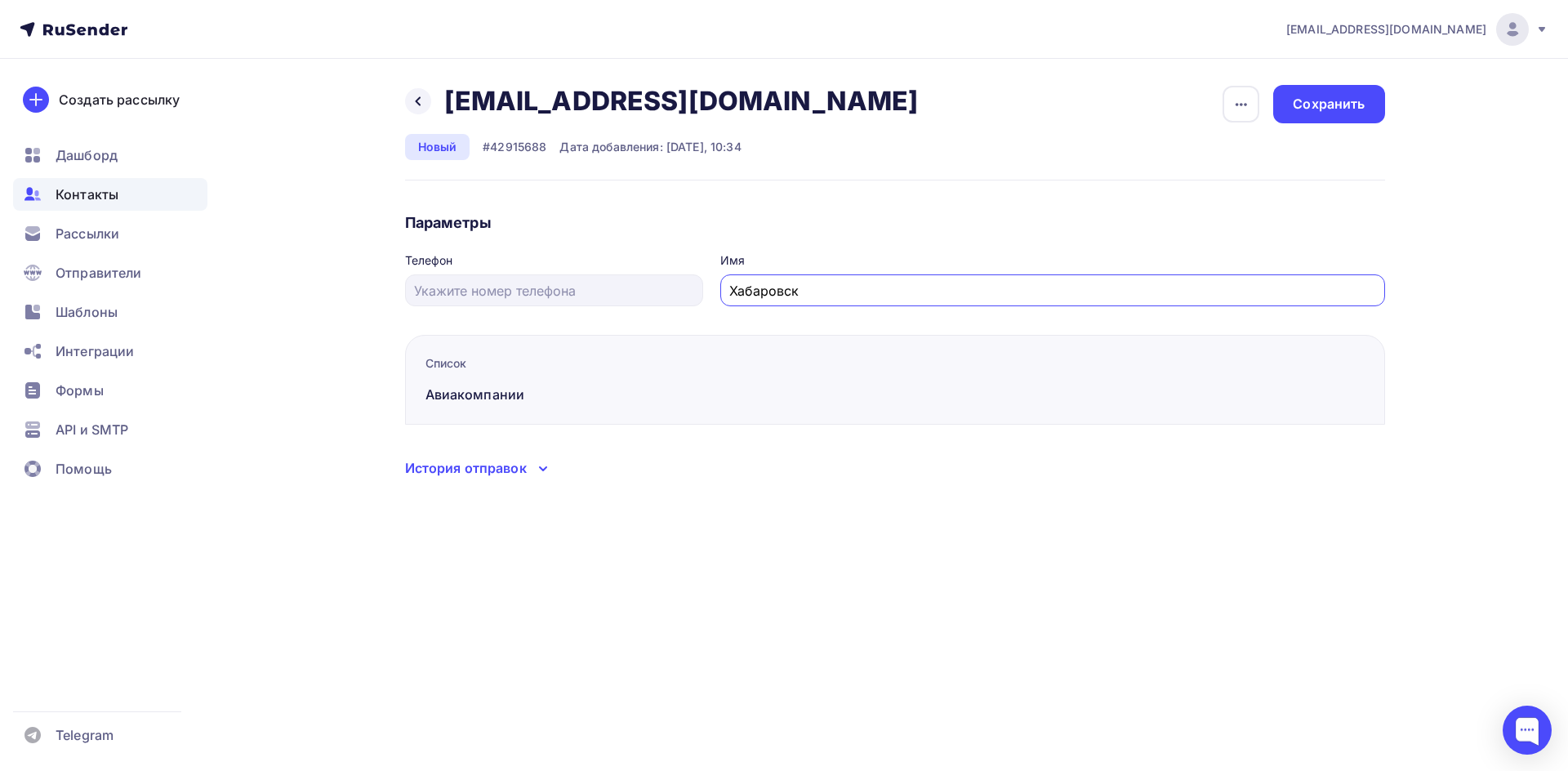
drag, startPoint x: 734, startPoint y: 290, endPoint x: 860, endPoint y: 302, distance: 126.6
click at [859, 302] on div "Хабаровск" at bounding box center [1053, 290] width 665 height 32
paste input "Мой рей"
drag, startPoint x: 783, startPoint y: 291, endPoint x: 790, endPoint y: 299, distance: 10.6
click at [783, 291] on input "Мой [PERSON_NAME]" at bounding box center [1053, 290] width 646 height 19
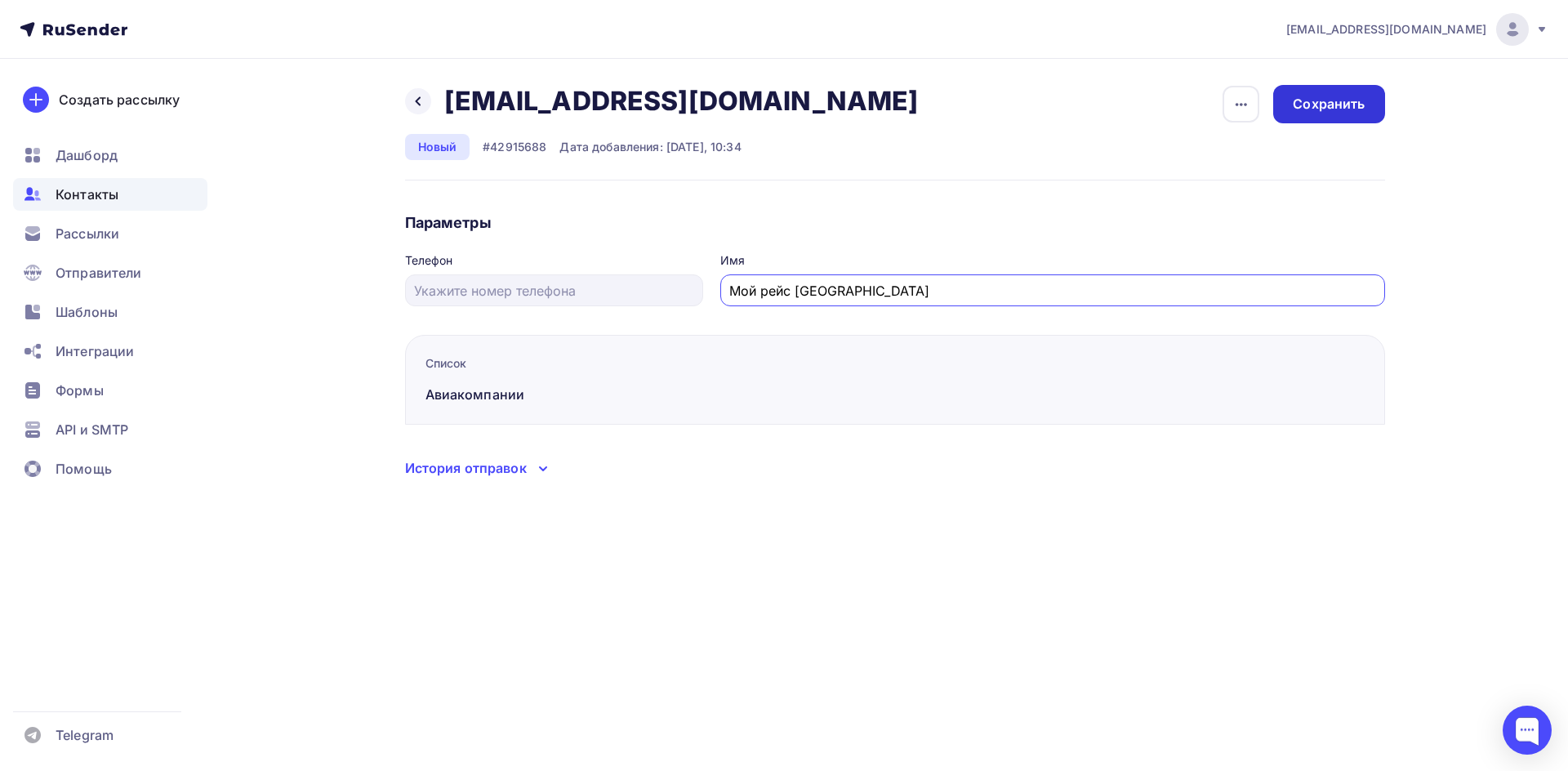
type input "Мой рейс [GEOGRAPHIC_DATA]"
click at [1329, 110] on div "Сохранить" at bounding box center [1328, 104] width 72 height 19
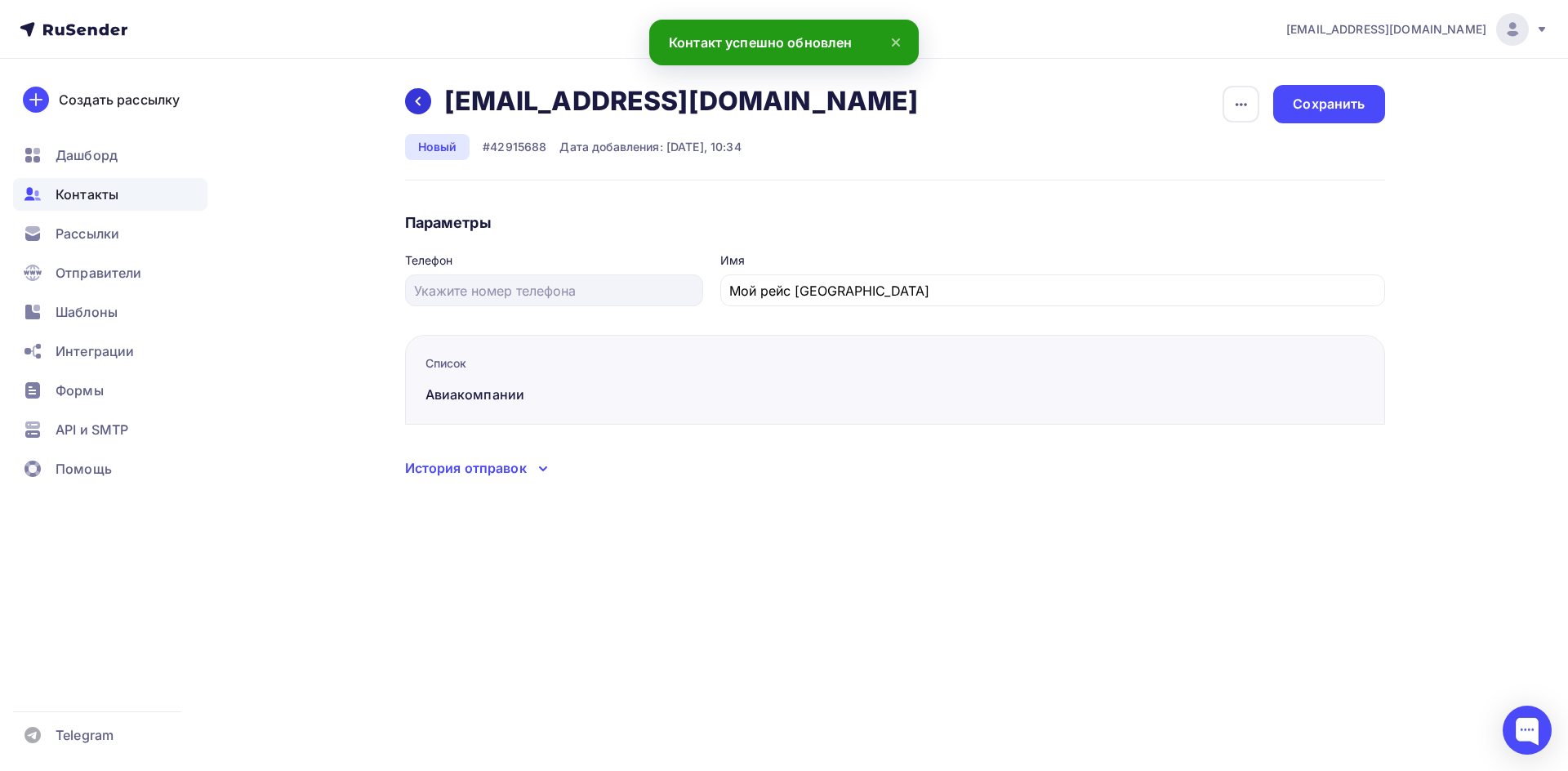
click at [424, 100] on icon at bounding box center [418, 100] width 13 height 13
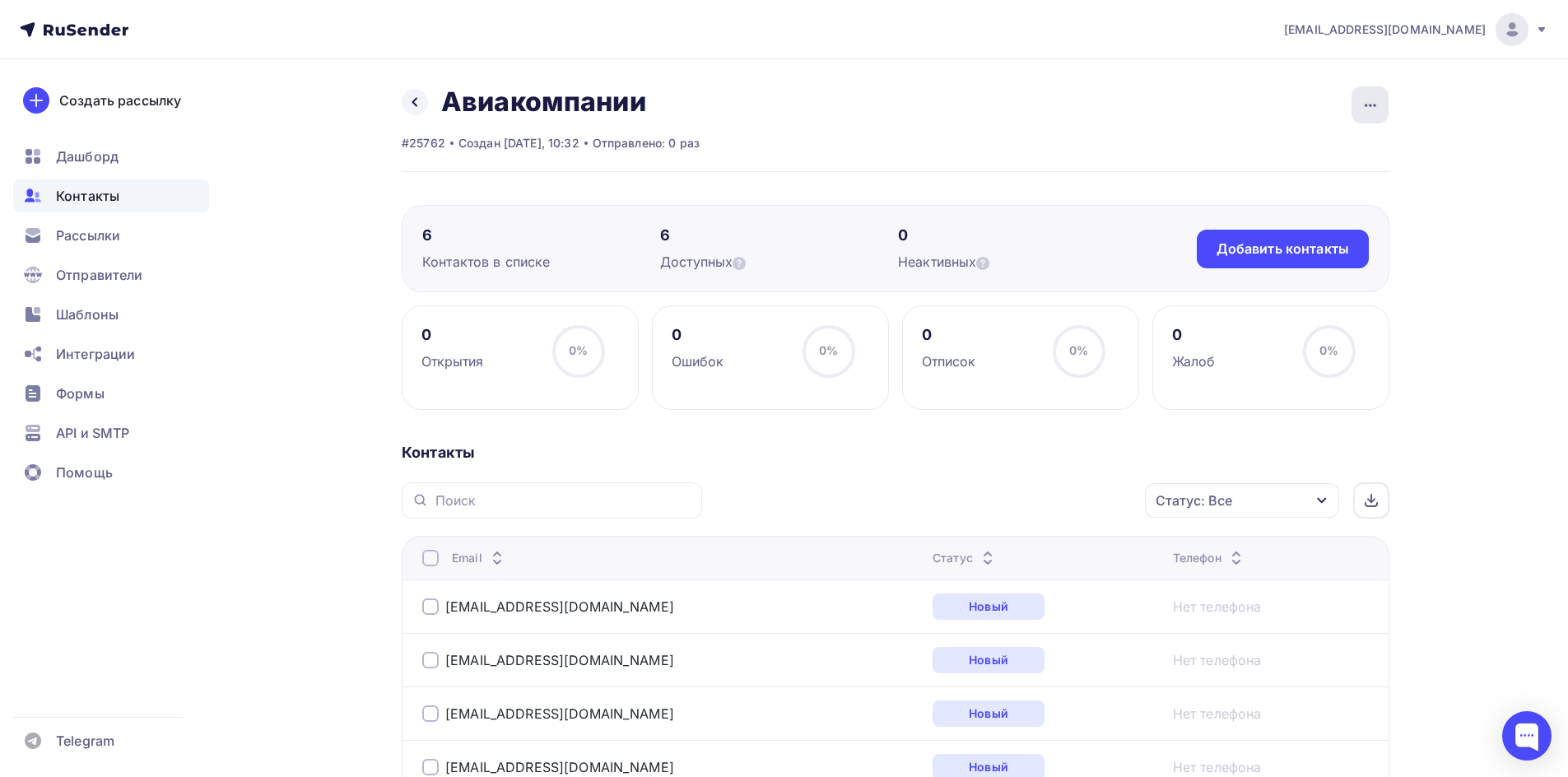
click at [1372, 106] on icon "button" at bounding box center [1370, 105] width 20 height 20
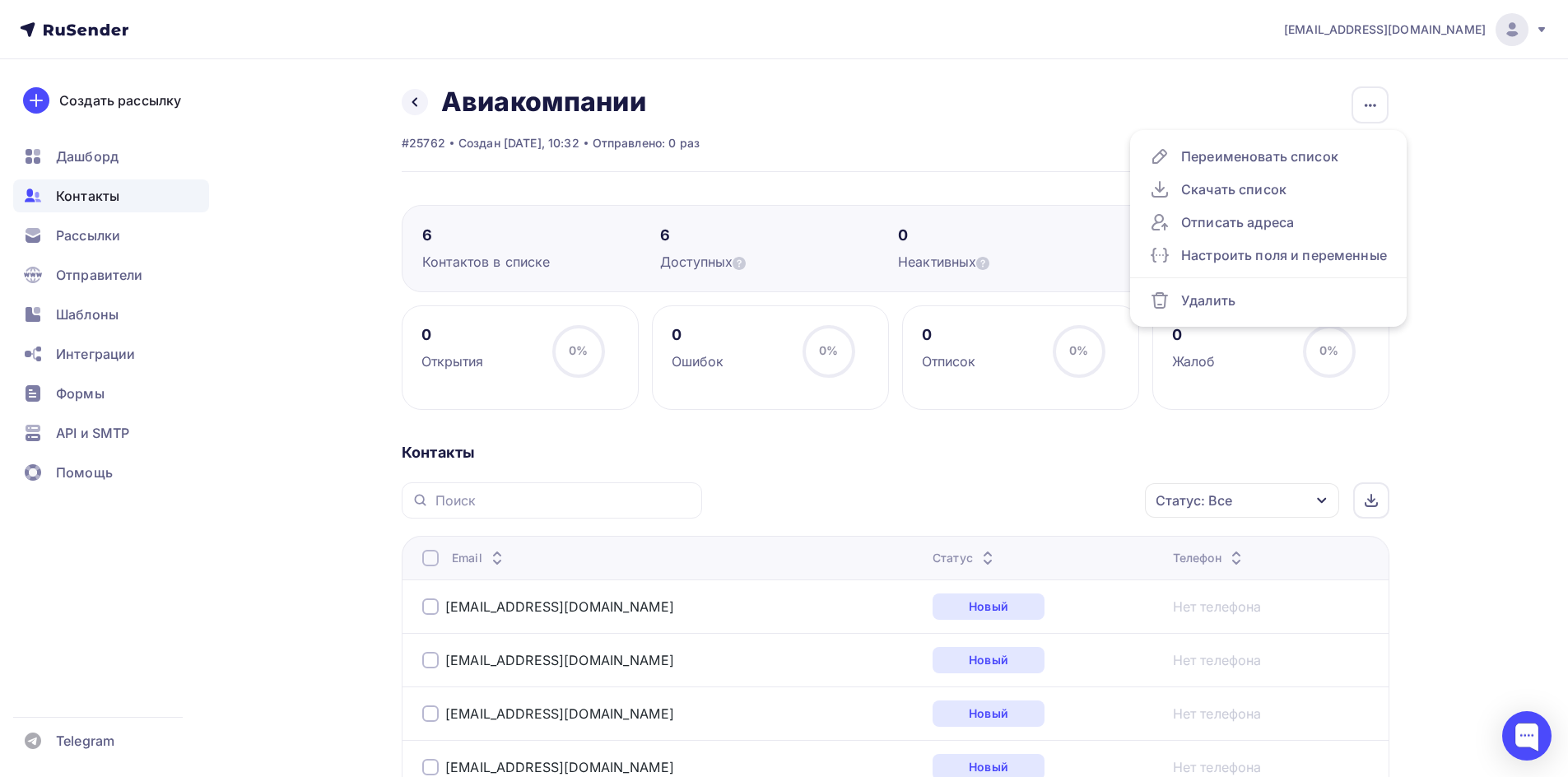
click at [1073, 115] on div "Назад Авиакомпании Переименовать список Скачать список Отписать адреса Настроит…" at bounding box center [896, 129] width 988 height 87
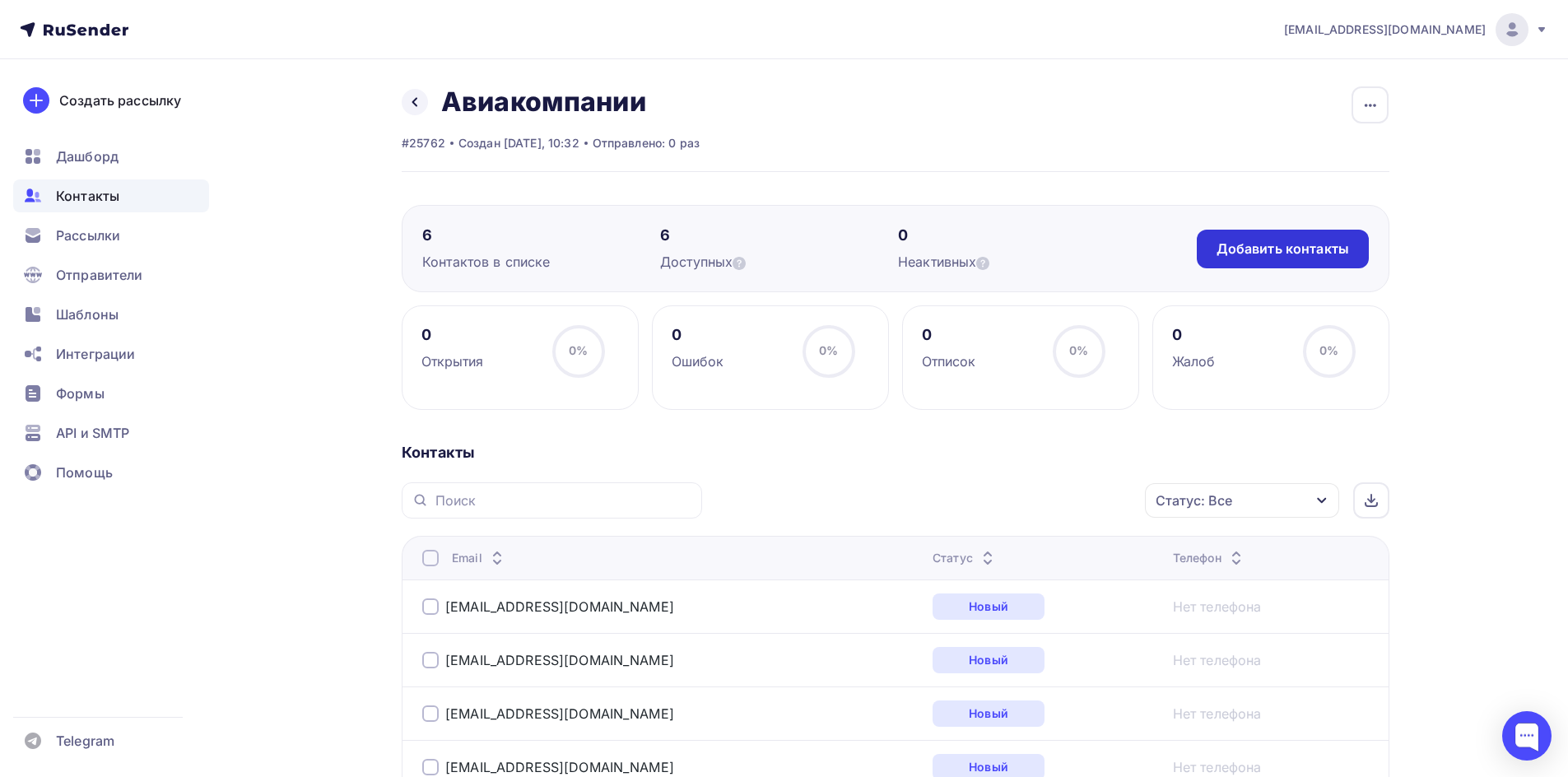
click at [1258, 256] on div "Добавить контакты" at bounding box center [1282, 249] width 133 height 19
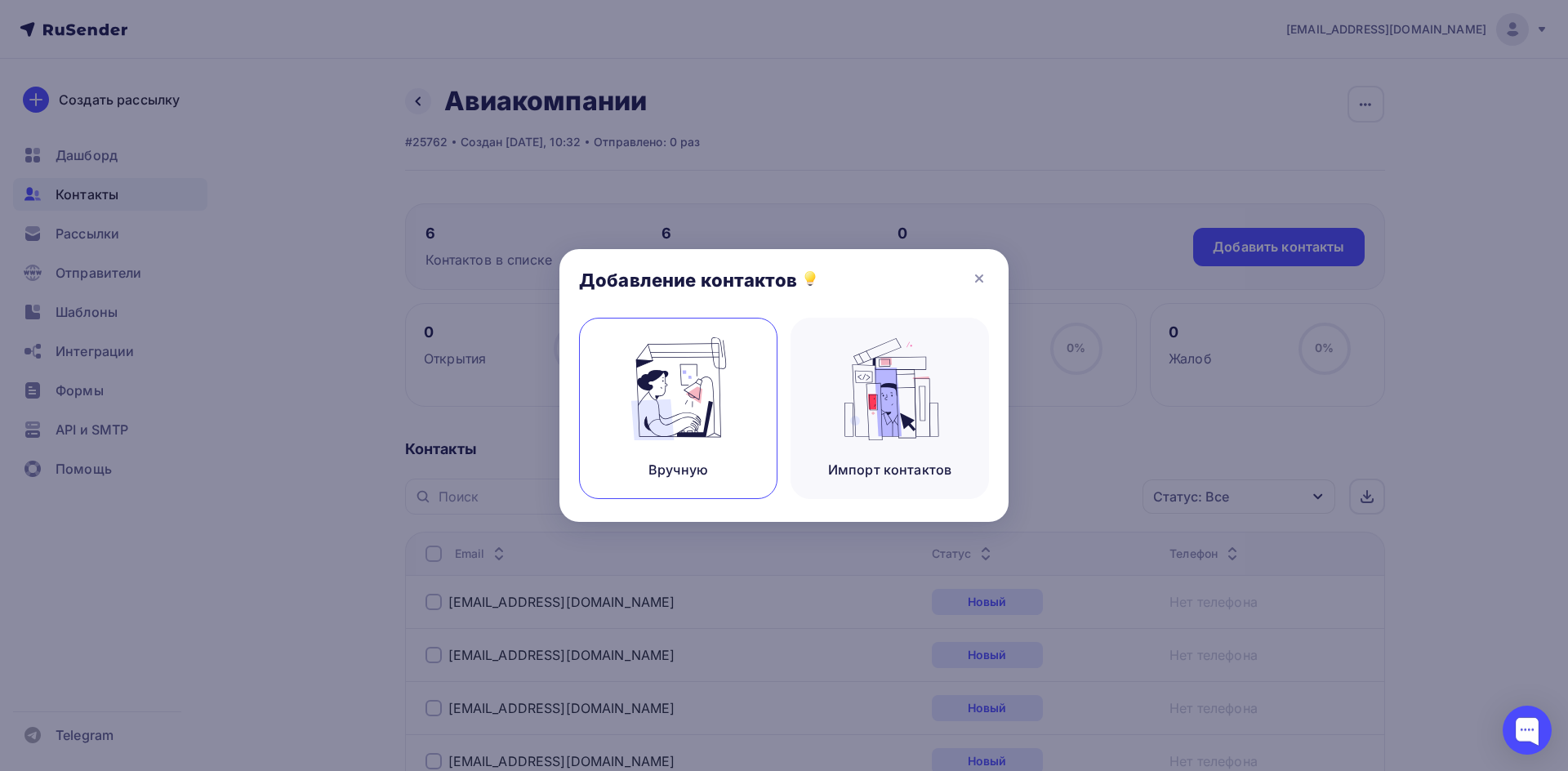
click at [699, 370] on img at bounding box center [679, 389] width 110 height 103
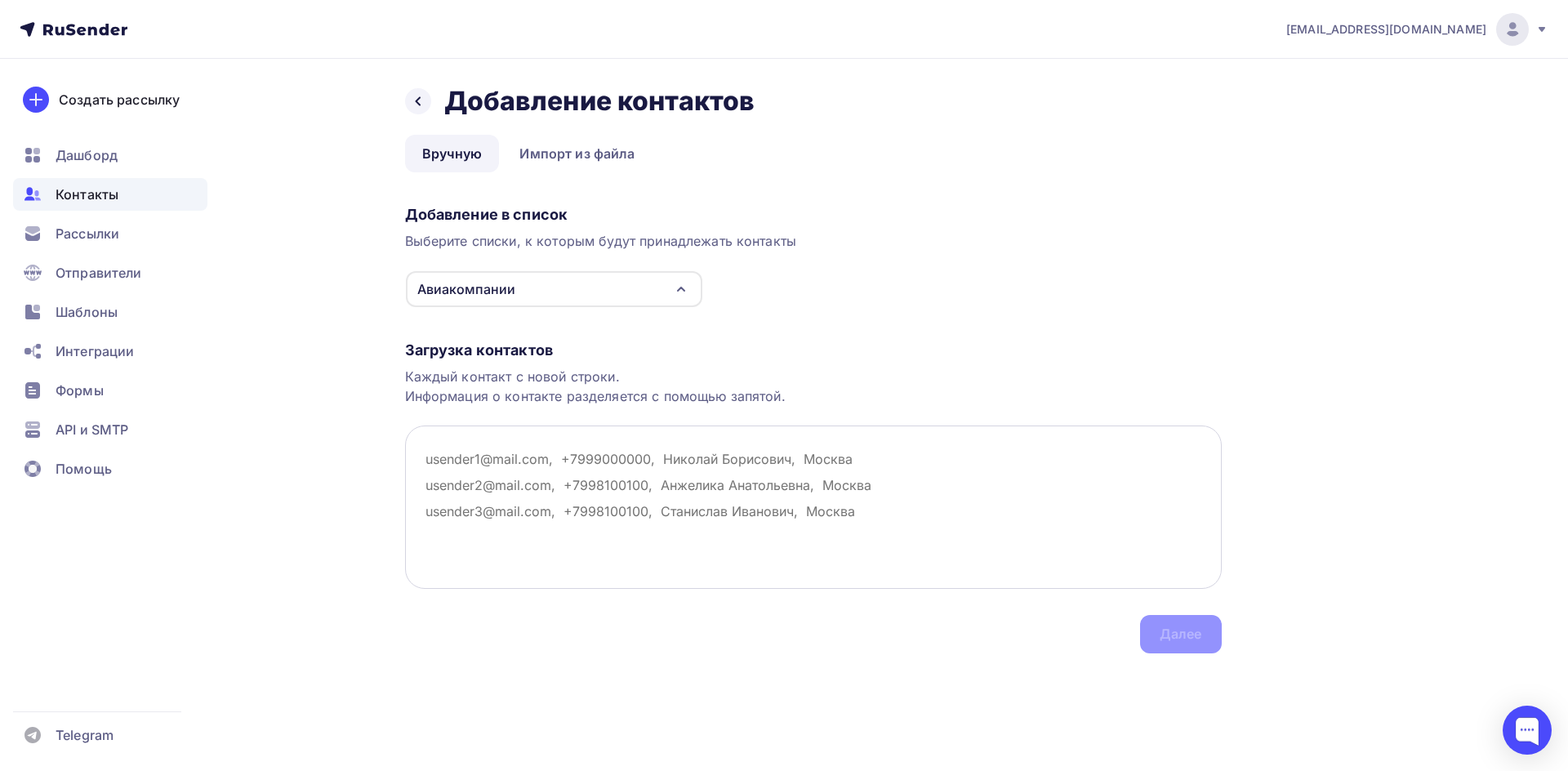
paste textarea "[EMAIL_ADDRESS][DOMAIN_NAME] - Сибирь"
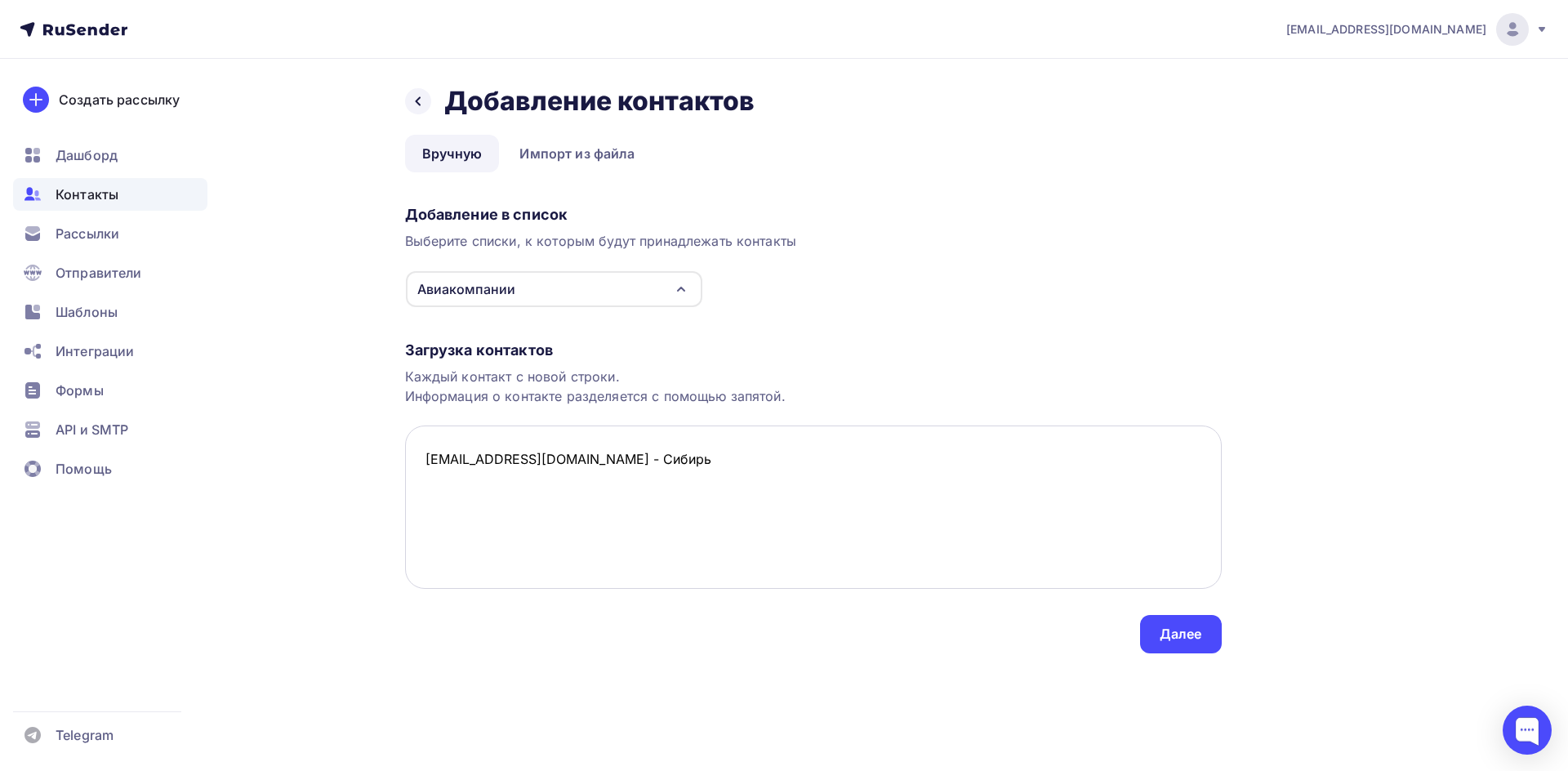
drag, startPoint x: 529, startPoint y: 452, endPoint x: 542, endPoint y: 488, distance: 38.3
click at [530, 452] on textarea "[EMAIL_ADDRESS][DOMAIN_NAME] - Сибирь" at bounding box center [813, 507] width 816 height 164
type textarea "[EMAIL_ADDRESS][DOMAIN_NAME], а/к [GEOGRAPHIC_DATA]"
click at [1199, 631] on div "Далее" at bounding box center [1181, 634] width 42 height 19
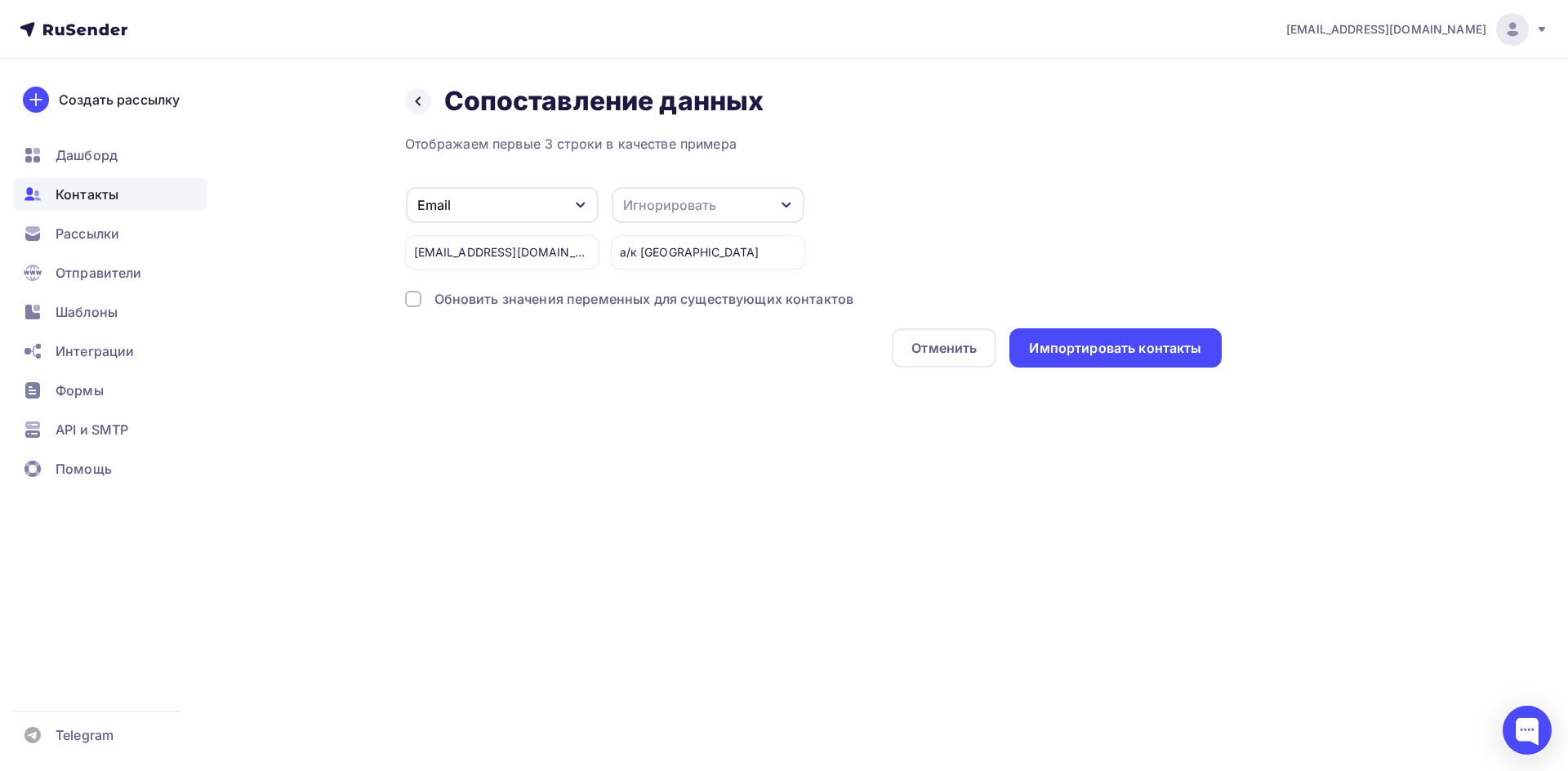
click at [776, 196] on div "Игнорировать" at bounding box center [708, 205] width 193 height 36
click at [655, 208] on link "Имя" at bounding box center [678, 198] width 115 height 33
click at [1100, 354] on div "Импортировать контакты" at bounding box center [1115, 348] width 172 height 19
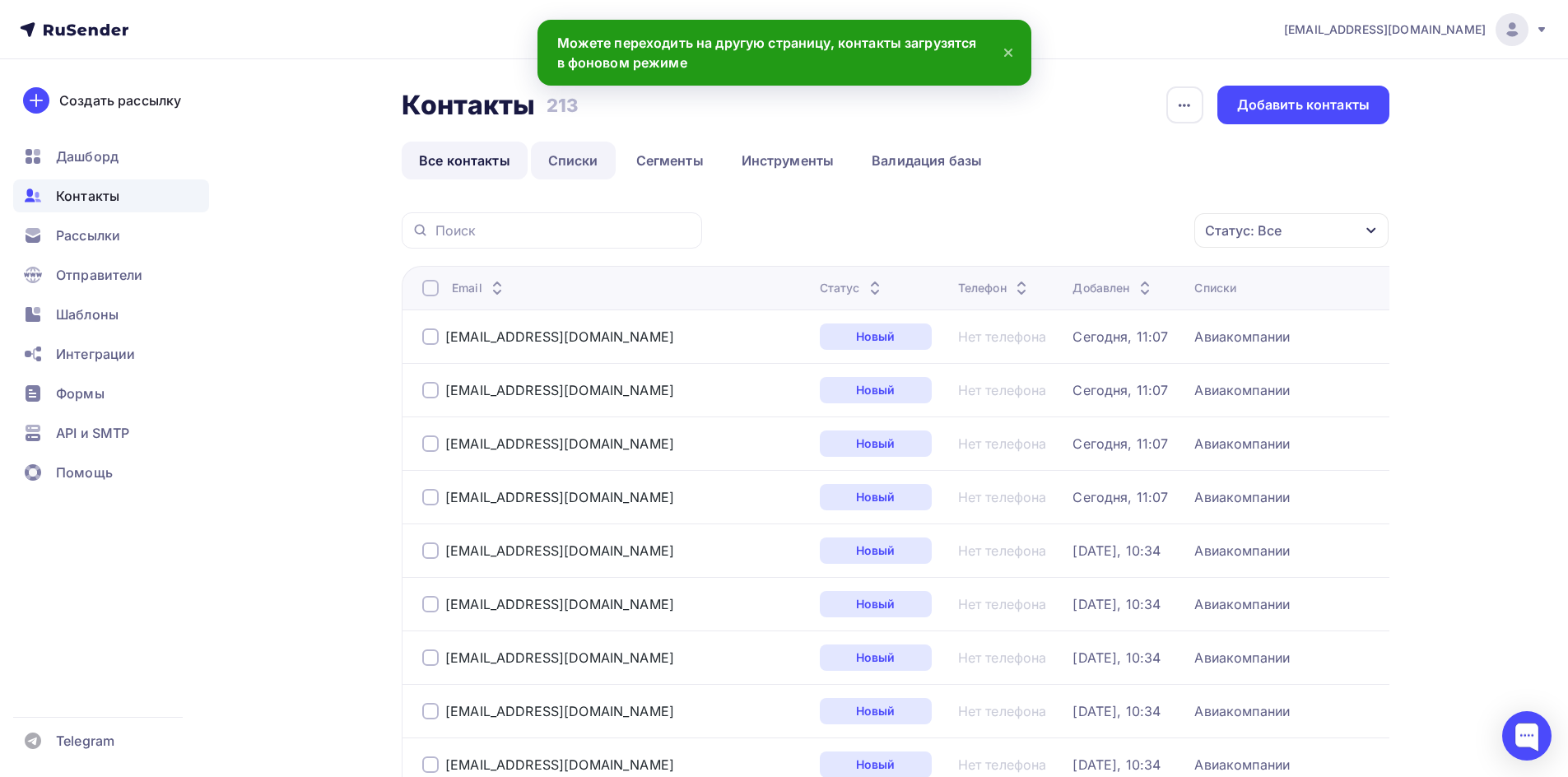
click at [565, 167] on link "Списки" at bounding box center [574, 161] width 85 height 38
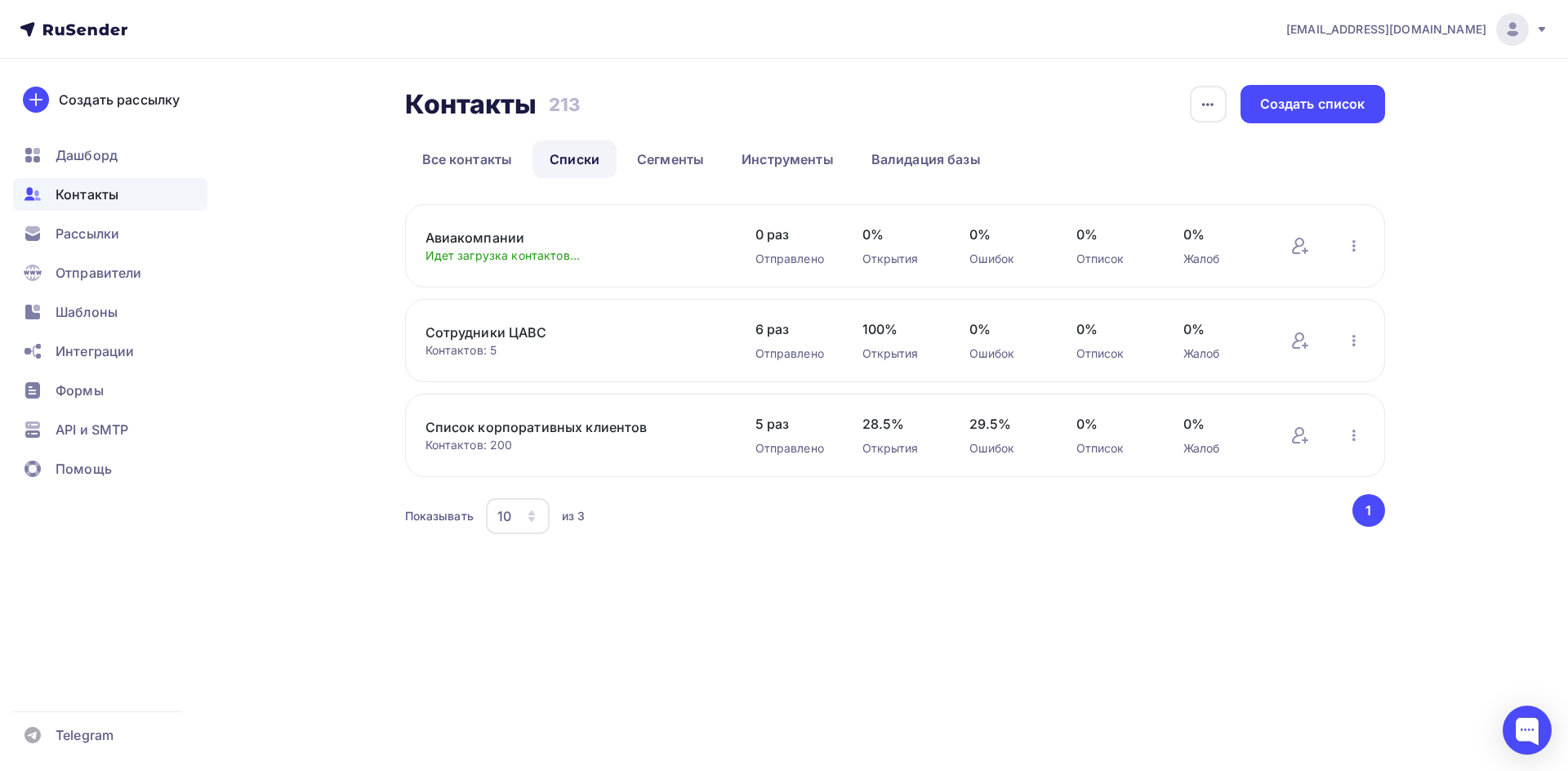
click at [482, 240] on link "Авиакомпании" at bounding box center [563, 237] width 277 height 19
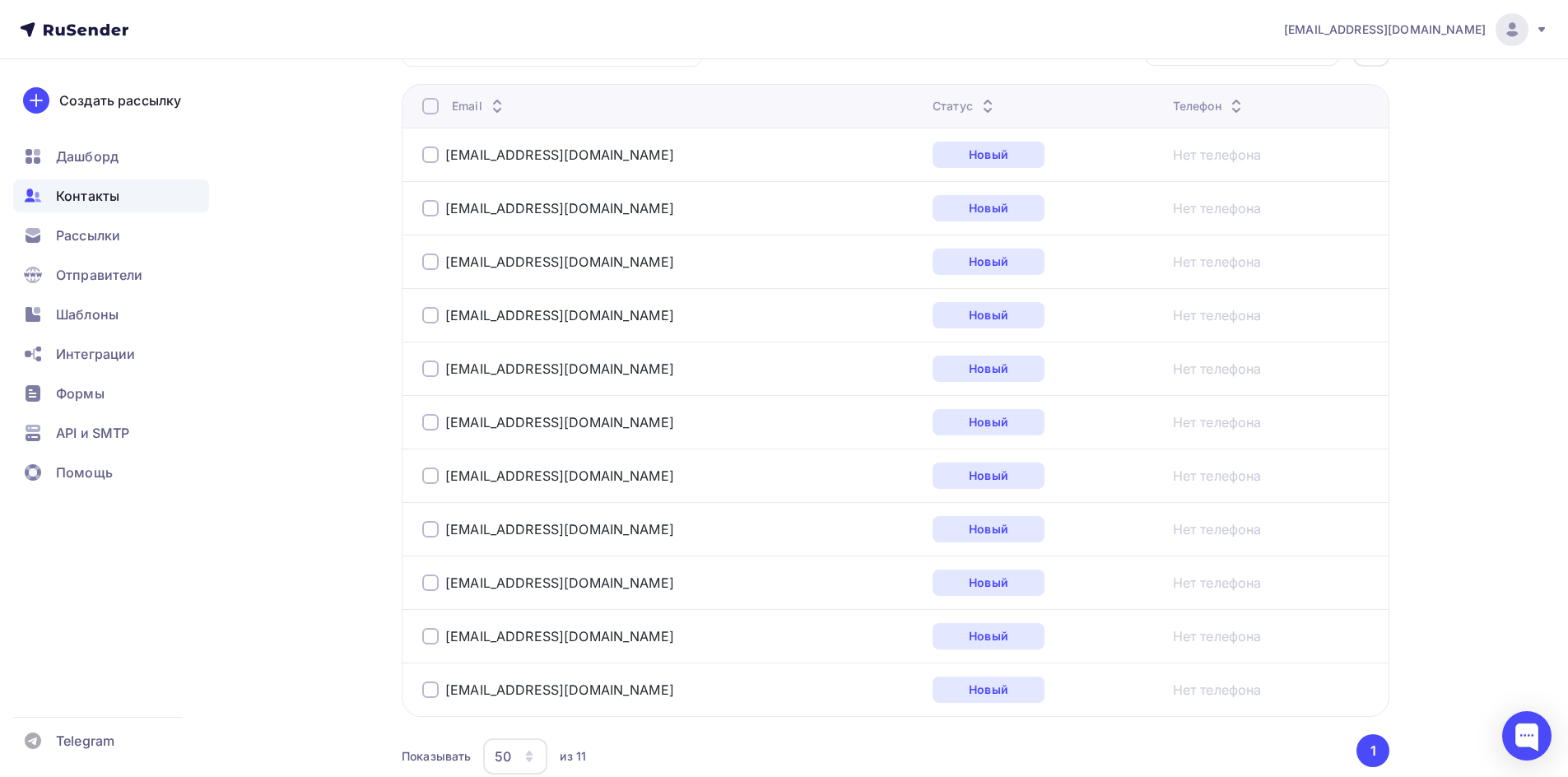
scroll to position [494, 0]
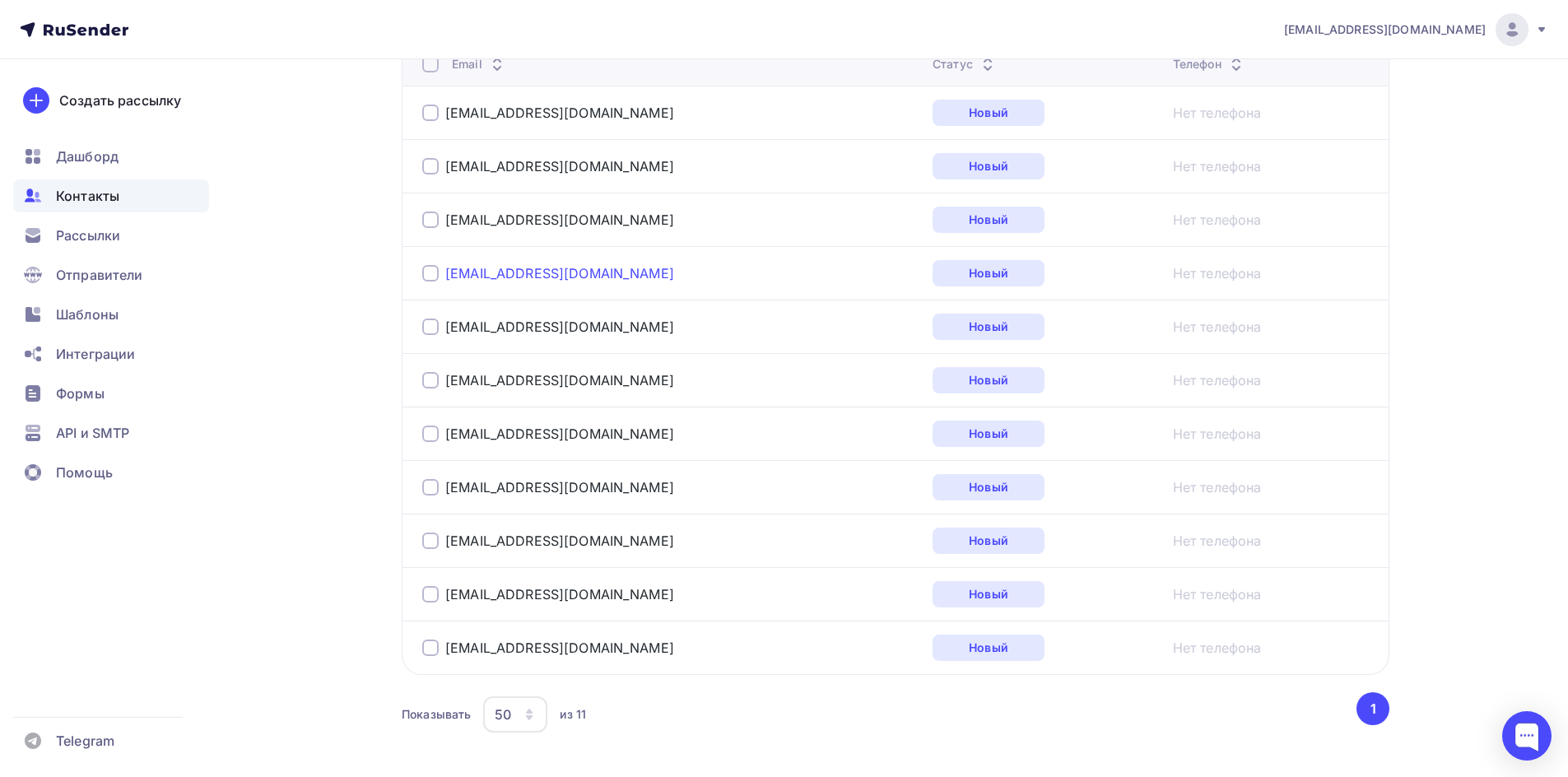
click at [570, 275] on link "[EMAIL_ADDRESS][DOMAIN_NAME]" at bounding box center [559, 273] width 229 height 16
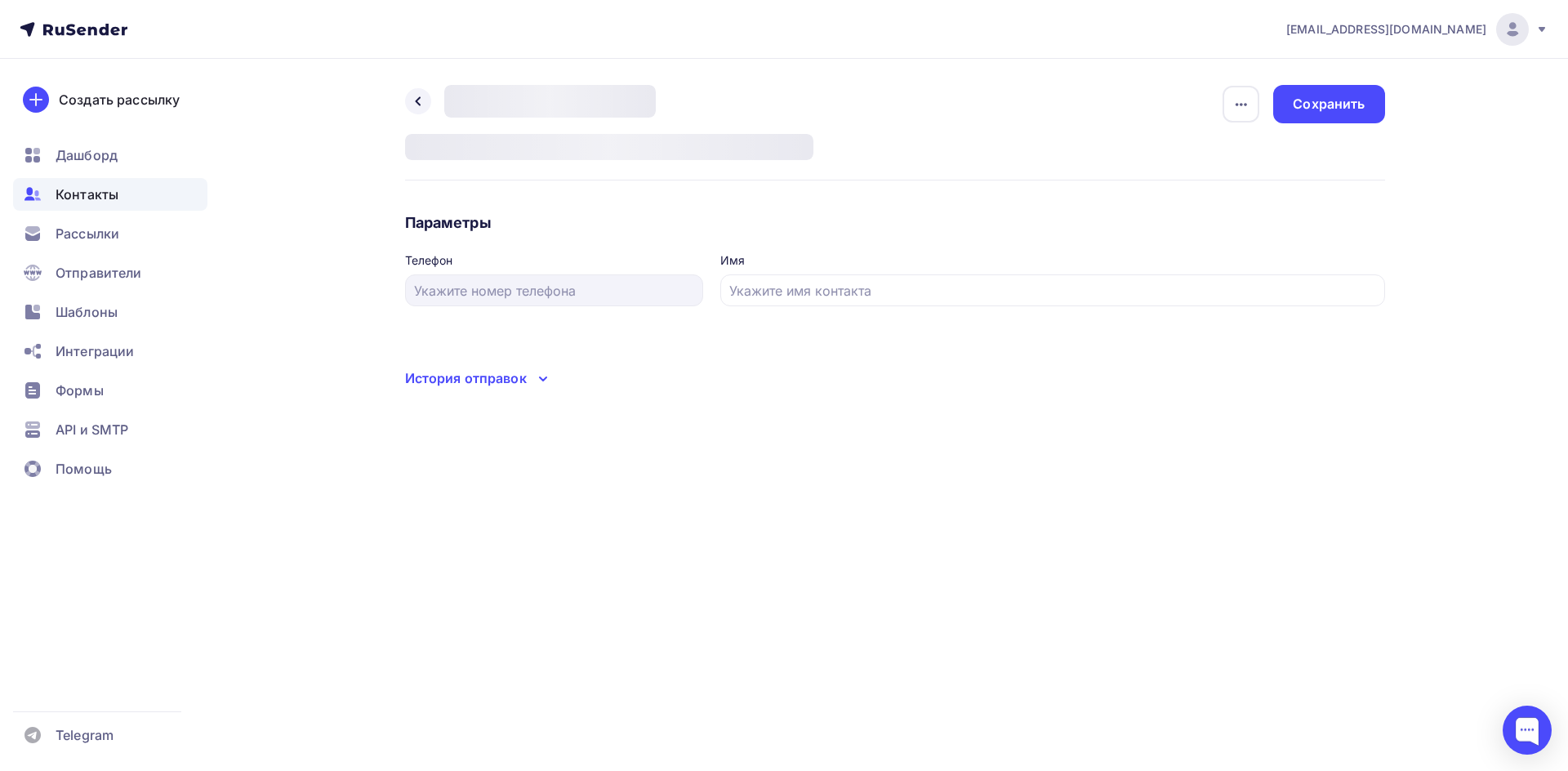
type input "Мой рейс [GEOGRAPHIC_DATA]"
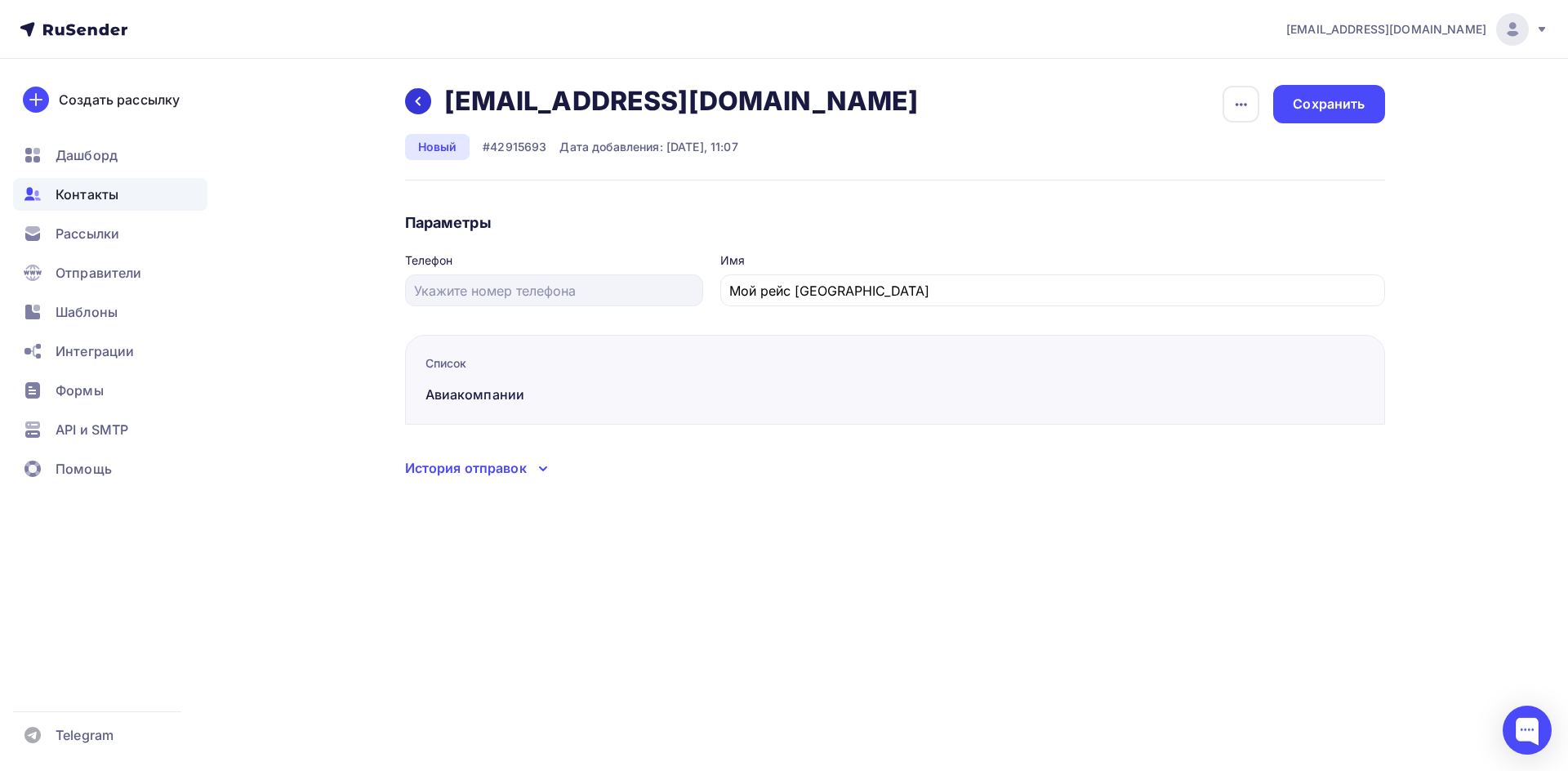
click at [422, 102] on icon at bounding box center [418, 100] width 13 height 13
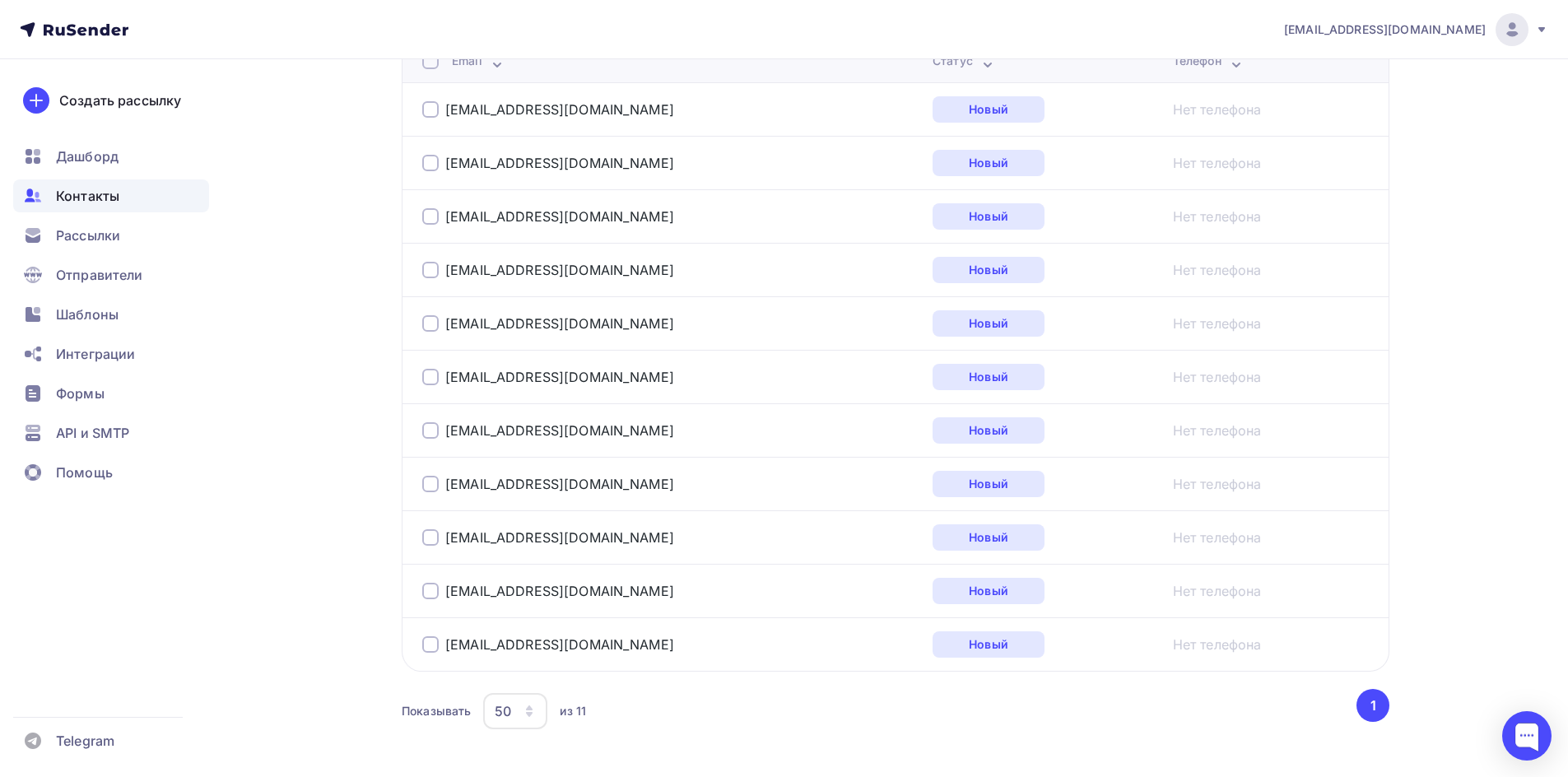
scroll to position [559, 0]
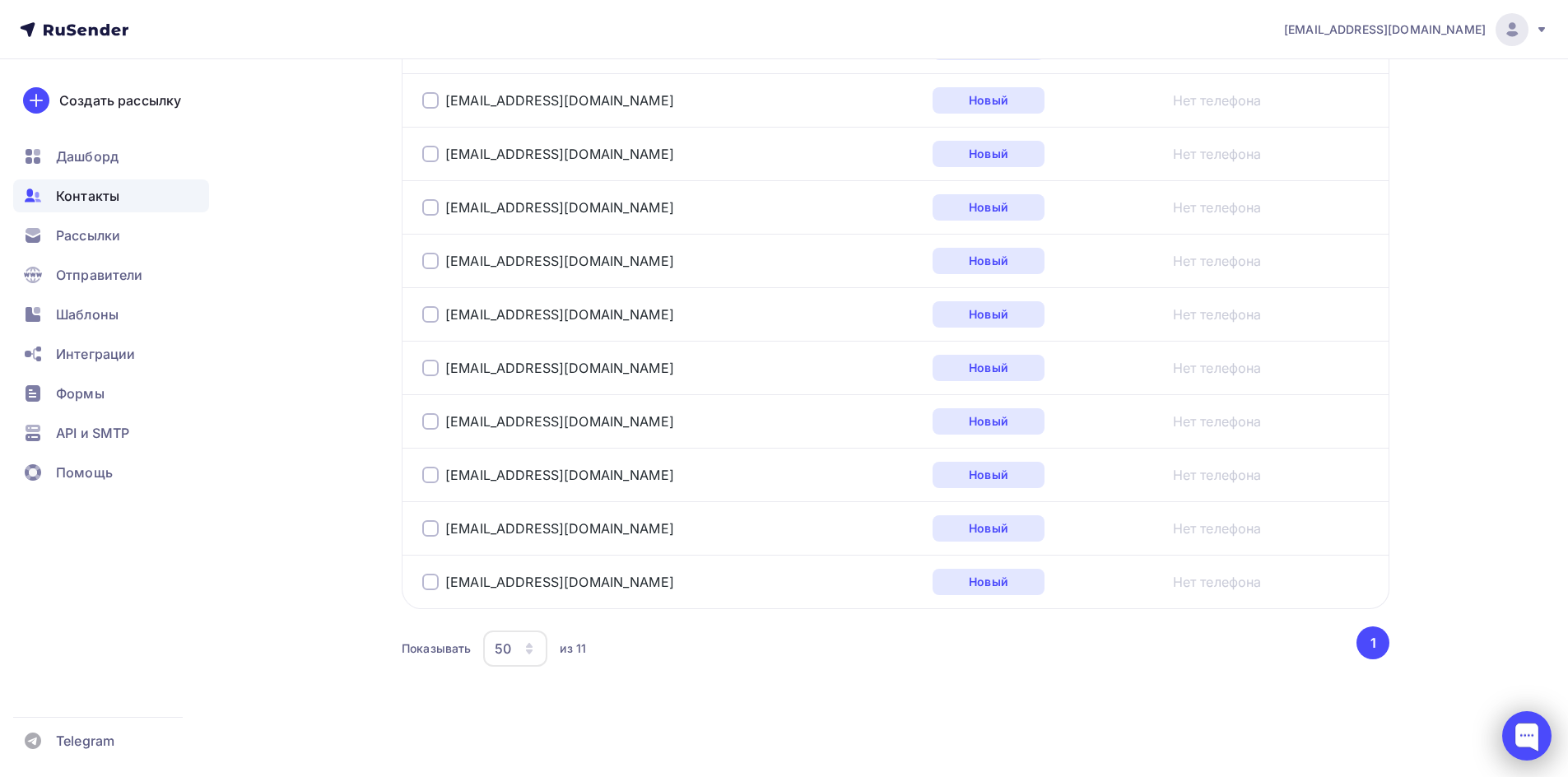
click at [1535, 744] on div at bounding box center [1526, 736] width 49 height 49
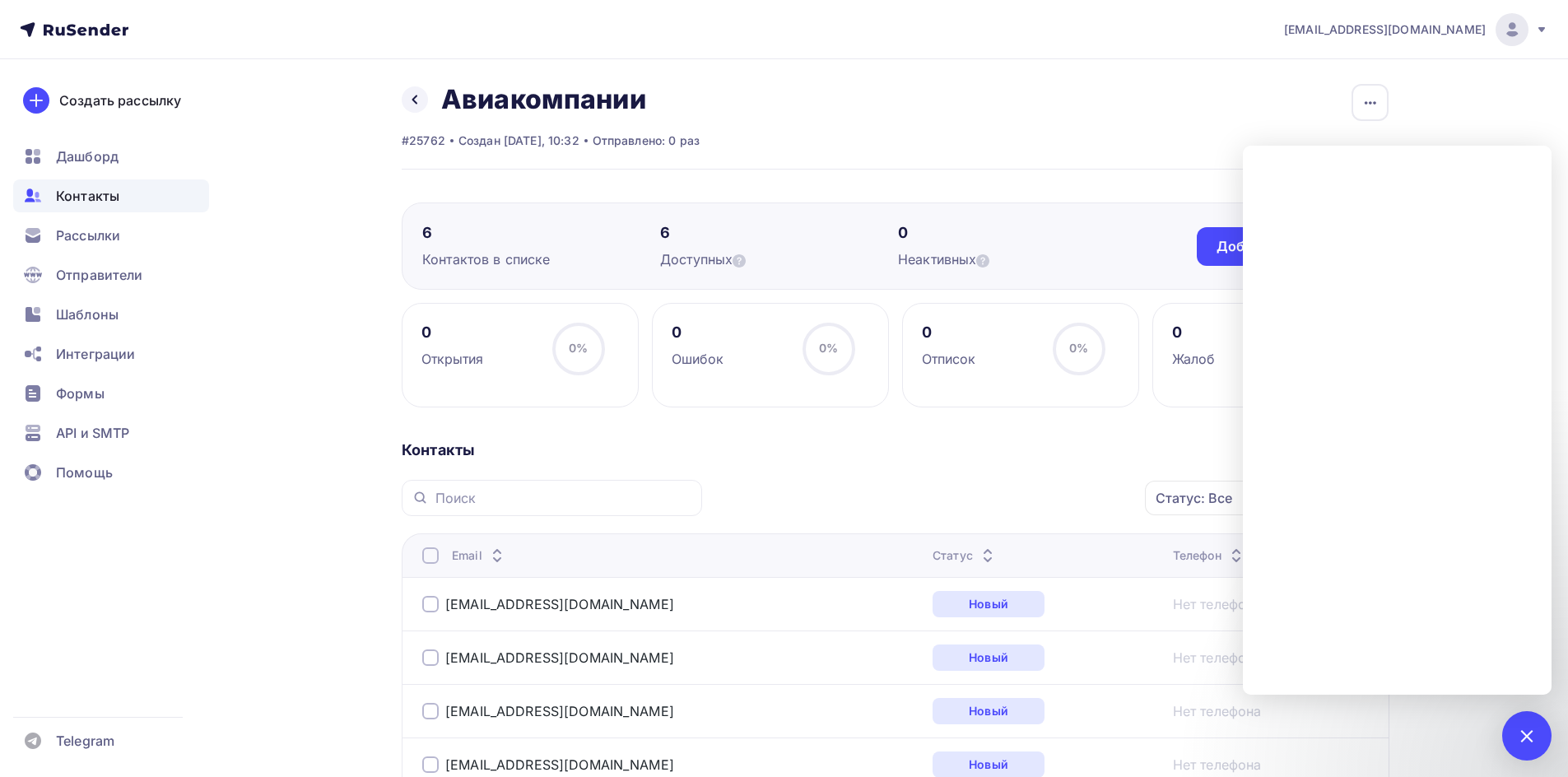
scroll to position [0, 0]
click at [773, 485] on div "Статус: Все Статус Новый Активный Не существует Переполнен Недоступен Отписан О…" at bounding box center [1050, 500] width 676 height 37
click at [1528, 723] on div at bounding box center [1526, 736] width 49 height 49
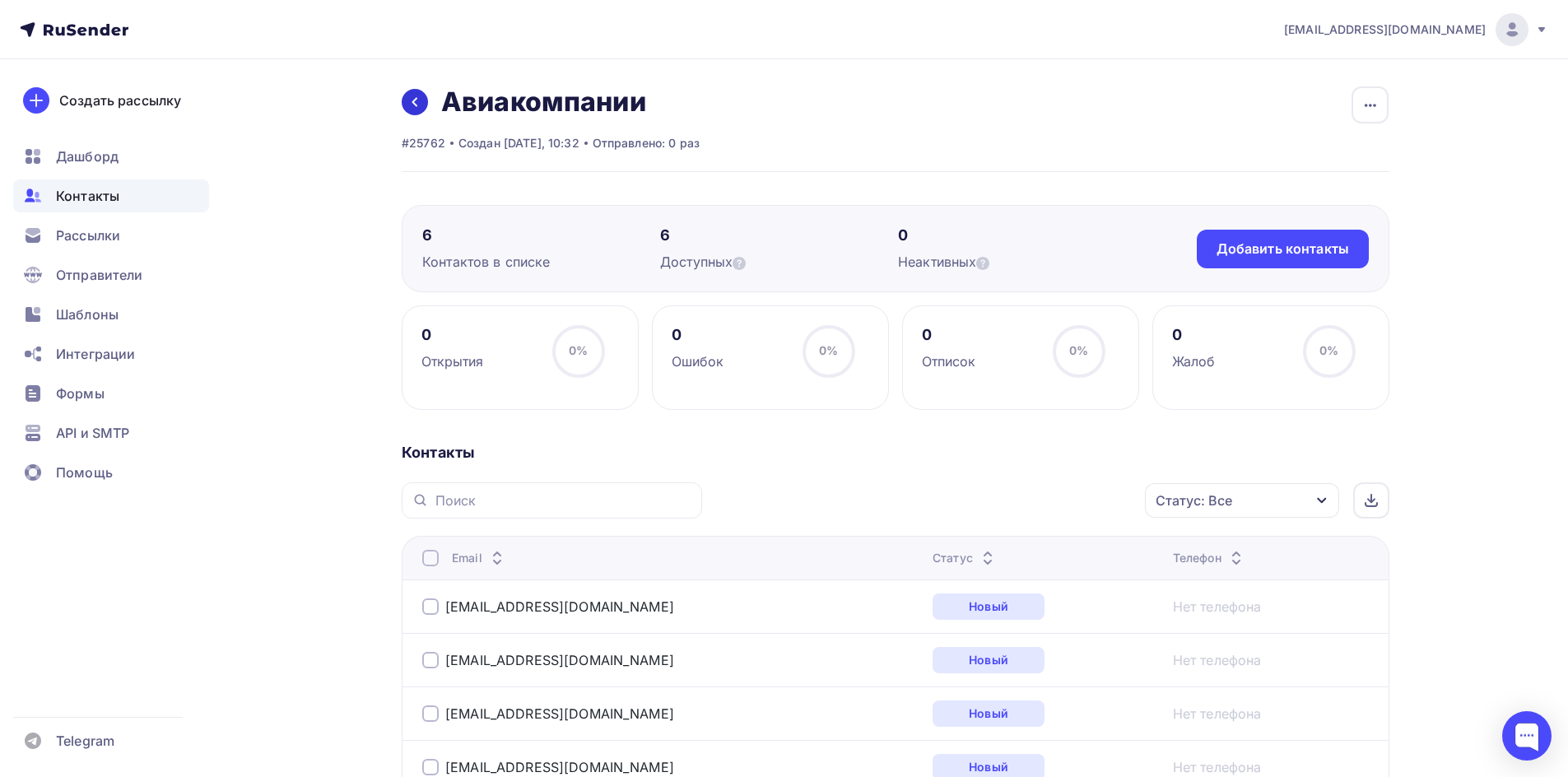
click at [411, 102] on icon at bounding box center [414, 101] width 13 height 13
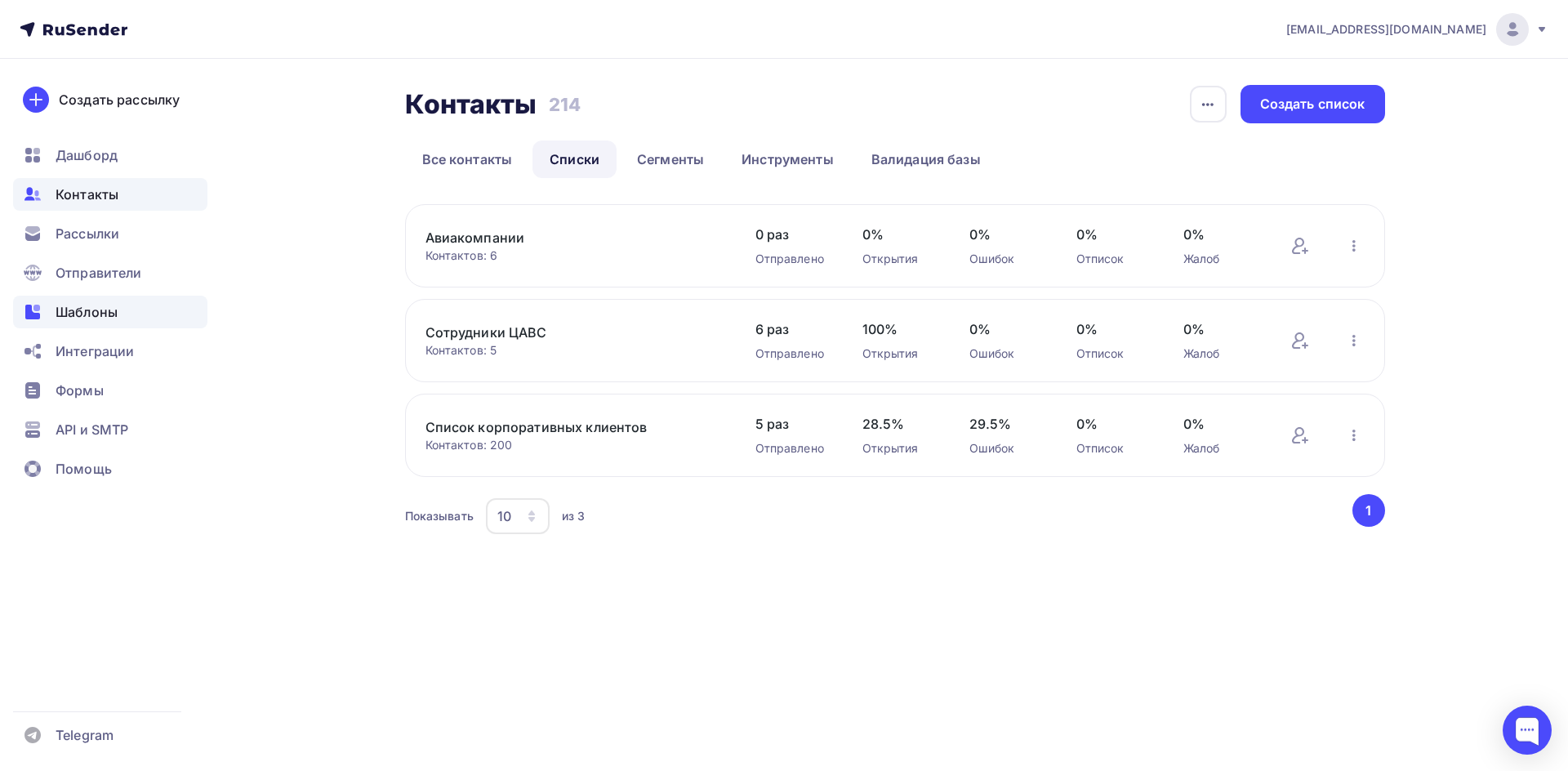
click at [84, 320] on span "Шаблоны" at bounding box center [87, 311] width 62 height 19
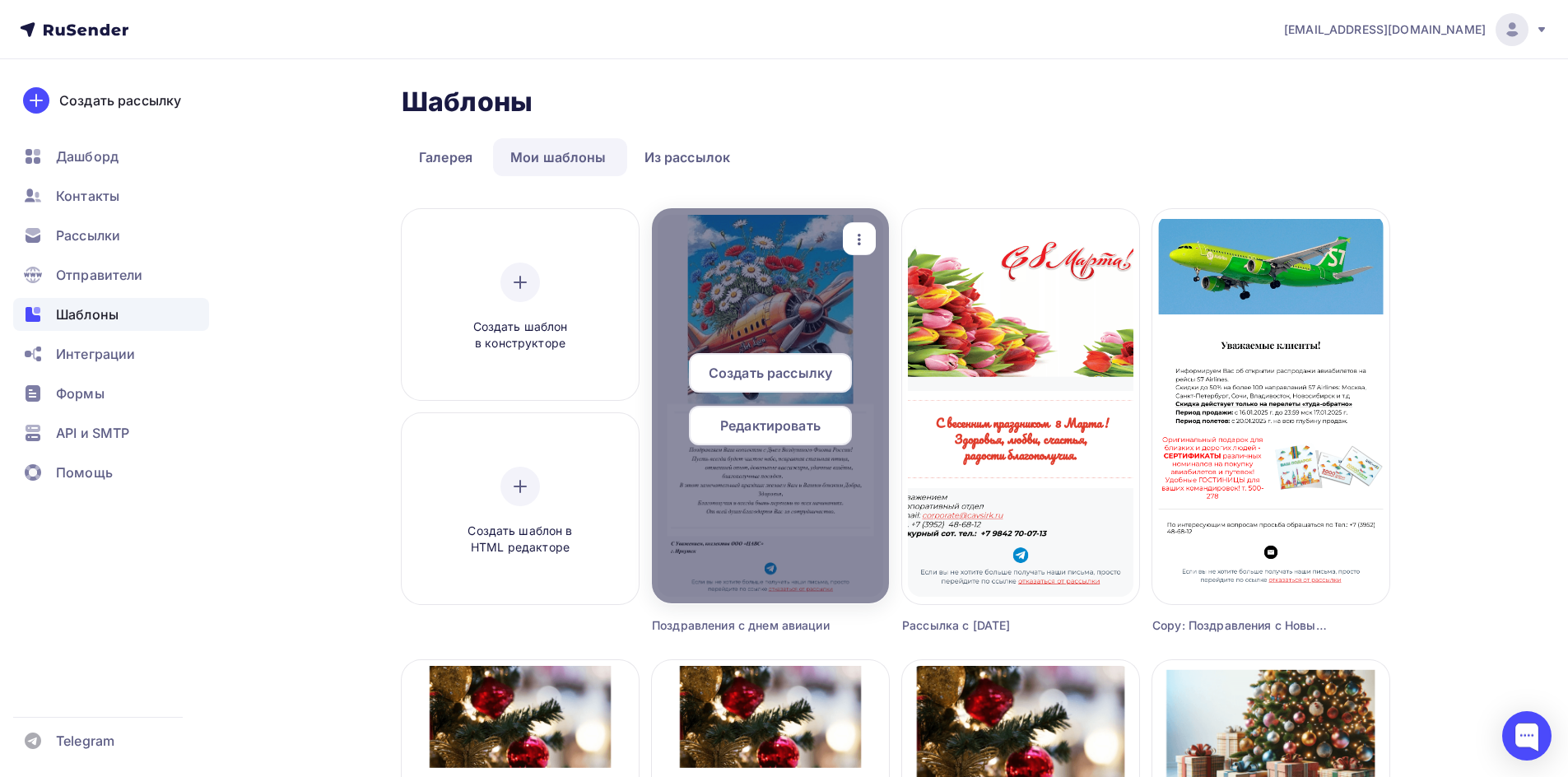
click at [794, 429] on span "Редактировать" at bounding box center [770, 425] width 100 height 20
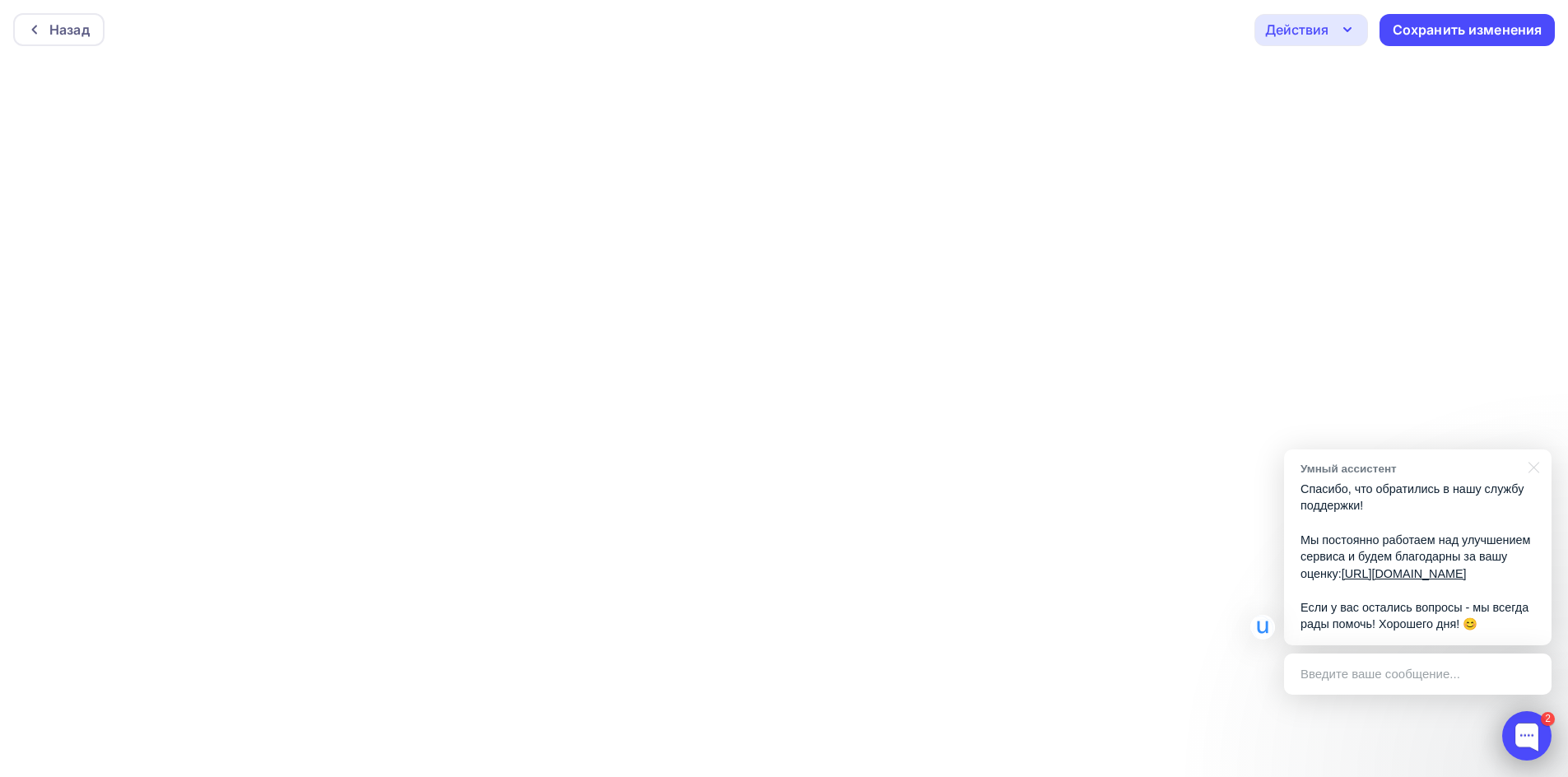
click at [1524, 734] on div at bounding box center [1526, 736] width 49 height 49
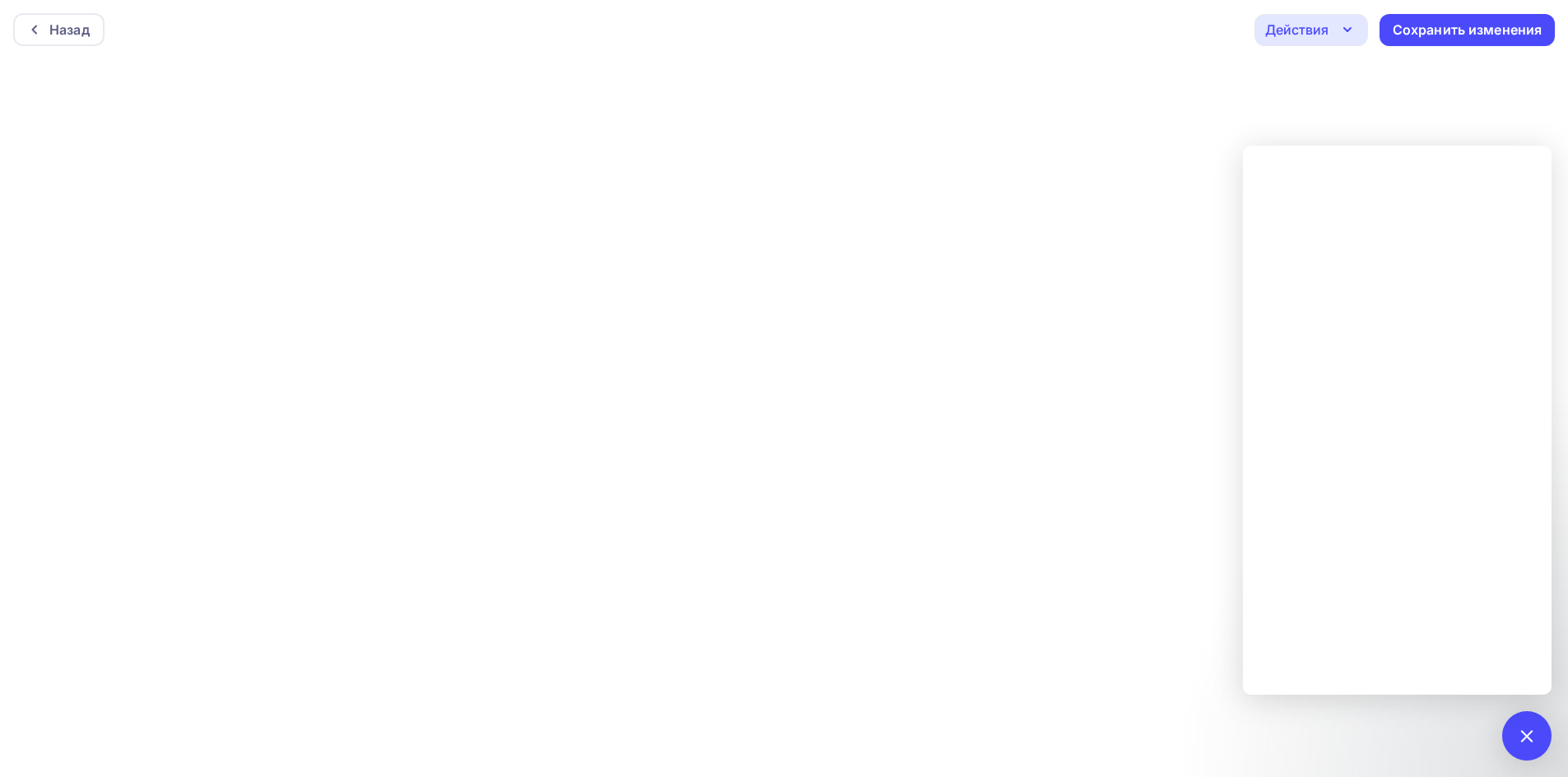
scroll to position [4, 0]
drag, startPoint x: 1526, startPoint y: 738, endPoint x: 1484, endPoint y: 695, distance: 60.1
click at [1523, 739] on div at bounding box center [1526, 735] width 22 height 22
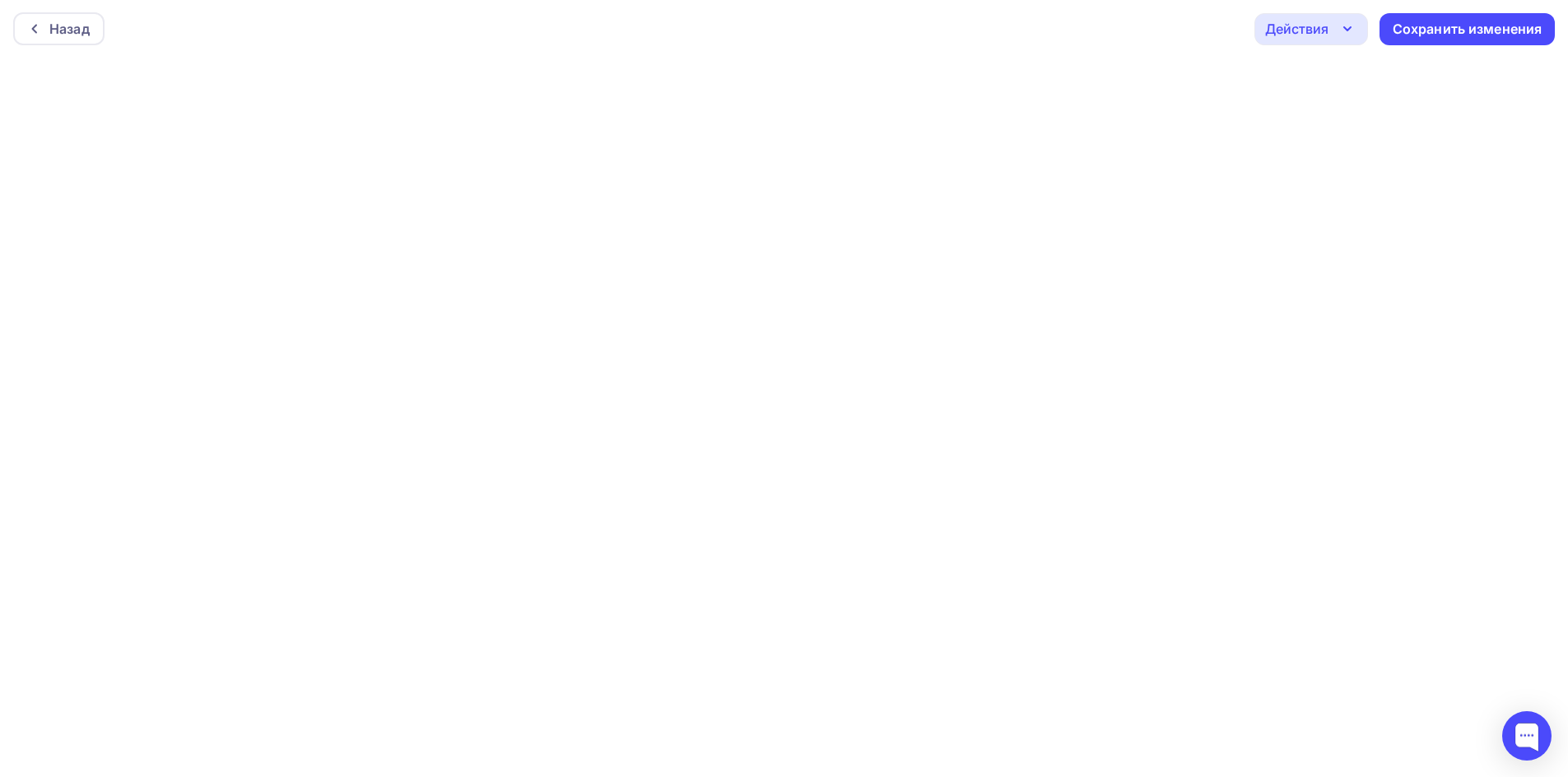
scroll to position [0, 0]
click at [1487, 36] on div "Сохранить изменения" at bounding box center [1467, 30] width 150 height 19
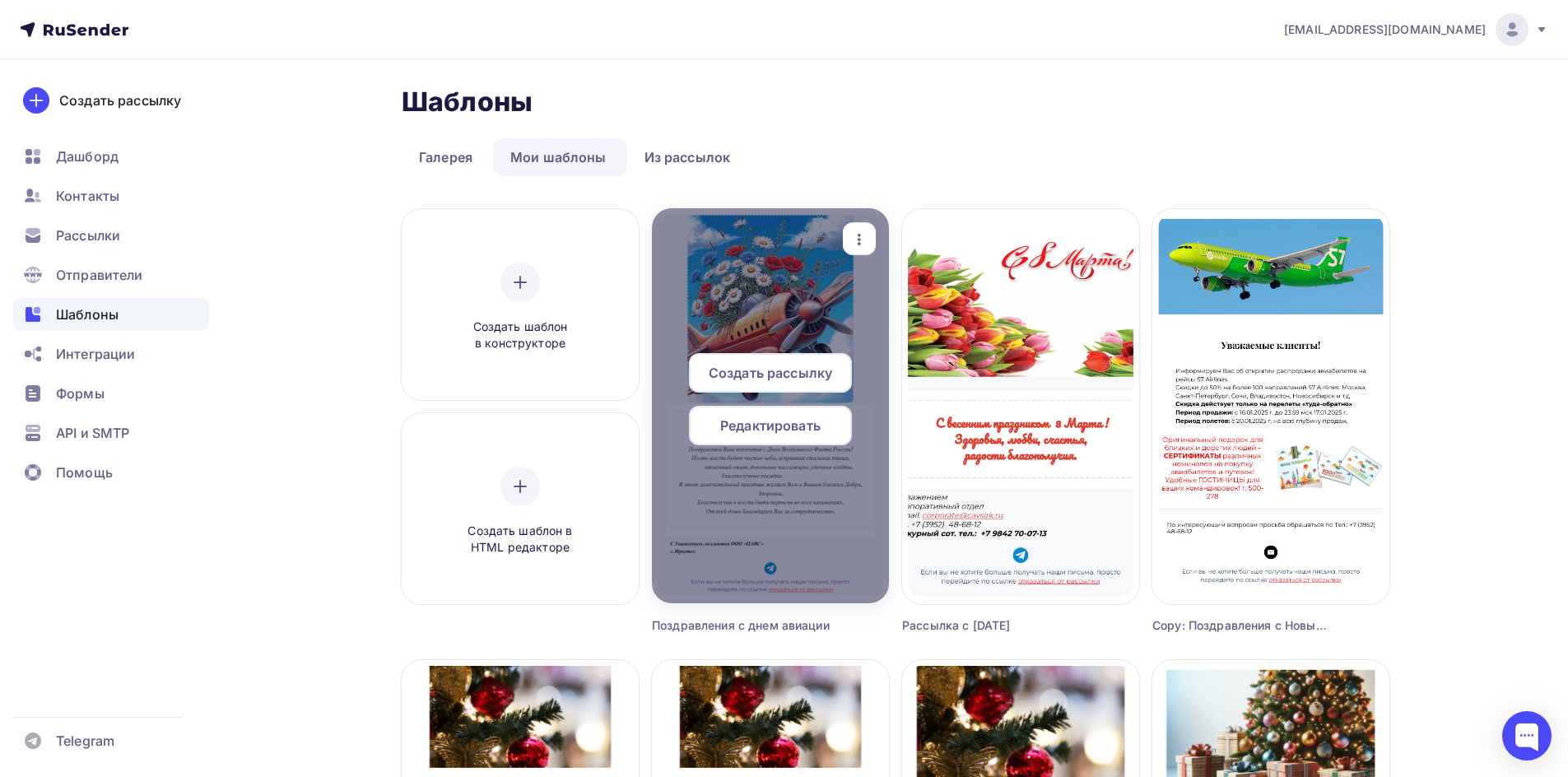
click at [775, 432] on span "Редактировать" at bounding box center [770, 425] width 100 height 20
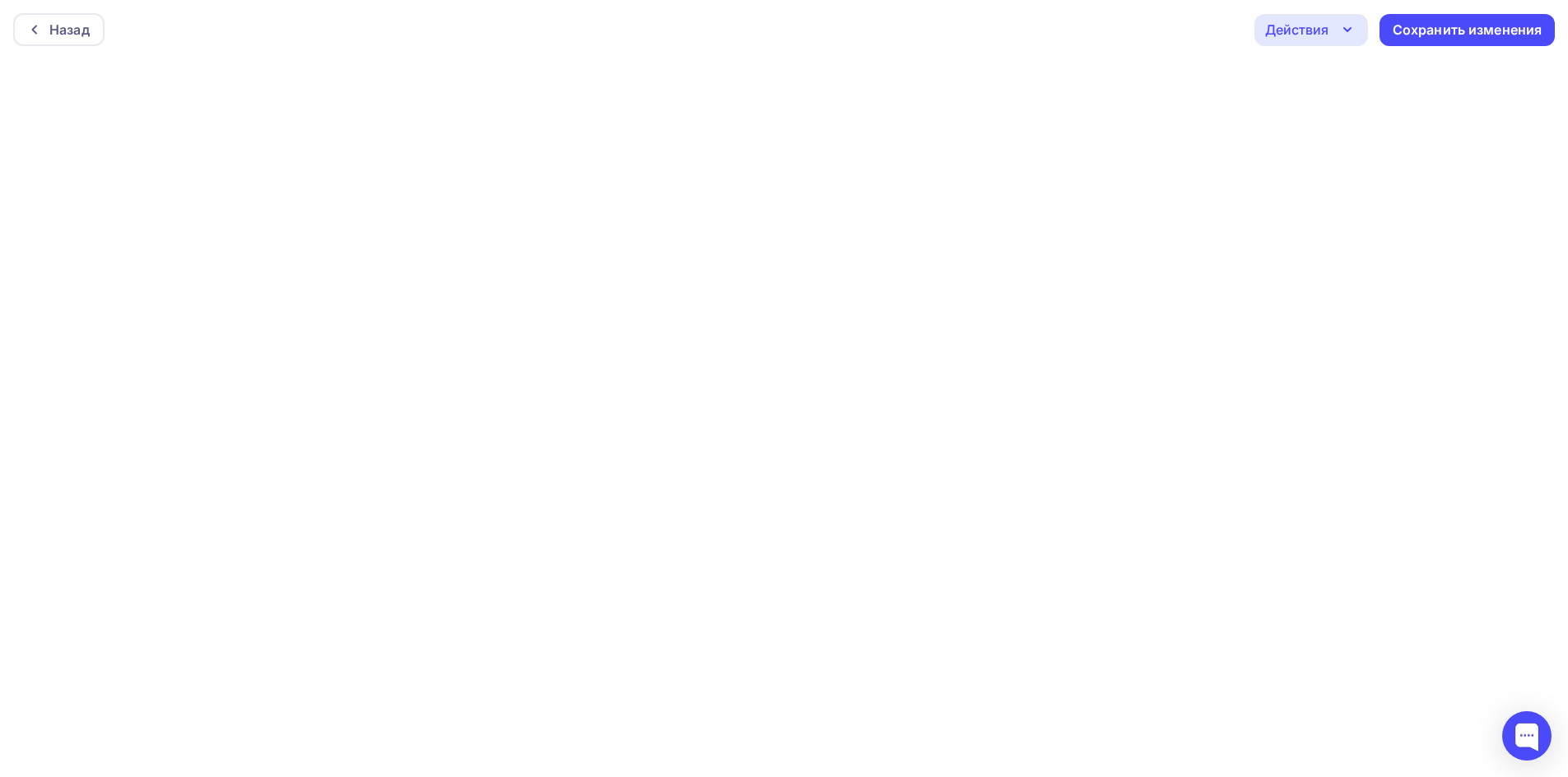
click at [1349, 20] on icon "button" at bounding box center [1346, 29] width 20 height 20
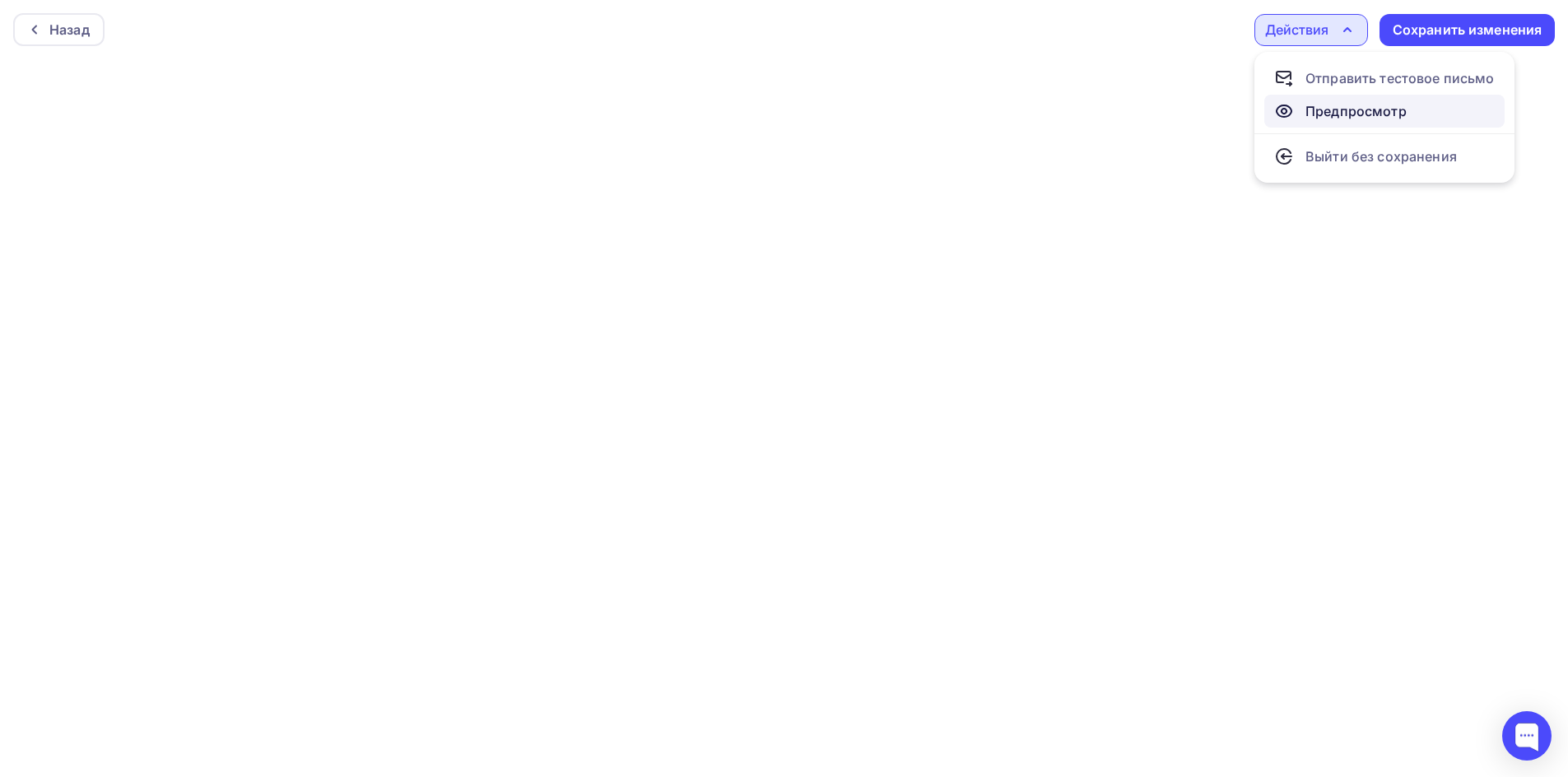
click at [1322, 106] on div "Предпросмотр" at bounding box center [1356, 111] width 101 height 20
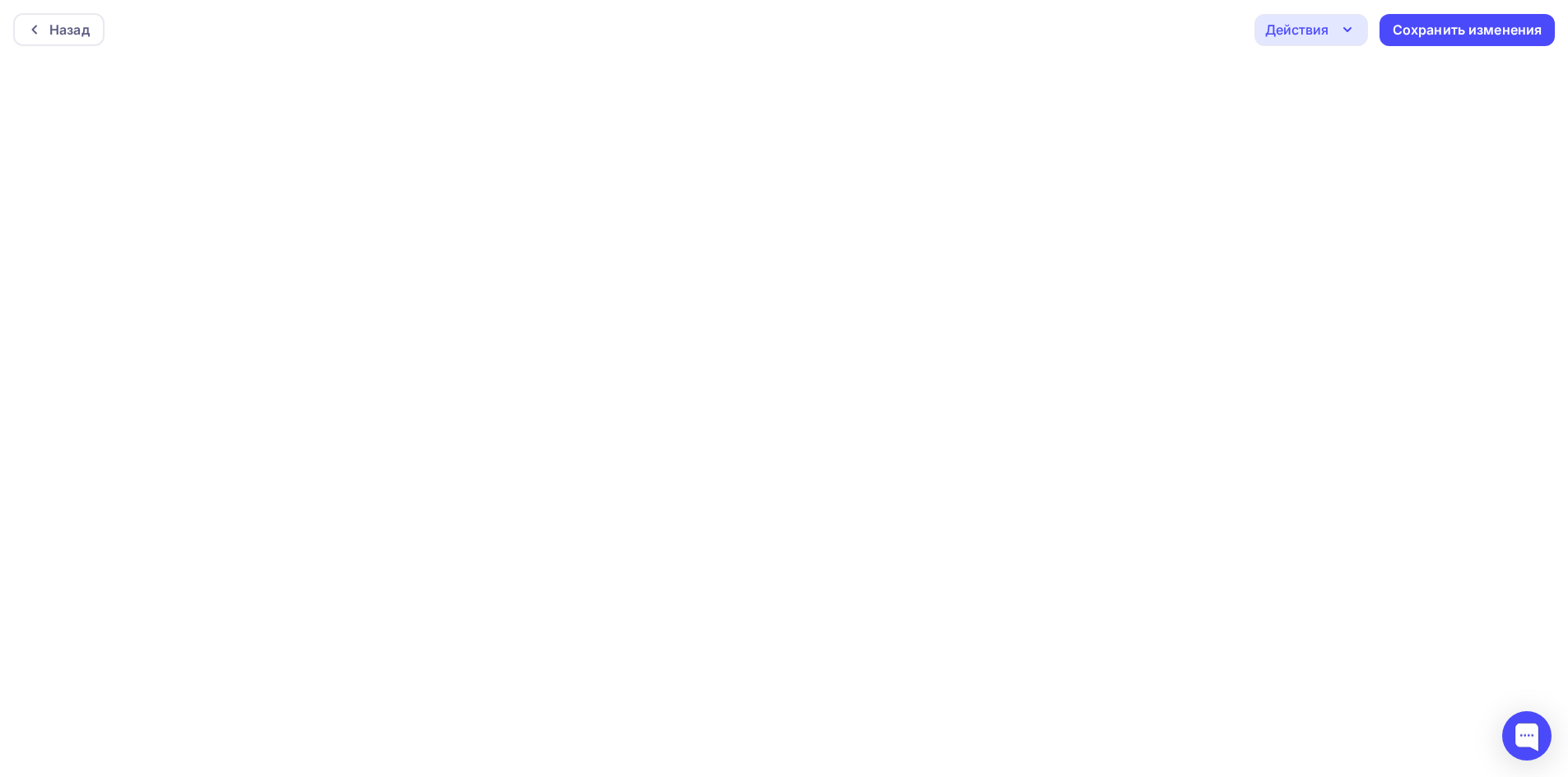
click at [1319, 37] on div "Действия" at bounding box center [1296, 29] width 64 height 20
click at [1315, 73] on div "Отправить тестовое письмо" at bounding box center [1400, 77] width 190 height 20
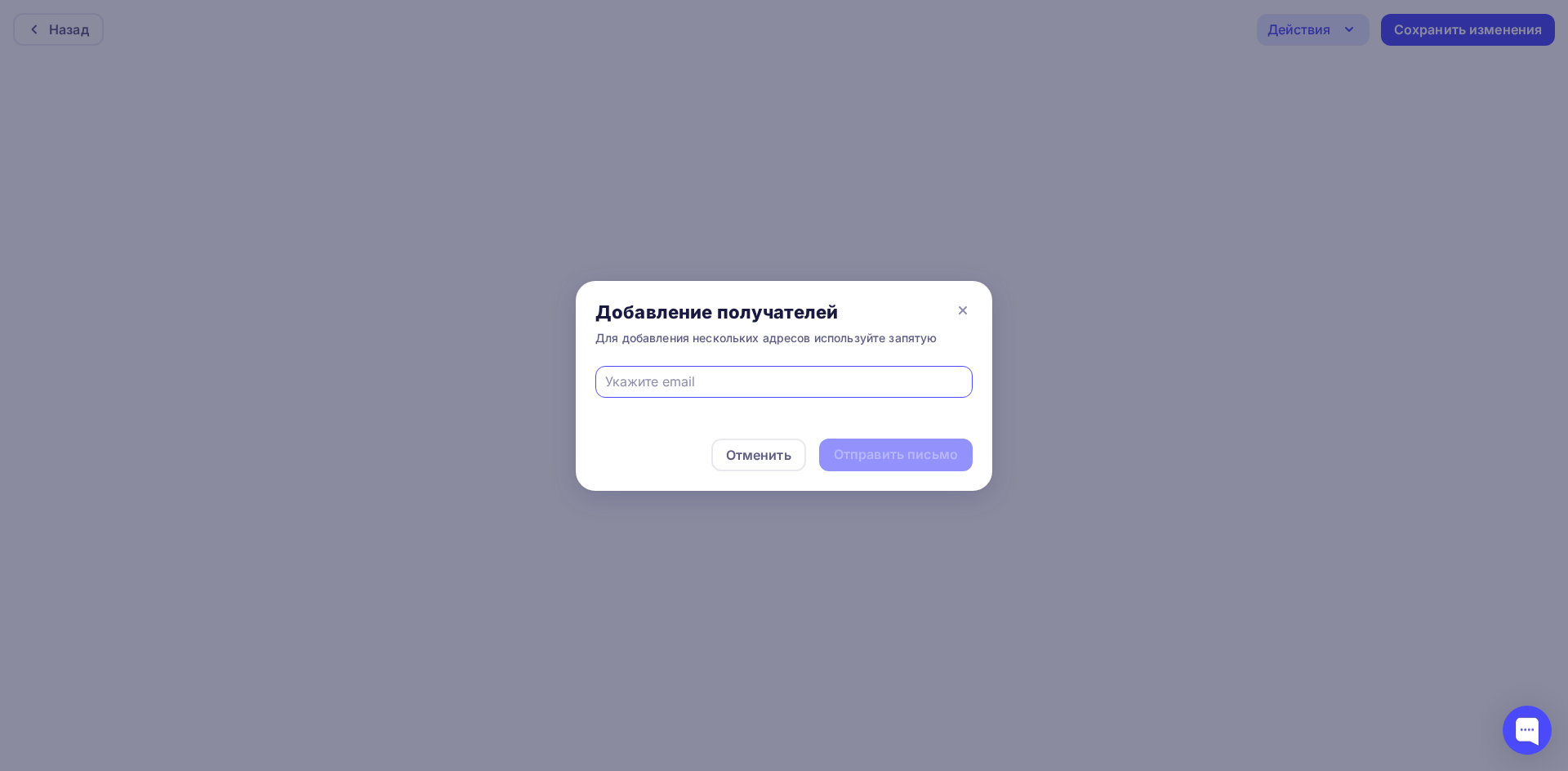
click at [783, 373] on input "text" at bounding box center [784, 381] width 358 height 19
type input "п"
type input "[EMAIL_ADDRESS][DOMAIN_NAME]"
click at [885, 461] on div "Отправить письмо" at bounding box center [896, 455] width 124 height 19
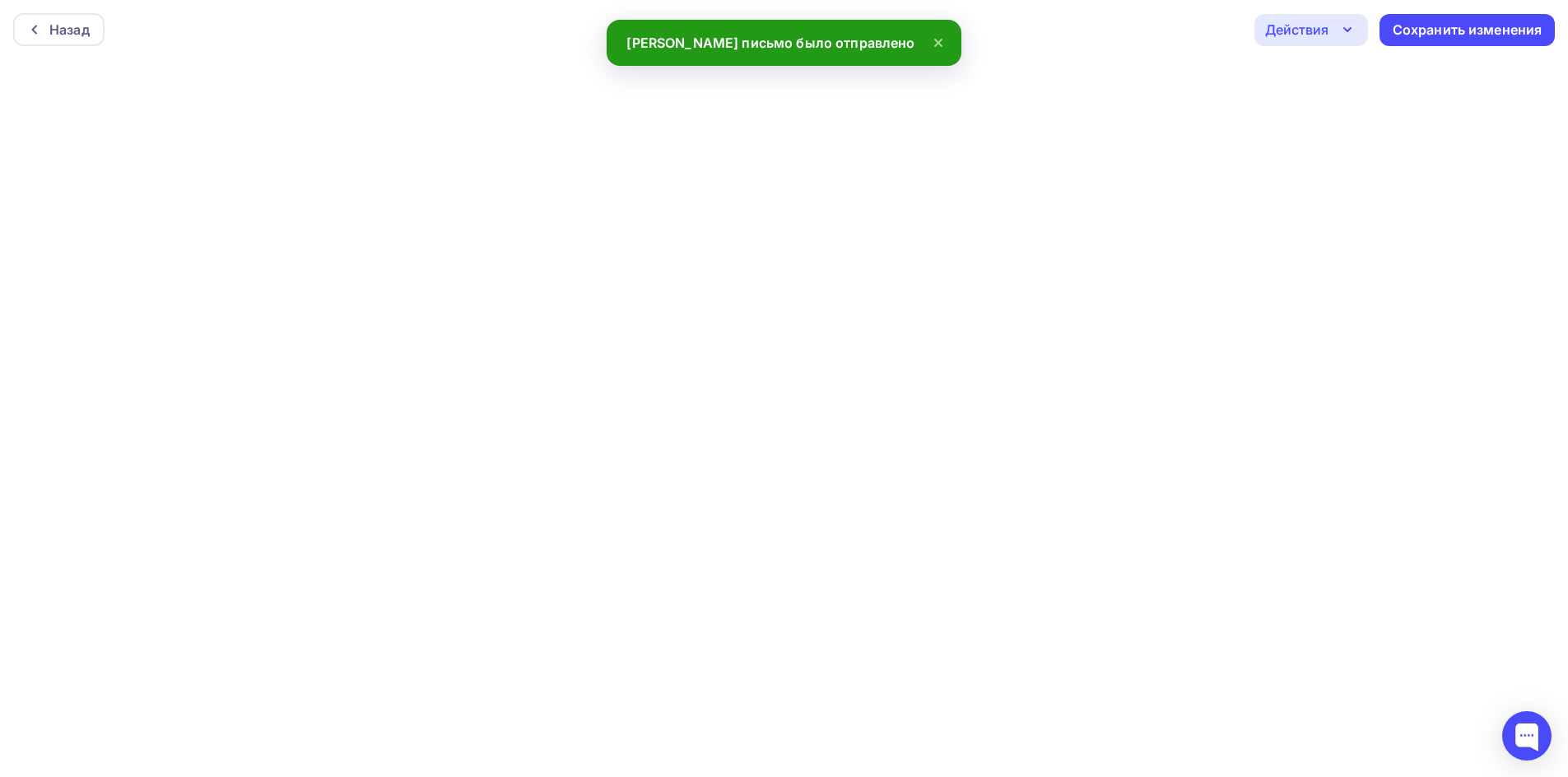
click at [1338, 32] on icon "button" at bounding box center [1346, 29] width 20 height 20
click at [1329, 78] on div "Отправить тестовое письмо" at bounding box center [1400, 77] width 190 height 20
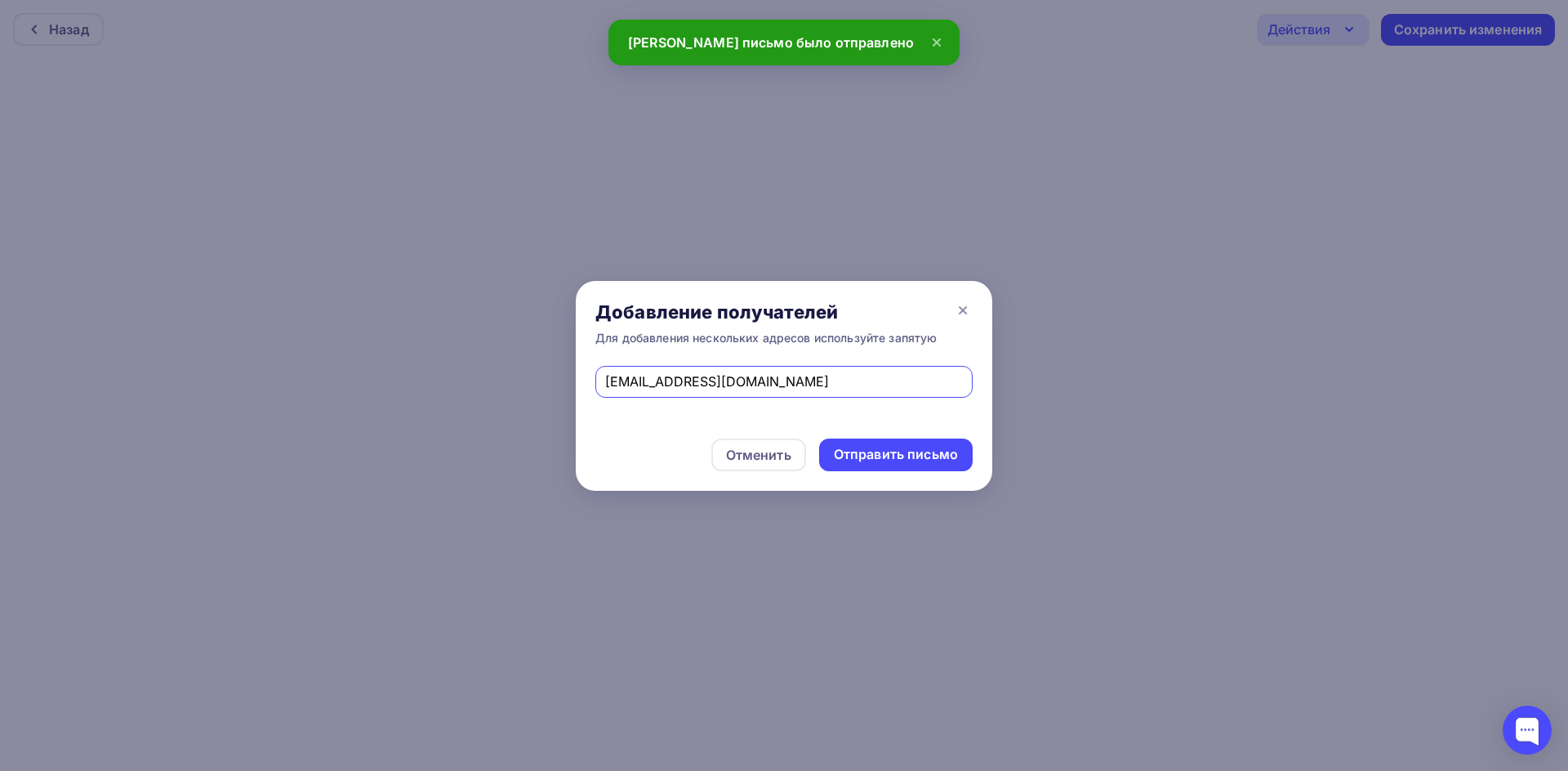
drag, startPoint x: 751, startPoint y: 380, endPoint x: 564, endPoint y: 337, distance: 191.9
click at [564, 337] on div "Добавление получателей Для добавления нескольких адресов используйте запятую [E…" at bounding box center [784, 386] width 1568 height 771
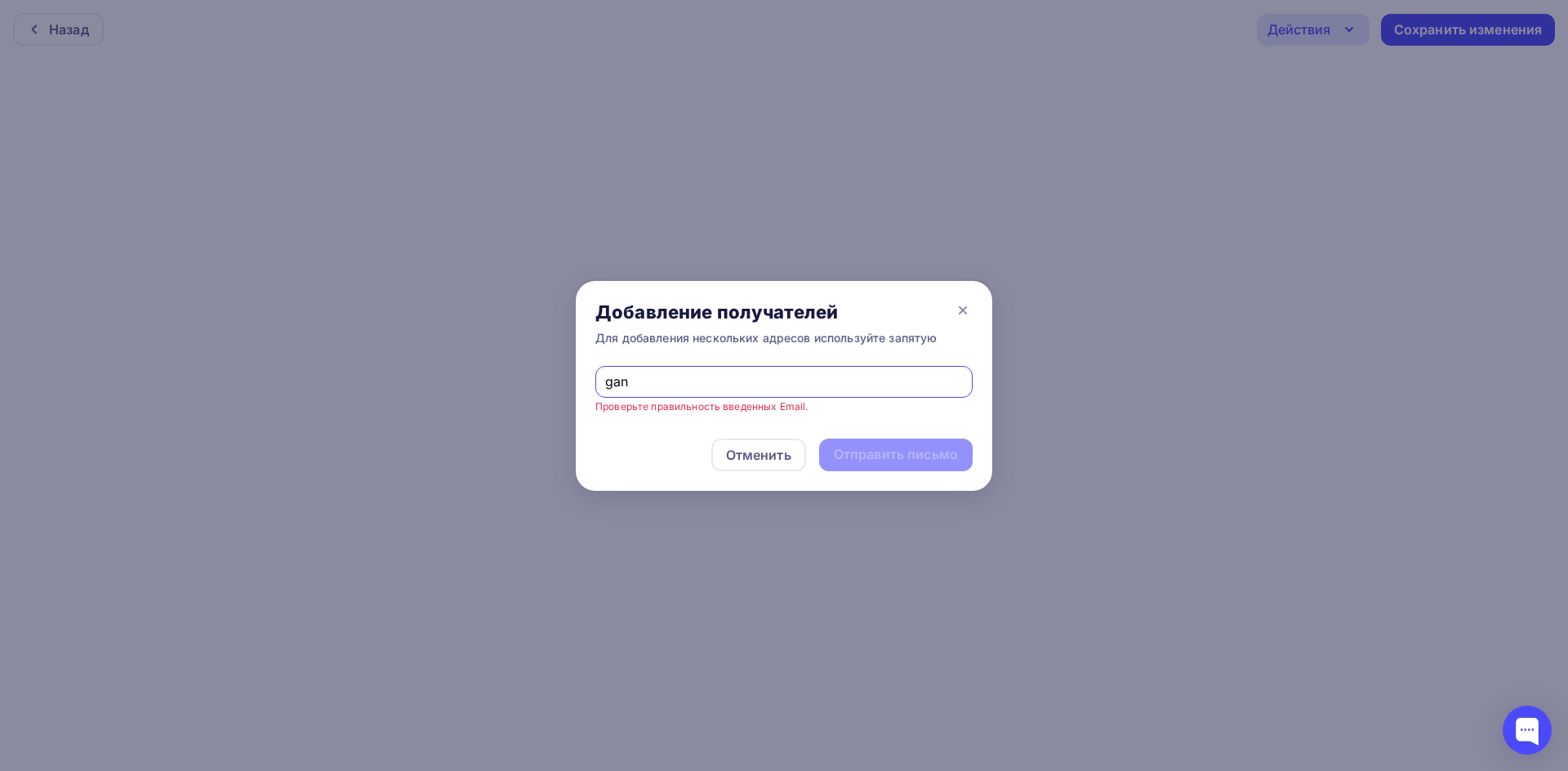
type input "[EMAIL_ADDRESS][DOMAIN_NAME]"
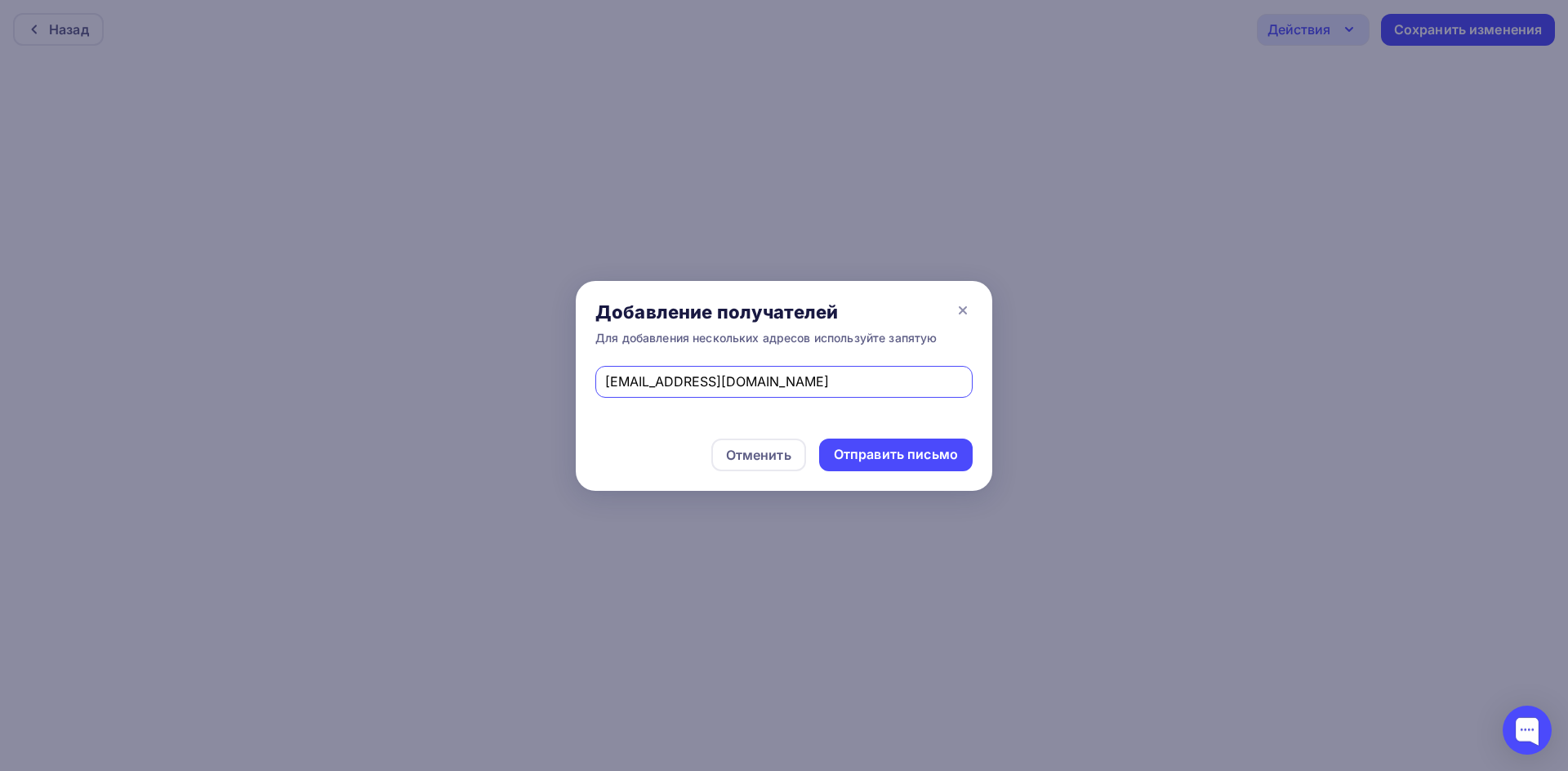
drag, startPoint x: 862, startPoint y: 461, endPoint x: 911, endPoint y: 492, distance: 58.0
click at [862, 461] on div "Отправить письмо" at bounding box center [896, 455] width 124 height 19
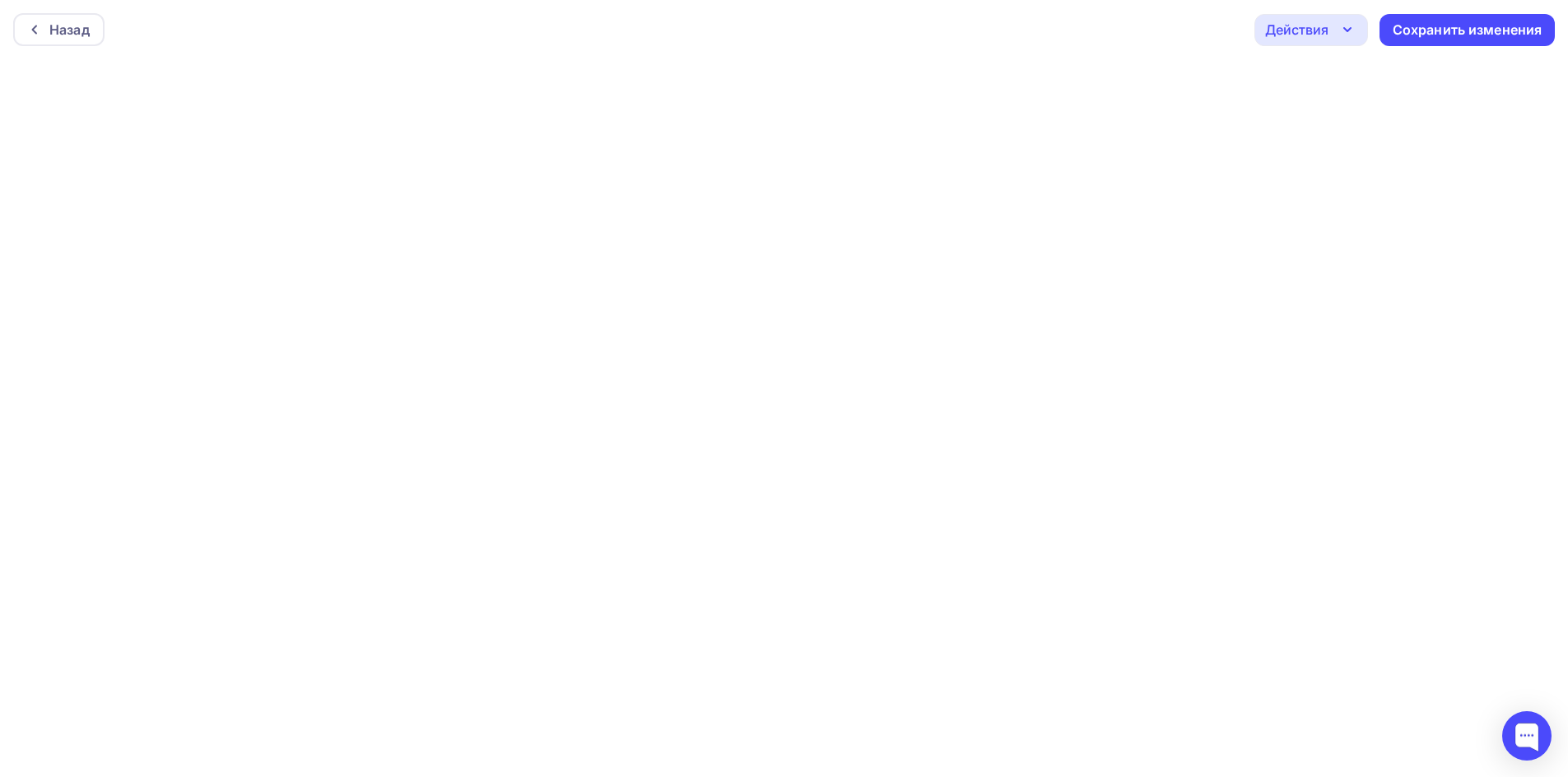
click at [1480, 46] on div "Назад Действия Отправить тестовое письмо Предпросмотр Выйти без сохранения Сохр…" at bounding box center [784, 30] width 1568 height 60
click at [1478, 39] on div "Сохранить изменения" at bounding box center [1467, 30] width 175 height 32
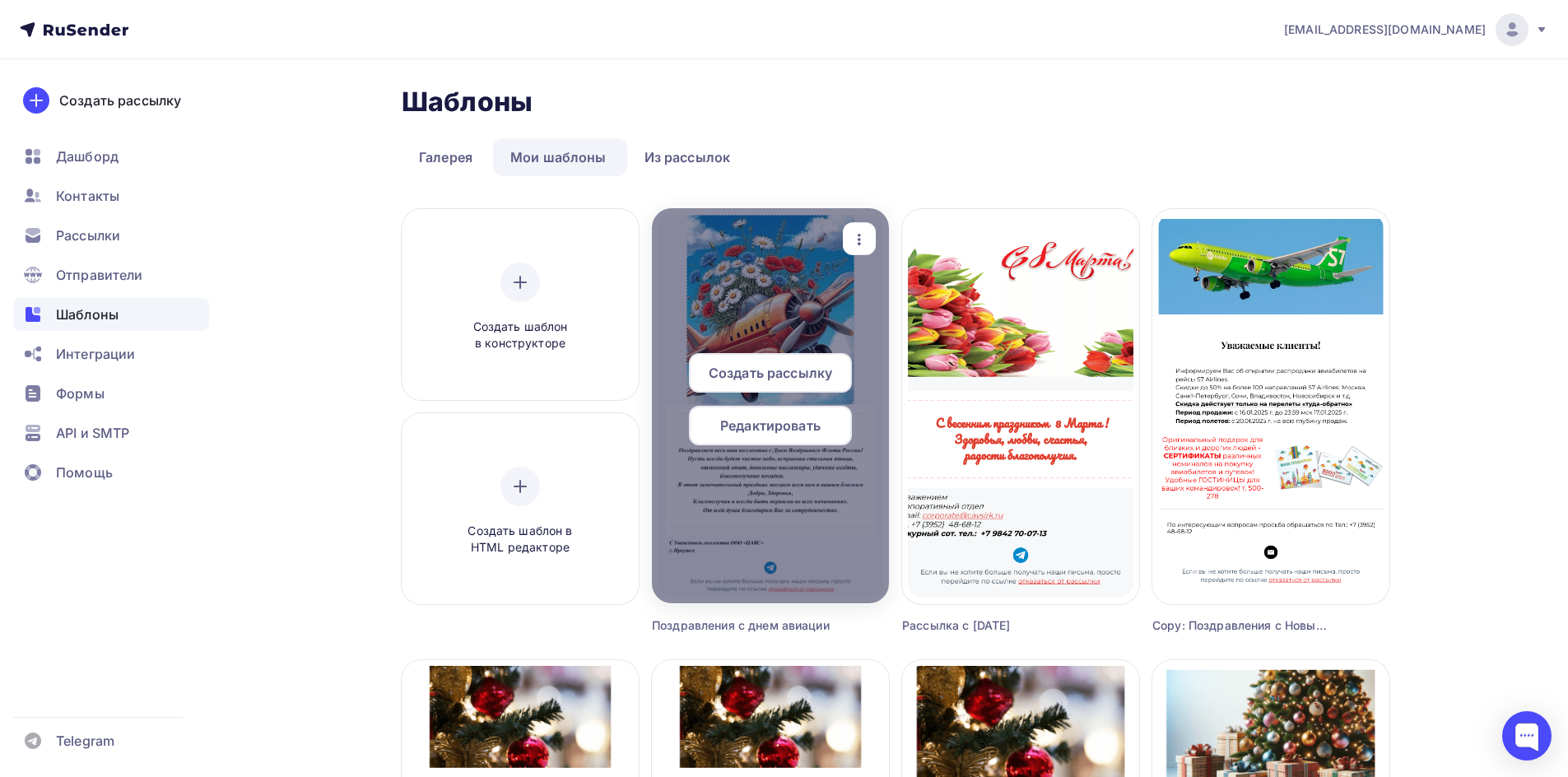
click at [759, 424] on span "Редактировать" at bounding box center [770, 425] width 100 height 20
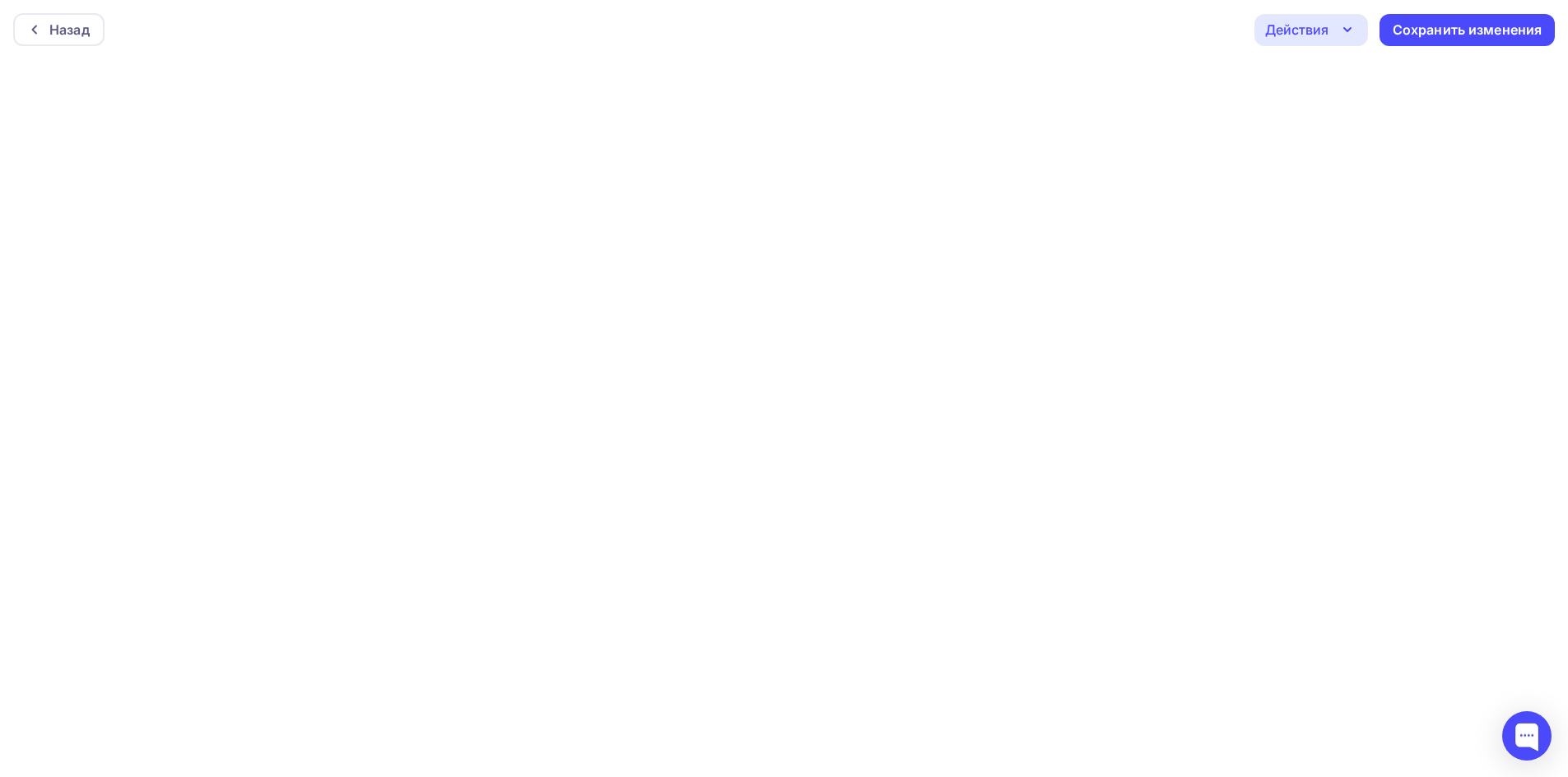
scroll to position [4, 0]
click at [1435, 33] on div "Сохранить изменения" at bounding box center [1467, 26] width 150 height 19
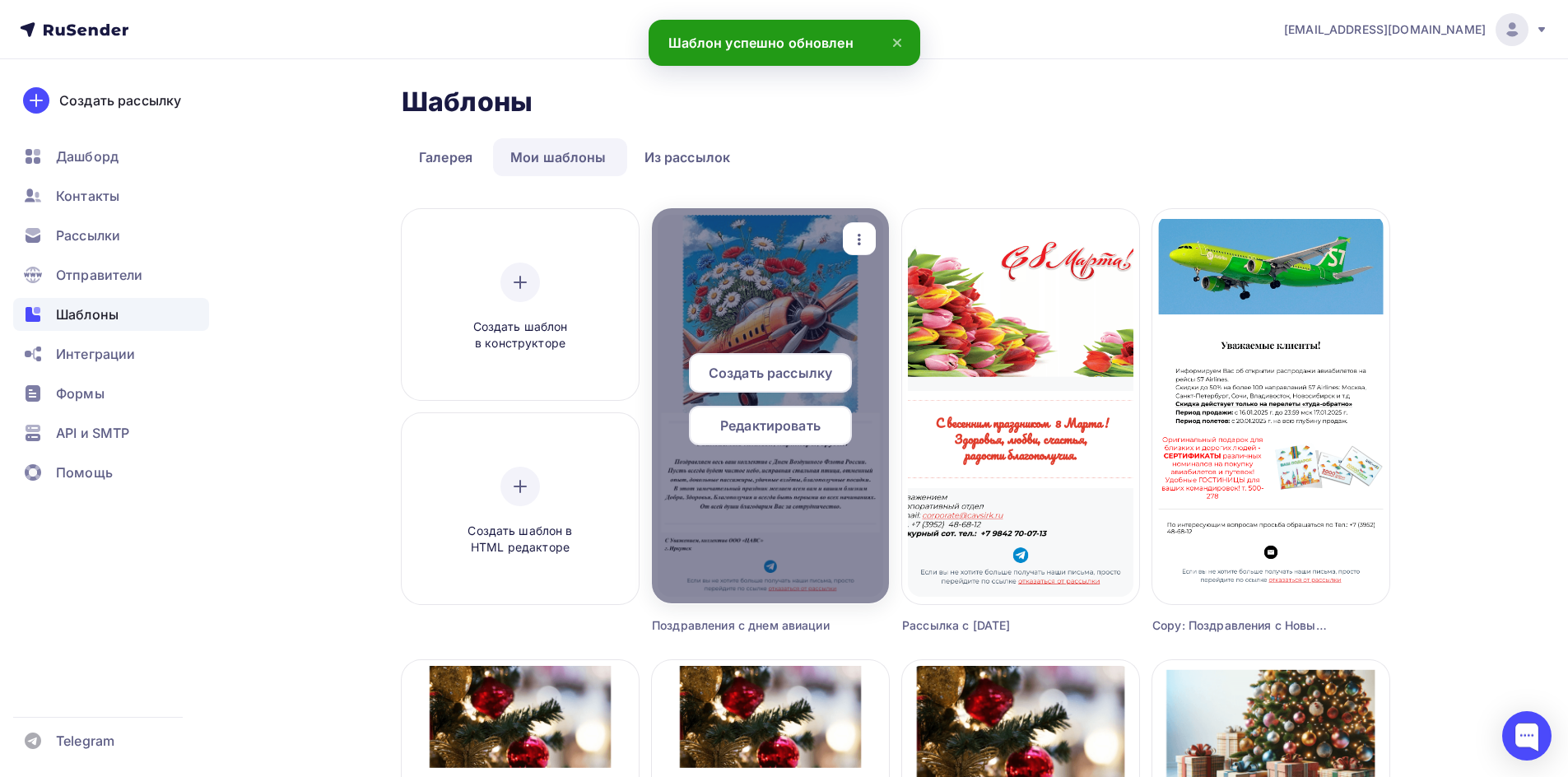
click at [849, 230] on icon "button" at bounding box center [858, 239] width 20 height 20
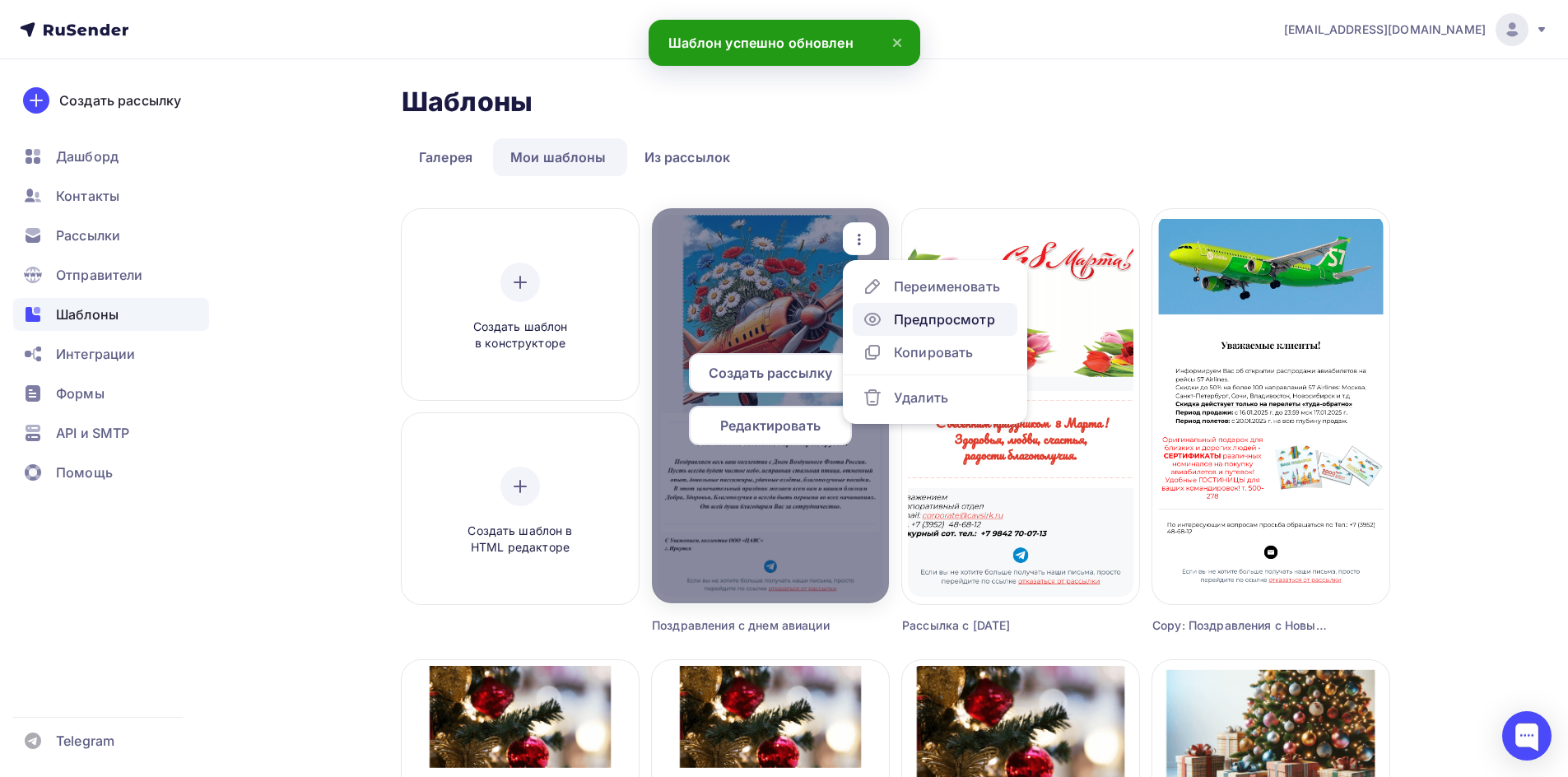
click at [921, 329] on link "Предпросмотр" at bounding box center [935, 319] width 165 height 33
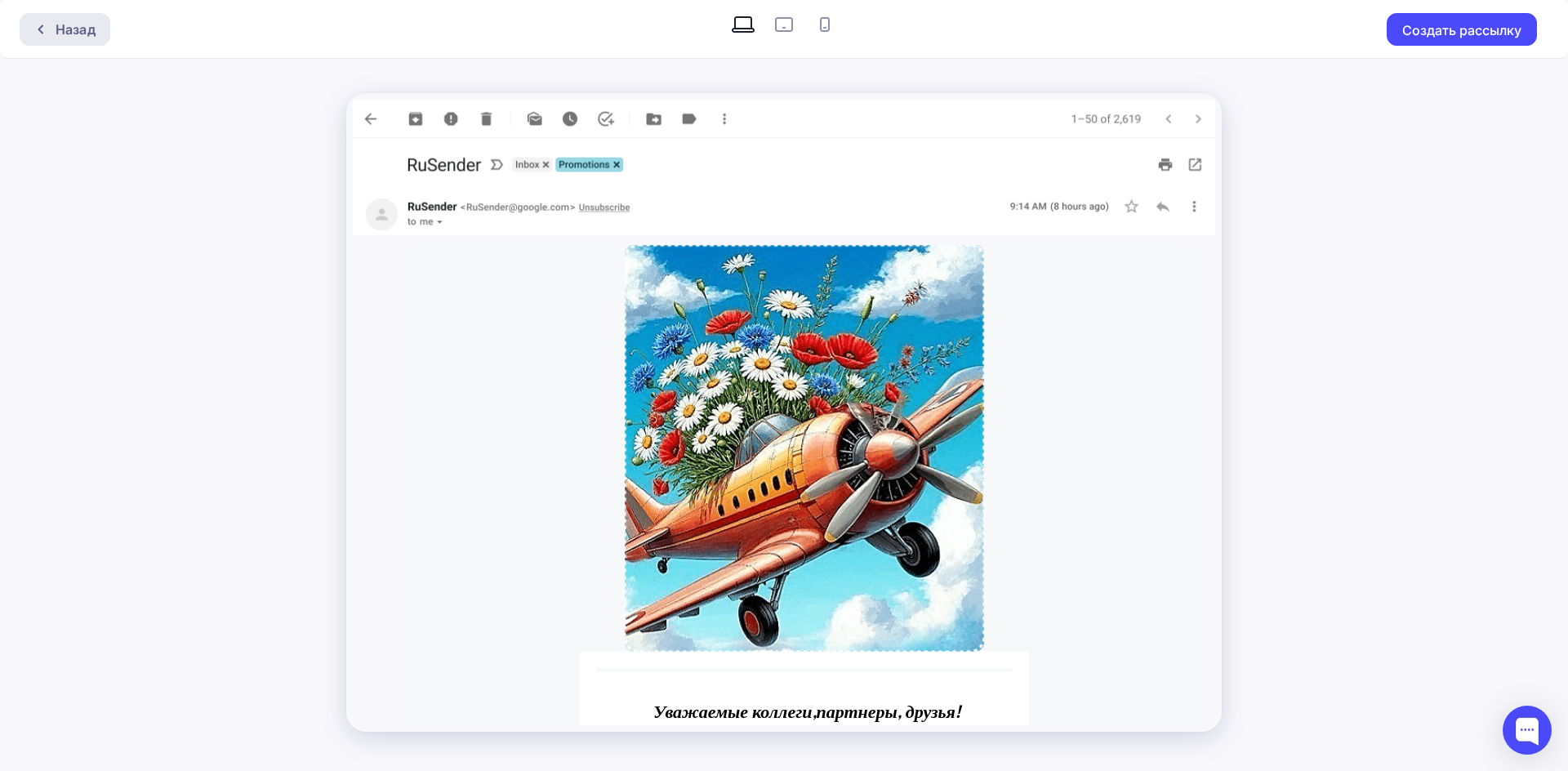
click at [73, 36] on div "Назад" at bounding box center [75, 29] width 40 height 19
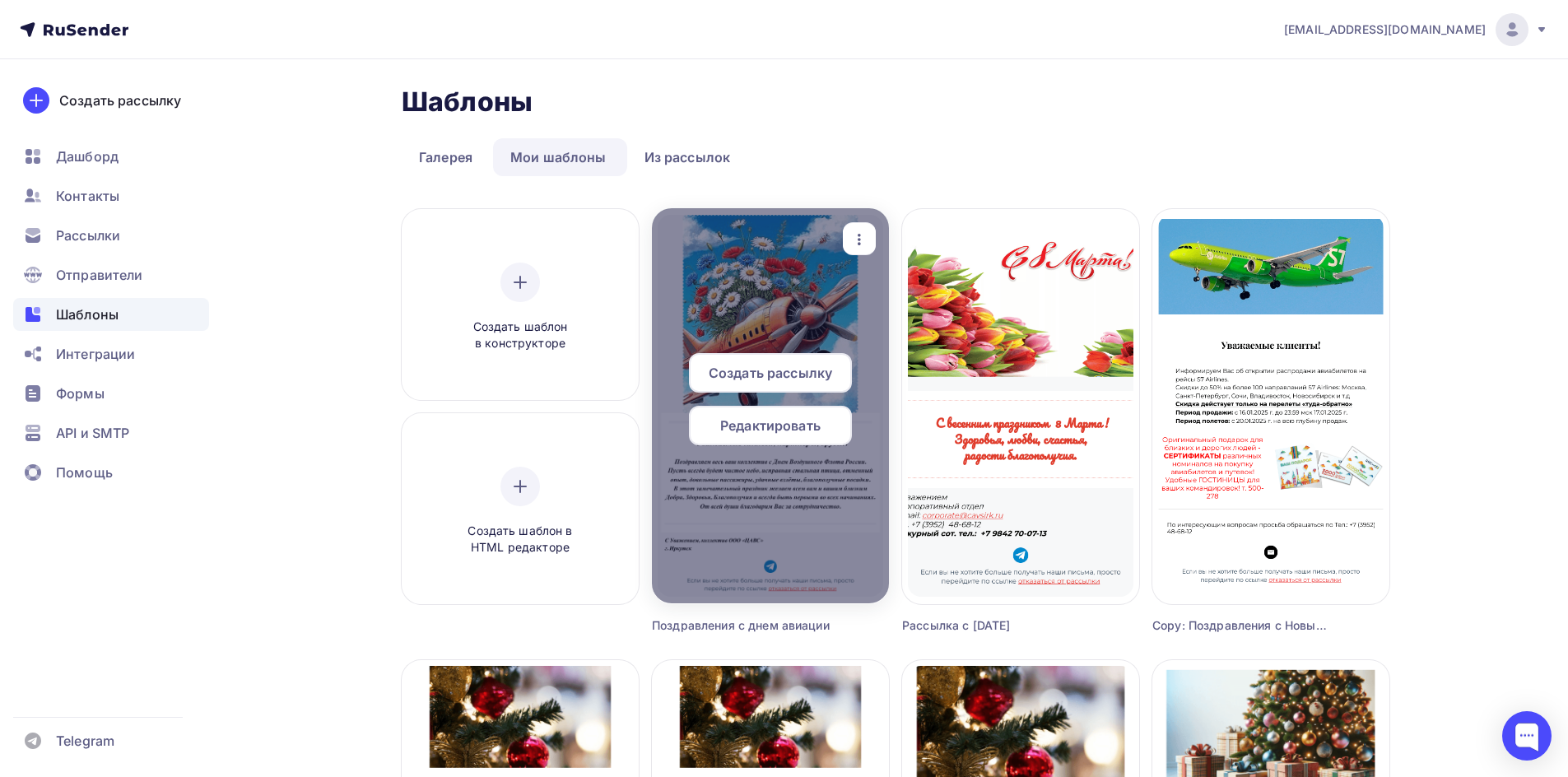
click at [791, 539] on div at bounding box center [770, 406] width 237 height 395
click at [767, 434] on span "Редактировать" at bounding box center [770, 425] width 100 height 20
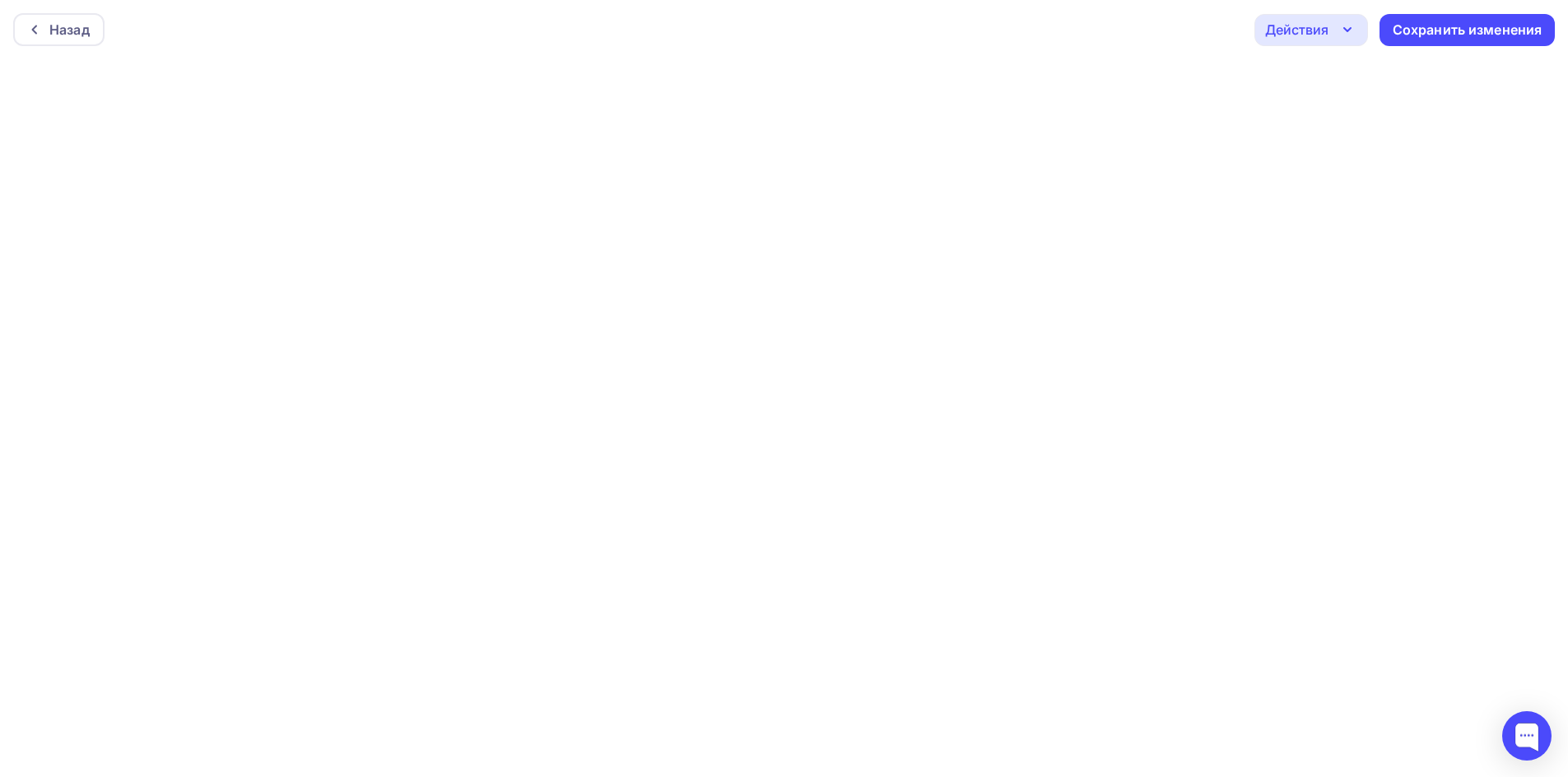
click at [1340, 41] on div "Действия" at bounding box center [1311, 30] width 114 height 32
click at [1336, 71] on div "Отправить тестовое письмо" at bounding box center [1400, 77] width 190 height 20
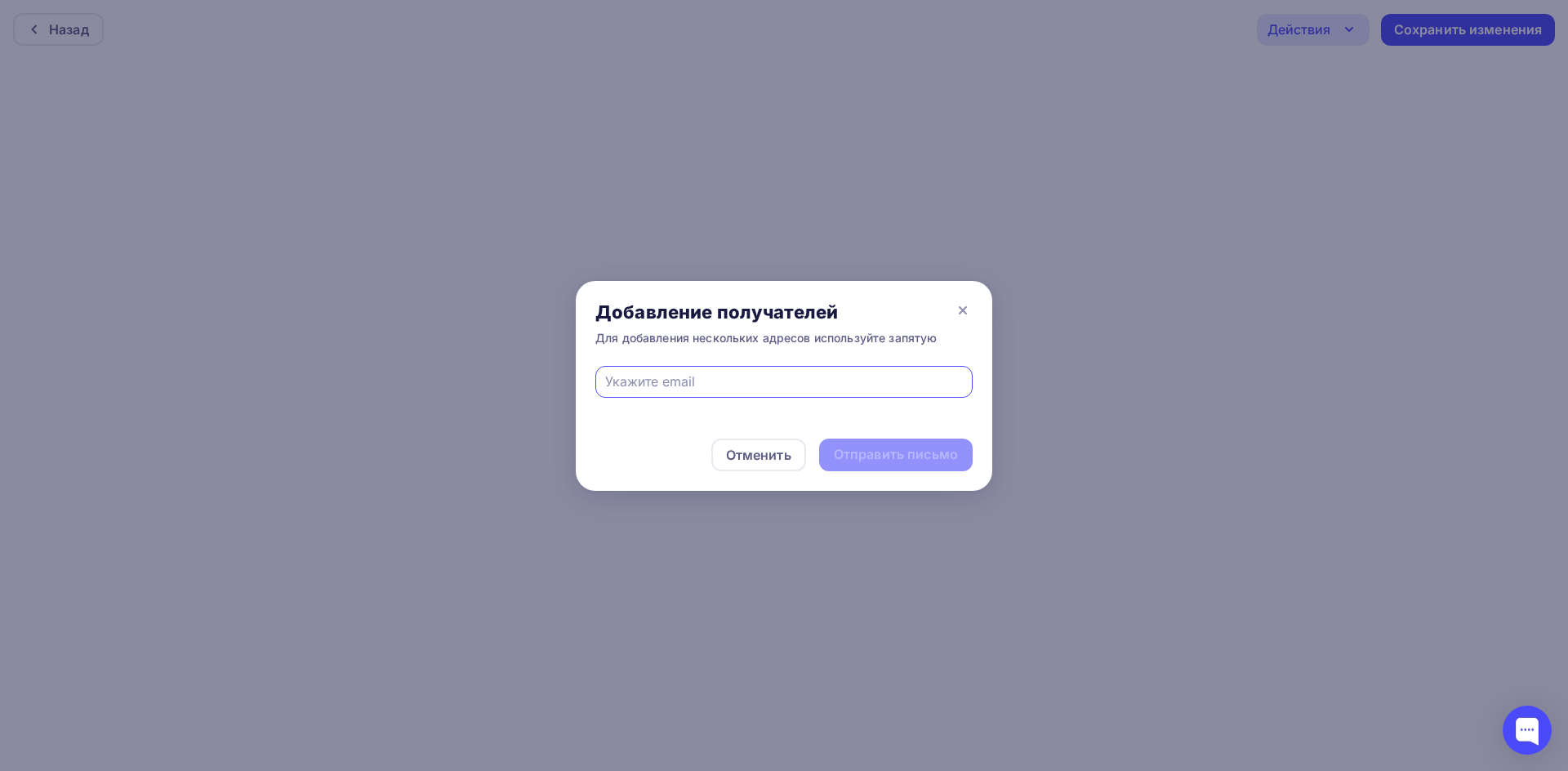
type input "[EMAIL_ADDRESS][DOMAIN_NAME]"
click at [903, 463] on div "Отправить письмо" at bounding box center [896, 455] width 124 height 19
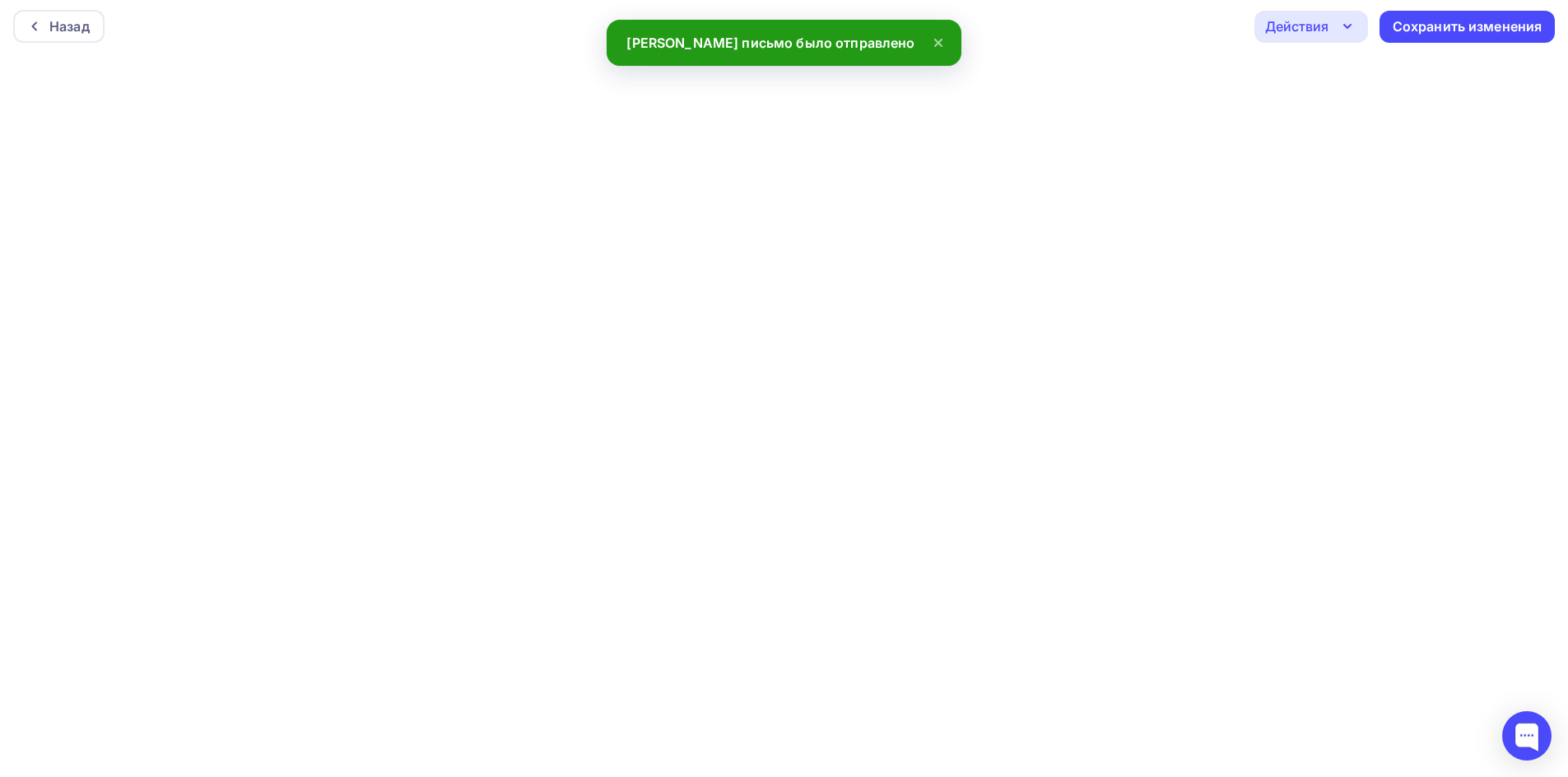
scroll to position [4, 0]
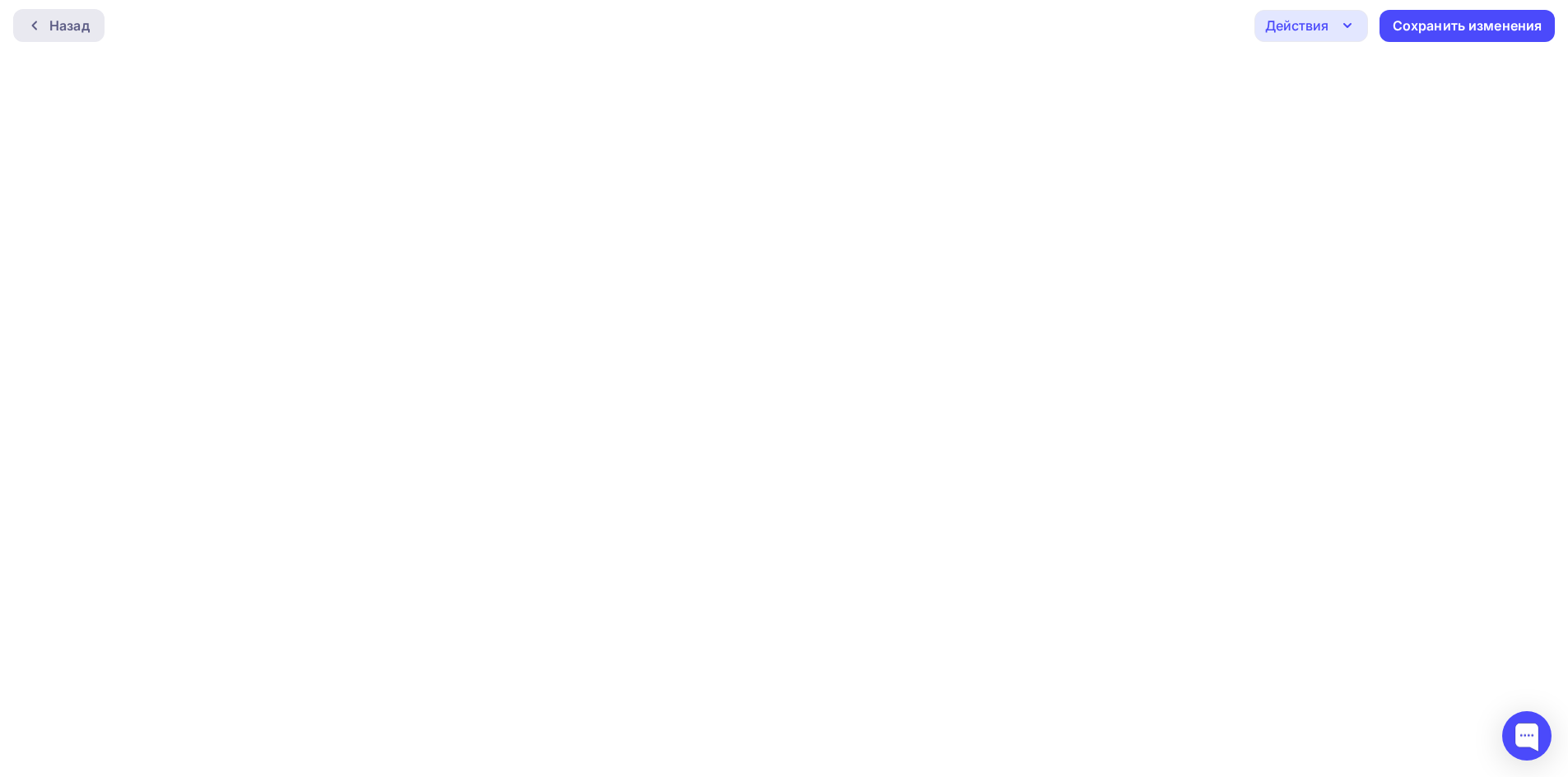
click at [50, 29] on div "Назад" at bounding box center [69, 25] width 40 height 20
